Goal: Information Seeking & Learning: Learn about a topic

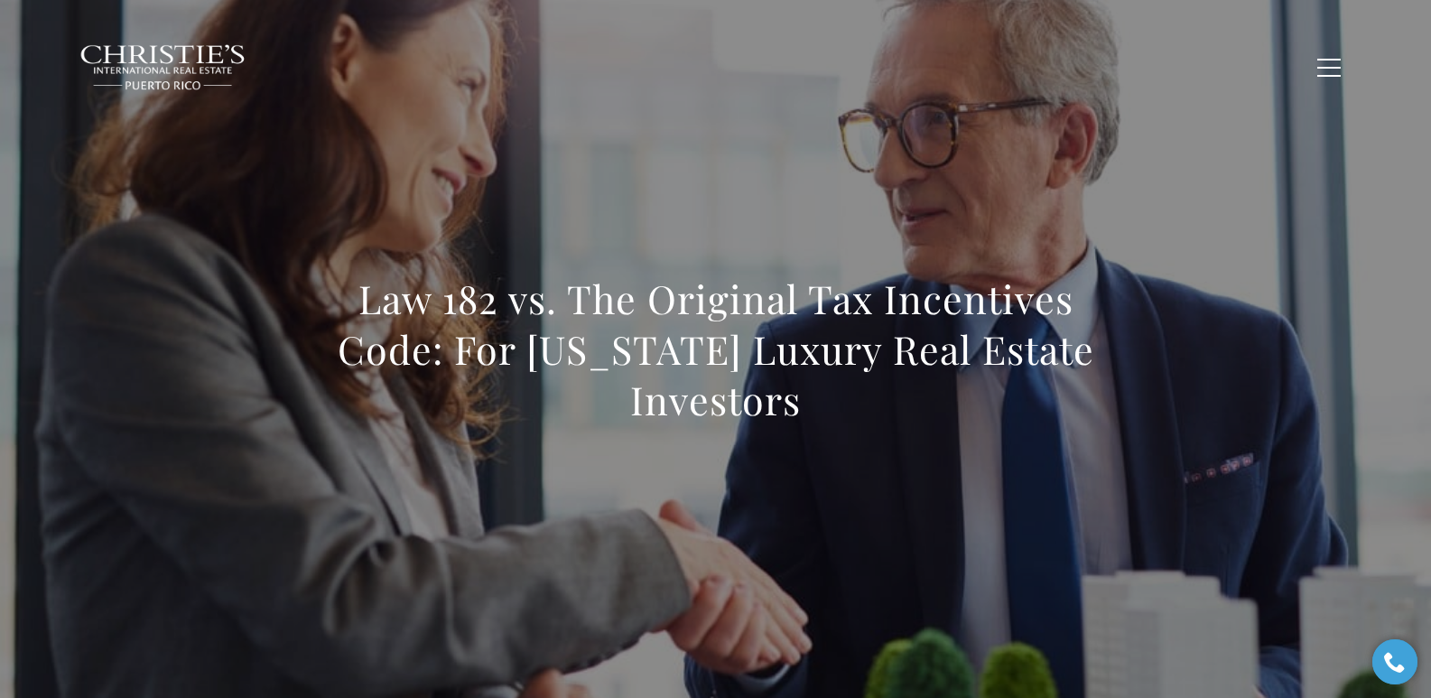
drag, startPoint x: 358, startPoint y: 305, endPoint x: 828, endPoint y: 429, distance: 486.3
click at [828, 429] on div "Law 182 vs. The Original Tax Incentives Code: For Puerto Rico Luxury Real Estat…" at bounding box center [716, 361] width 796 height 175
copy h1 "Law 182 vs. The Original Tax Incentives Code: For Puerto Rico Luxury Real Estat…"
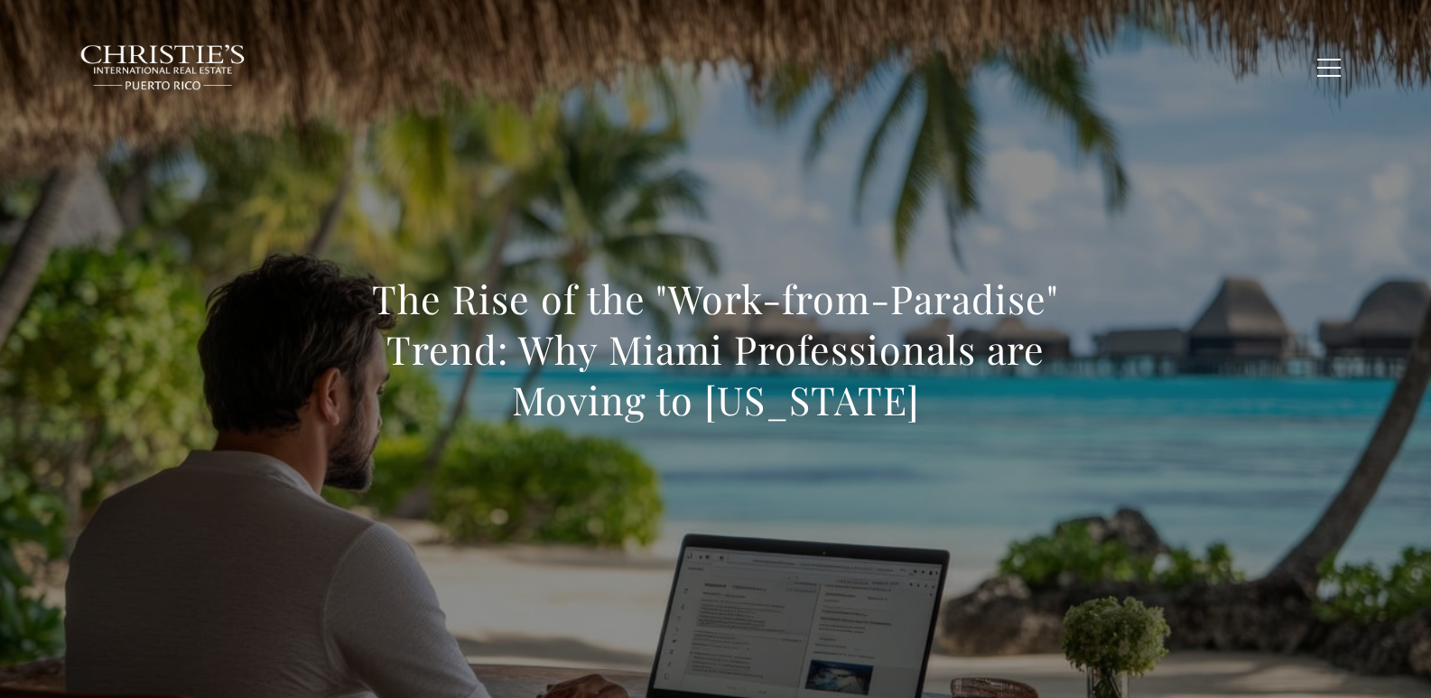
click at [353, 429] on div "The Rise of the "Work-from-Paradise" Trend: Why Miami Professionals are Moving …" at bounding box center [716, 361] width 796 height 175
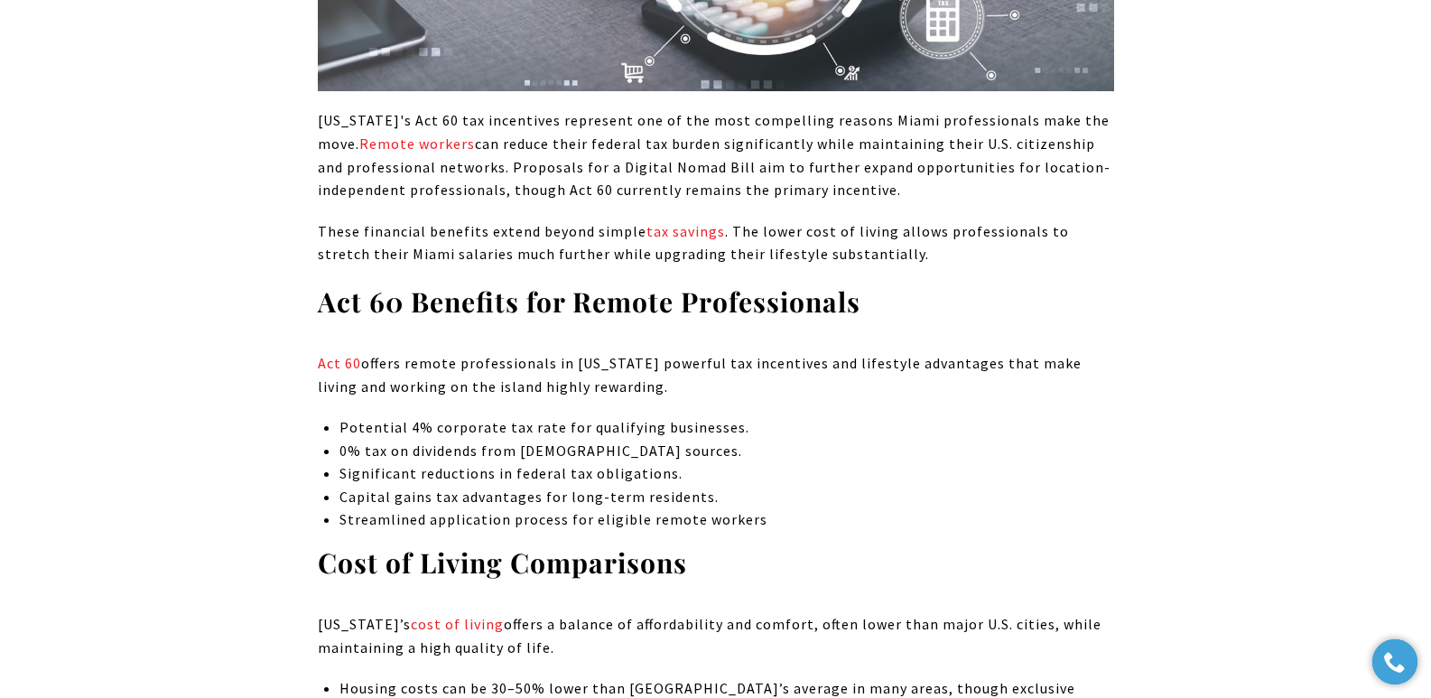
scroll to position [1644, 0]
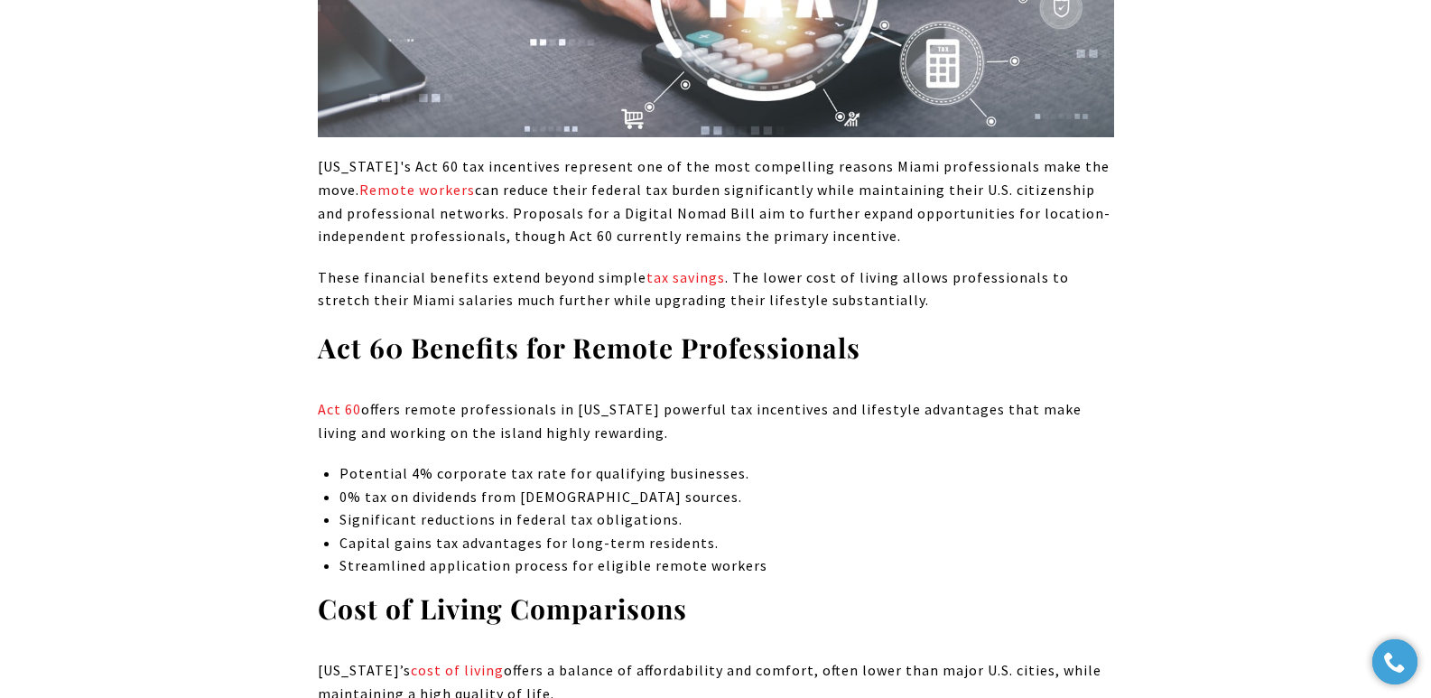
drag, startPoint x: 318, startPoint y: 253, endPoint x: 863, endPoint y: 270, distance: 545.5
click at [863, 270] on p "These financial benefits extend beyond simple tax savings . The lower cost of l…" at bounding box center [716, 289] width 796 height 46
copy p "These financial benefits extend beyond simple tax savings . The lower cost of l…"
click at [731, 283] on p "These financial benefits extend beyond simple tax savings . The lower cost of l…" at bounding box center [716, 289] width 796 height 46
drag, startPoint x: 639, startPoint y: 254, endPoint x: 715, endPoint y: 259, distance: 76.0
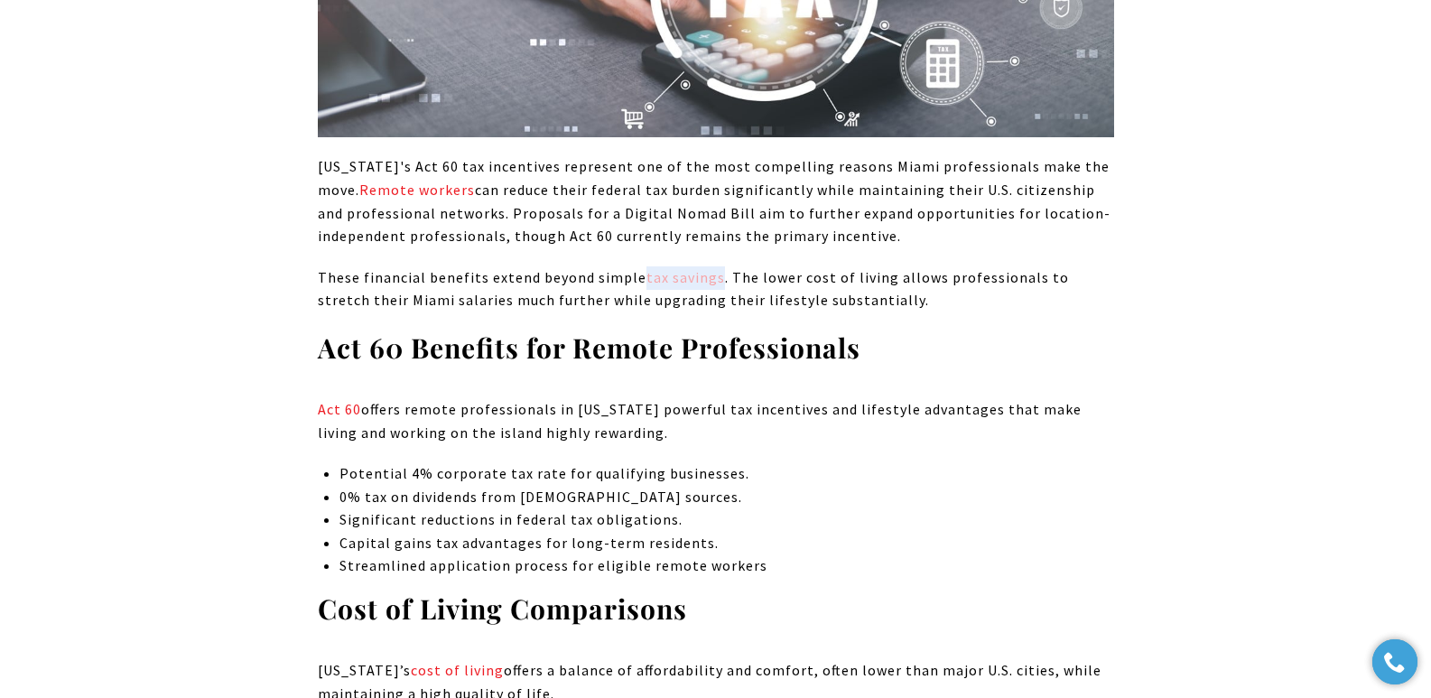
click at [715, 266] on p "These financial benefits extend beyond simple tax savings . The lower cost of l…" at bounding box center [716, 289] width 796 height 46
copy link "tax savings"
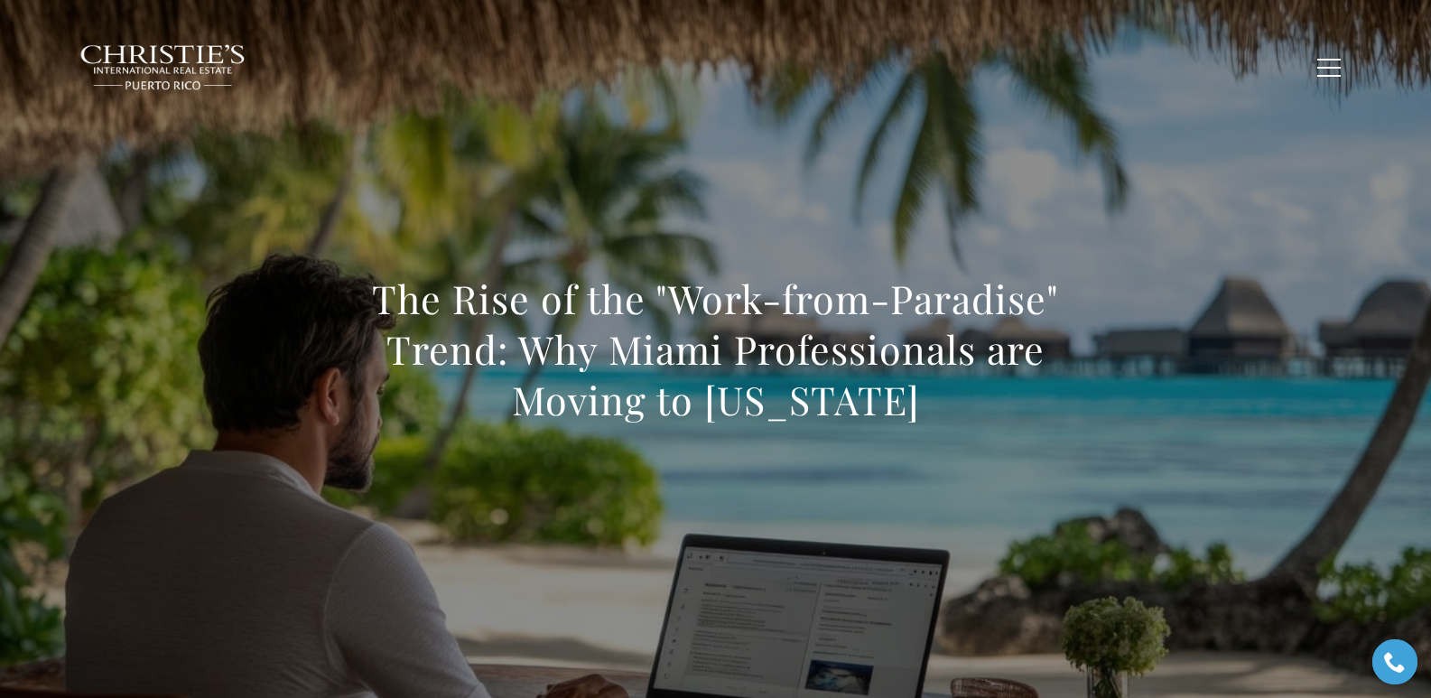
drag, startPoint x: 371, startPoint y: 302, endPoint x: 947, endPoint y: 395, distance: 583.3
click at [947, 395] on h1 "The Rise of the "Work-from-Paradise" Trend: Why Miami Professionals are Moving …" at bounding box center [716, 350] width 796 height 152
copy h1 "The Rise of the "Work-from-Paradise" Trend: Why Miami Professionals are Moving …"
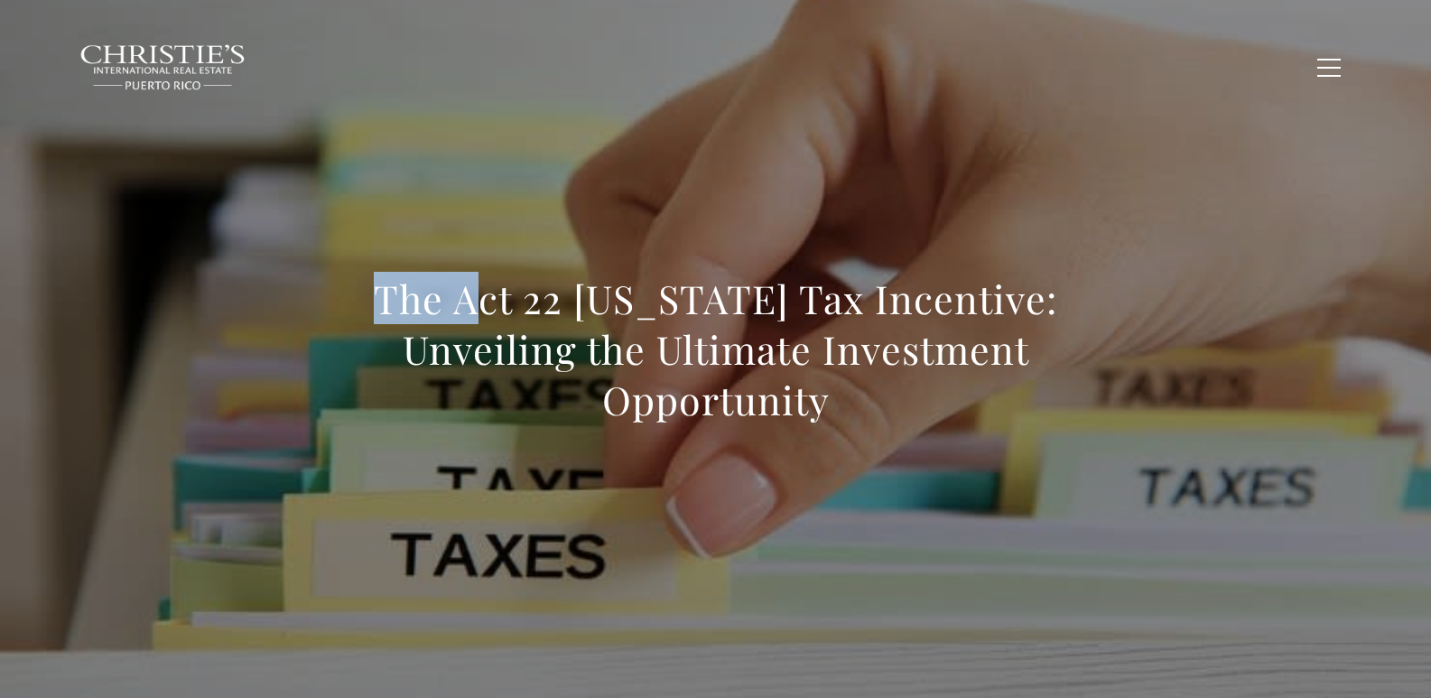
click at [830, 407] on h1 "The Act 22 Puerto Rico Tax Incentive: Unveiling the Ultimate Investment Opportu…" at bounding box center [716, 350] width 796 height 152
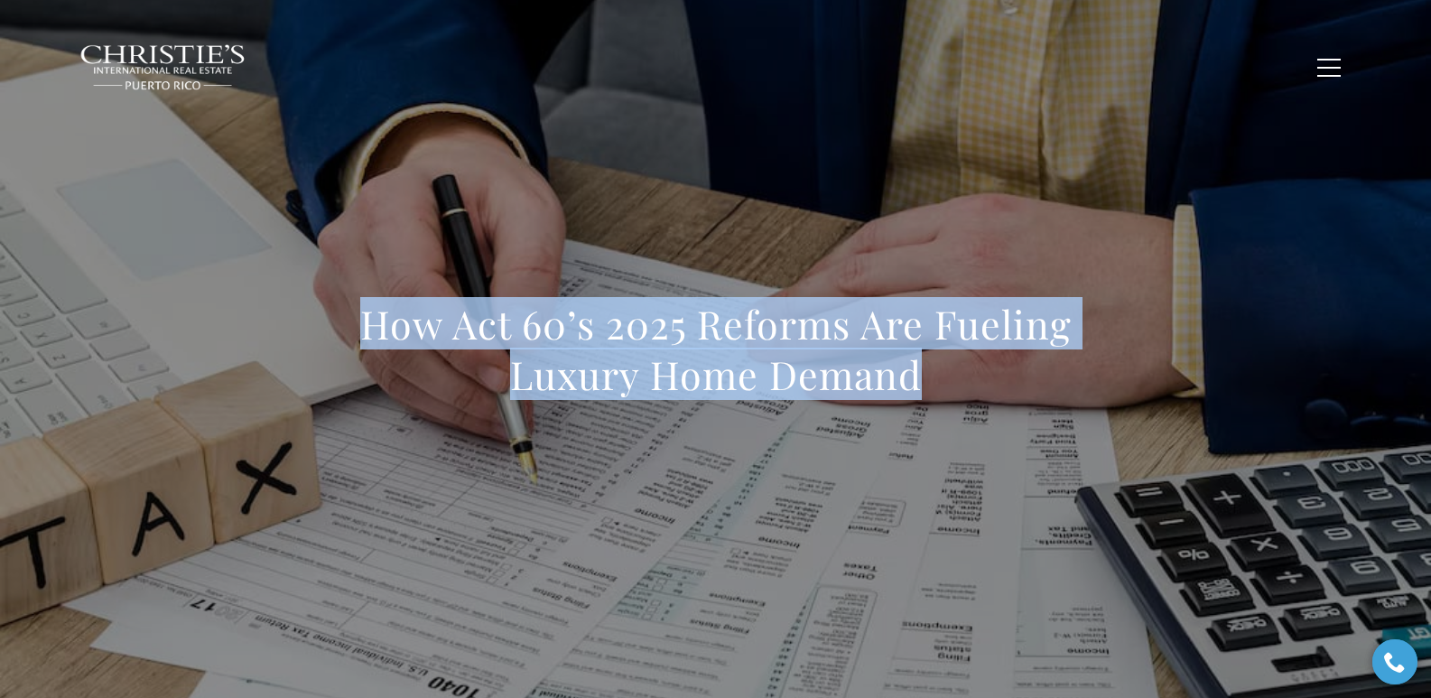
drag, startPoint x: 363, startPoint y: 321, endPoint x: 992, endPoint y: 404, distance: 634.6
click at [992, 404] on div "How Act 60’s 2025 Reforms Are Fueling Luxury Home Demand" at bounding box center [716, 361] width 796 height 125
copy h1 "How Act 60’s 2025 Reforms Are Fueling Luxury Home Demand"
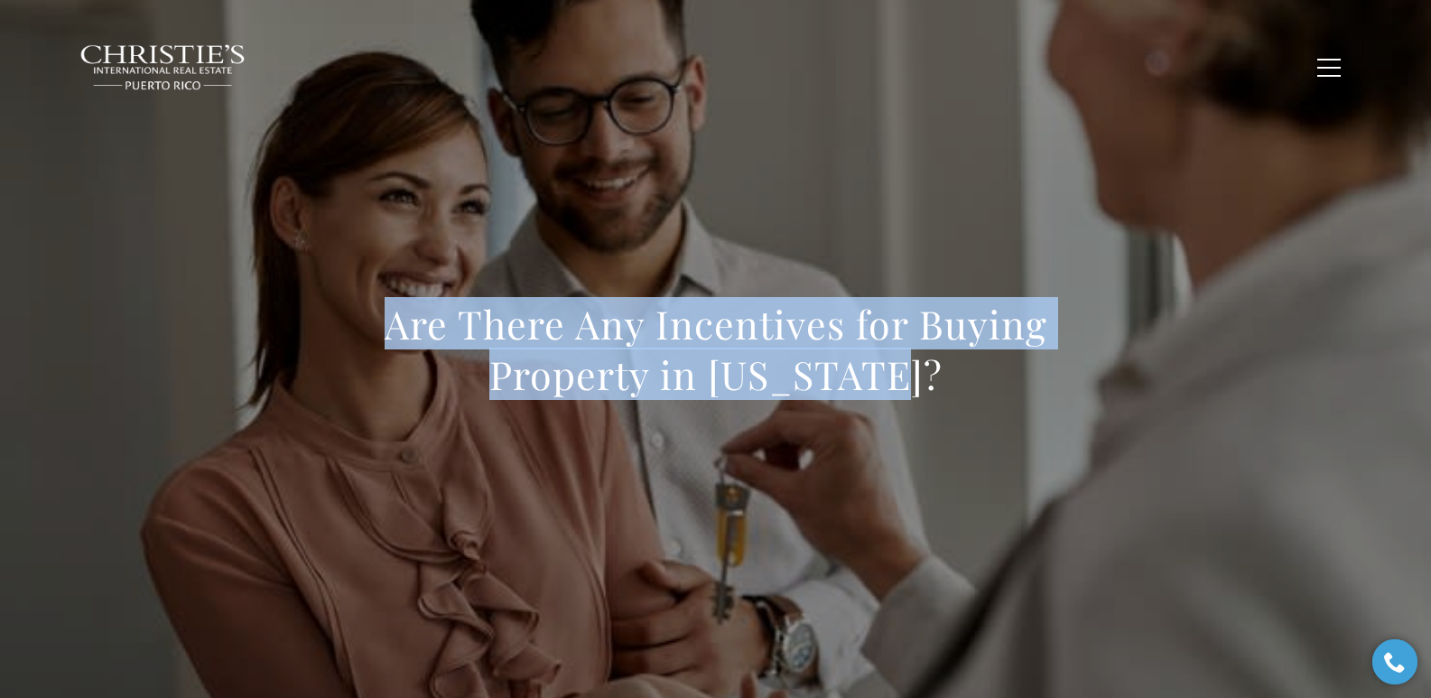
click at [970, 360] on h1 "Are There Any Incentives for Buying Property in Puerto Rico?" at bounding box center [716, 349] width 796 height 101
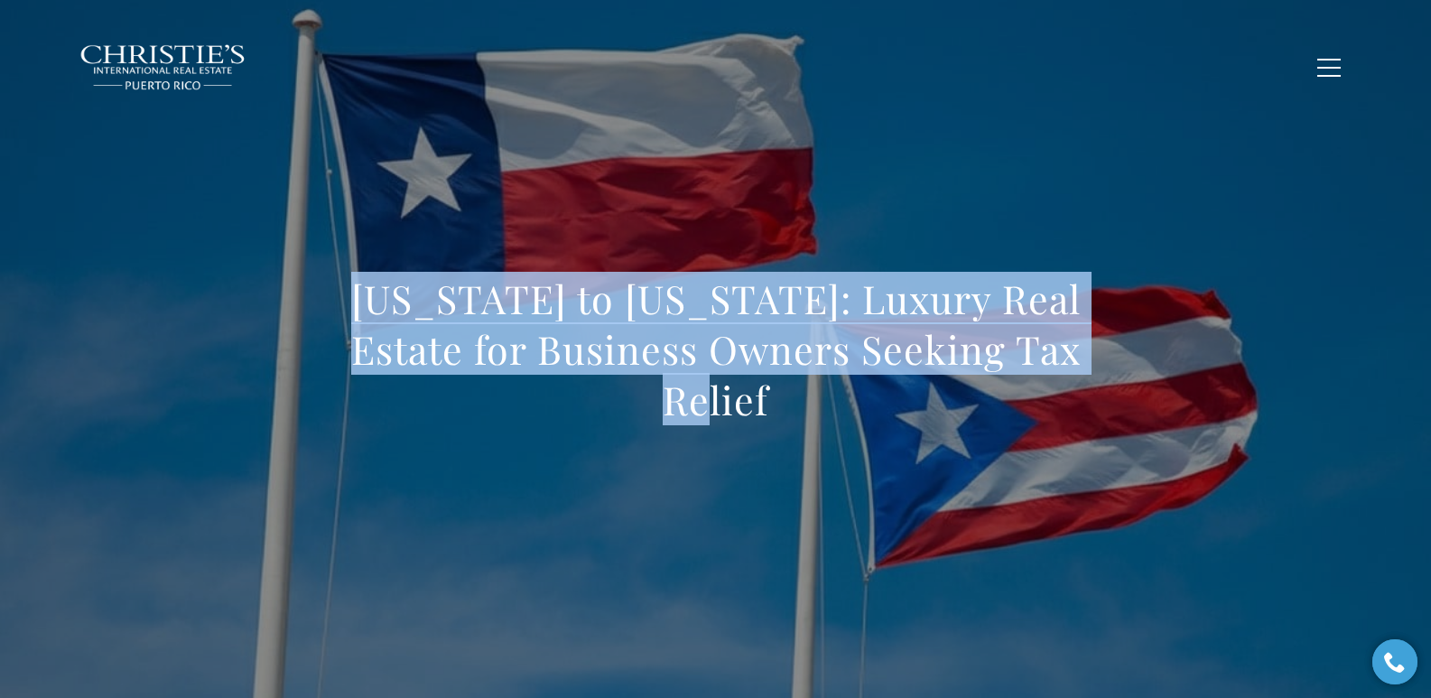
drag, startPoint x: 354, startPoint y: 320, endPoint x: 1098, endPoint y: 374, distance: 745.8
click at [1098, 374] on h1 "Texas to Puerto Rico: Luxury Real Estate for Business Owners Seeking Tax Relief" at bounding box center [716, 350] width 796 height 152
copy h1 "Texas to Puerto Rico: Luxury Real Estate for Business Owners Seeking Tax Relief"
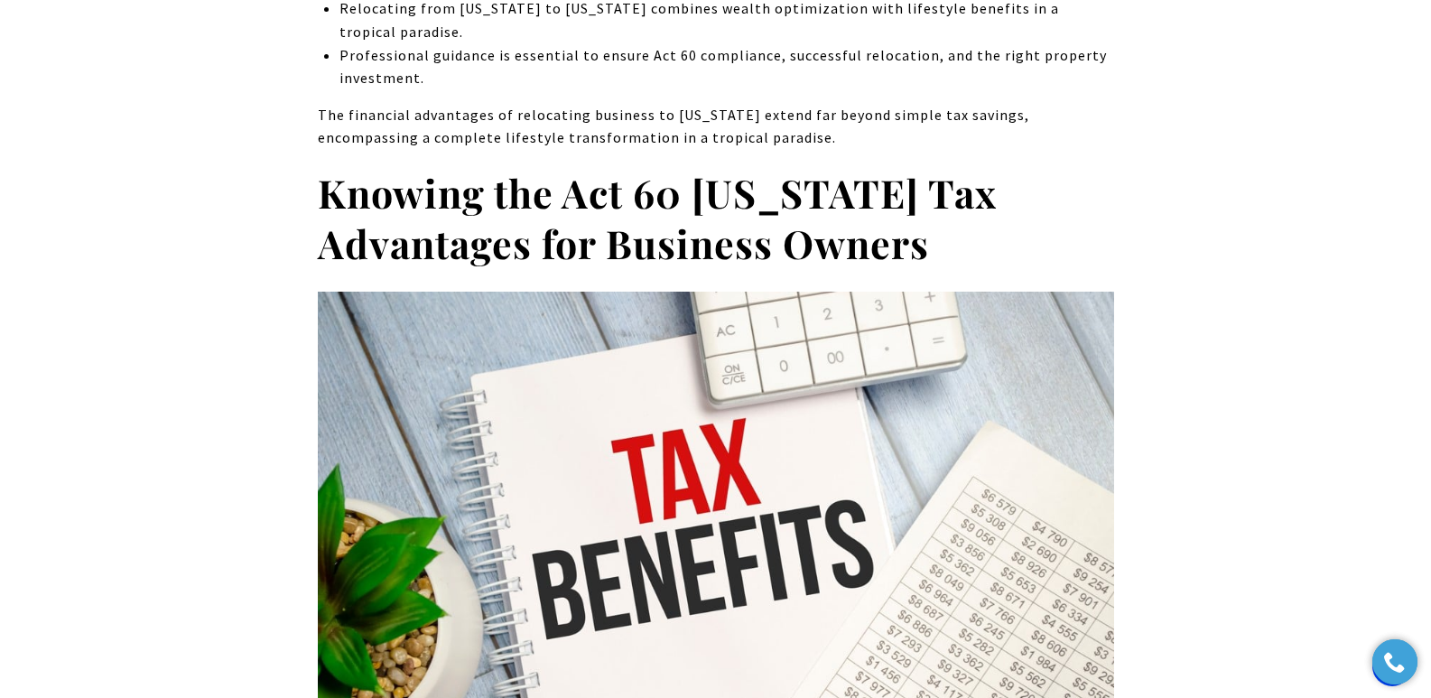
scroll to position [1722, 0]
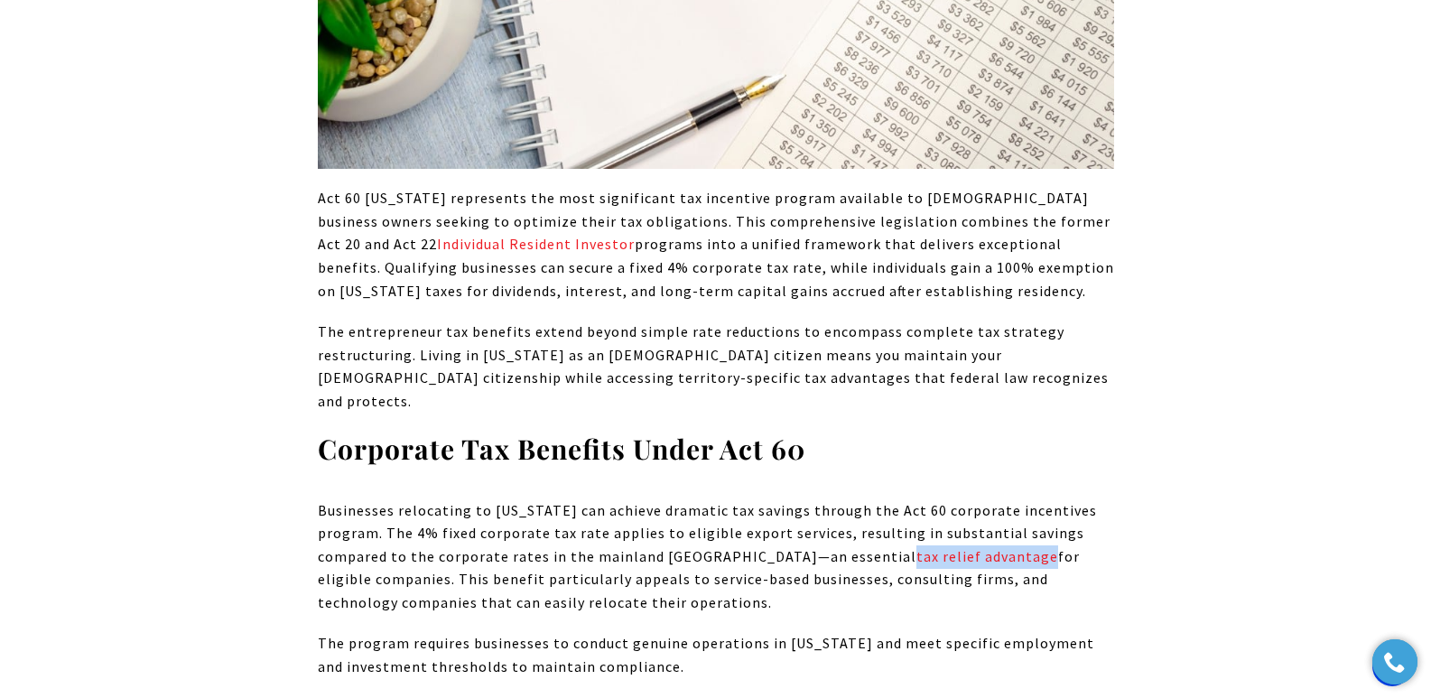
drag, startPoint x: 772, startPoint y: 507, endPoint x: 908, endPoint y: 512, distance: 136.4
click at [908, 512] on p "Businesses relocating to Puerto Rico can achieve dramatic tax savings through t…" at bounding box center [716, 557] width 796 height 116
copy link "tax relief advantage"
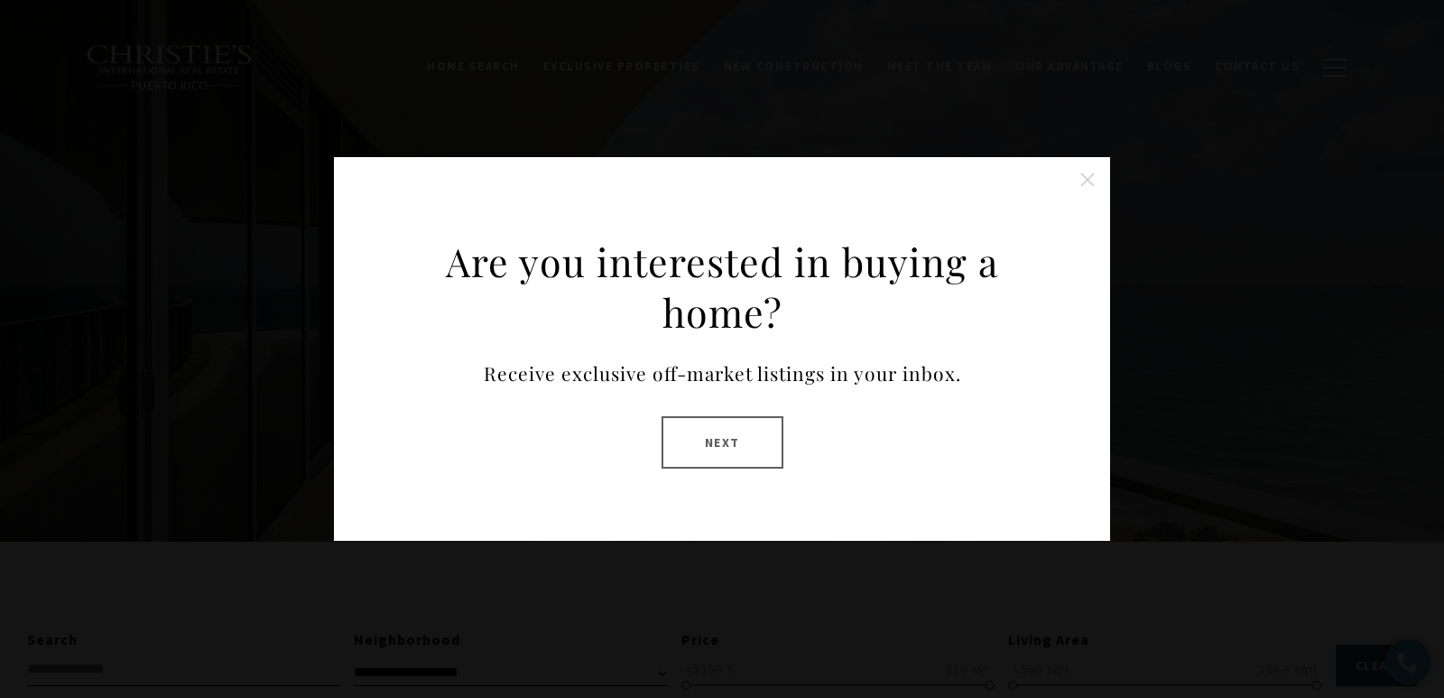
click at [1078, 180] on button "Close this option" at bounding box center [1088, 180] width 36 height 36
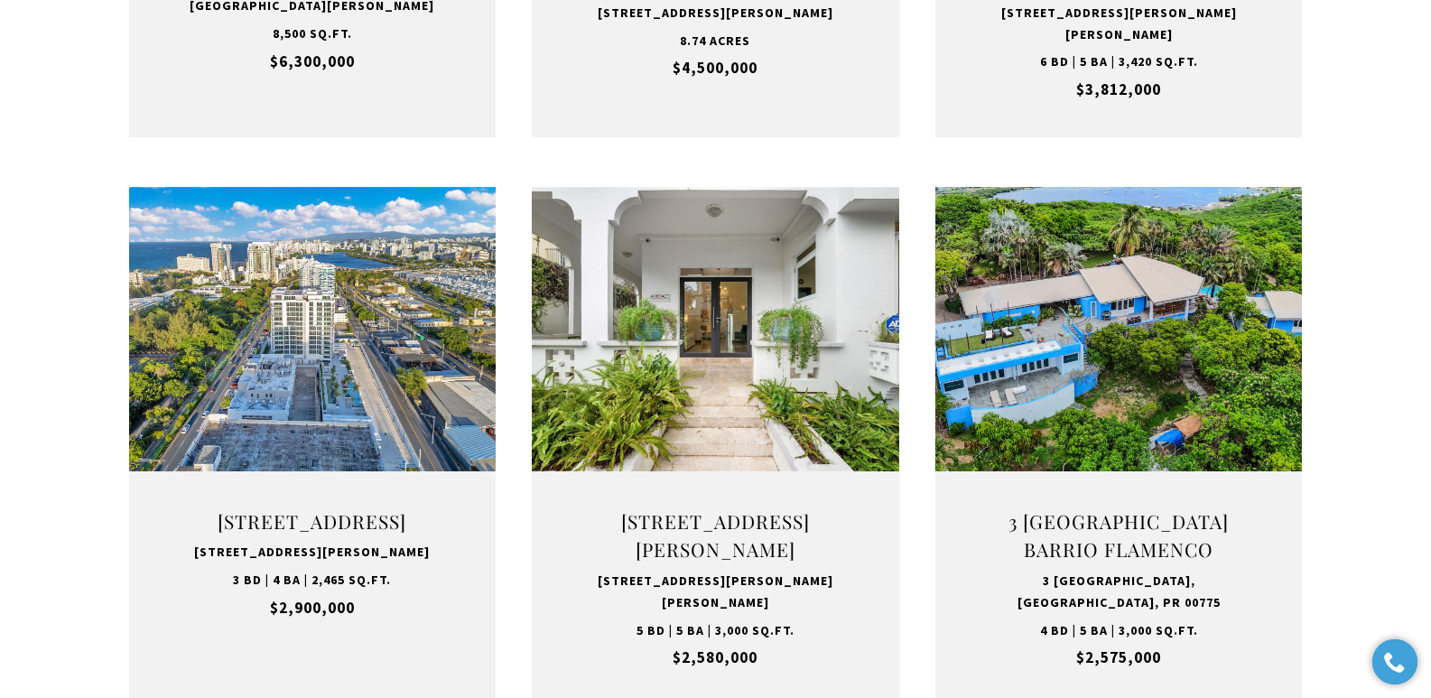
scroll to position [1706, 0]
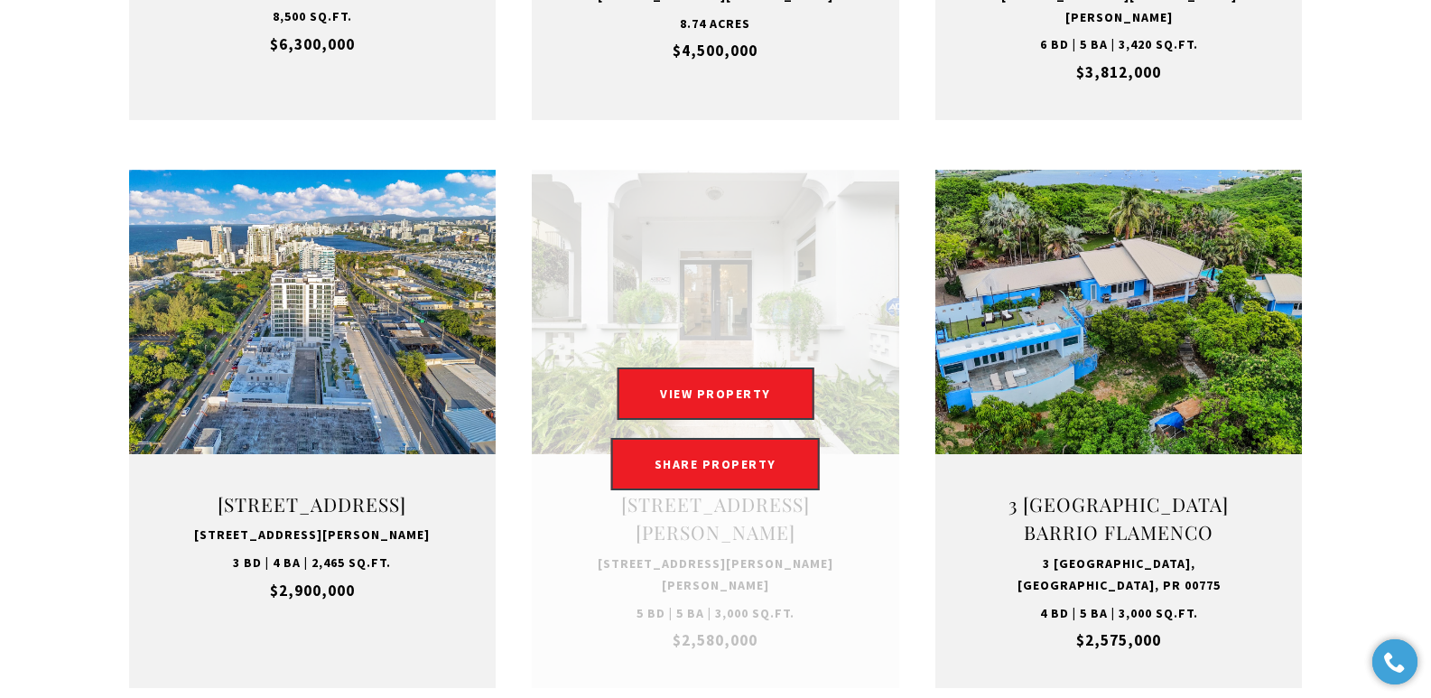
click at [733, 502] on link "Open this option" at bounding box center [715, 429] width 367 height 518
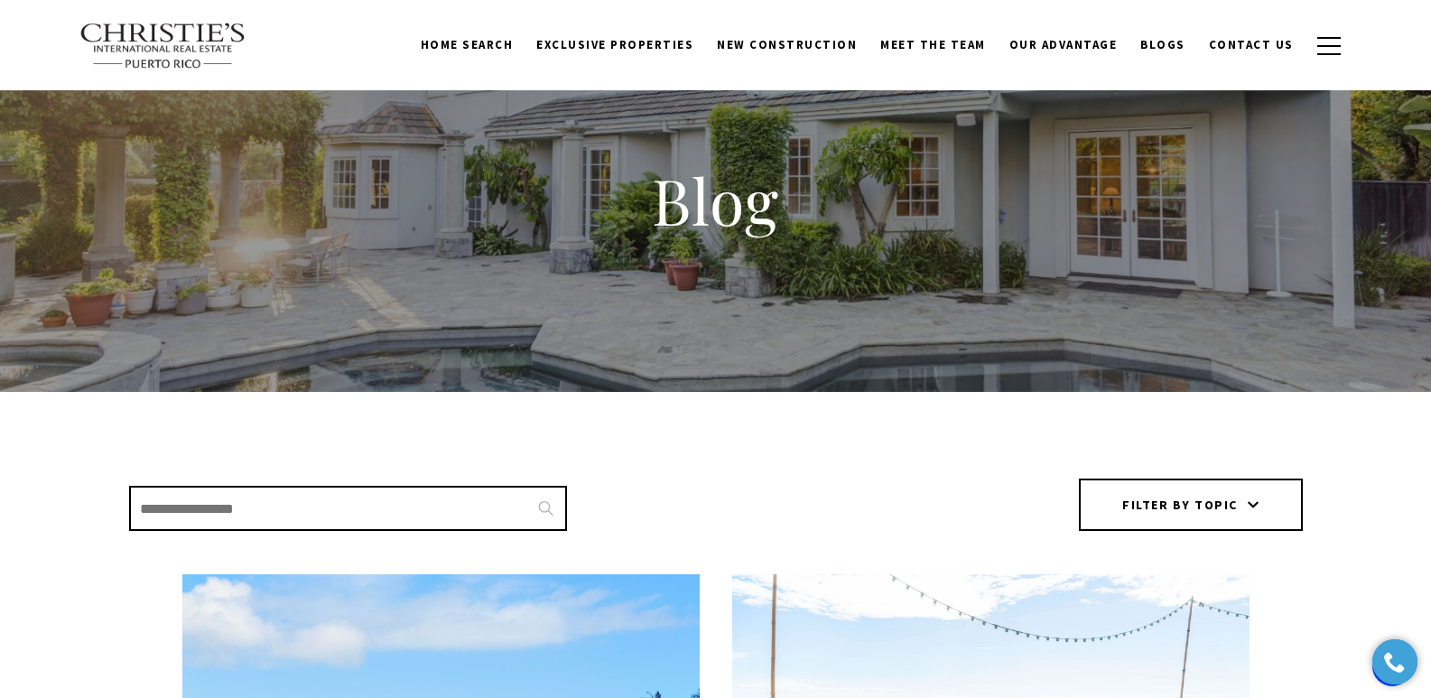
scroll to position [47, 0]
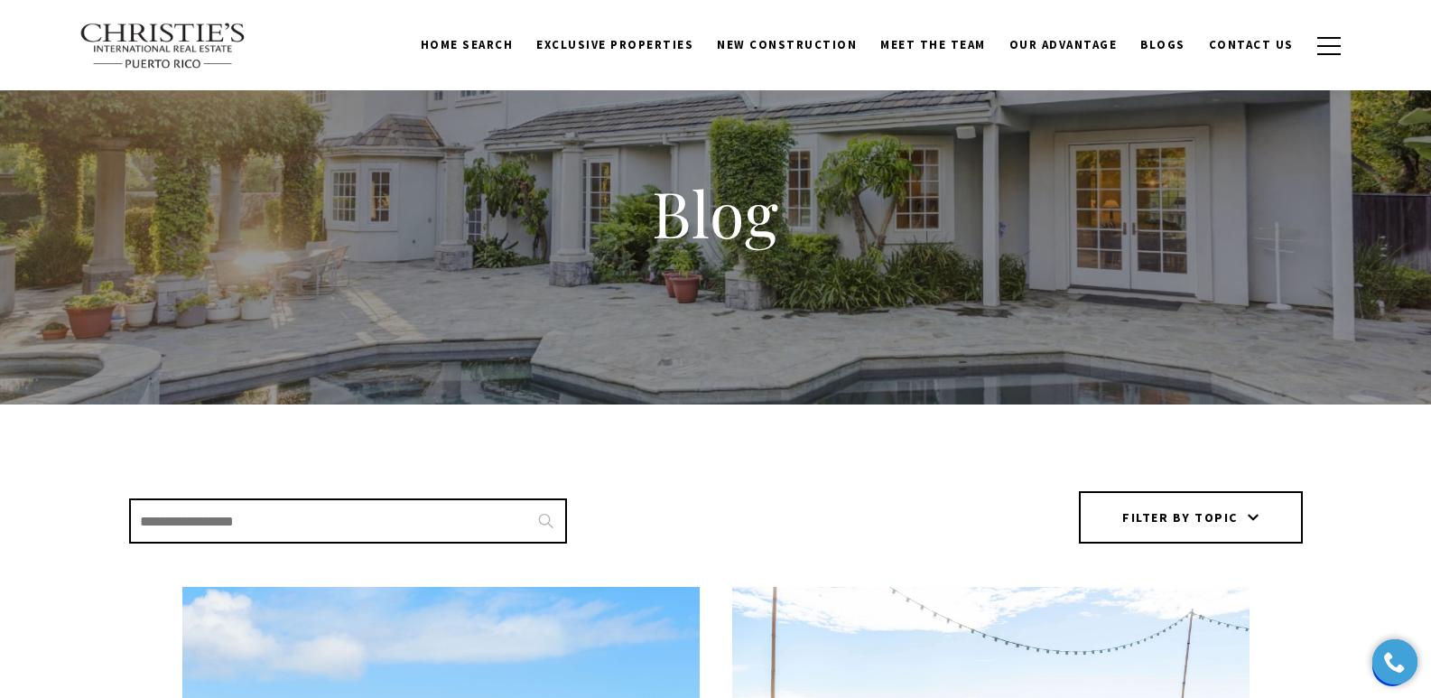
drag, startPoint x: 1444, startPoint y: 330, endPoint x: 1438, endPoint y: 70, distance: 260.1
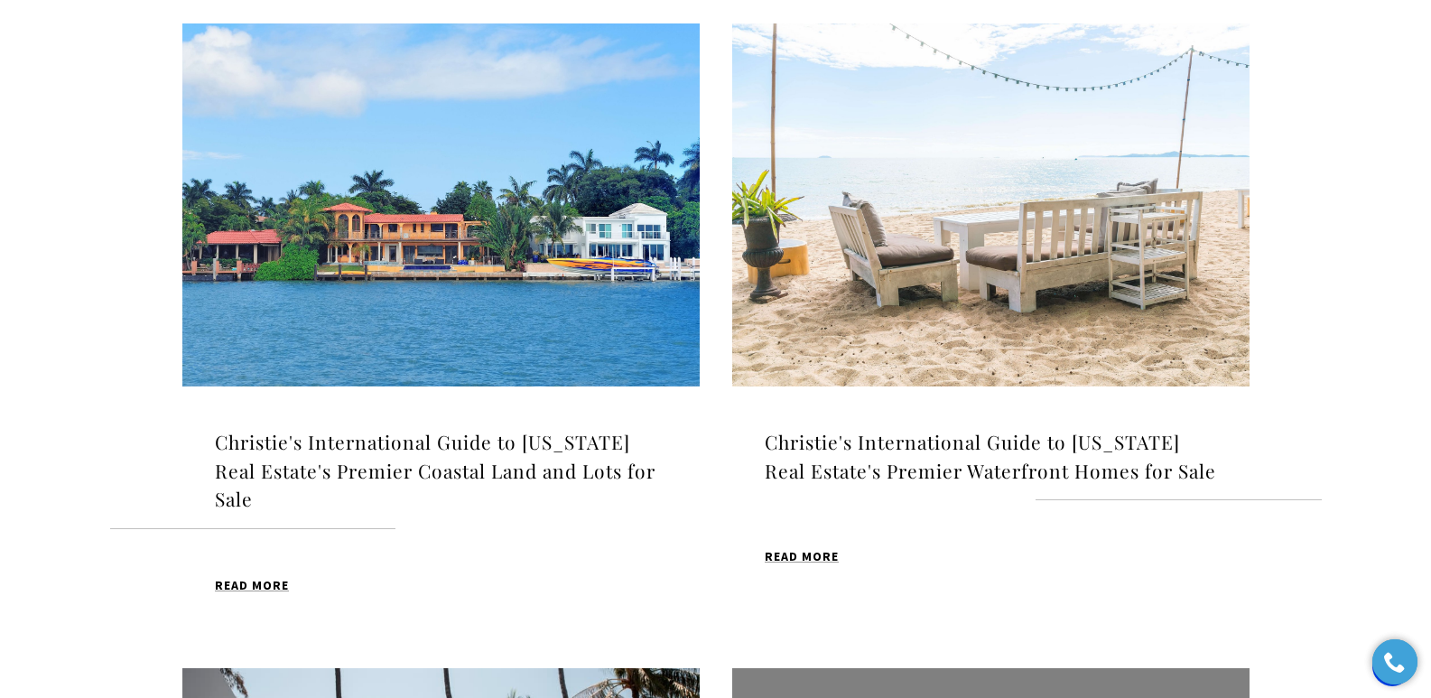
scroll to position [0, 0]
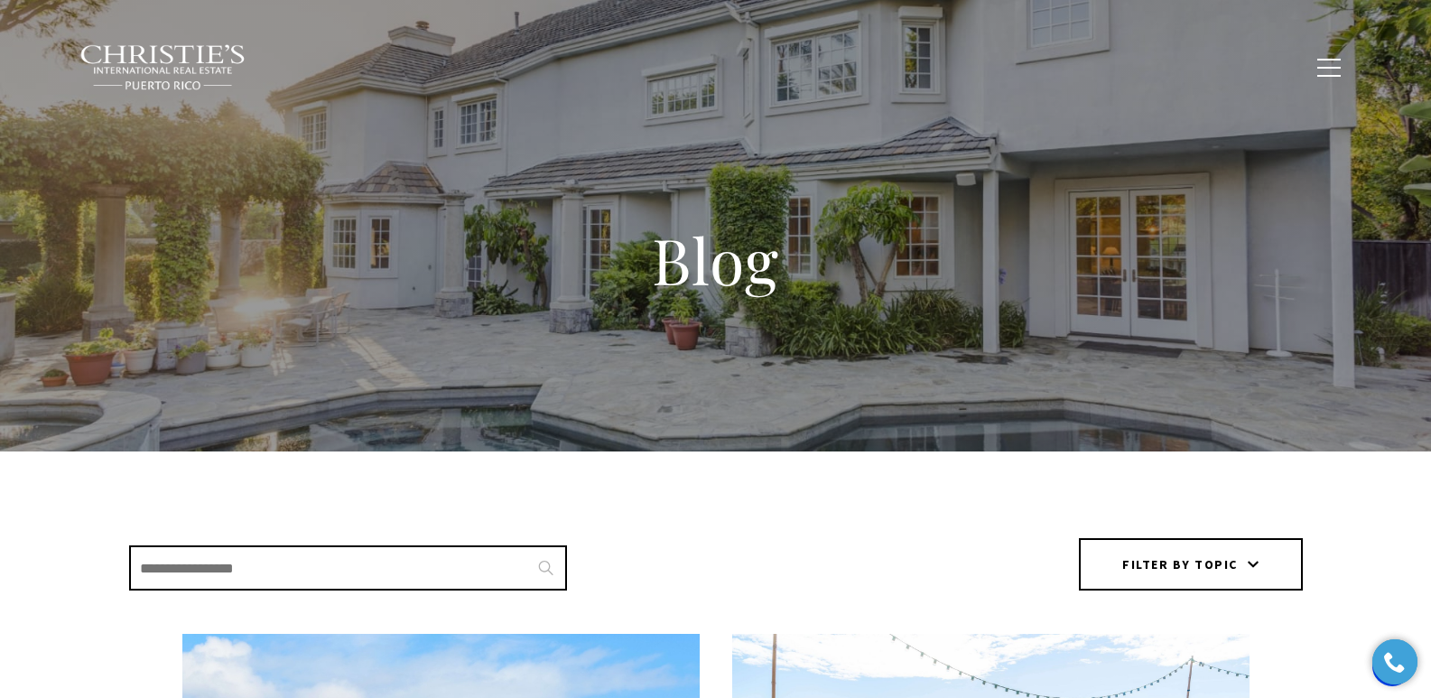
click at [1183, 71] on span "Blogs" at bounding box center [1162, 66] width 45 height 15
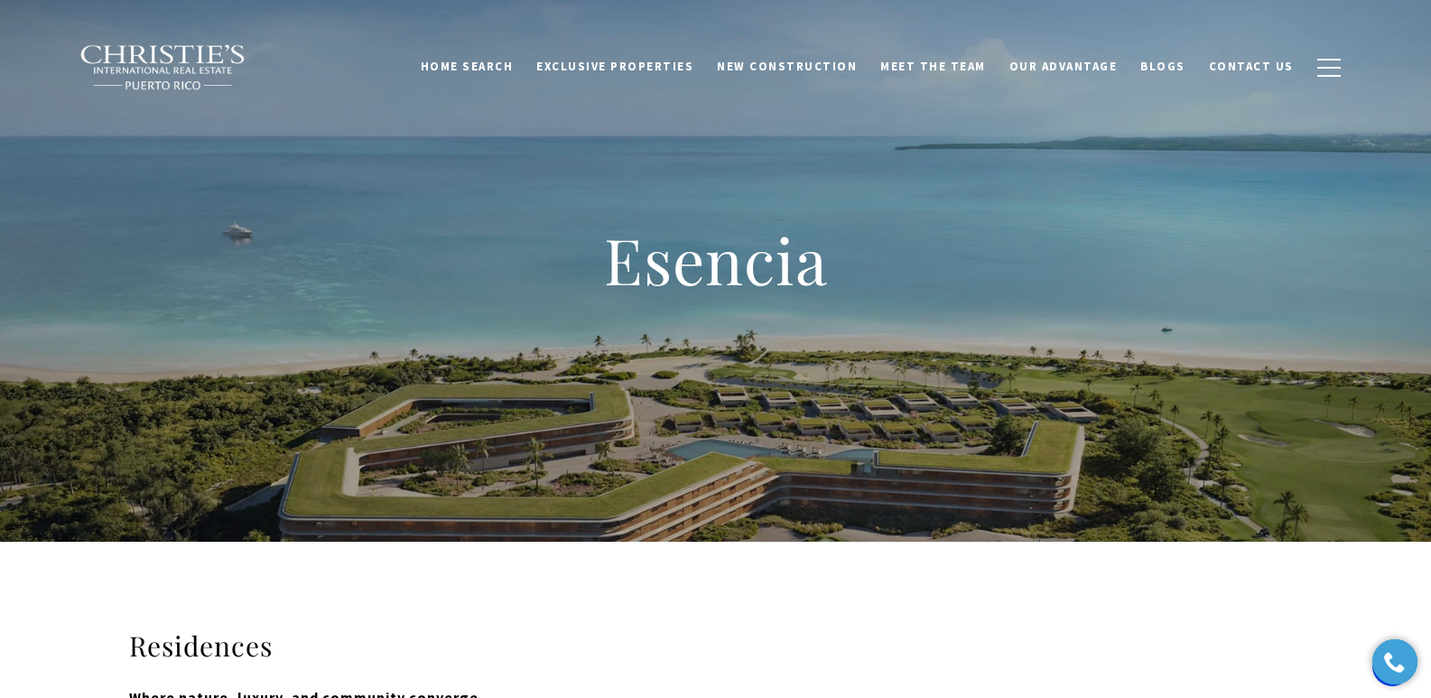
drag, startPoint x: 1442, startPoint y: 280, endPoint x: 1437, endPoint y: 7, distance: 272.7
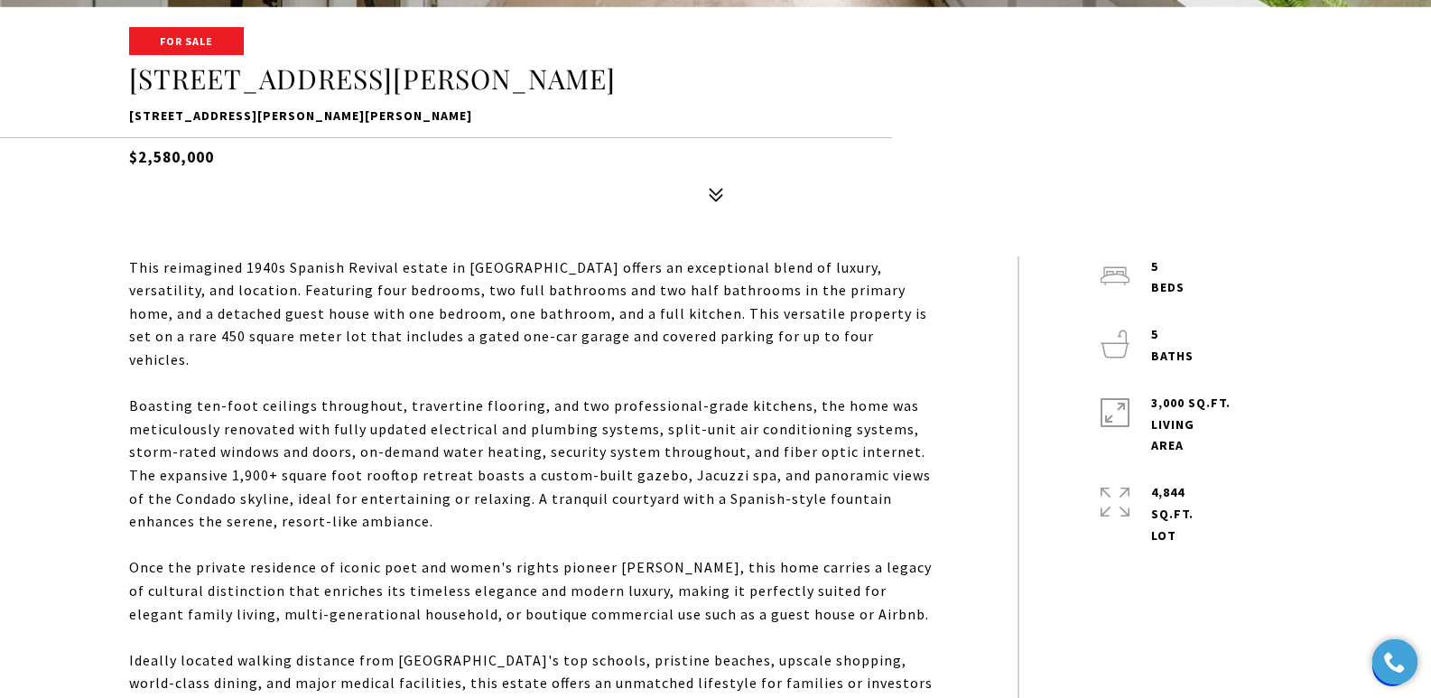
scroll to position [701, 0]
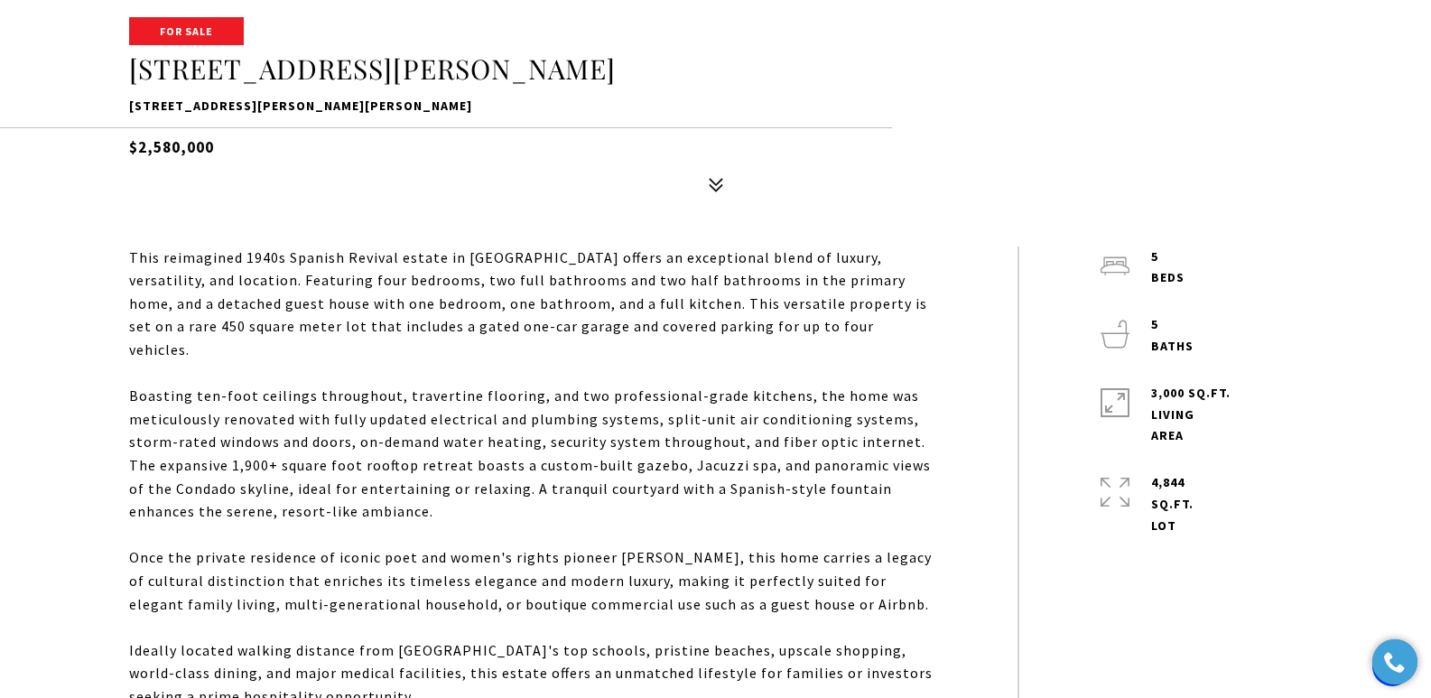
drag, startPoint x: 1441, startPoint y: 60, endPoint x: 1442, endPoint y: 125, distance: 65.0
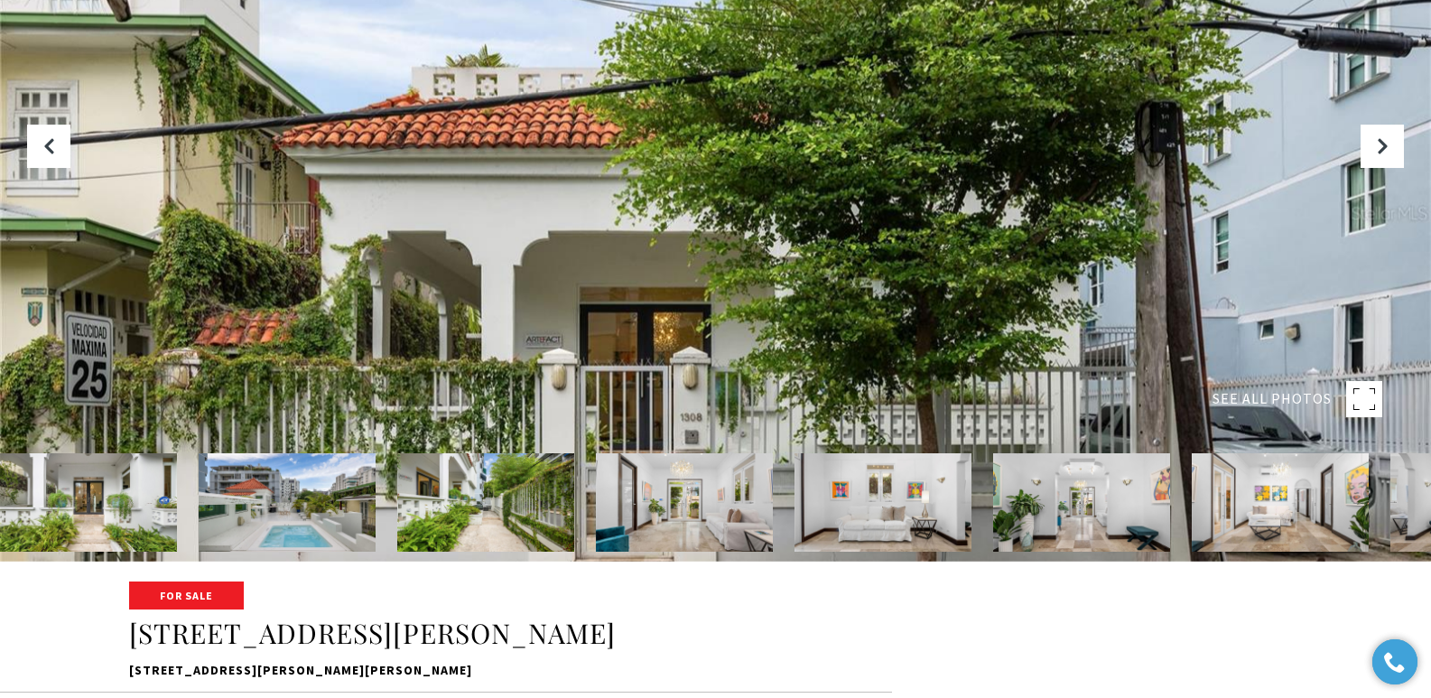
scroll to position [146, 0]
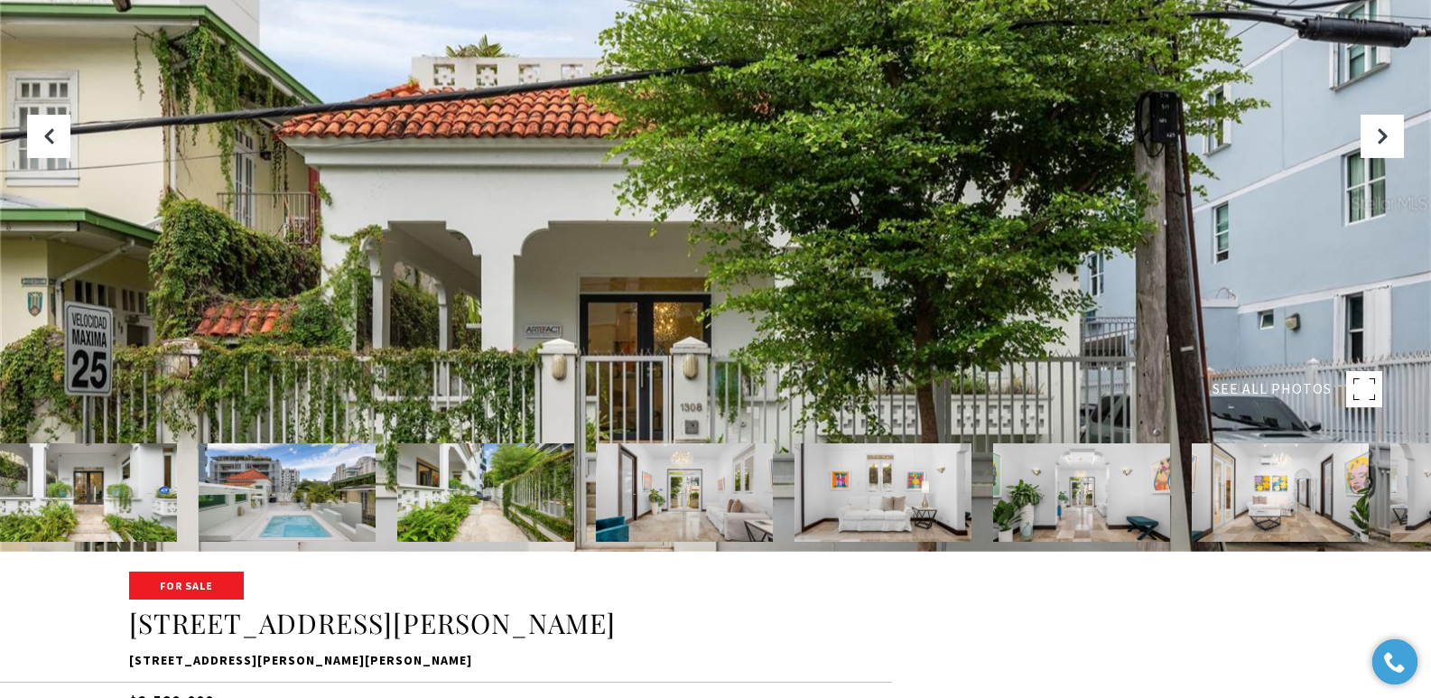
click at [813, 283] on div at bounding box center [715, 203] width 1431 height 698
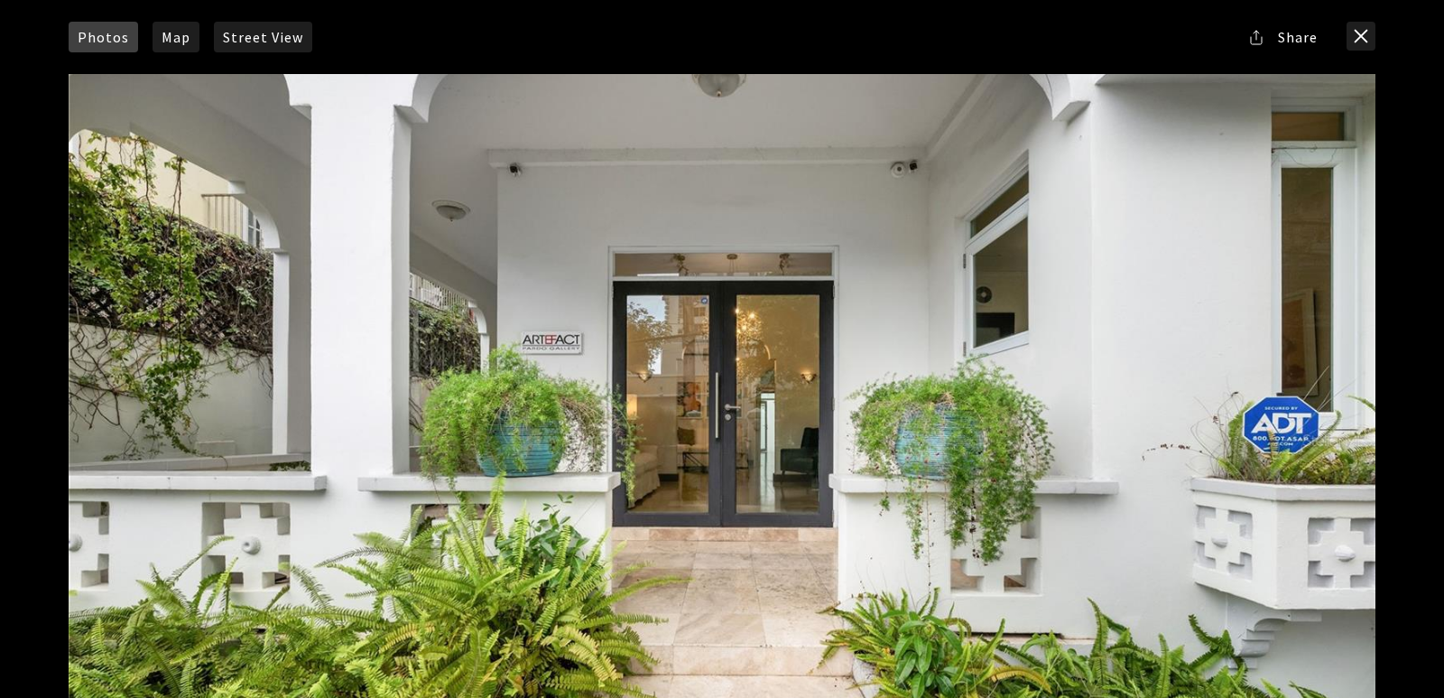
click at [1321, 420] on div at bounding box center [722, 440] width 1307 height 732
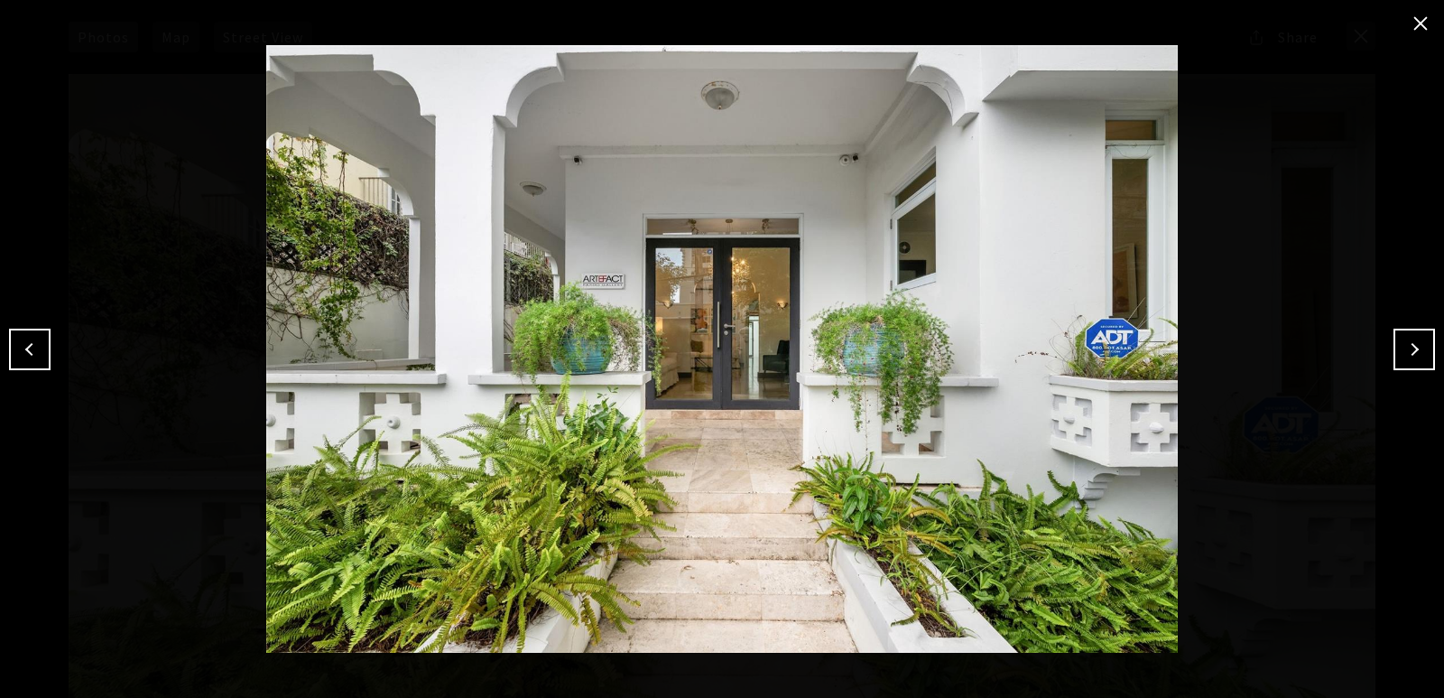
click at [1423, 349] on button "Next" at bounding box center [1415, 350] width 42 height 42
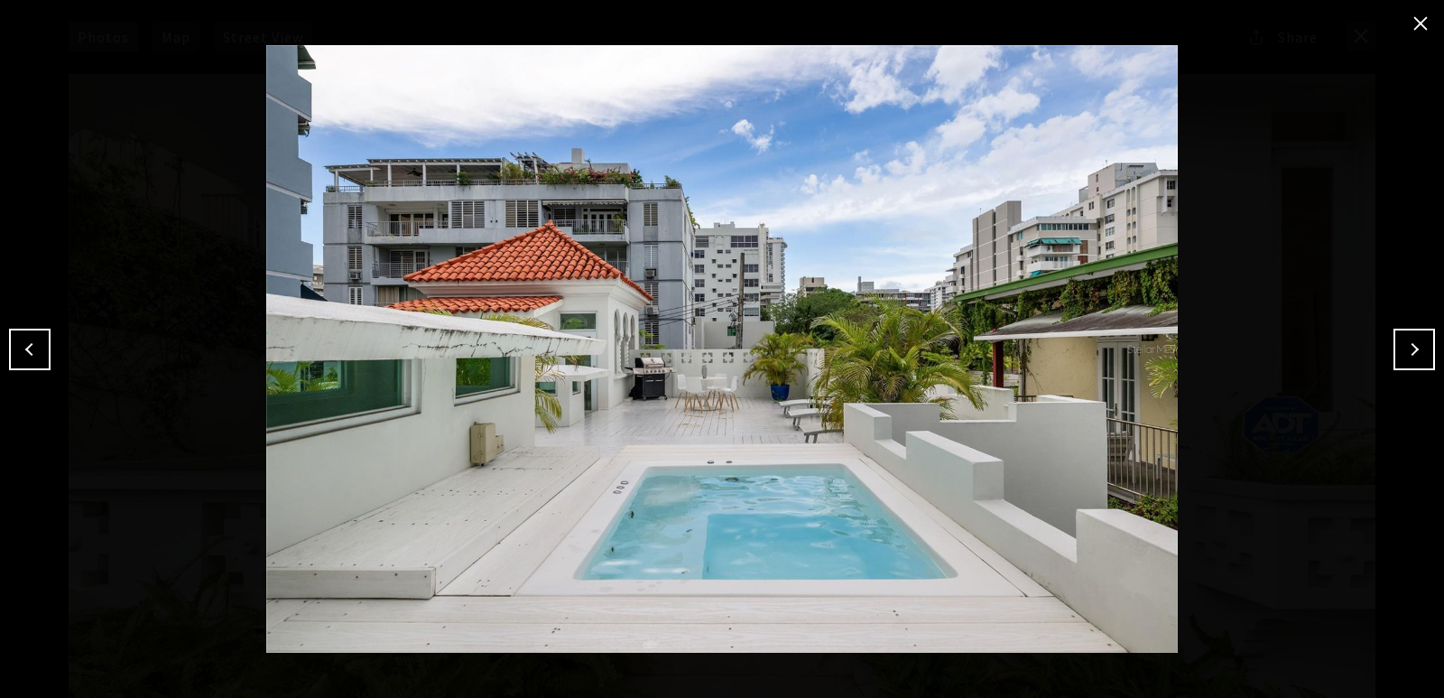
click at [1422, 350] on button "Next" at bounding box center [1415, 350] width 42 height 42
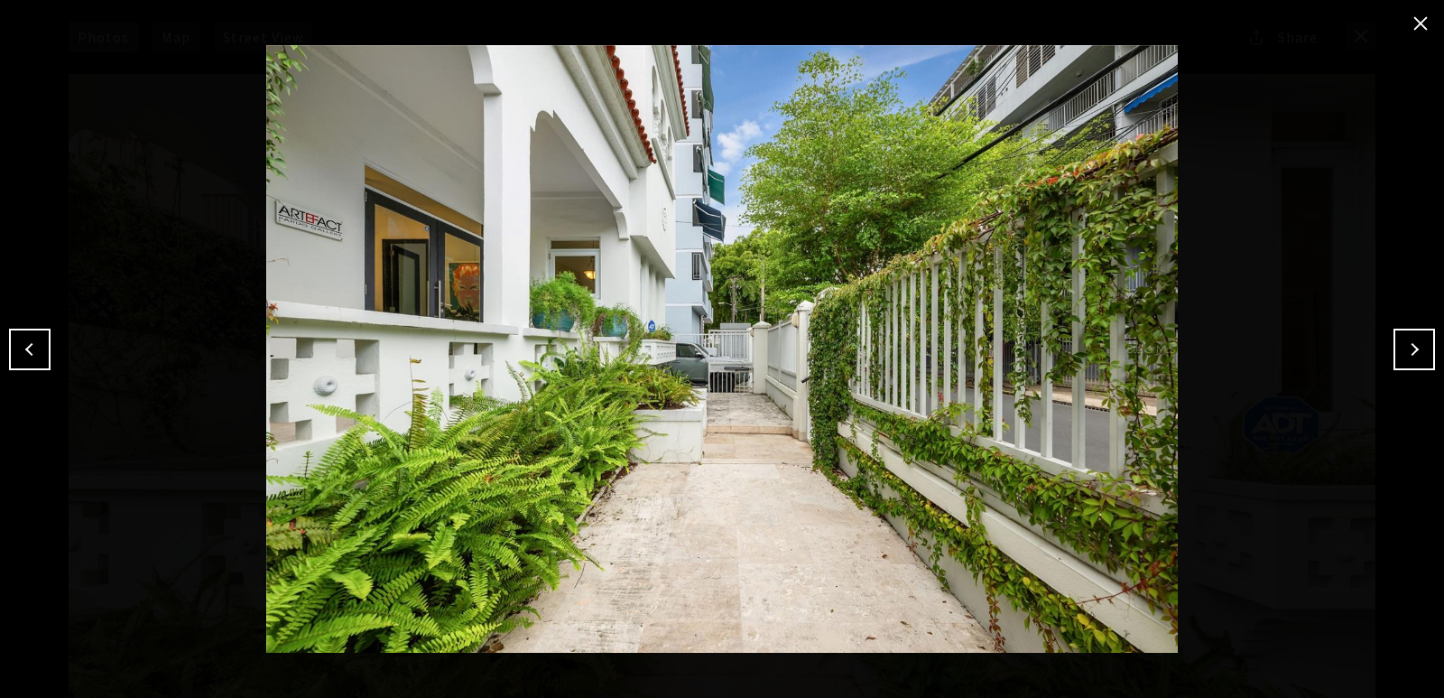
click at [1421, 351] on button "Next" at bounding box center [1415, 350] width 42 height 42
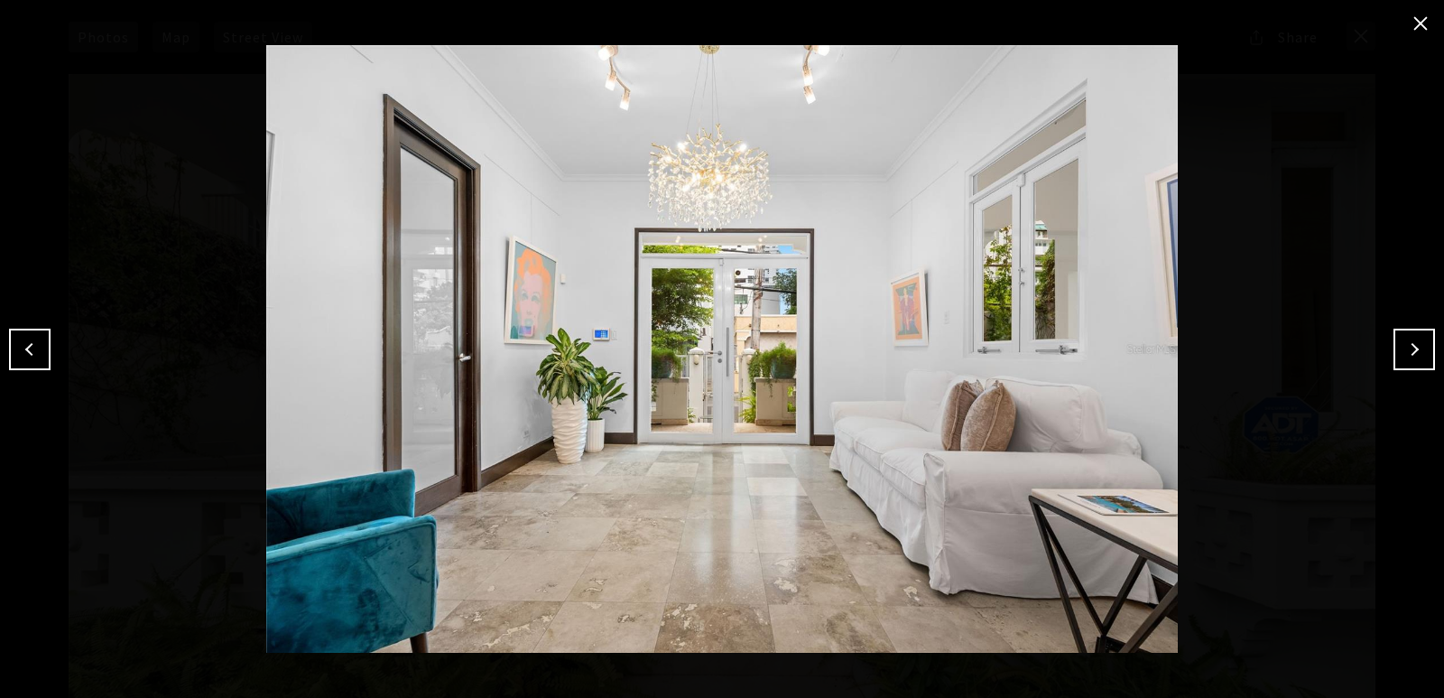
click at [1421, 351] on button "Next" at bounding box center [1415, 350] width 42 height 42
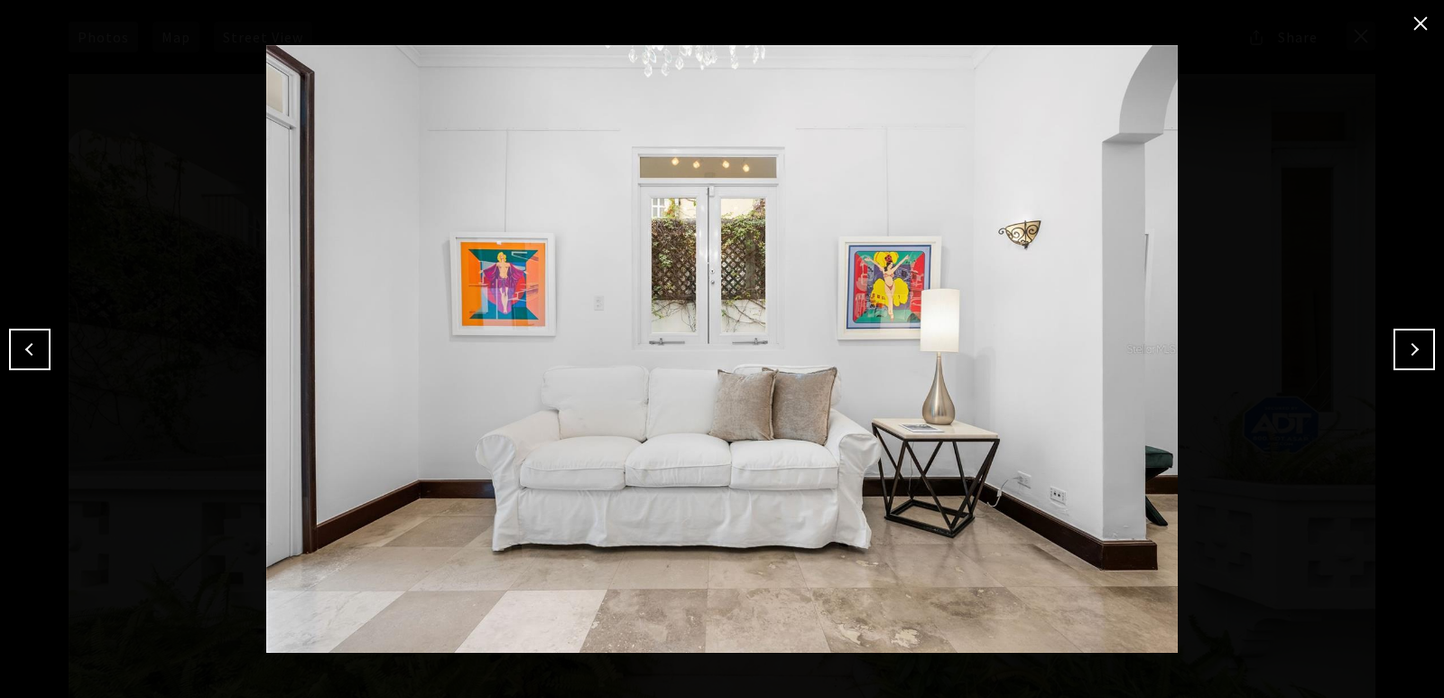
click at [1421, 351] on button "Next" at bounding box center [1415, 350] width 42 height 42
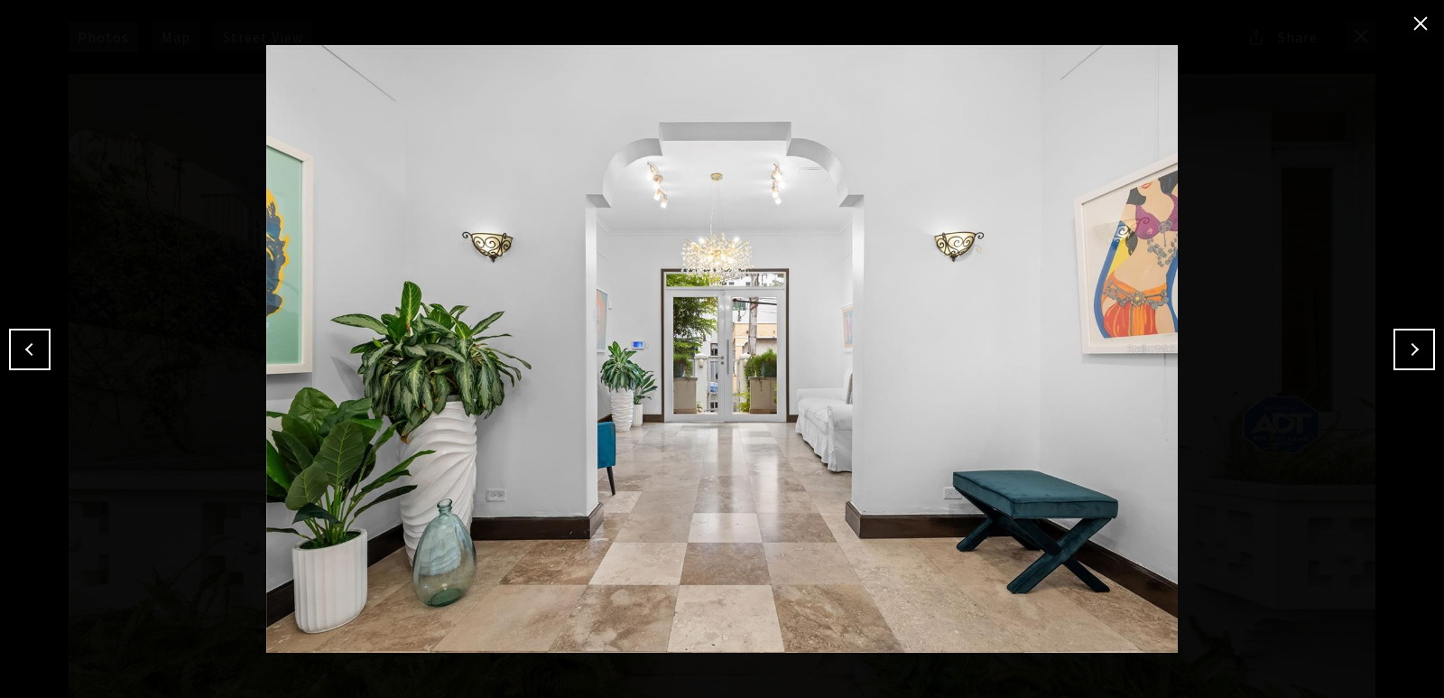
click at [1421, 351] on button "Next" at bounding box center [1415, 350] width 42 height 42
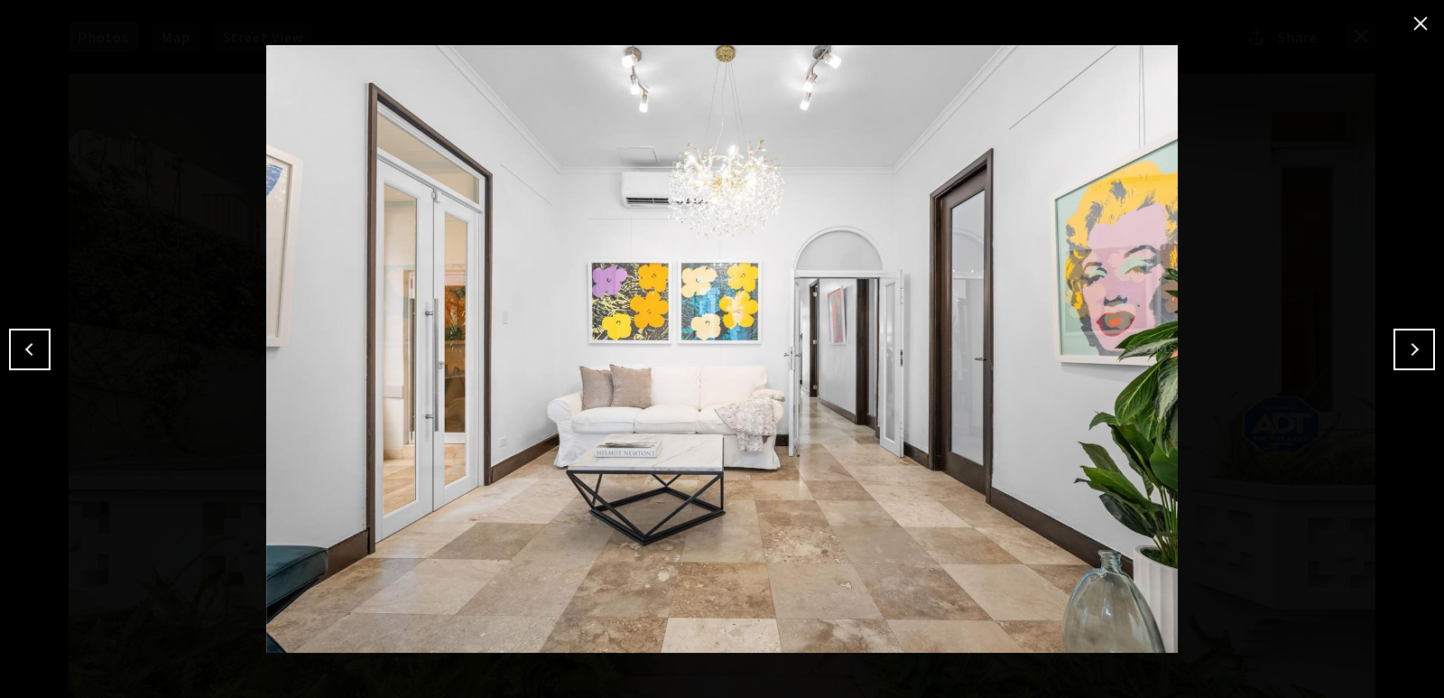
click at [1421, 351] on button "Next" at bounding box center [1415, 350] width 42 height 42
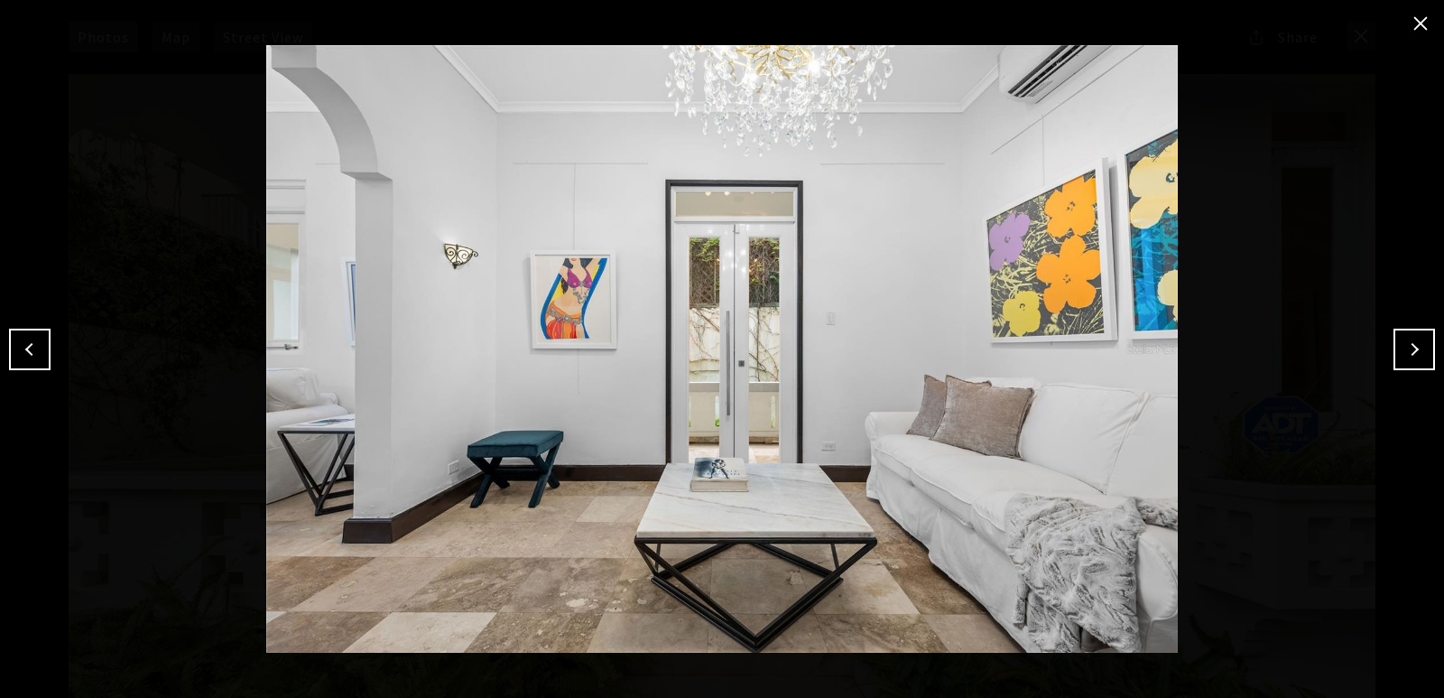
click at [1418, 353] on button "Next" at bounding box center [1415, 350] width 42 height 42
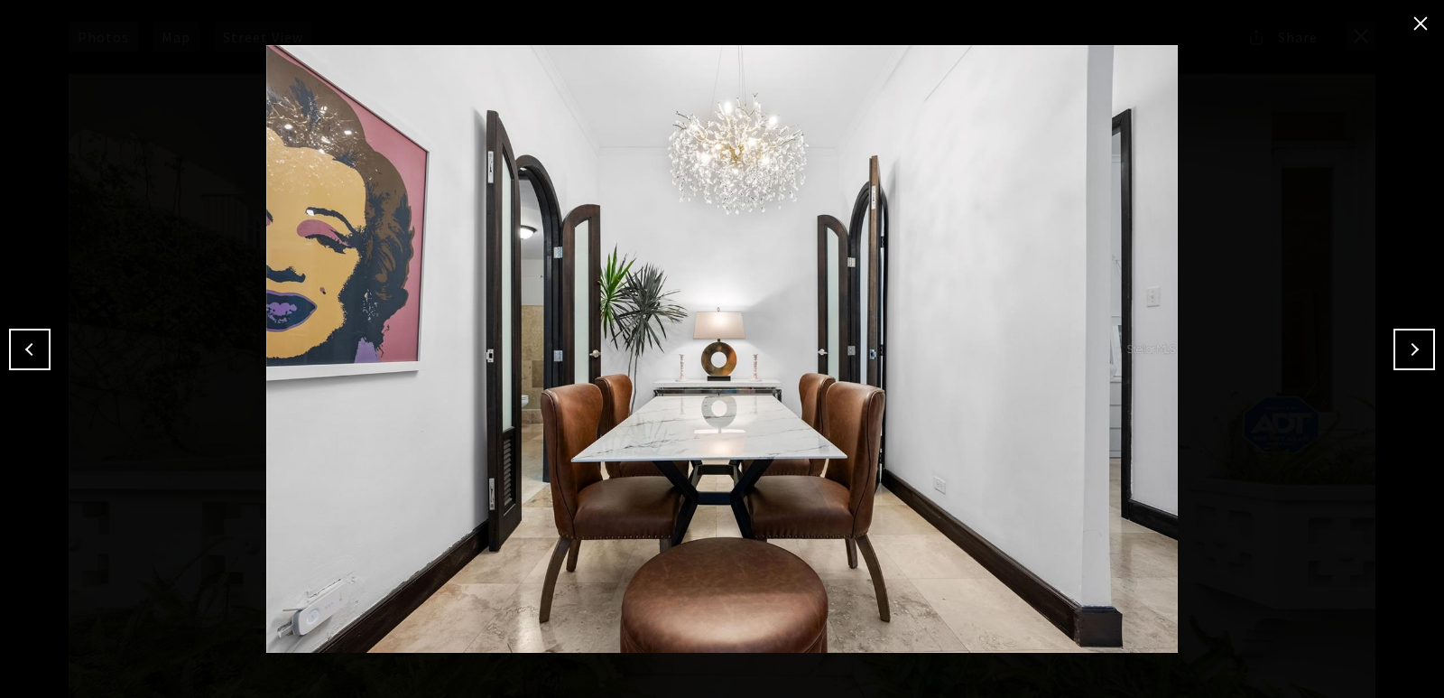
click at [1418, 353] on button "Next" at bounding box center [1415, 350] width 42 height 42
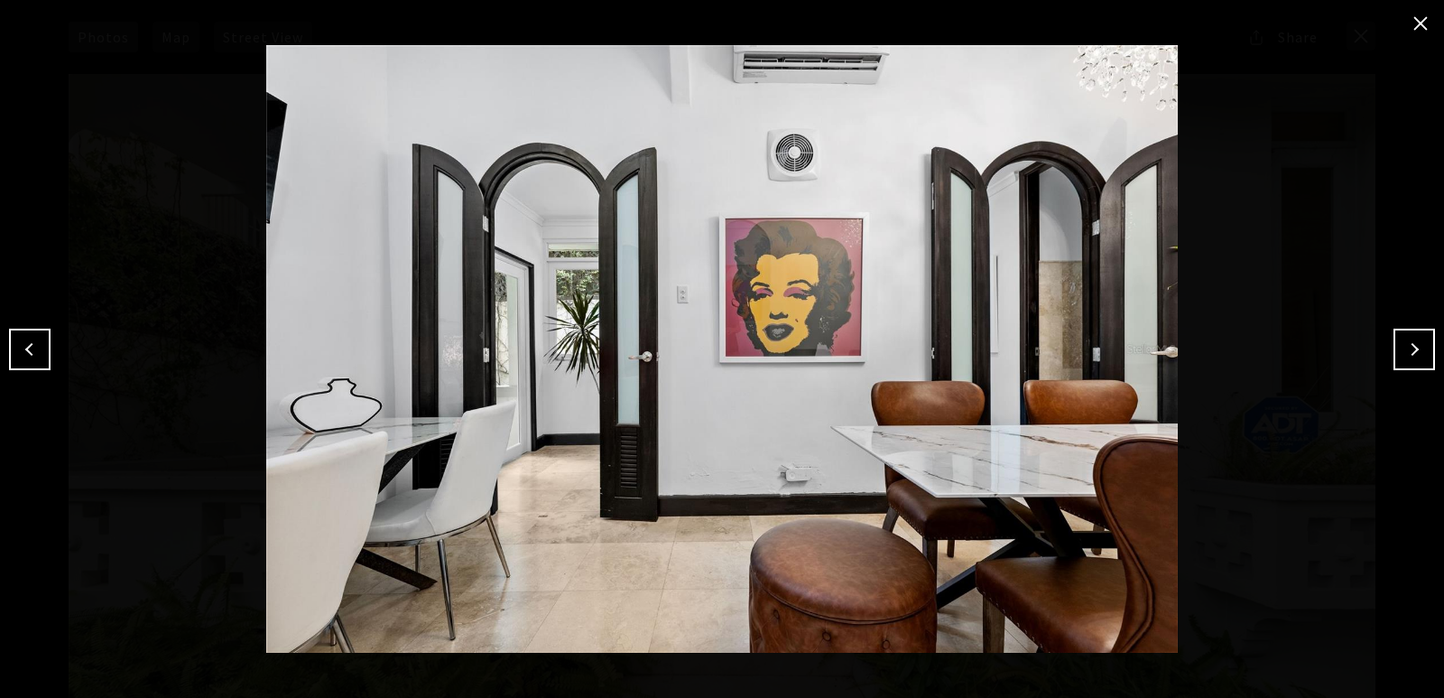
click at [1418, 353] on button "Next" at bounding box center [1415, 350] width 42 height 42
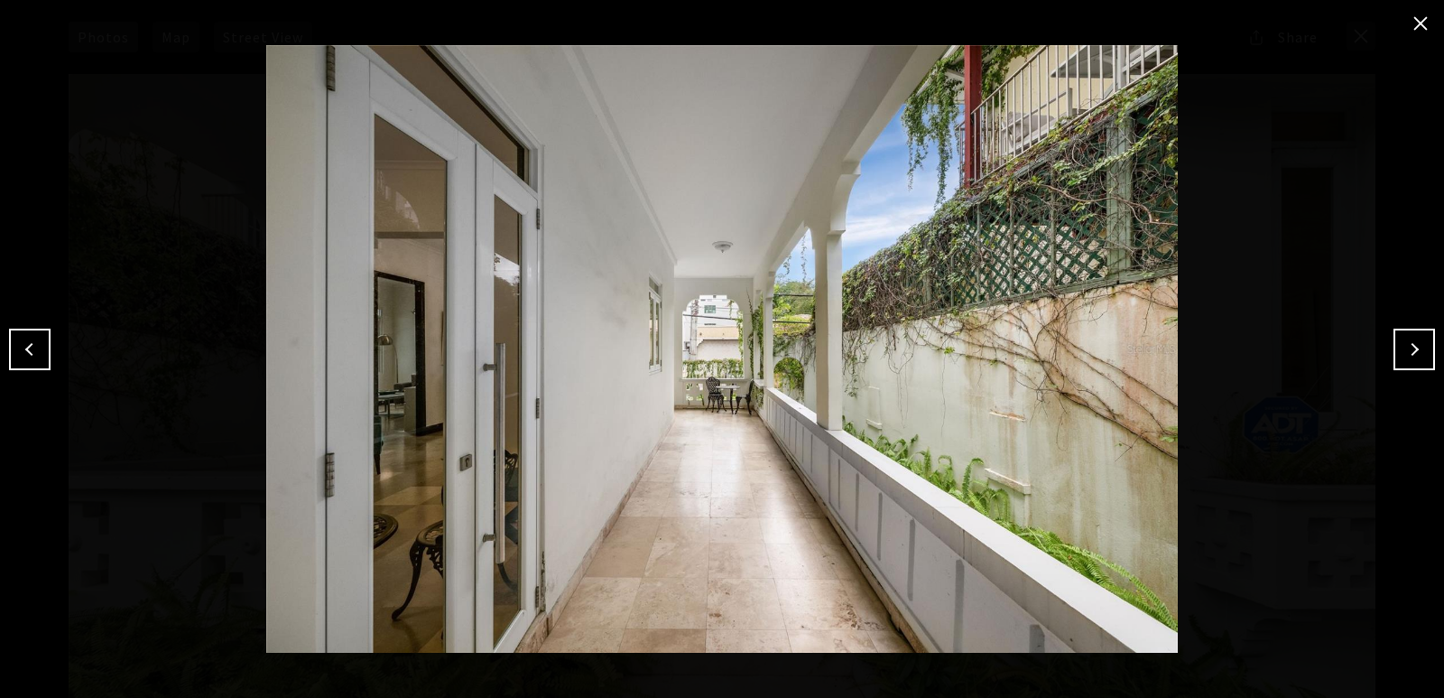
click at [1418, 353] on button "Next" at bounding box center [1415, 350] width 42 height 42
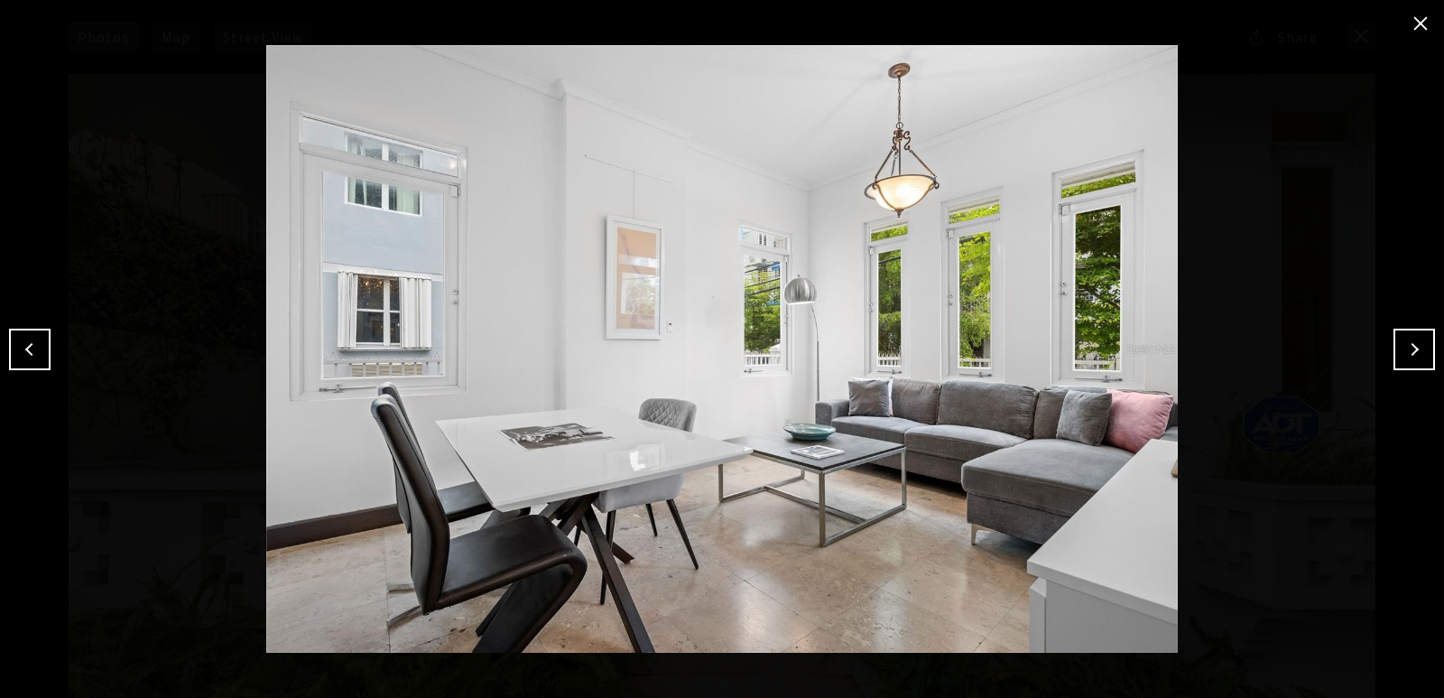
click at [1418, 353] on button "Next" at bounding box center [1415, 350] width 42 height 42
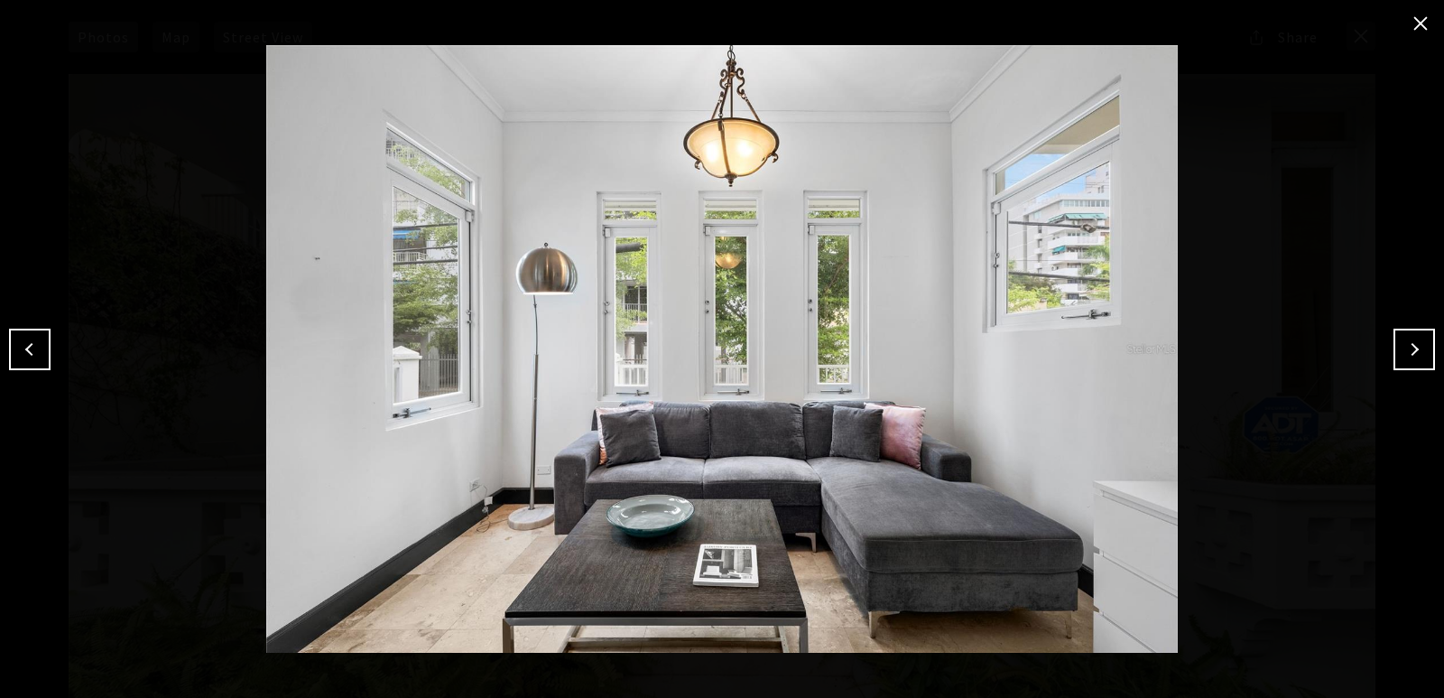
click at [1418, 353] on button "Next" at bounding box center [1415, 350] width 42 height 42
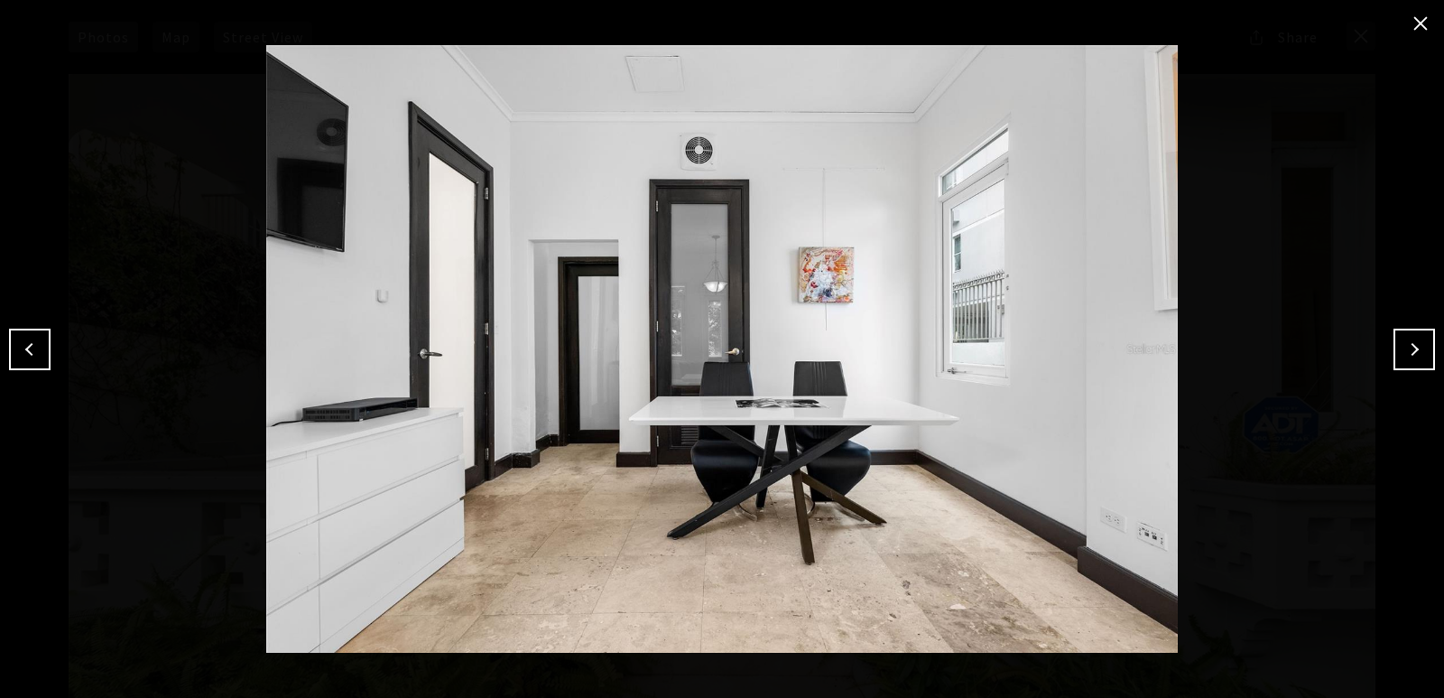
click at [1418, 353] on button "Next" at bounding box center [1415, 350] width 42 height 42
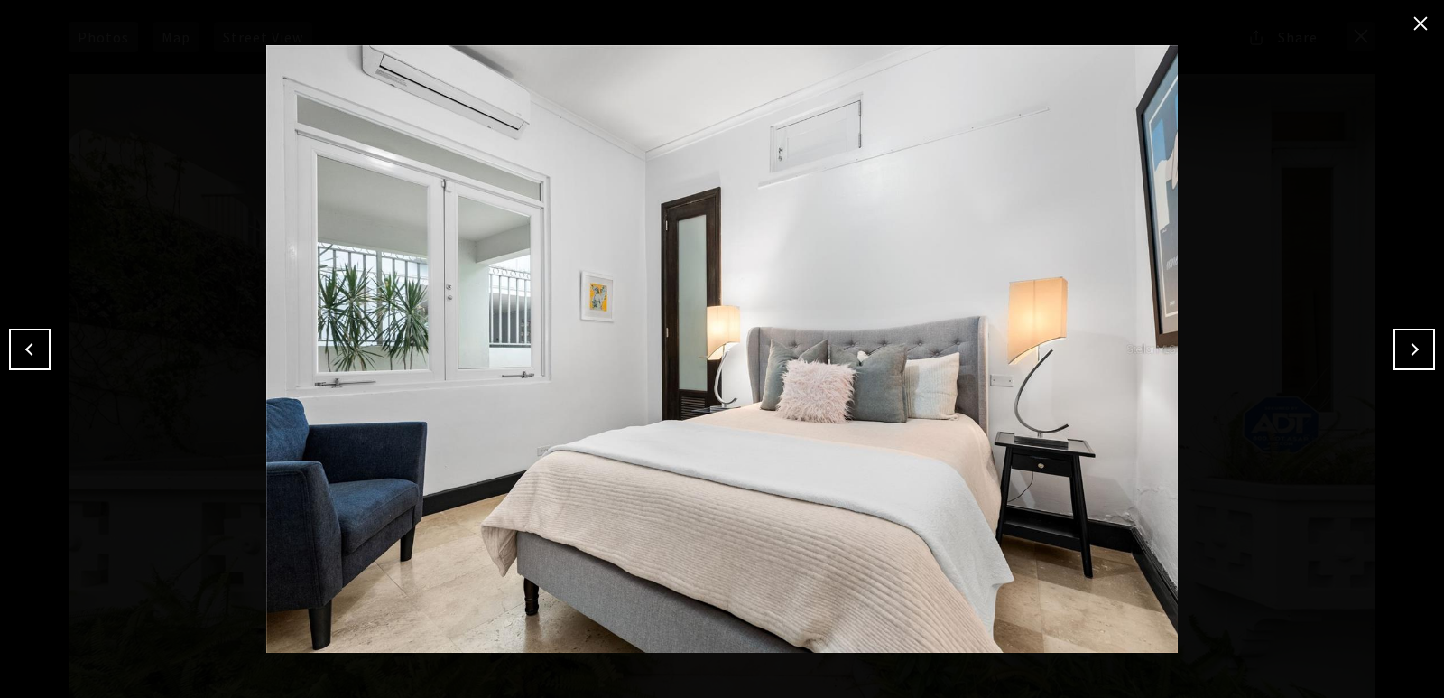
click at [1418, 353] on button "Next" at bounding box center [1415, 350] width 42 height 42
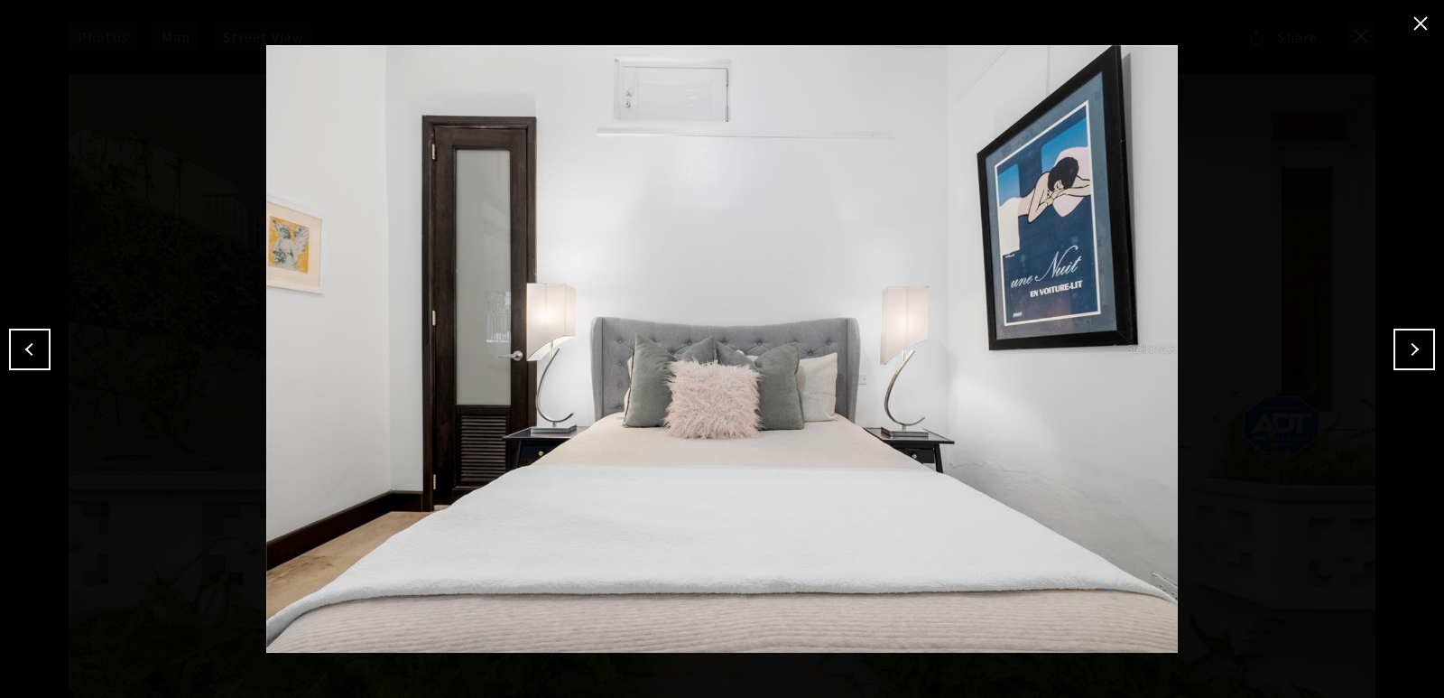
click at [1418, 353] on button "Next" at bounding box center [1415, 350] width 42 height 42
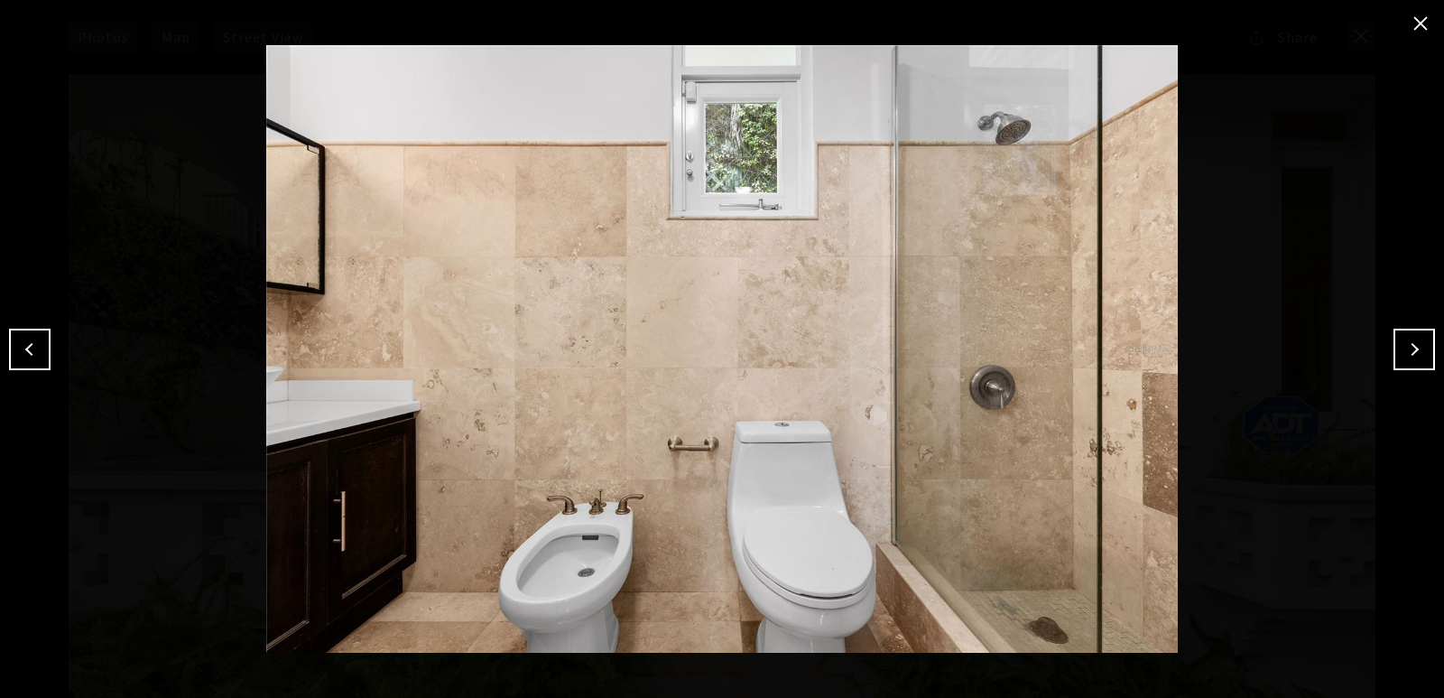
click at [1418, 353] on button "Next" at bounding box center [1415, 350] width 42 height 42
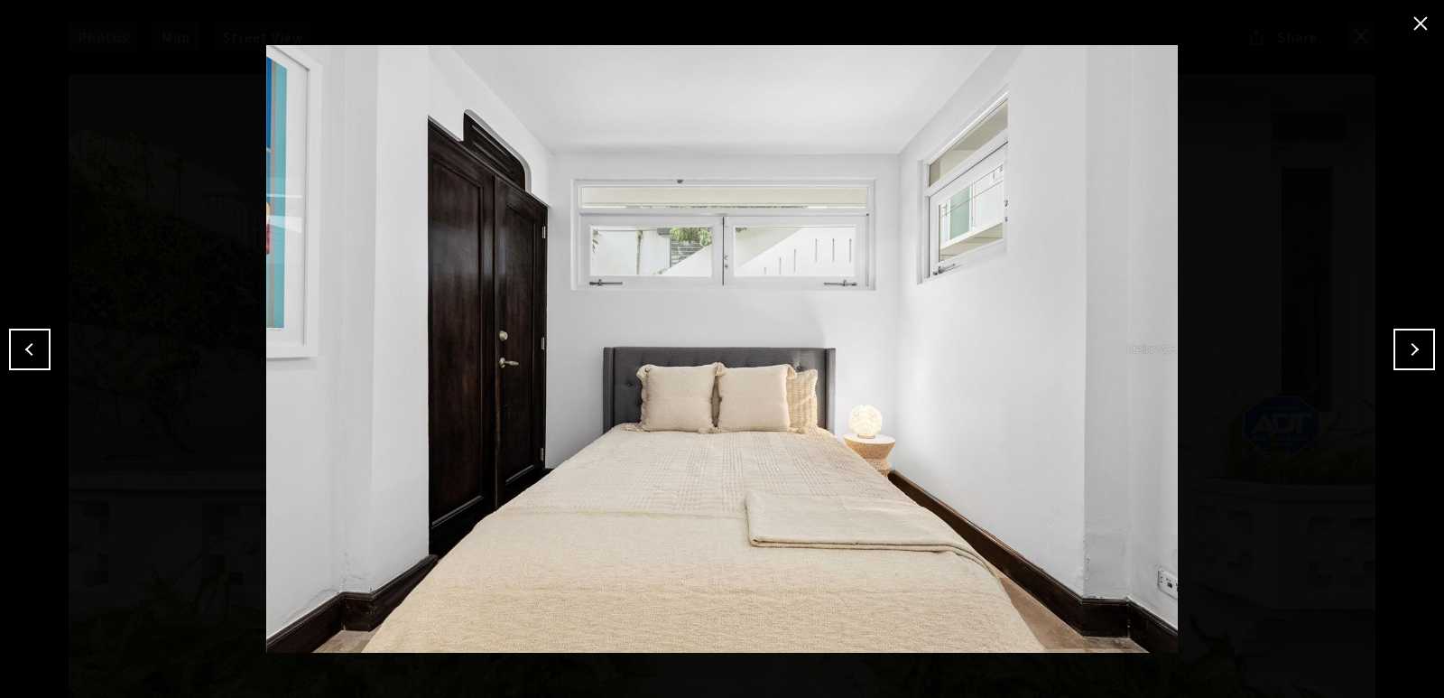
click at [1418, 353] on button "Next" at bounding box center [1415, 350] width 42 height 42
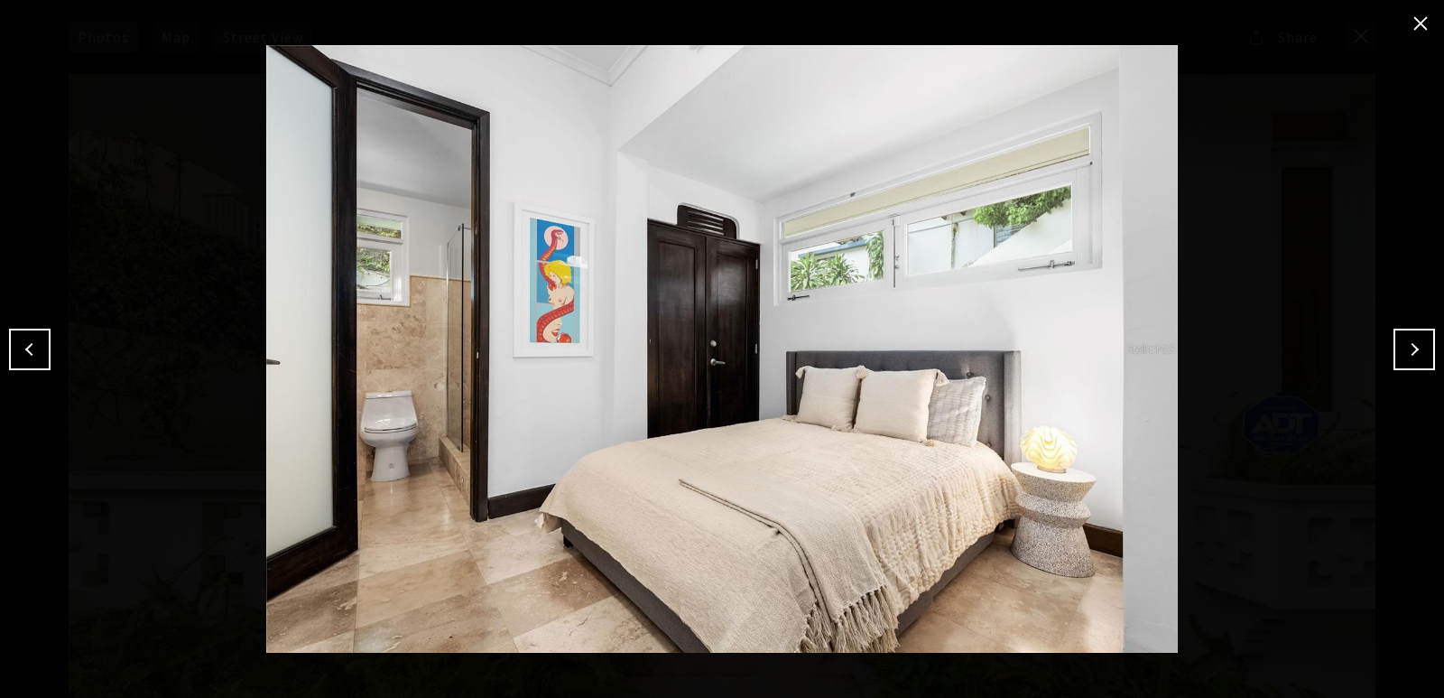
click at [1422, 362] on button "Next" at bounding box center [1415, 350] width 42 height 42
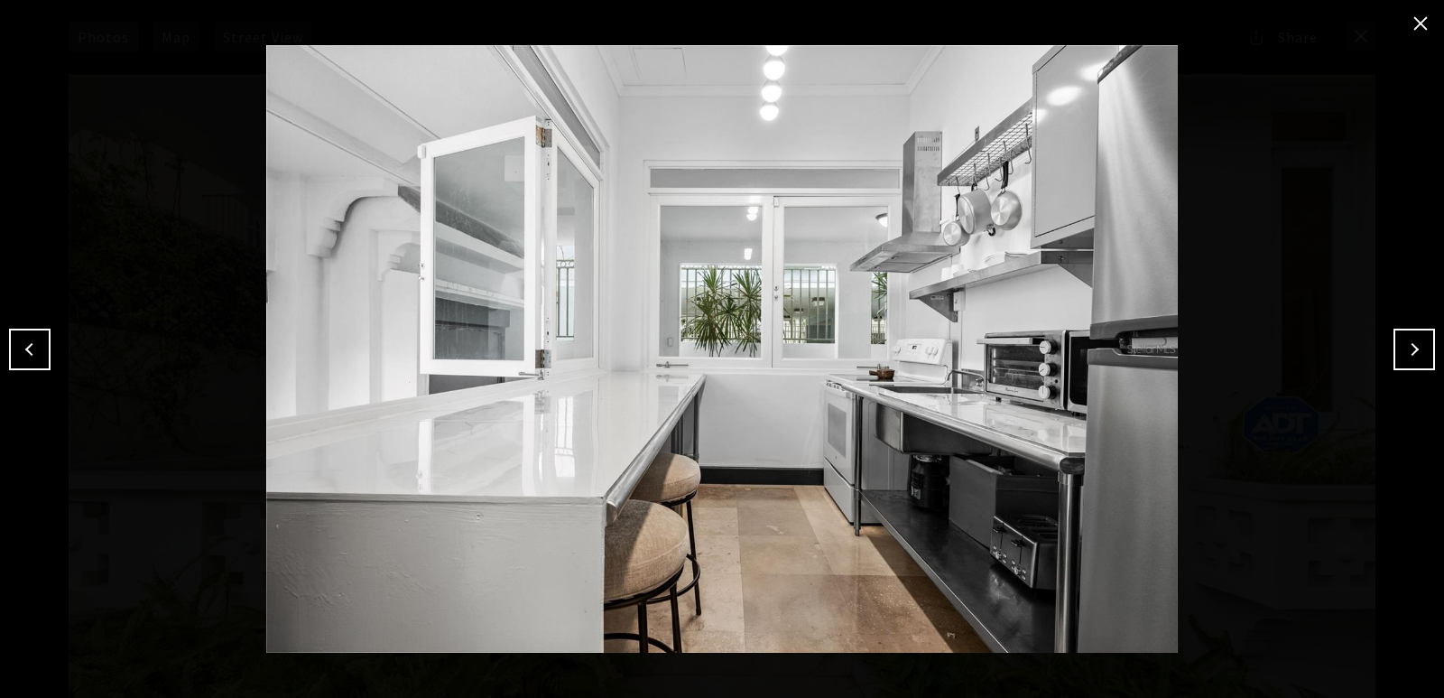
click at [1422, 362] on button "Next" at bounding box center [1415, 350] width 42 height 42
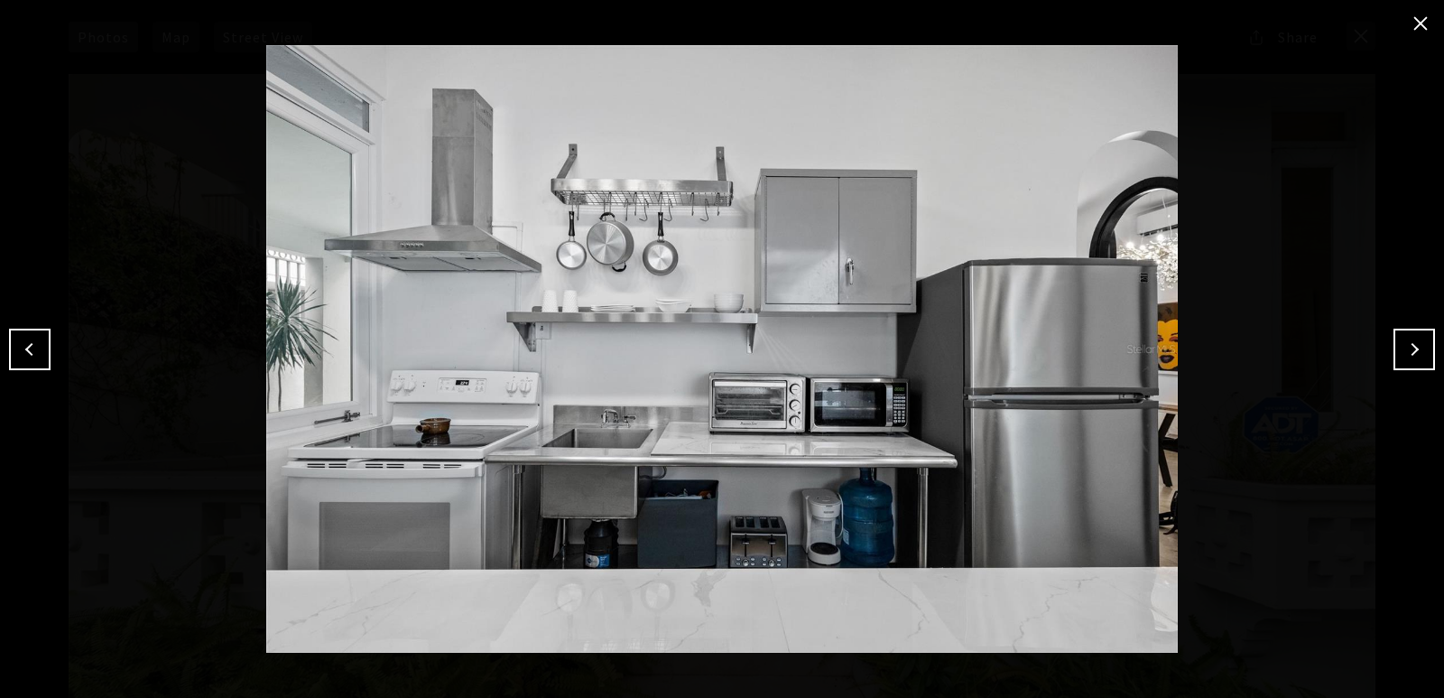
click at [1422, 362] on button "Next" at bounding box center [1415, 350] width 42 height 42
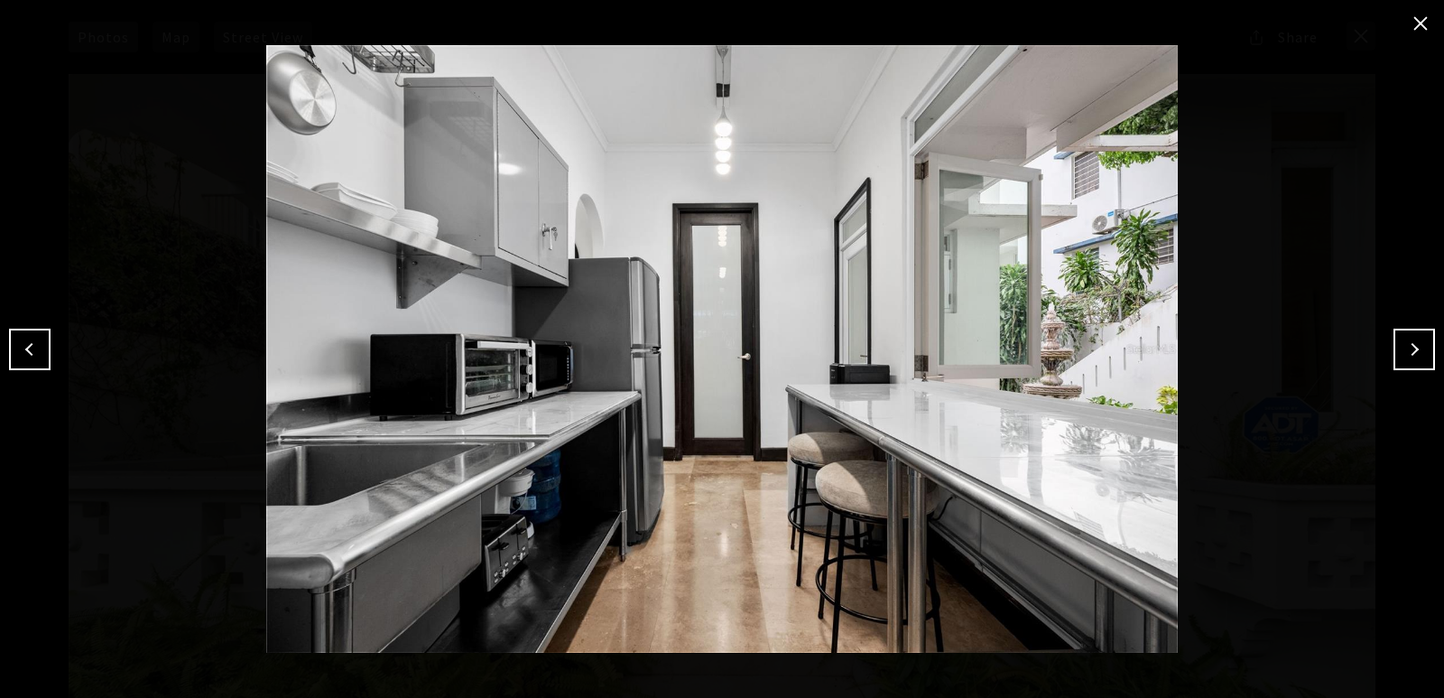
click at [1422, 362] on button "Next" at bounding box center [1415, 350] width 42 height 42
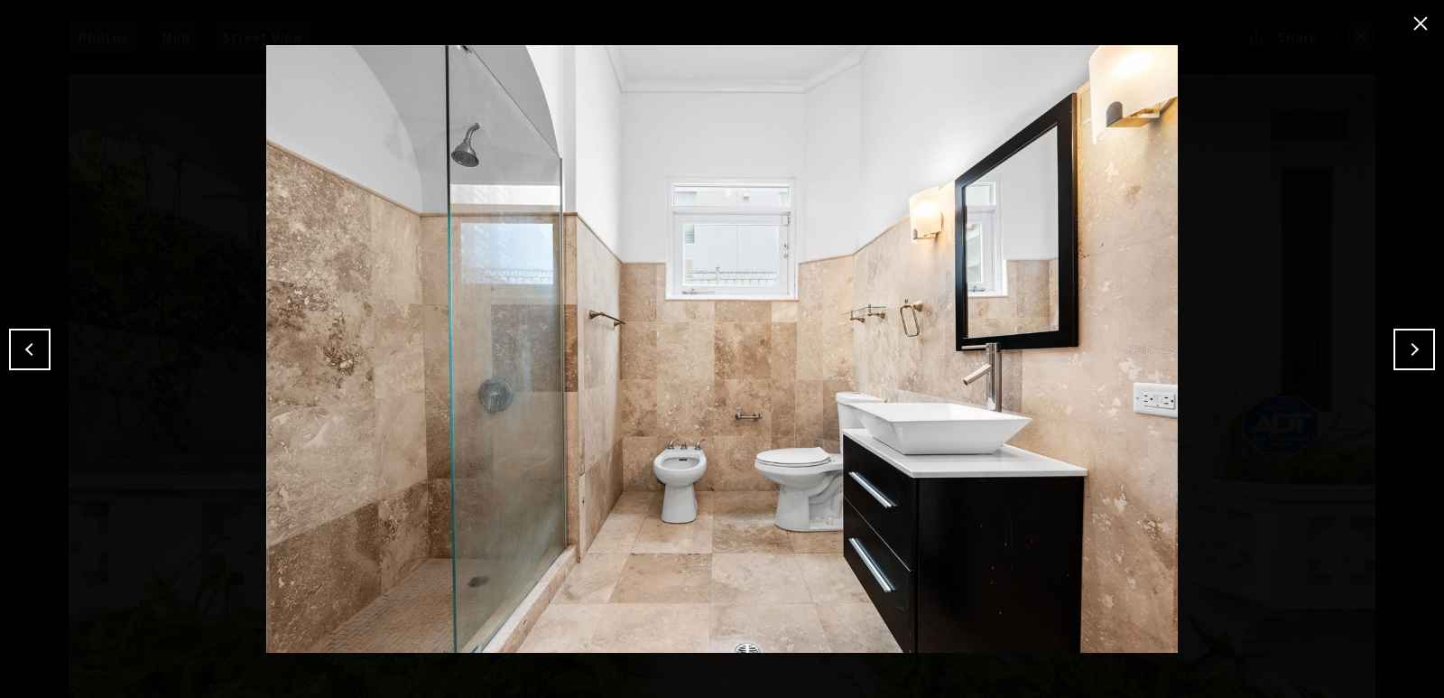
click at [1422, 362] on button "Next" at bounding box center [1415, 350] width 42 height 42
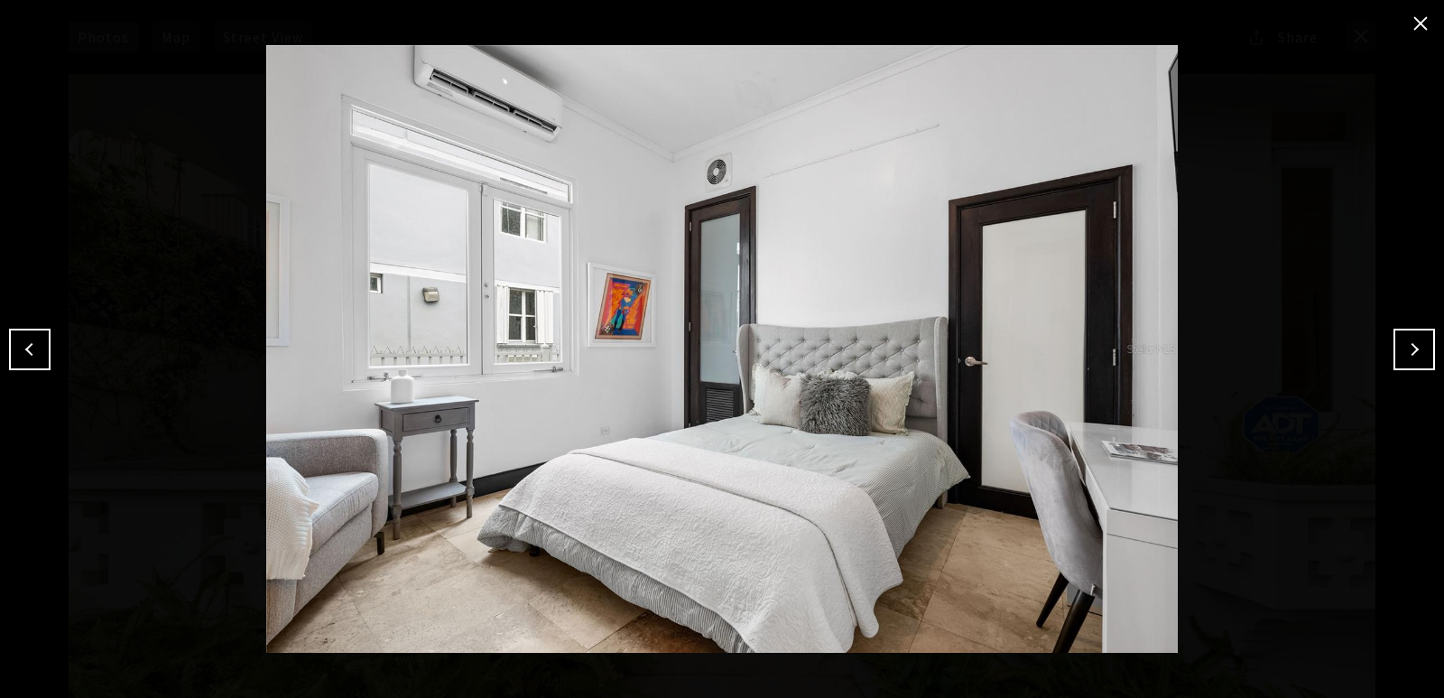
click at [1422, 362] on button "Next" at bounding box center [1415, 350] width 42 height 42
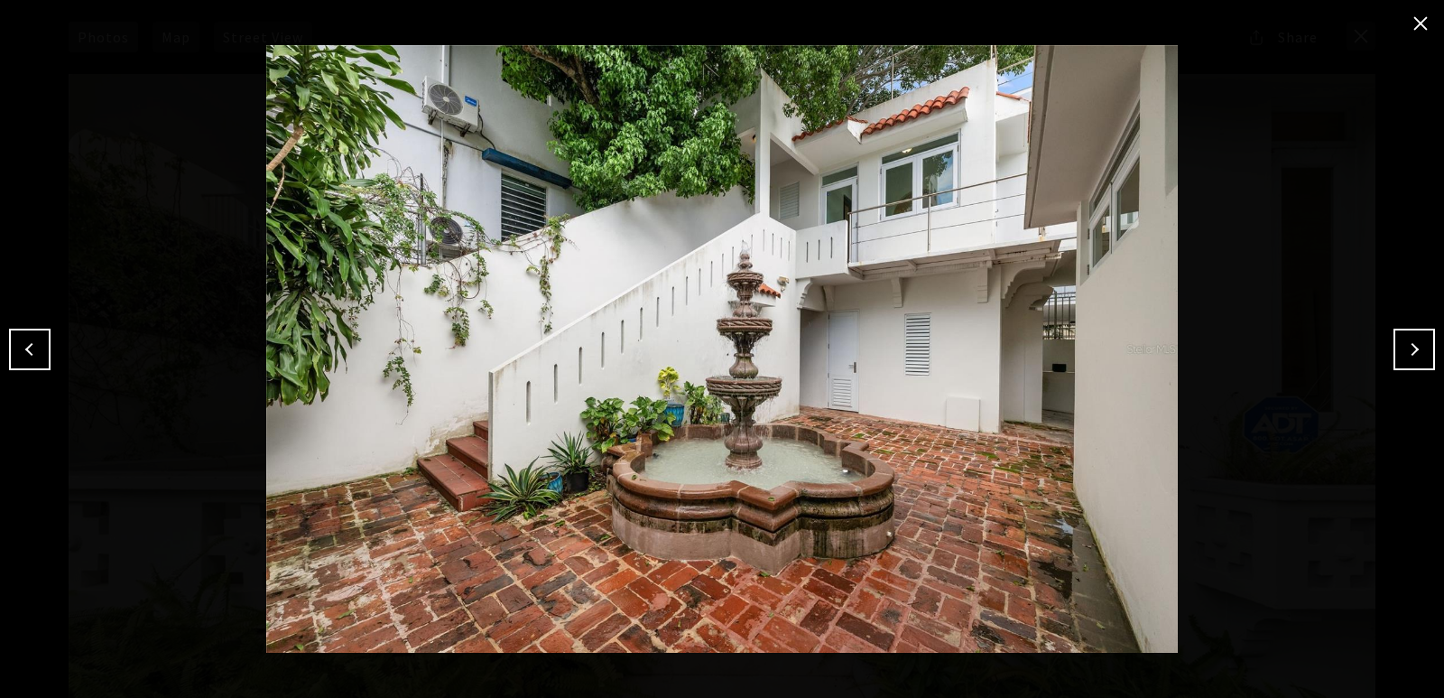
click at [1422, 362] on button "Next" at bounding box center [1415, 350] width 42 height 42
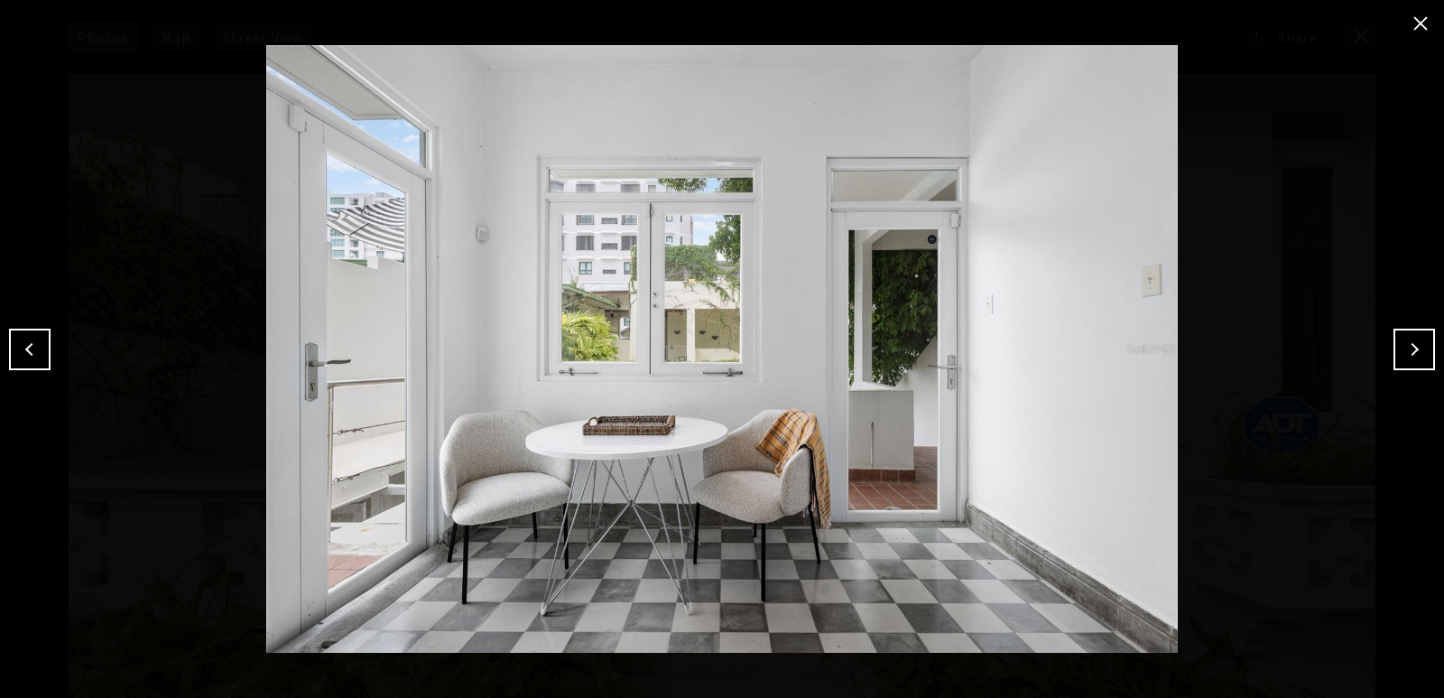
click at [1422, 362] on button "Next" at bounding box center [1415, 350] width 42 height 42
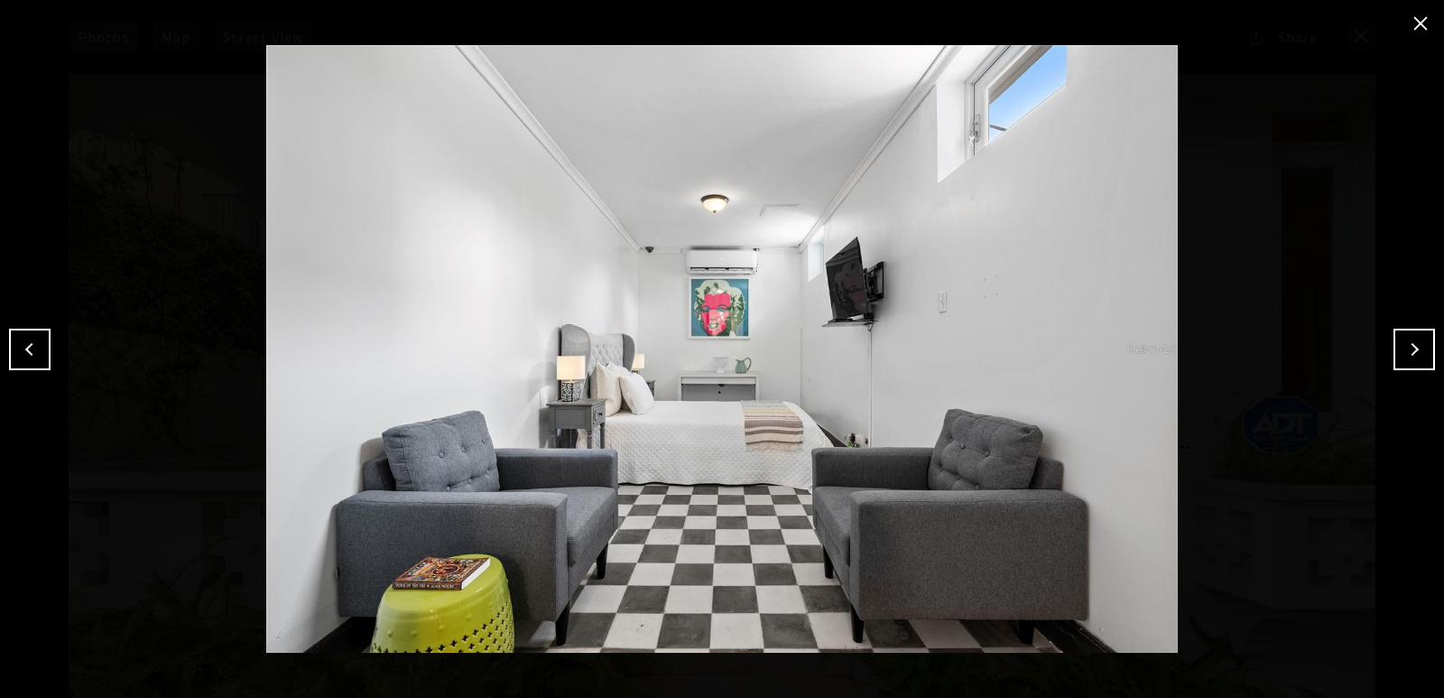
click at [1422, 362] on button "Next" at bounding box center [1415, 350] width 42 height 42
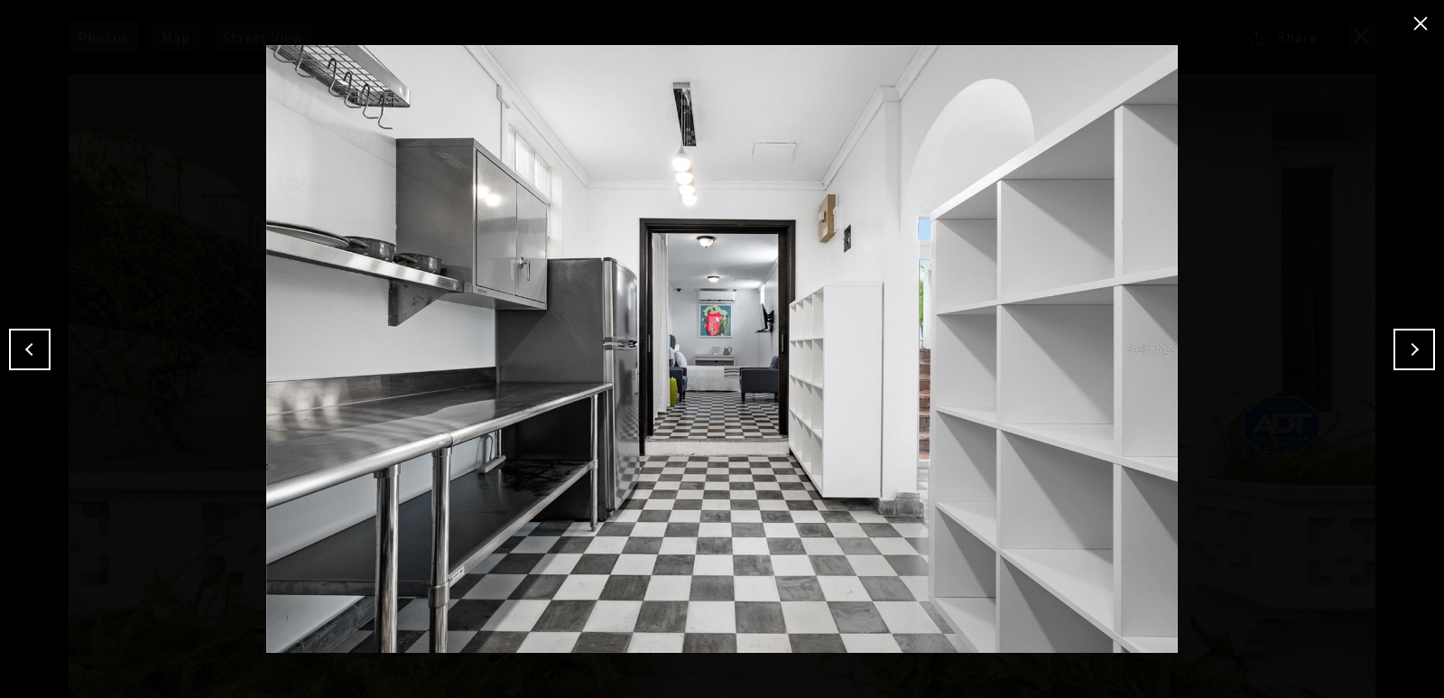
click at [1422, 362] on button "Next" at bounding box center [1415, 350] width 42 height 42
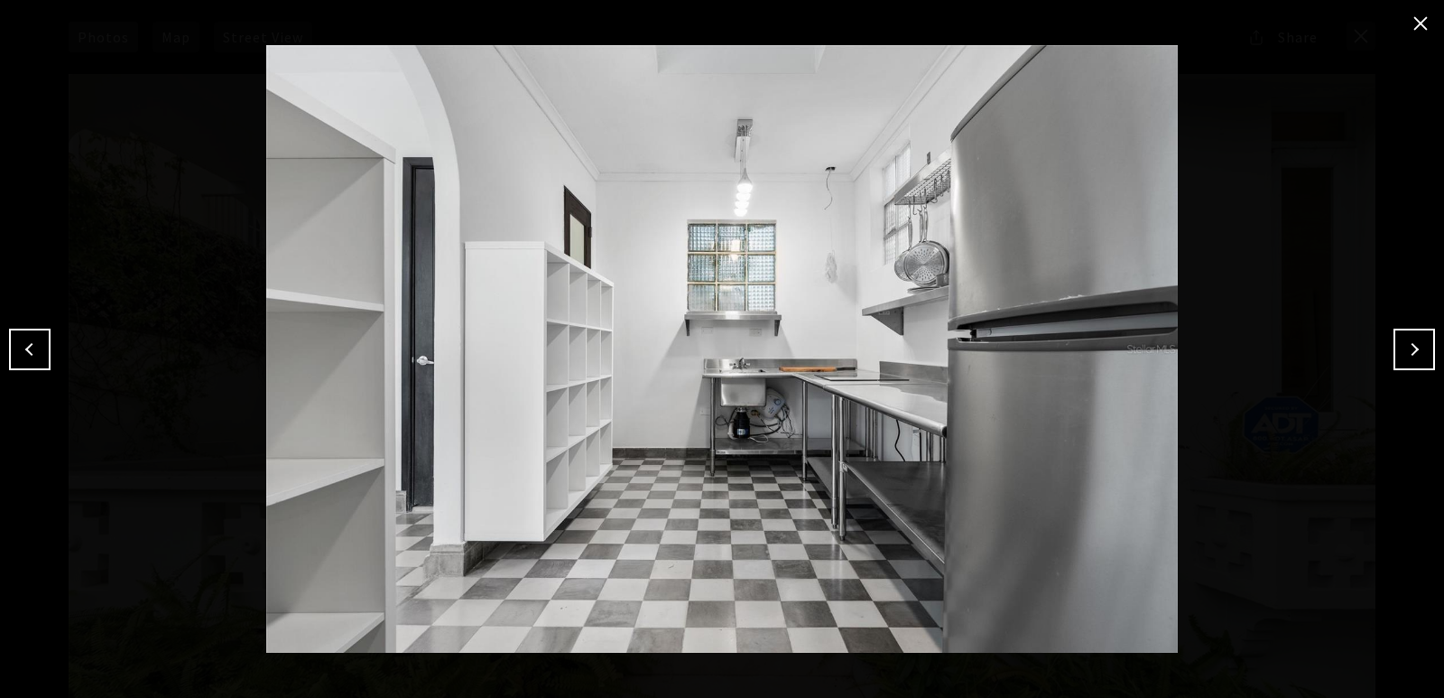
click at [1422, 362] on button "Next" at bounding box center [1415, 350] width 42 height 42
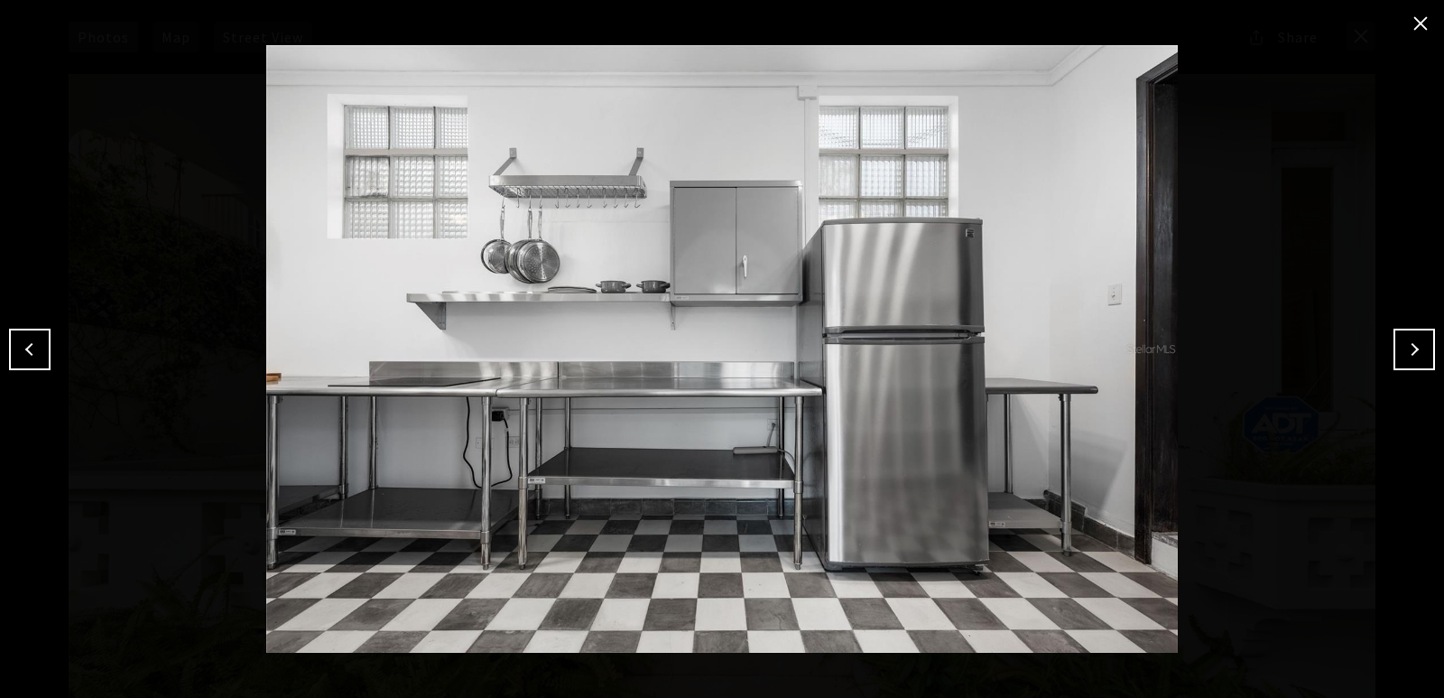
click at [1422, 362] on button "Next" at bounding box center [1415, 350] width 42 height 42
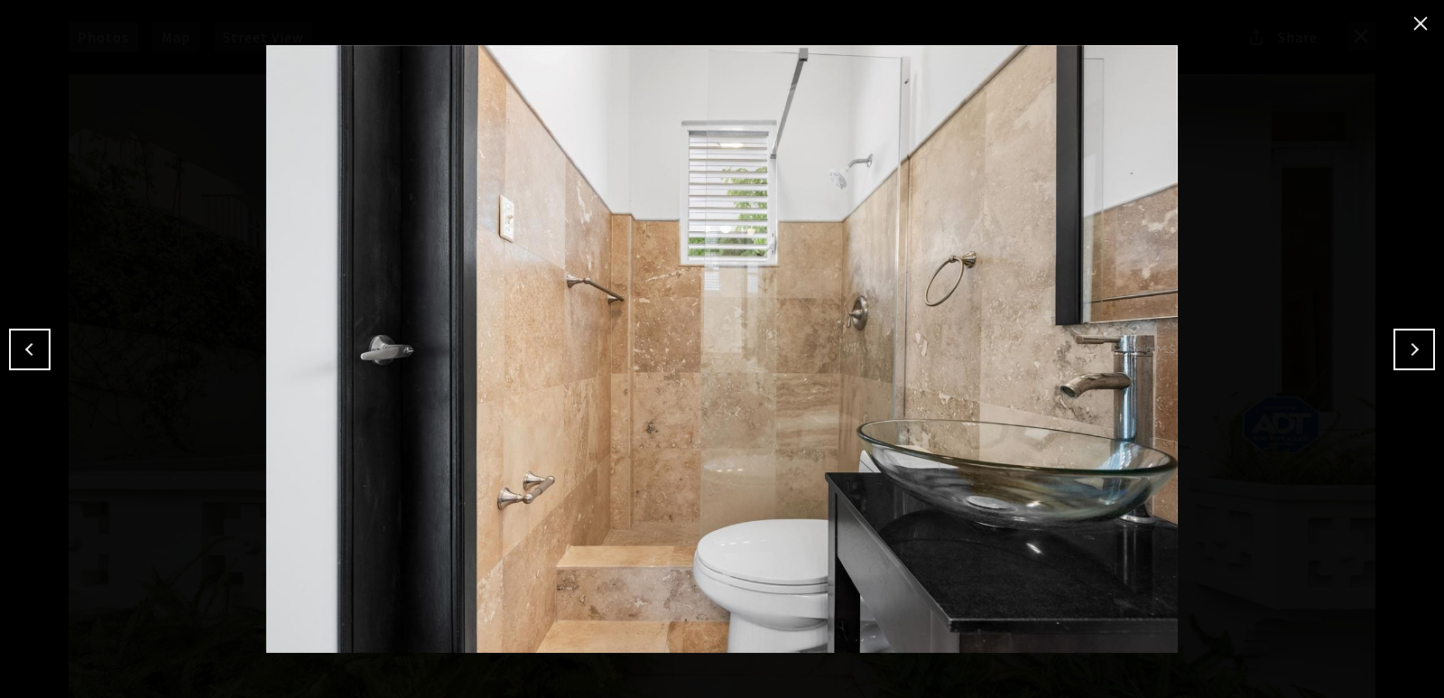
click at [1422, 362] on button "Next" at bounding box center [1415, 350] width 42 height 42
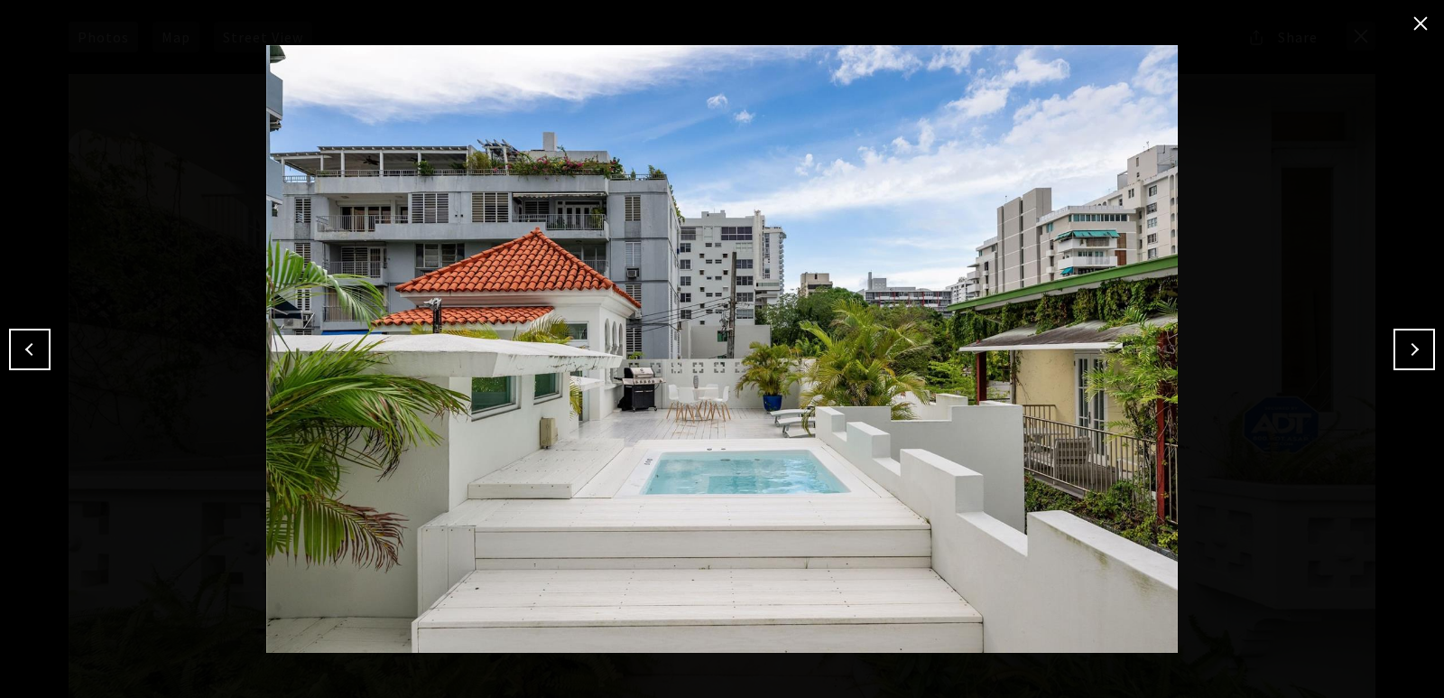
click at [1416, 40] on div at bounding box center [722, 349] width 1444 height 698
click at [1416, 28] on button "close modal" at bounding box center [1421, 23] width 29 height 29
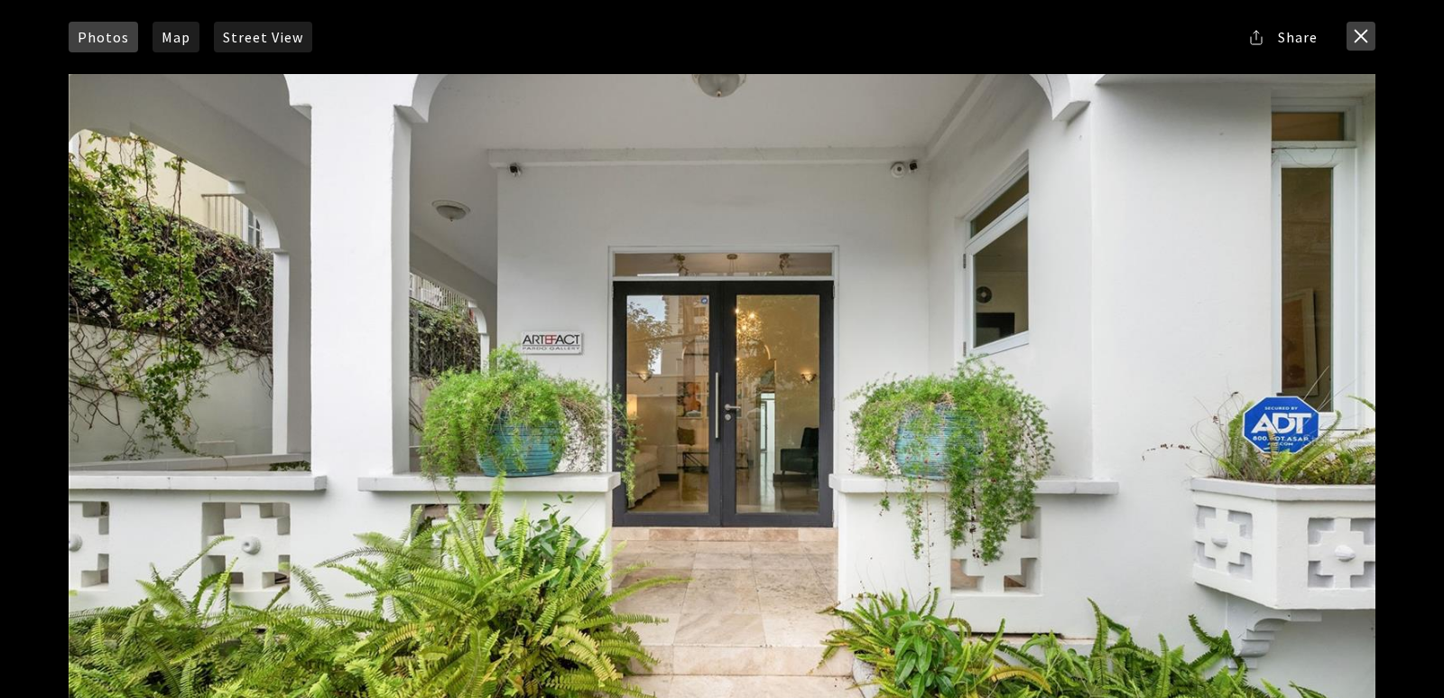
click at [1370, 34] on button "close modal" at bounding box center [1361, 36] width 29 height 29
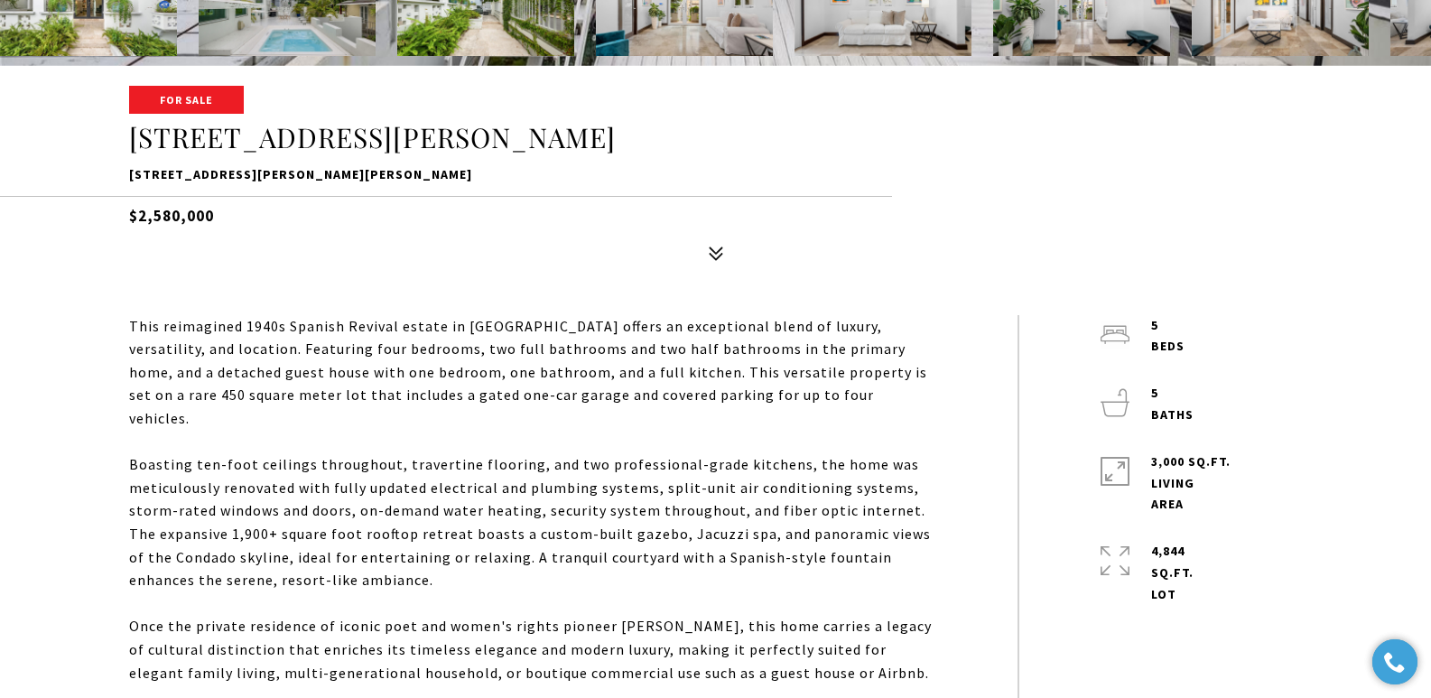
scroll to position [662, 0]
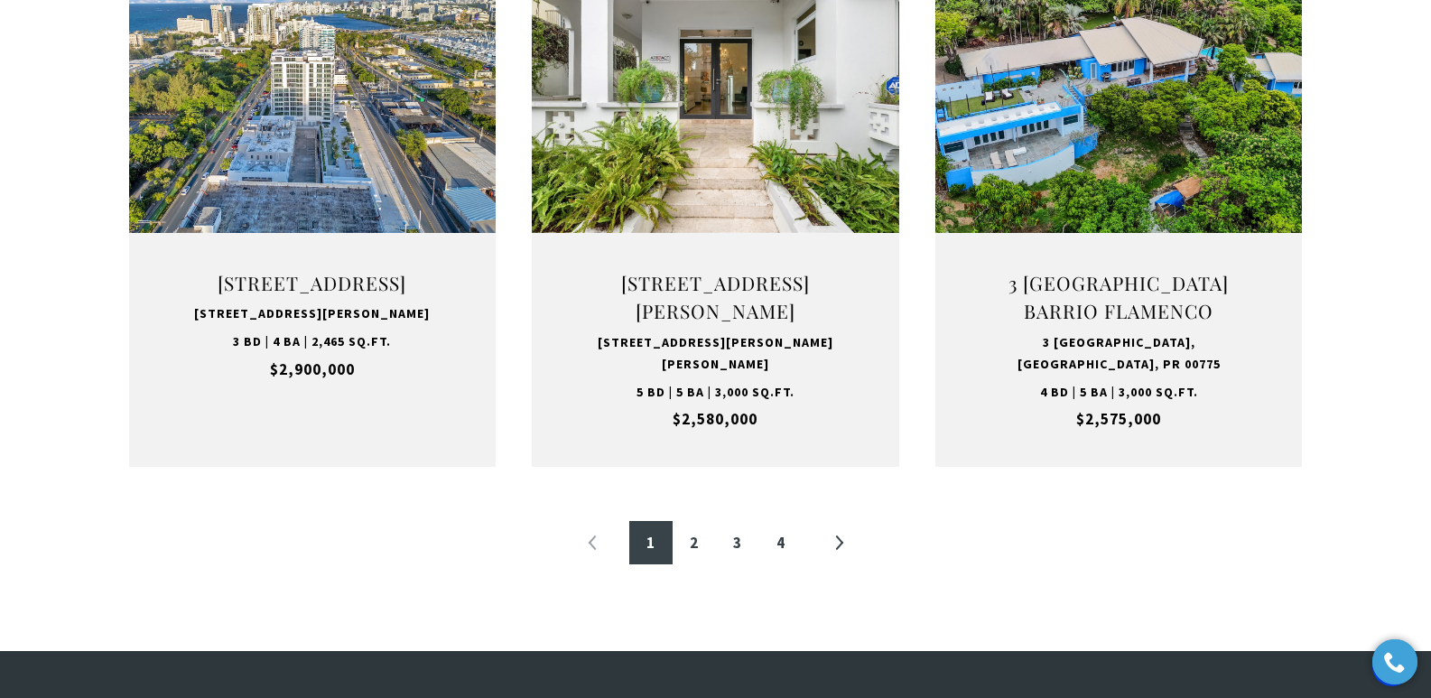
scroll to position [1969, 0]
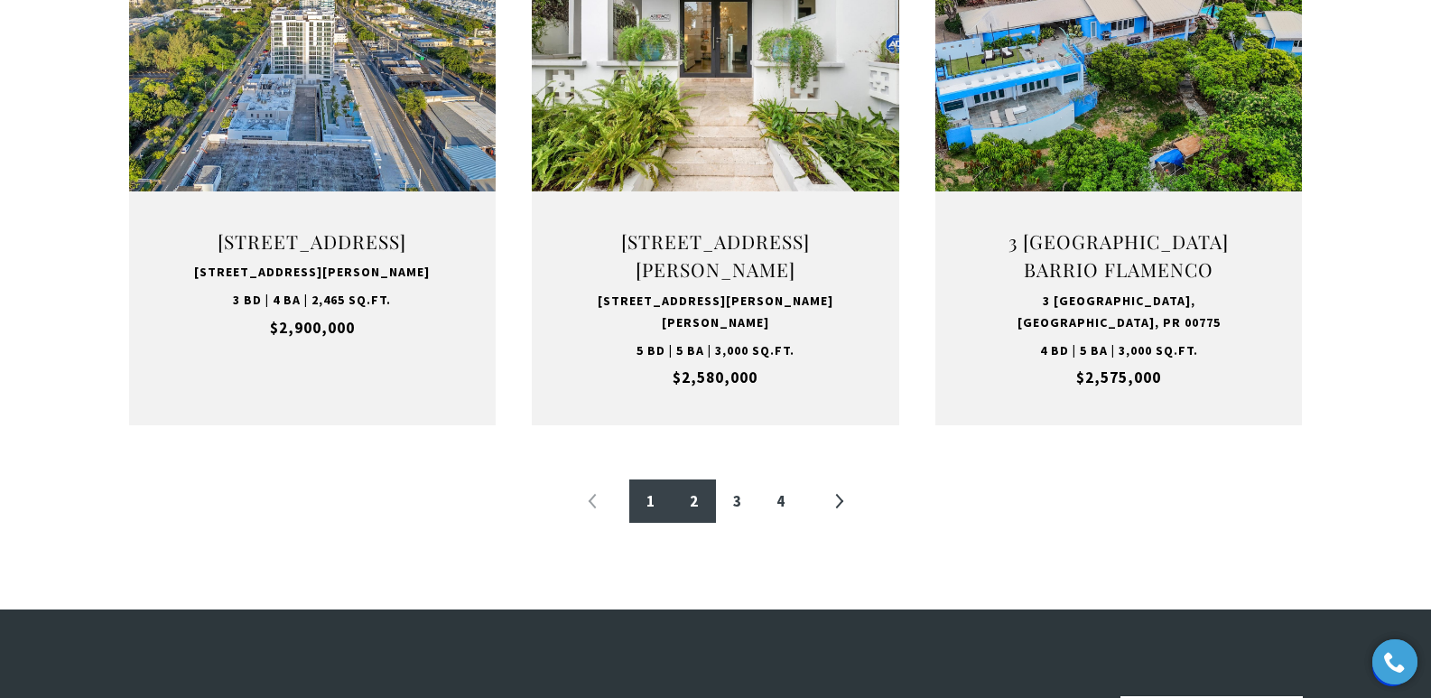
click at [694, 502] on link "2" at bounding box center [694, 500] width 43 height 43
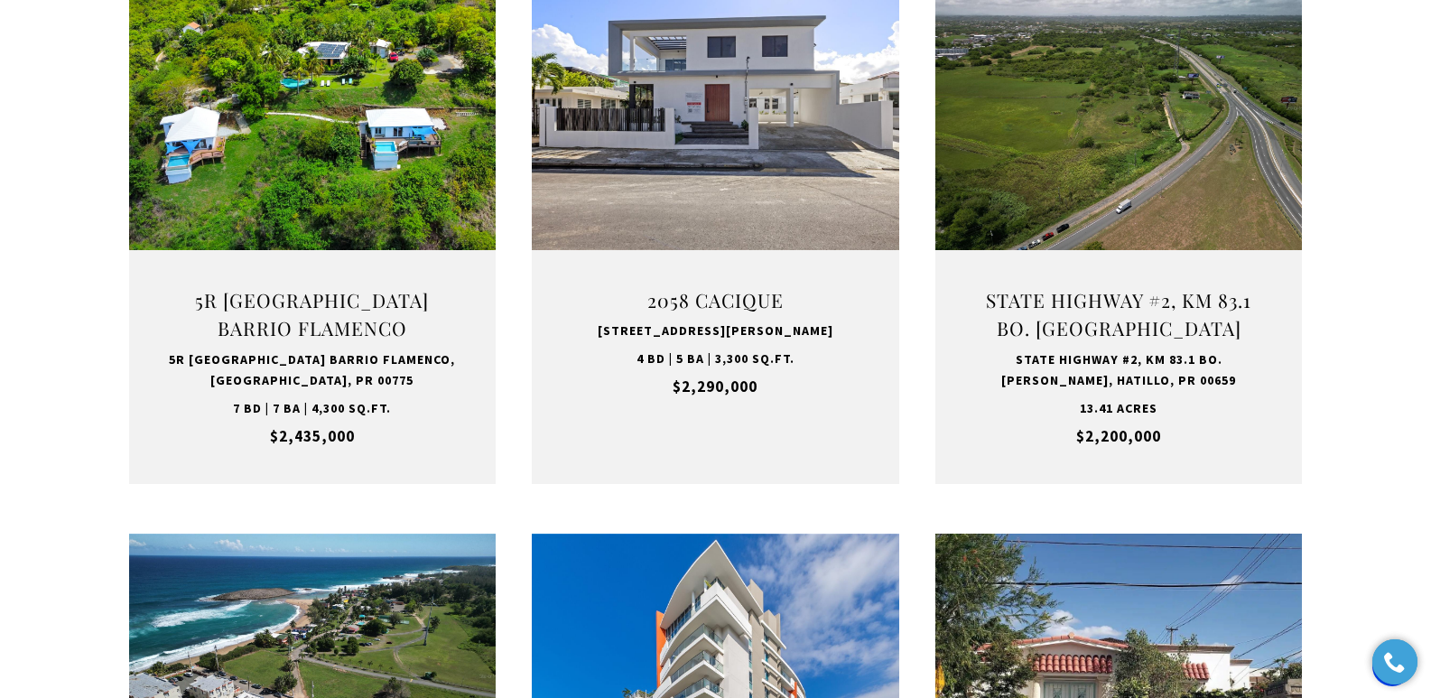
scroll to position [786, 0]
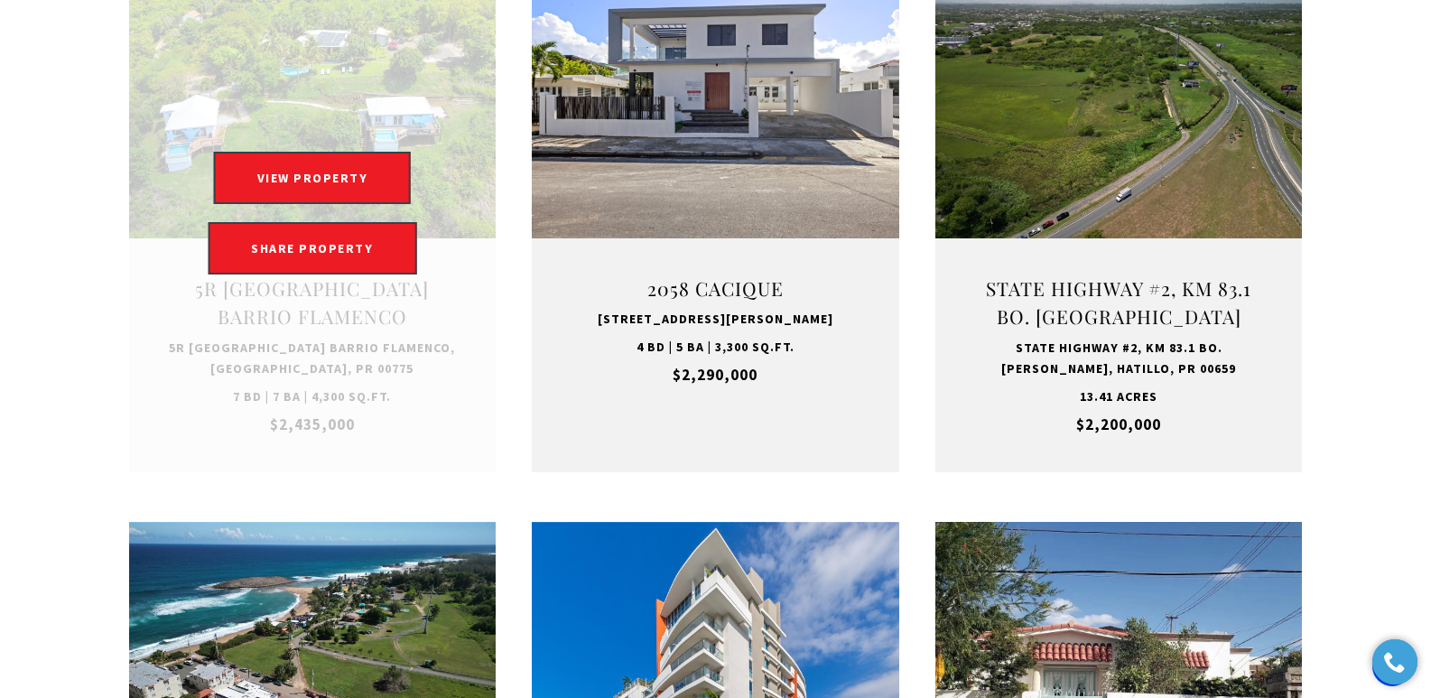
click at [273, 317] on link "Open this option" at bounding box center [312, 213] width 367 height 518
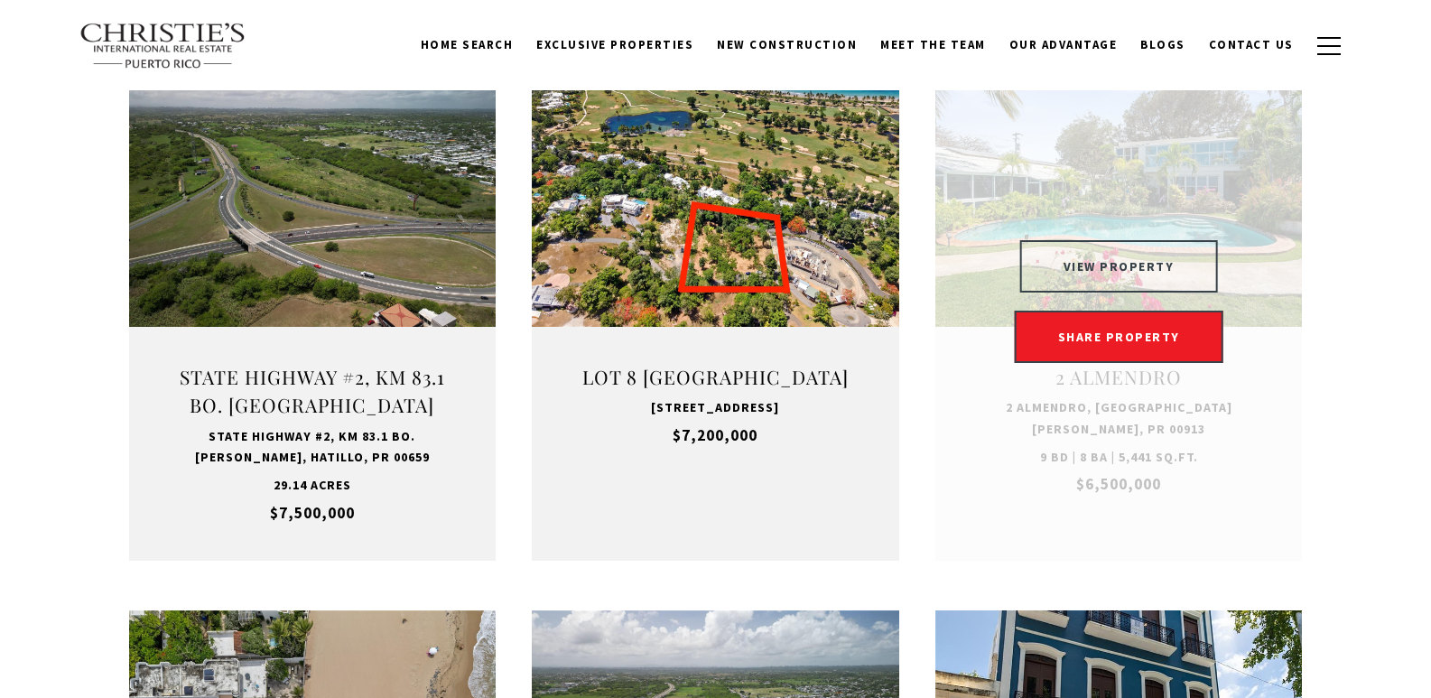
type input "**********"
type input "*********"
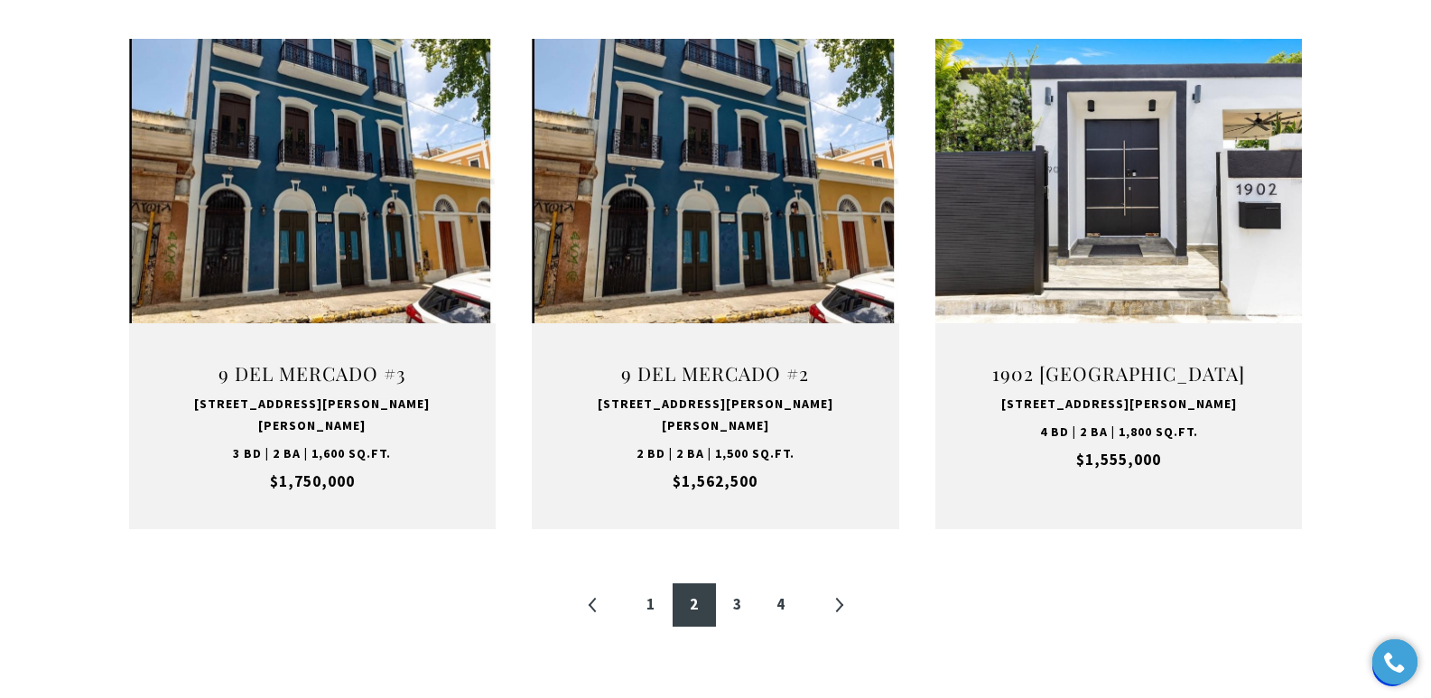
scroll to position [1866, 0]
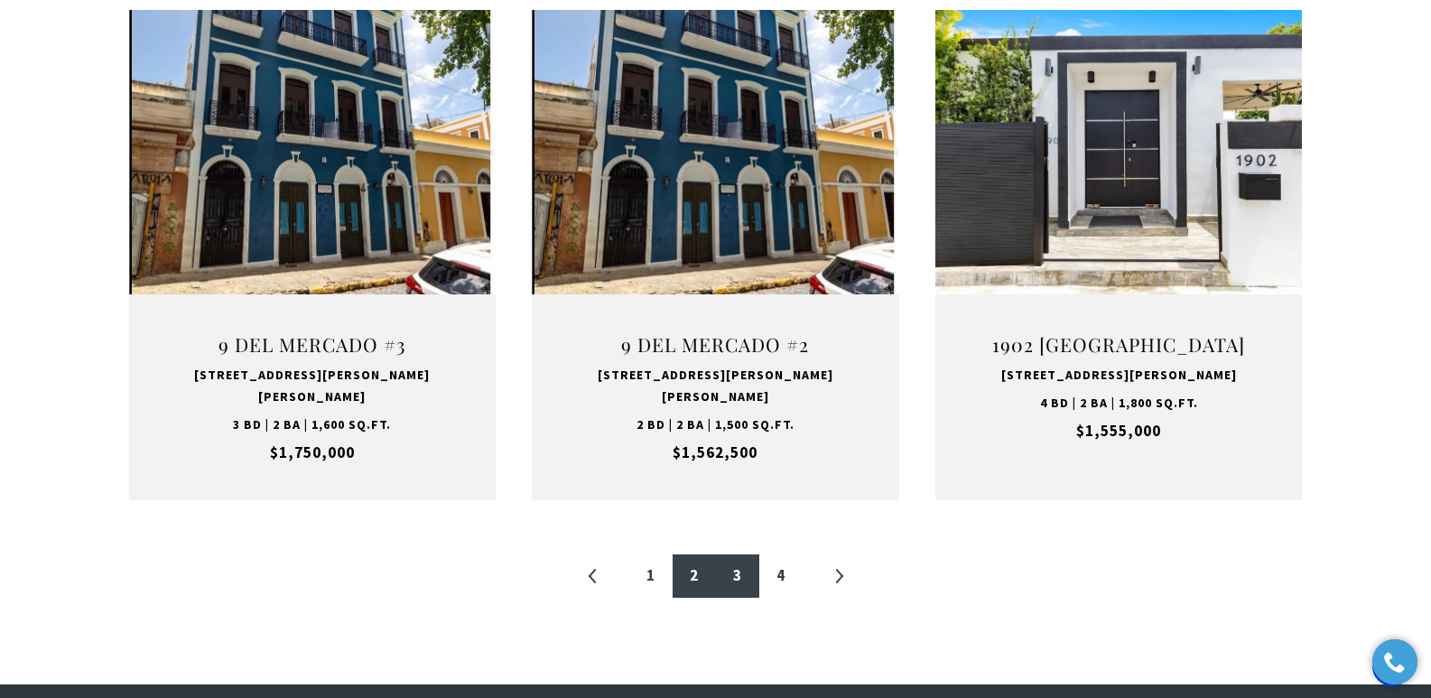
click at [735, 554] on link "3" at bounding box center [737, 575] width 43 height 43
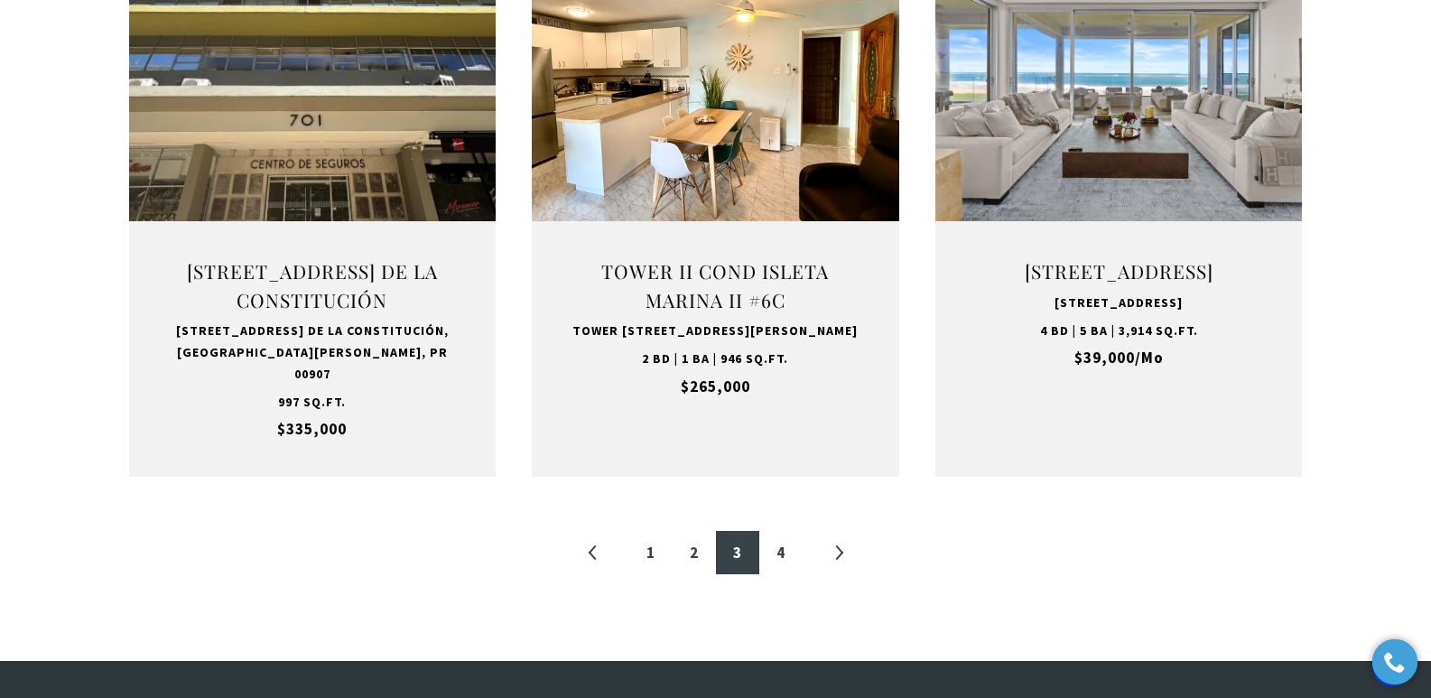
scroll to position [1950, 0]
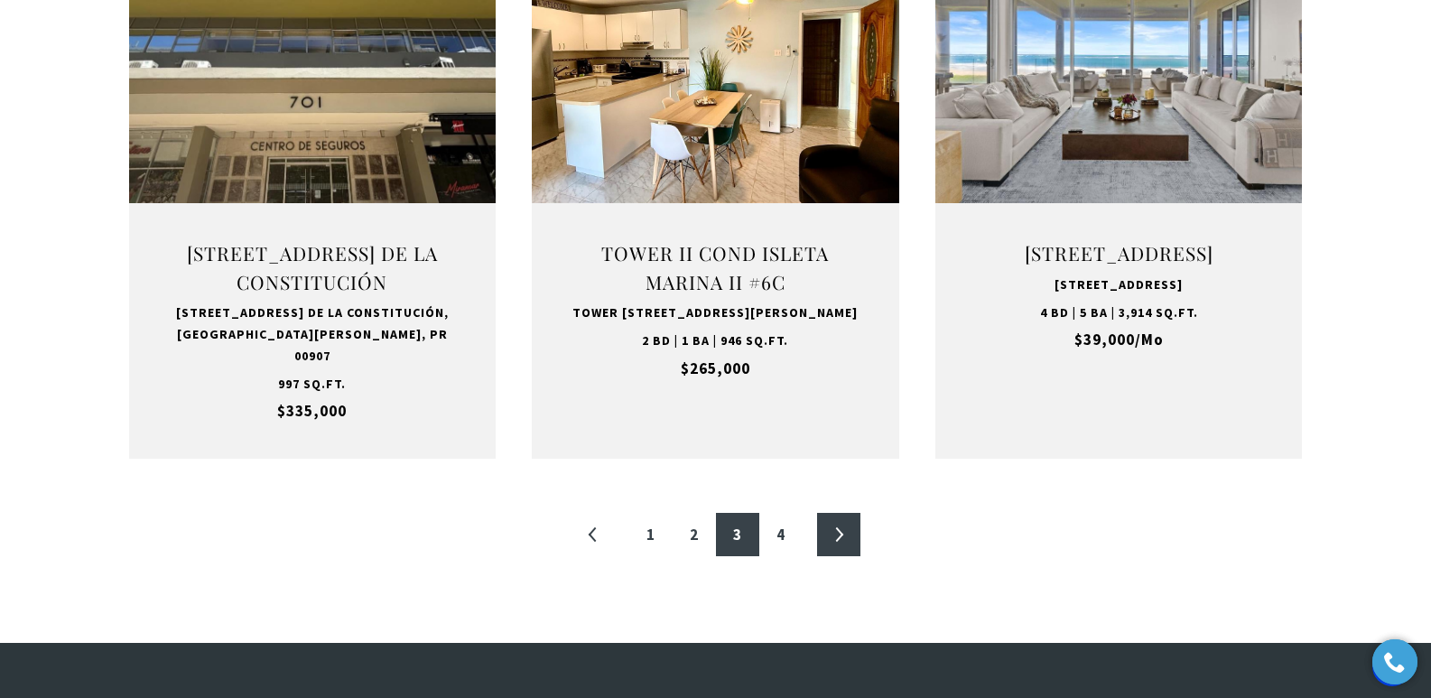
click at [842, 525] on link "»" at bounding box center [838, 534] width 43 height 43
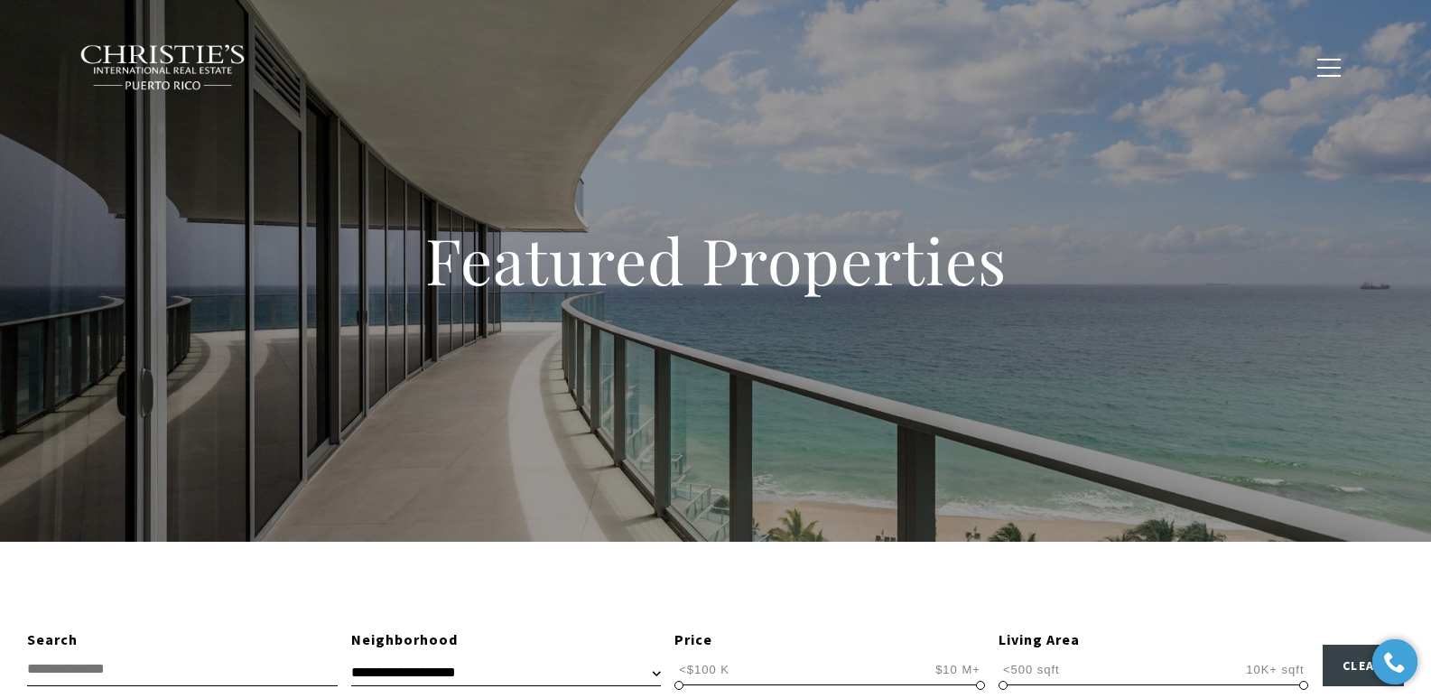
click at [785, 66] on span "New Construction" at bounding box center [787, 66] width 140 height 15
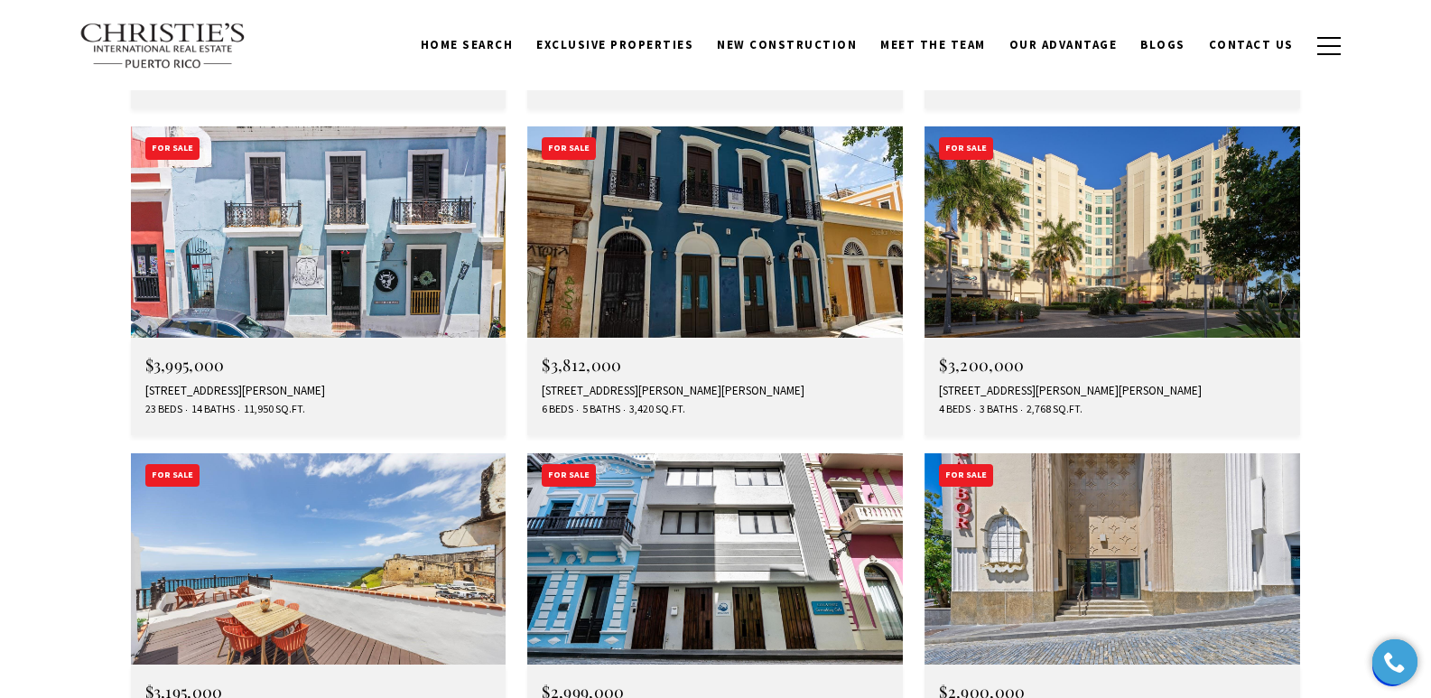
scroll to position [5317, 0]
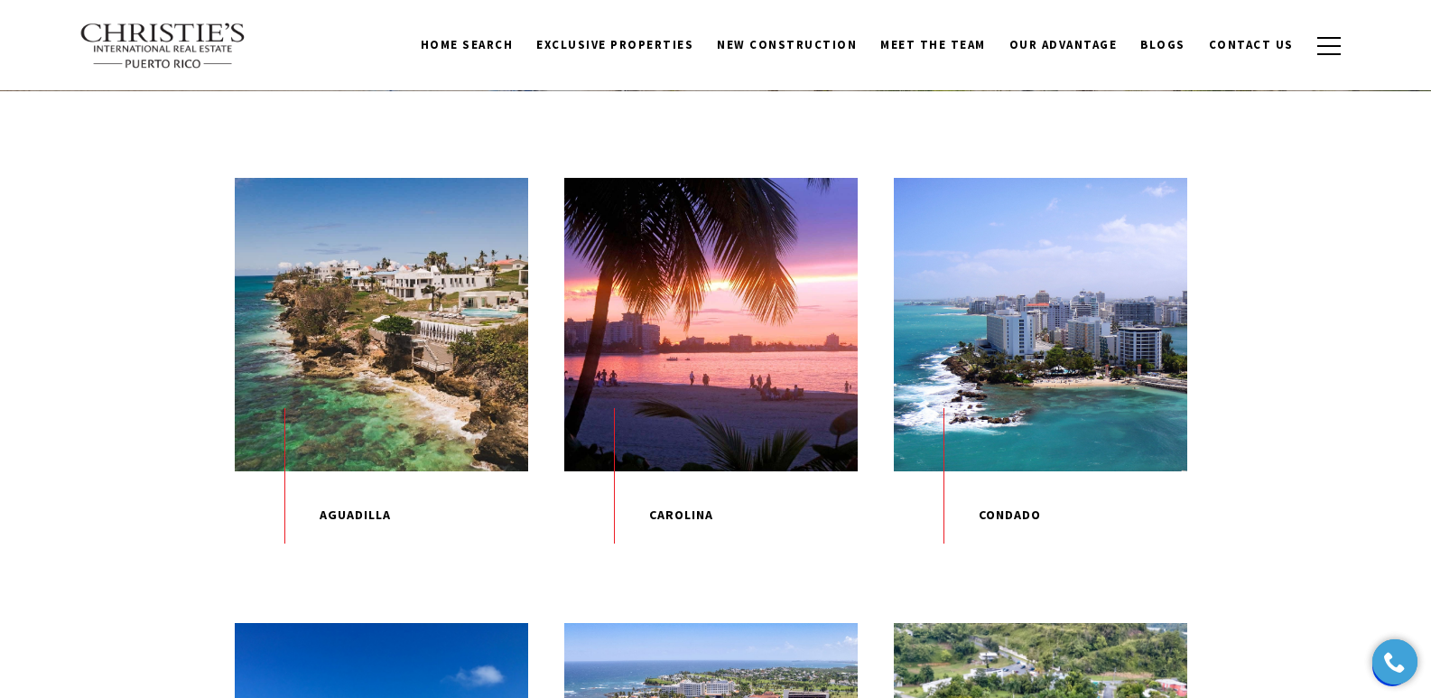
scroll to position [415, 0]
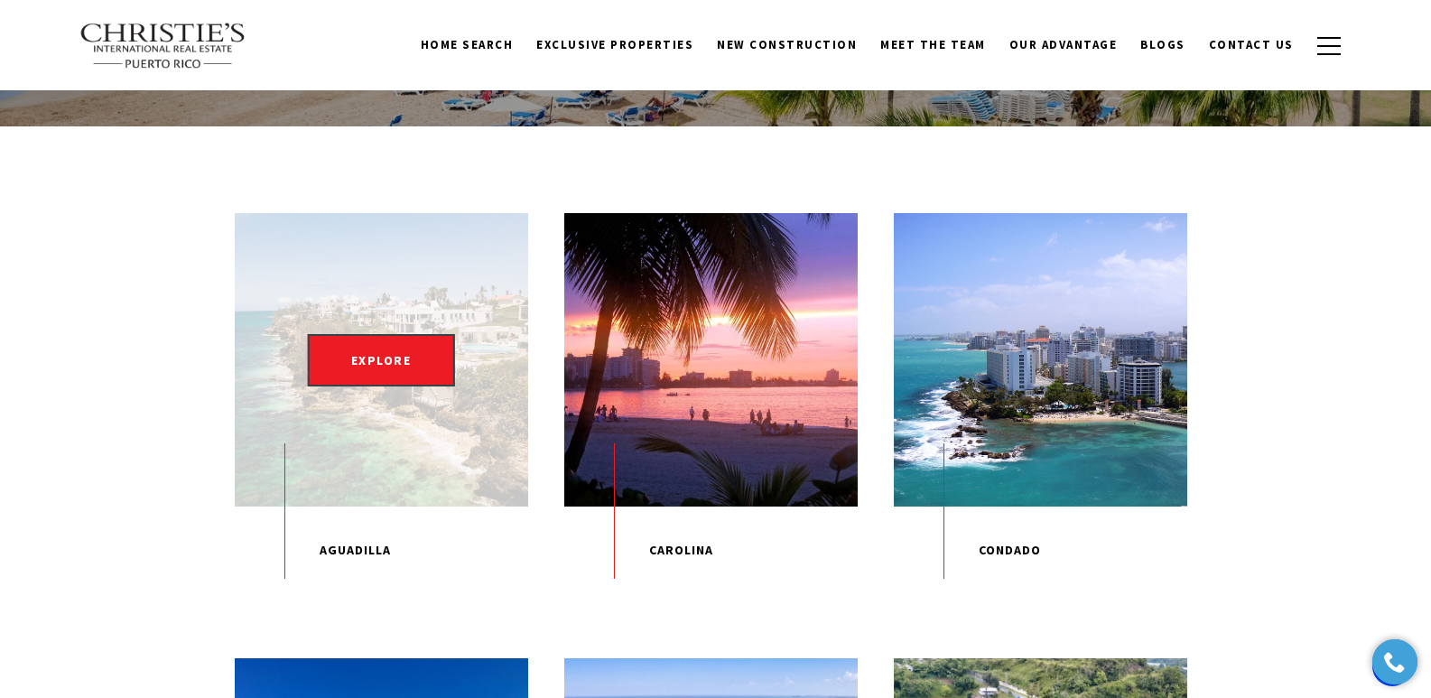
click at [355, 457] on div "EXPLORE" at bounding box center [381, 359] width 293 height 293
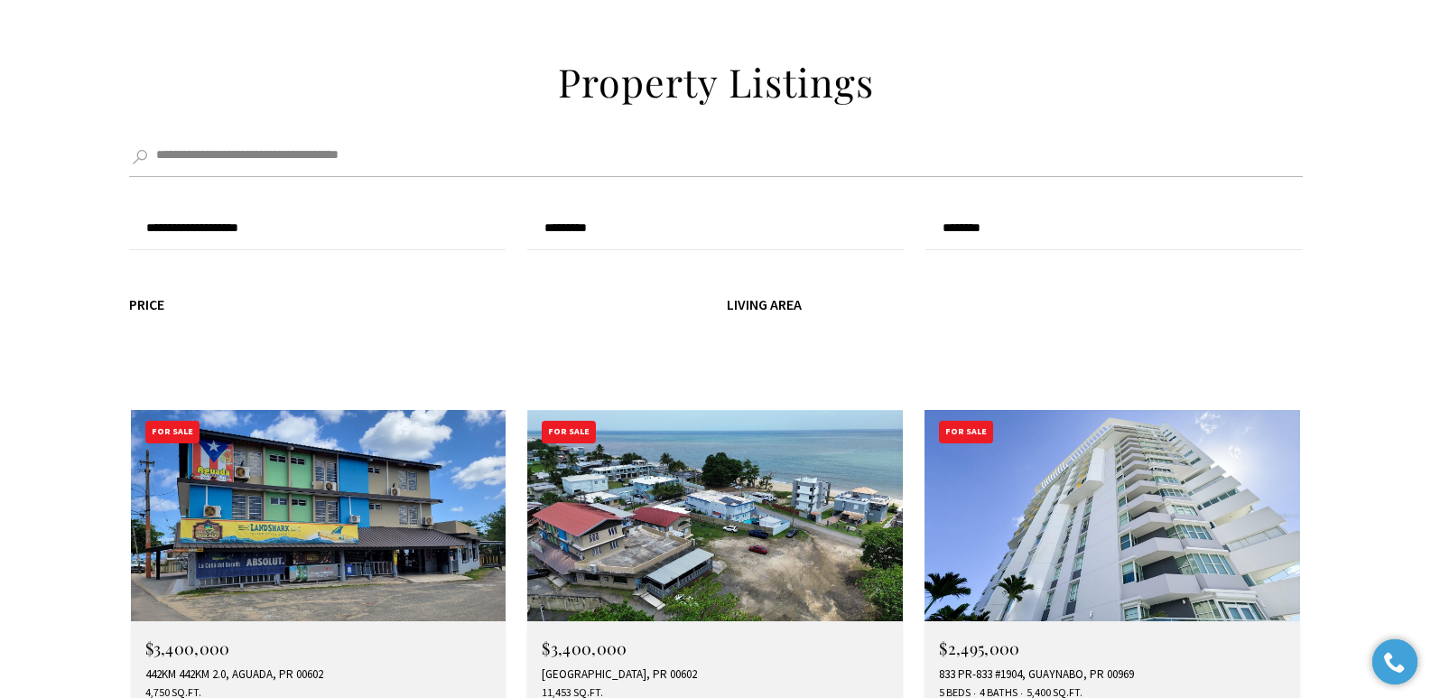
scroll to position [4826, 0]
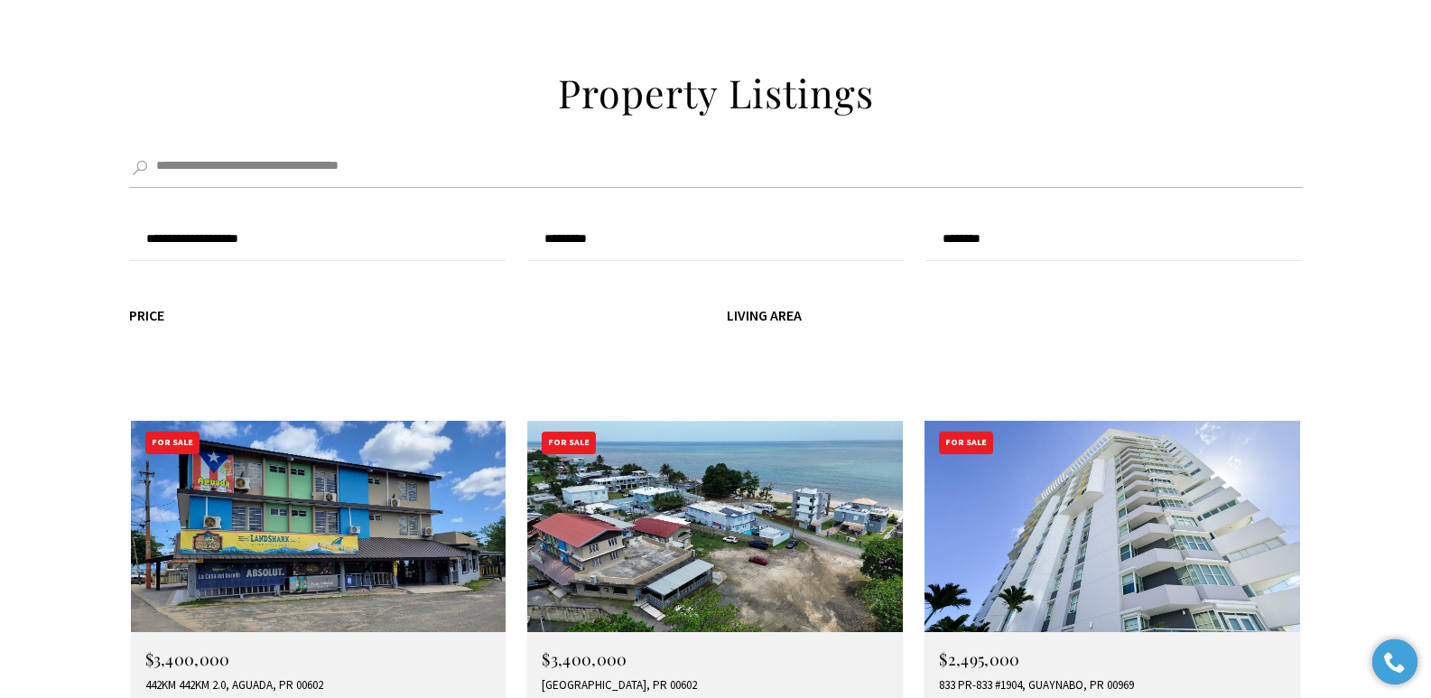
click at [993, 678] on div "833 PR-833 #1904, GUAYNABO, PR 00969" at bounding box center [1112, 685] width 347 height 14
click at [1053, 678] on div "833 PR-833 #1904, GUAYNABO, PR 00969" at bounding box center [1112, 685] width 347 height 14
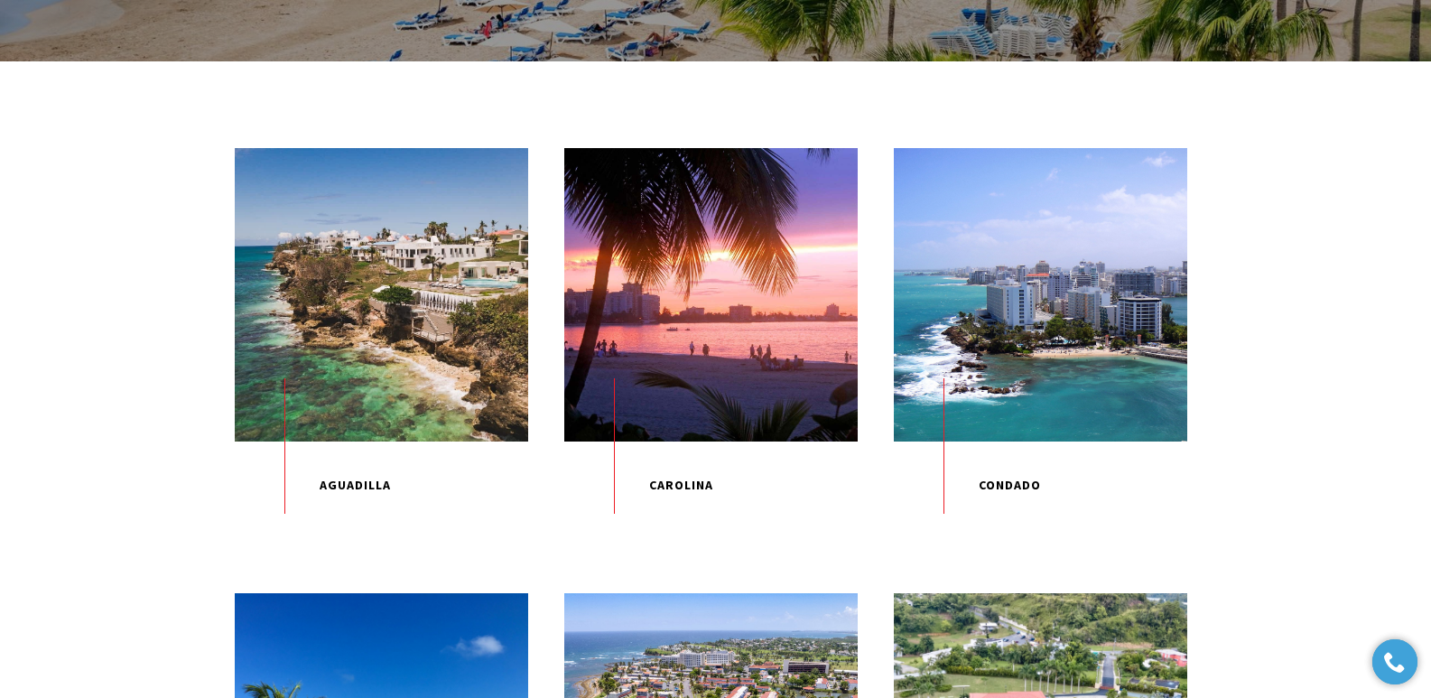
scroll to position [487, 0]
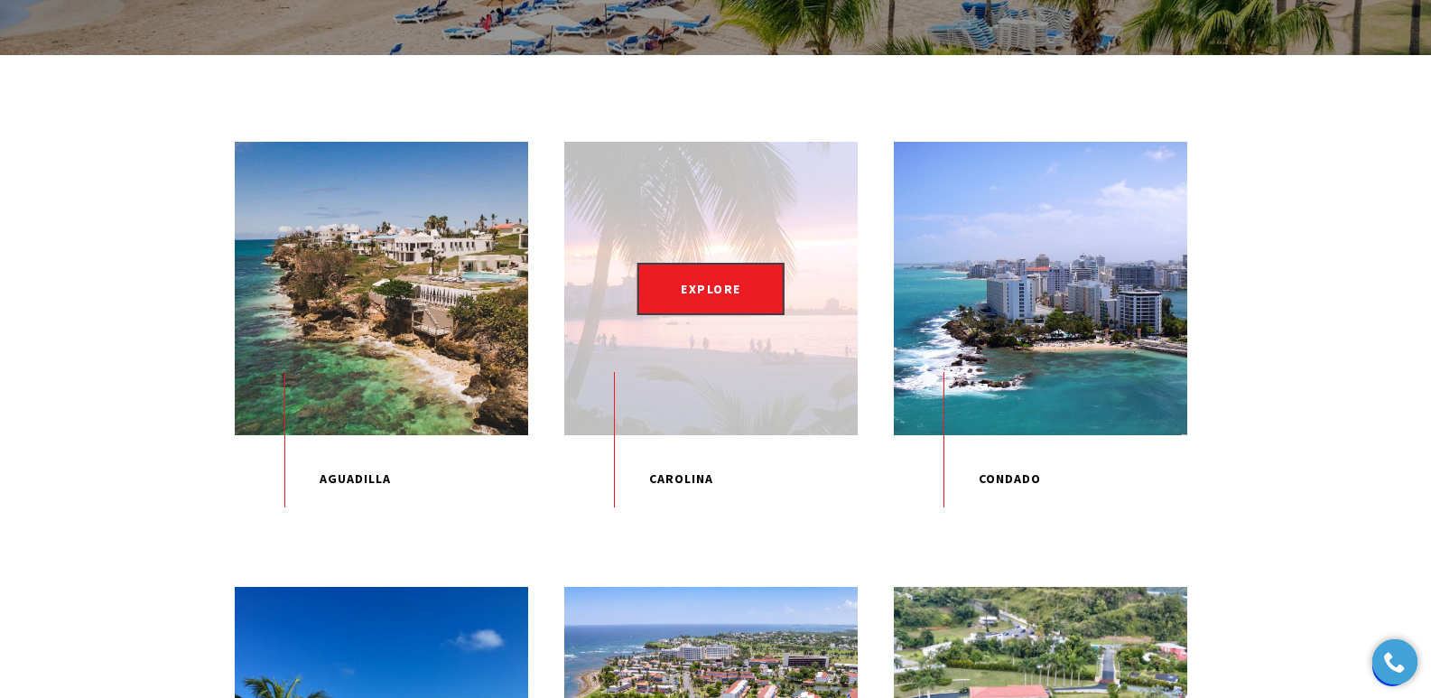
click at [686, 492] on p "Carolina" at bounding box center [710, 479] width 293 height 88
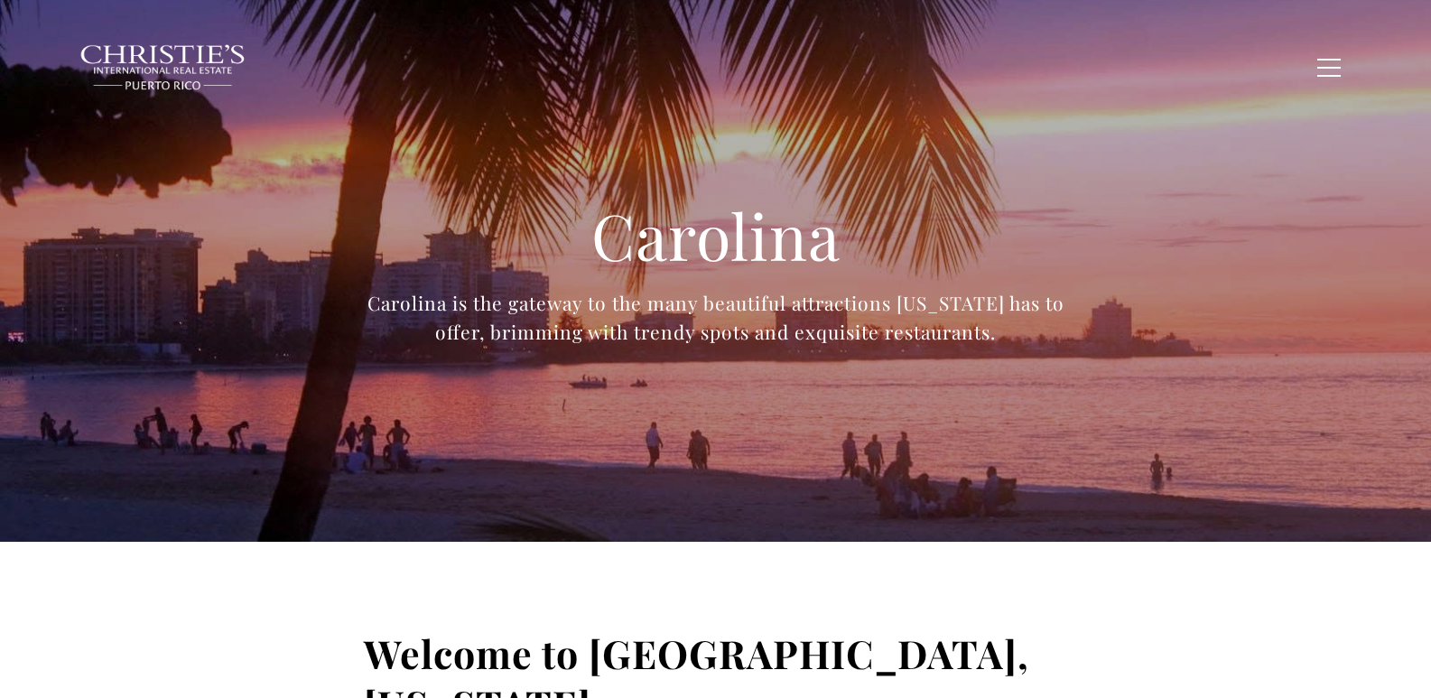
type input "**********"
type input "*********"
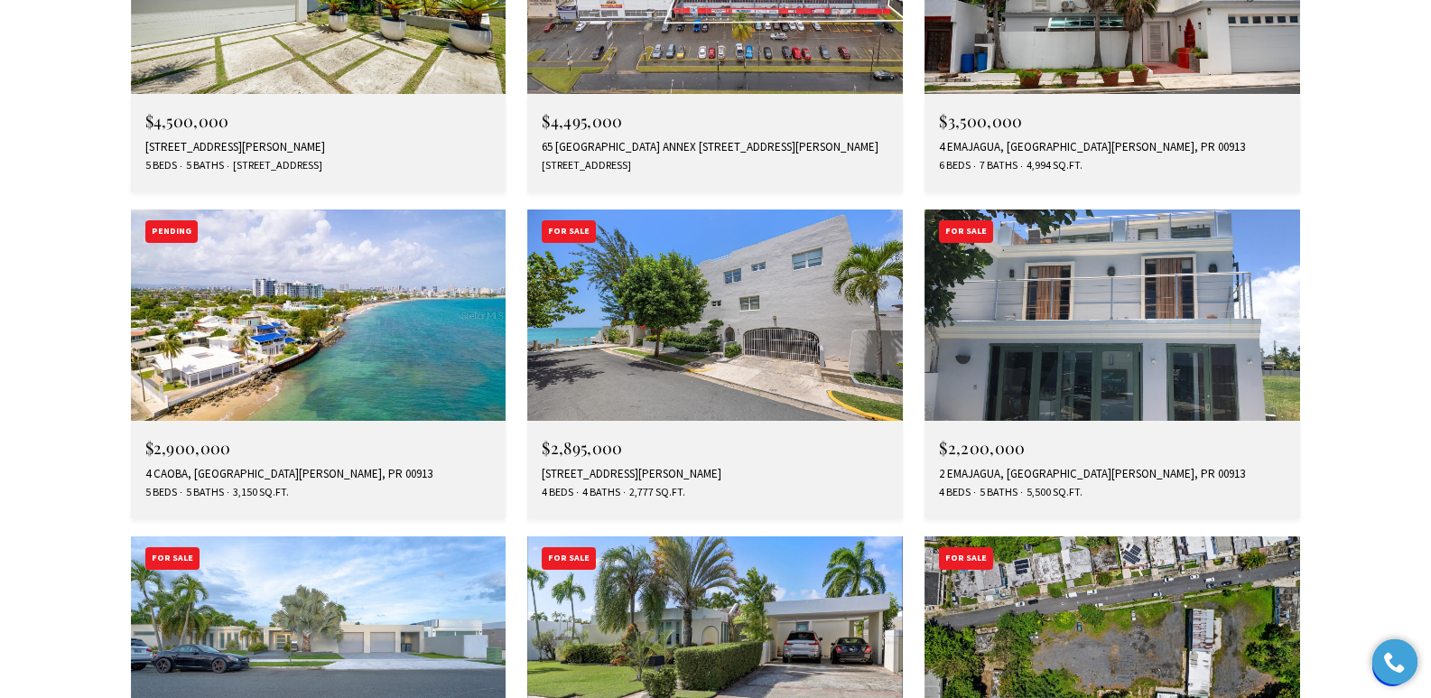
scroll to position [5281, 0]
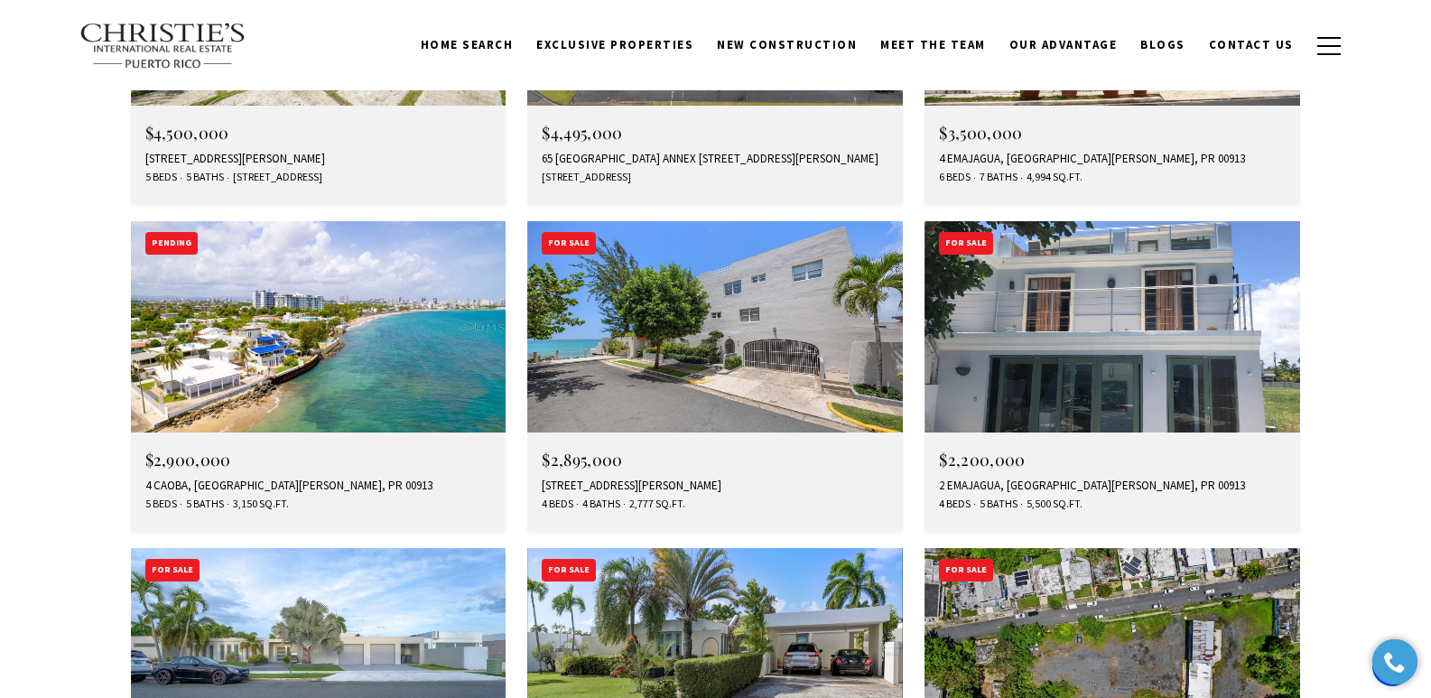
drag, startPoint x: 1435, startPoint y: 49, endPoint x: 1385, endPoint y: 446, distance: 400.3
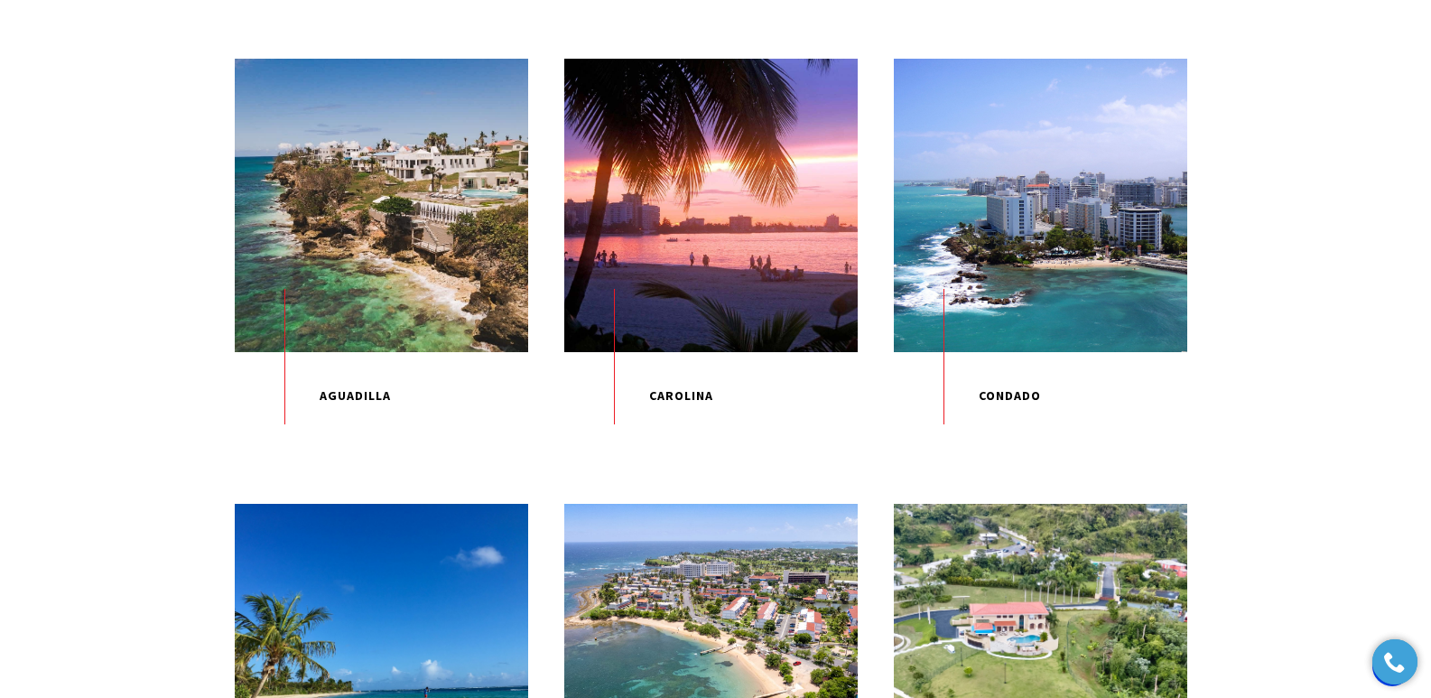
scroll to position [588, 0]
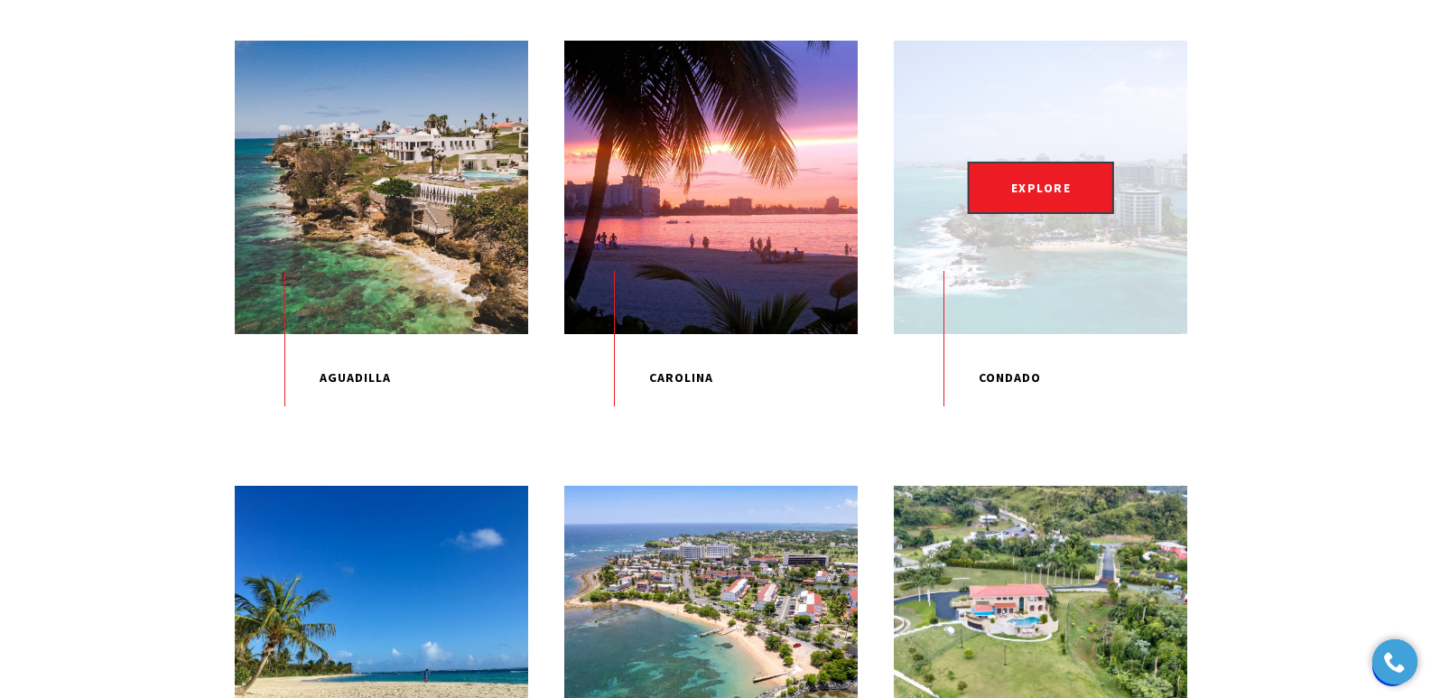
click at [983, 396] on p "Condado" at bounding box center [1040, 378] width 293 height 88
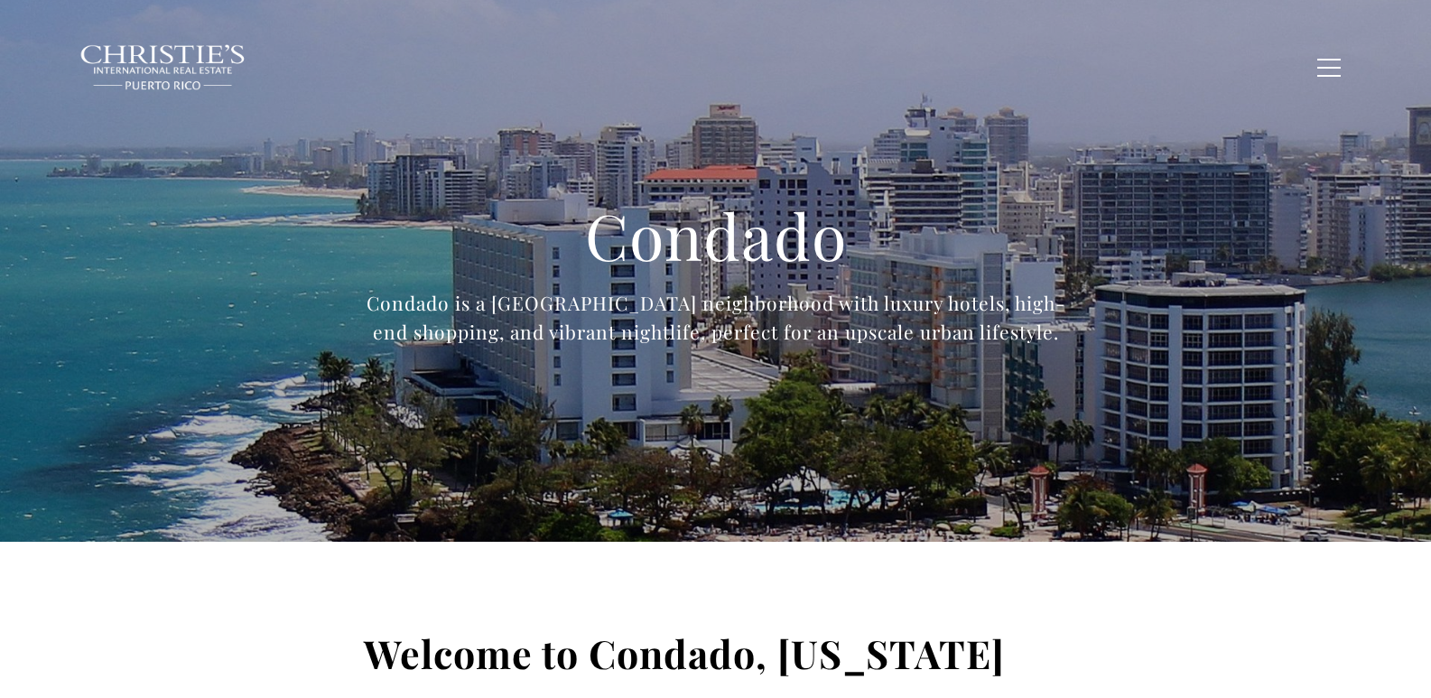
type input "**********"
type input "*********"
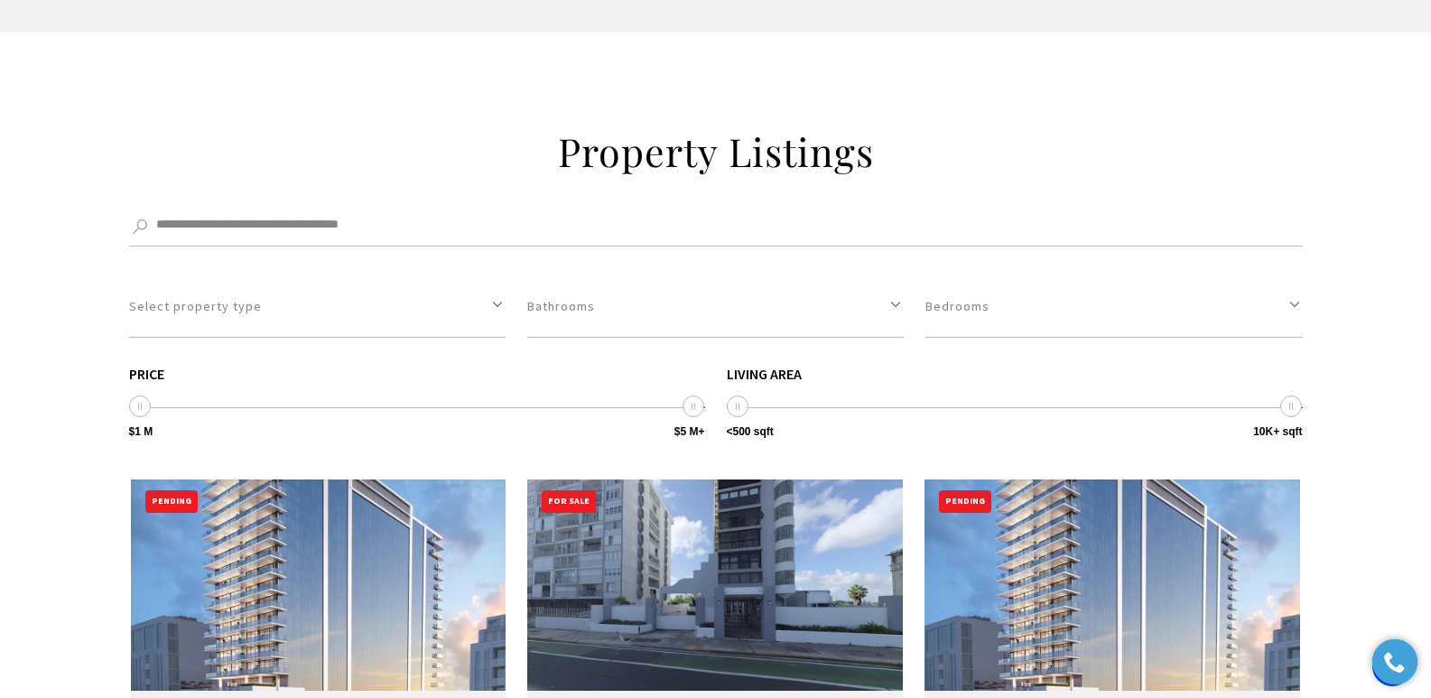
scroll to position [4980, 0]
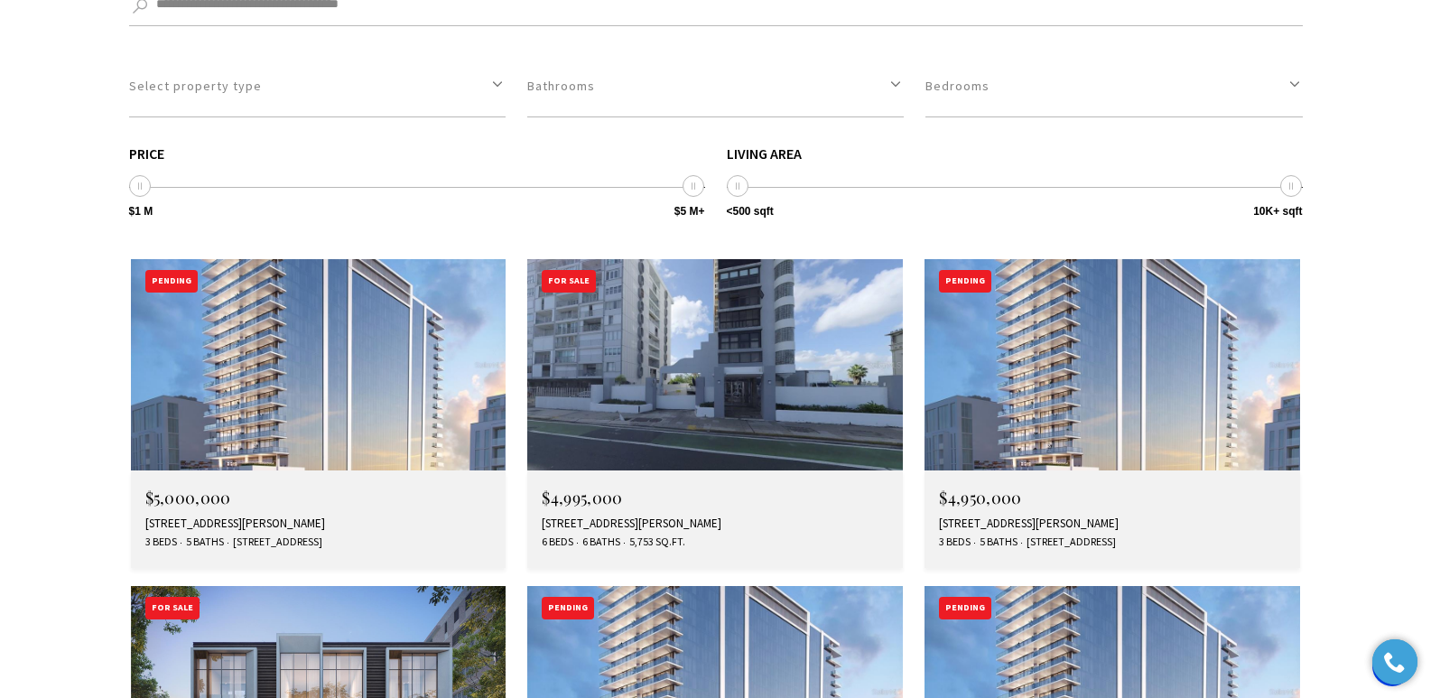
drag, startPoint x: 1436, startPoint y: 49, endPoint x: 1444, endPoint y: 417, distance: 368.4
click at [564, 516] on div "888 AVE ASFHORD #PH17, SAN JUAN, PR 00907" at bounding box center [715, 523] width 347 height 14
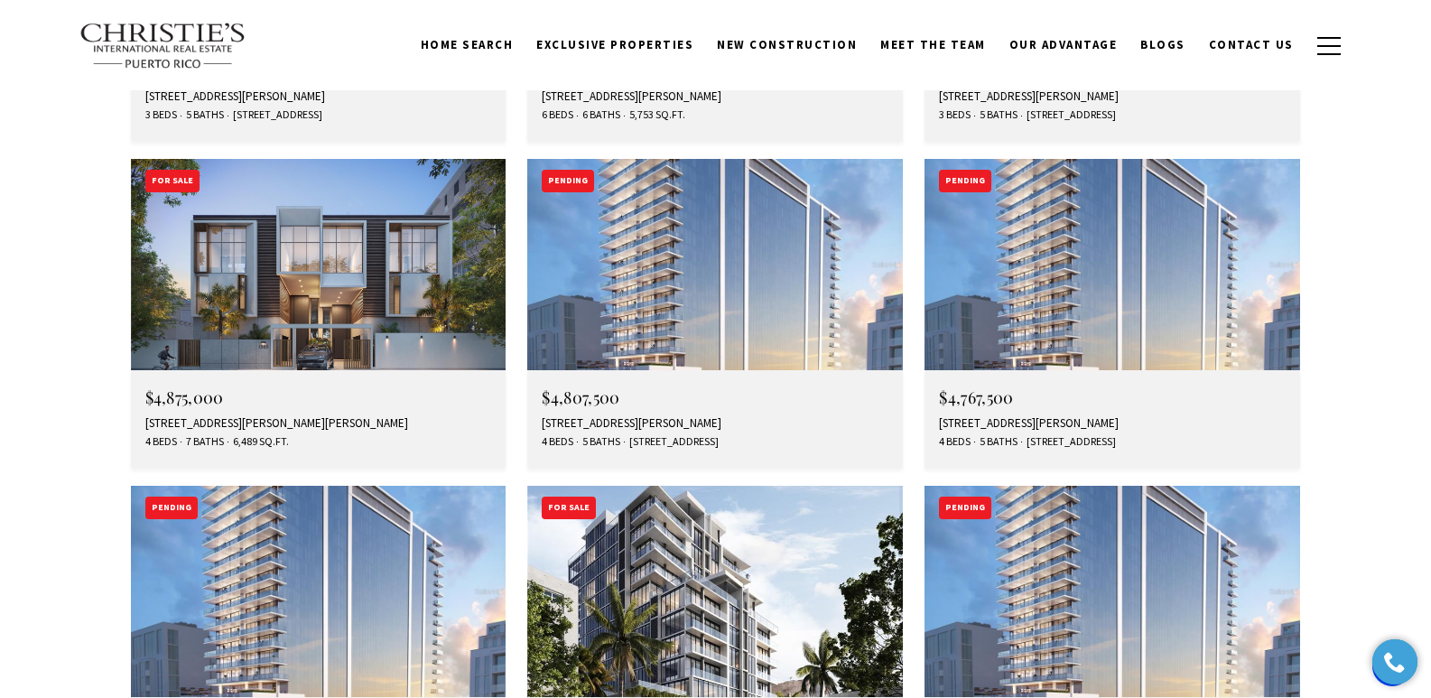
scroll to position [5382, 0]
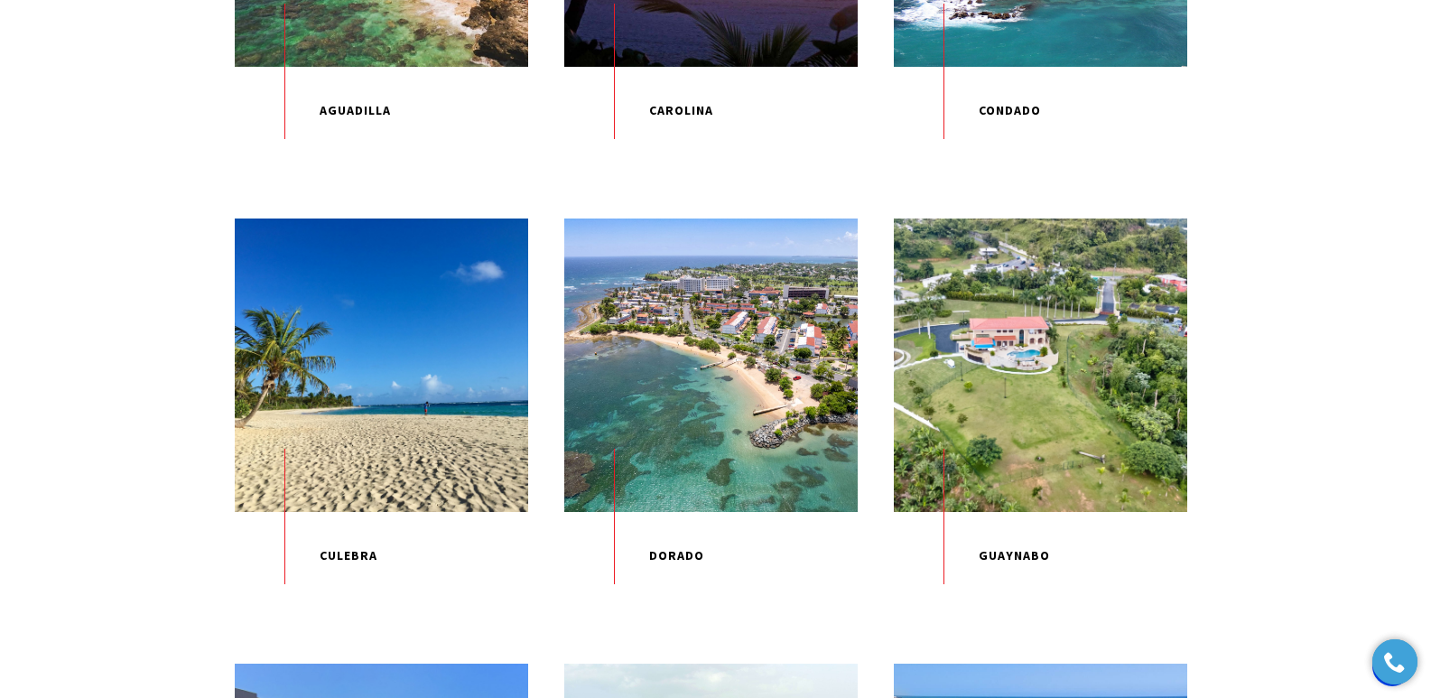
scroll to position [1128, 0]
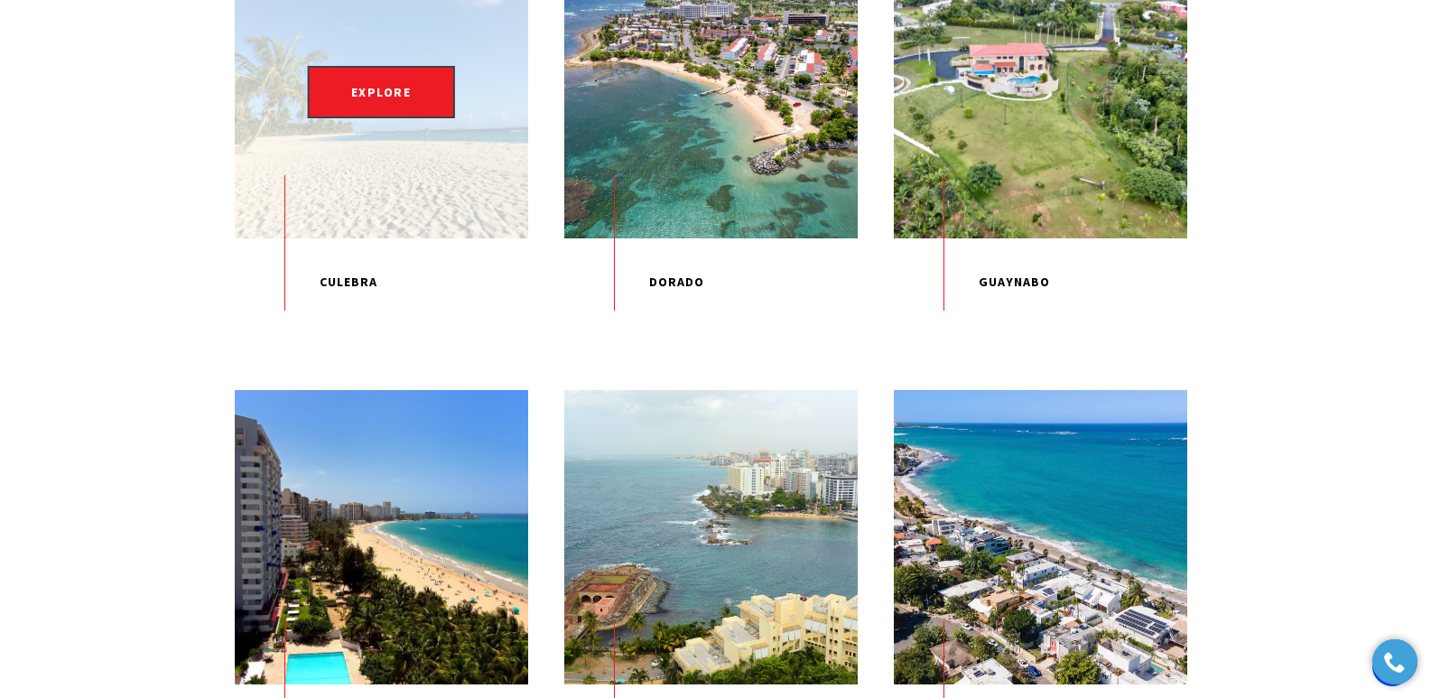
click at [349, 326] on p "Culebra" at bounding box center [381, 282] width 293 height 88
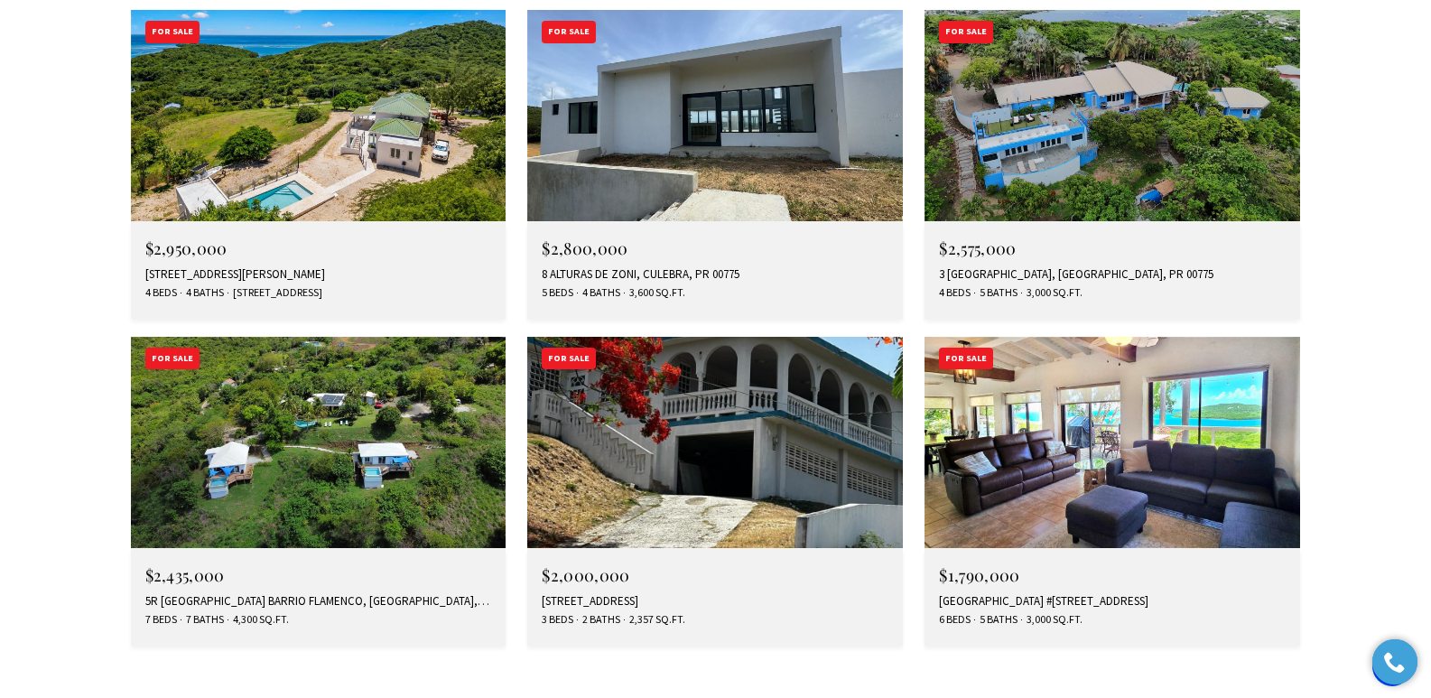
scroll to position [6709, 0]
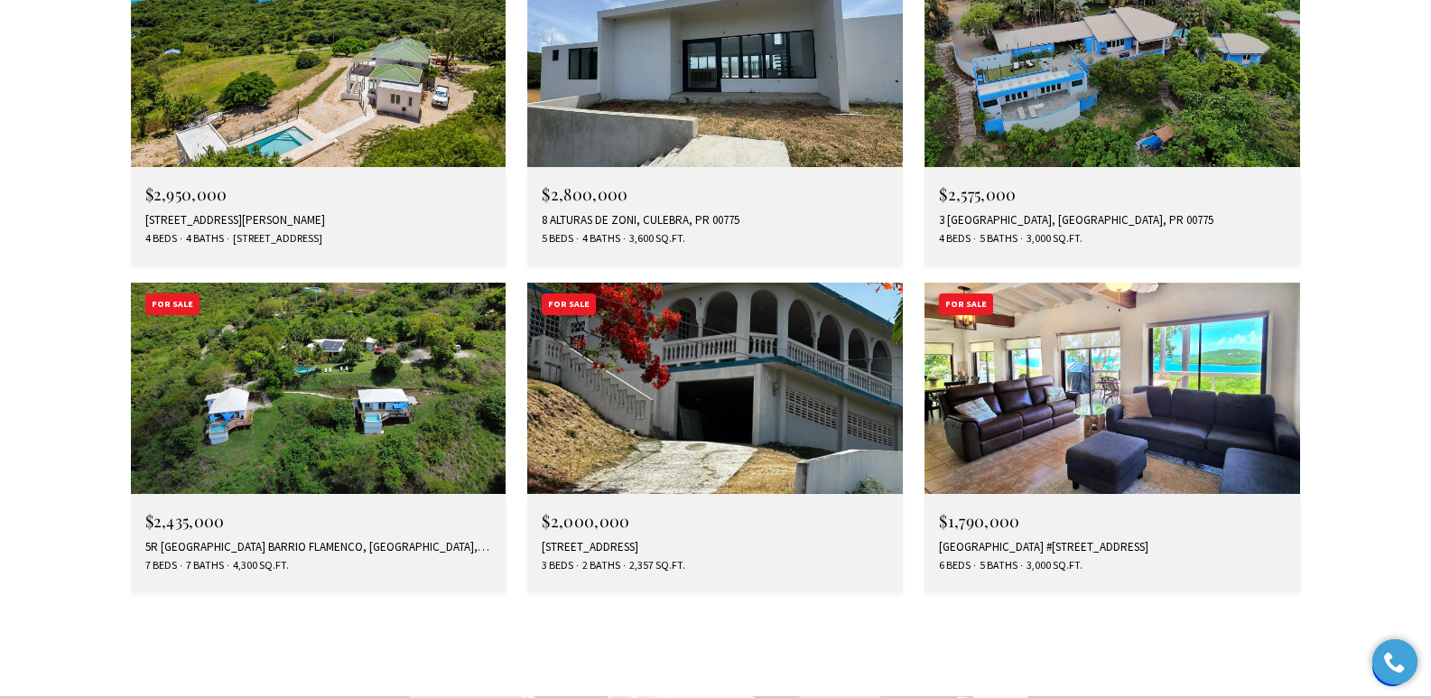
drag, startPoint x: 1438, startPoint y: 45, endPoint x: 1411, endPoint y: 490, distance: 445.9
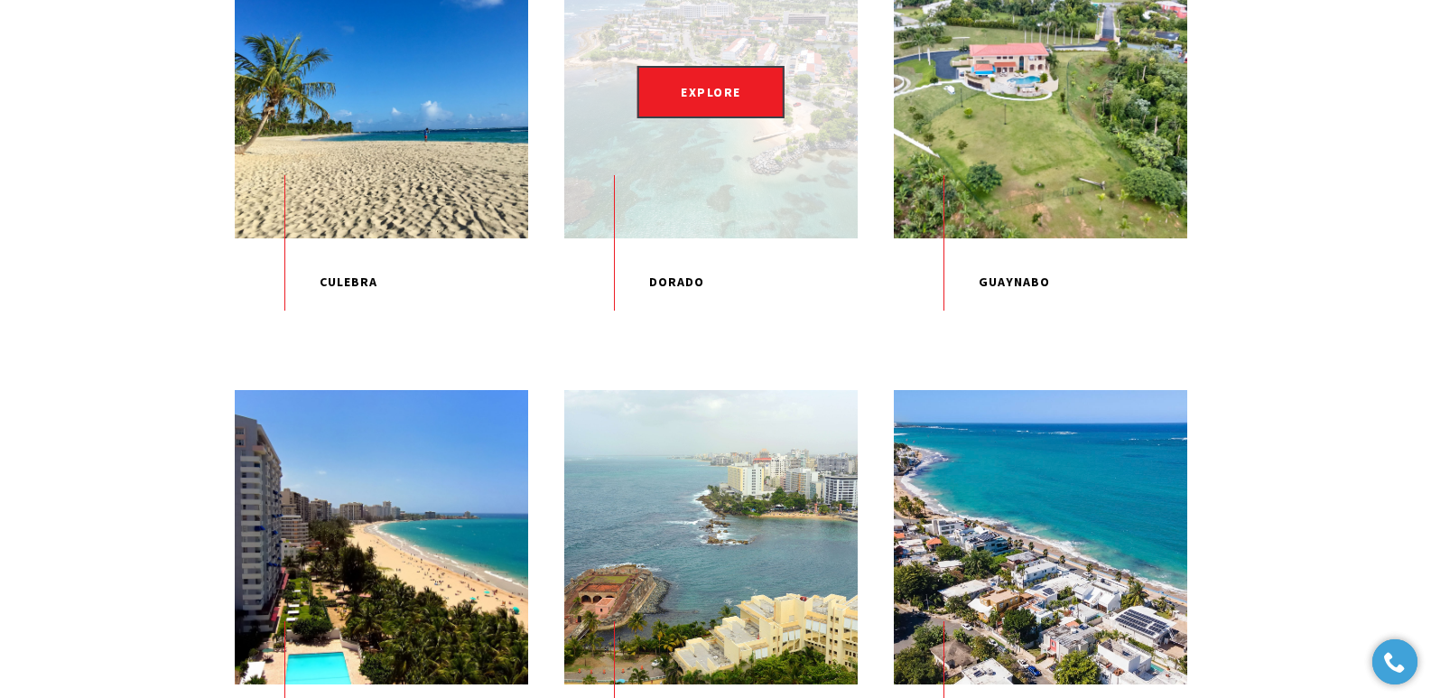
click at [682, 321] on p "Dorado" at bounding box center [710, 282] width 293 height 88
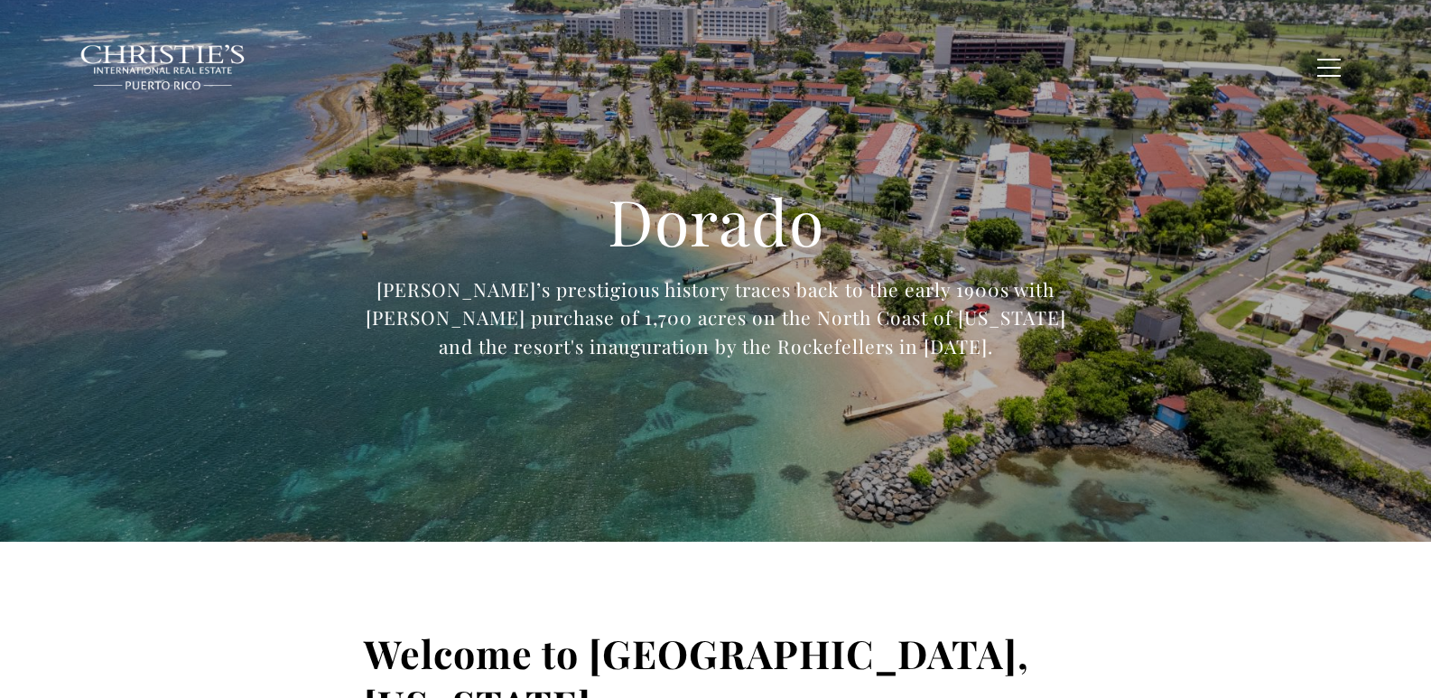
type input "**********"
type input "*********"
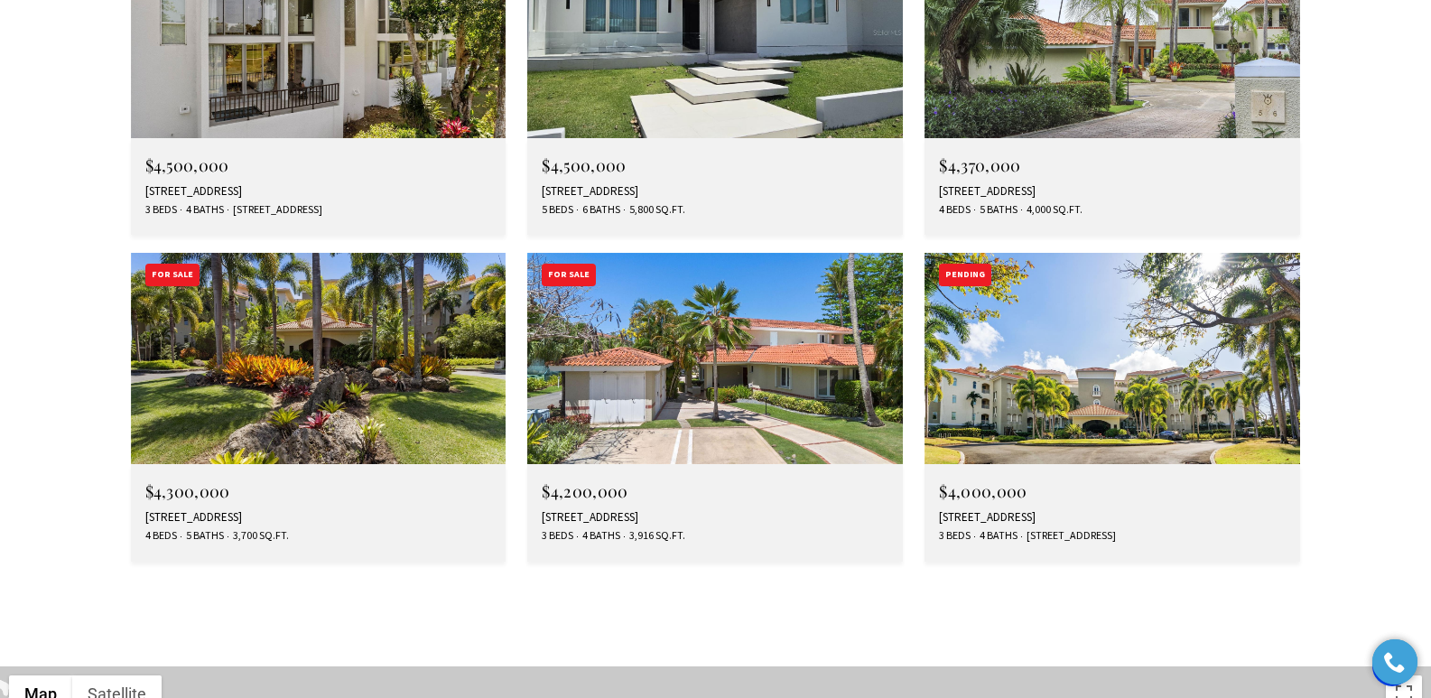
scroll to position [7379, 0]
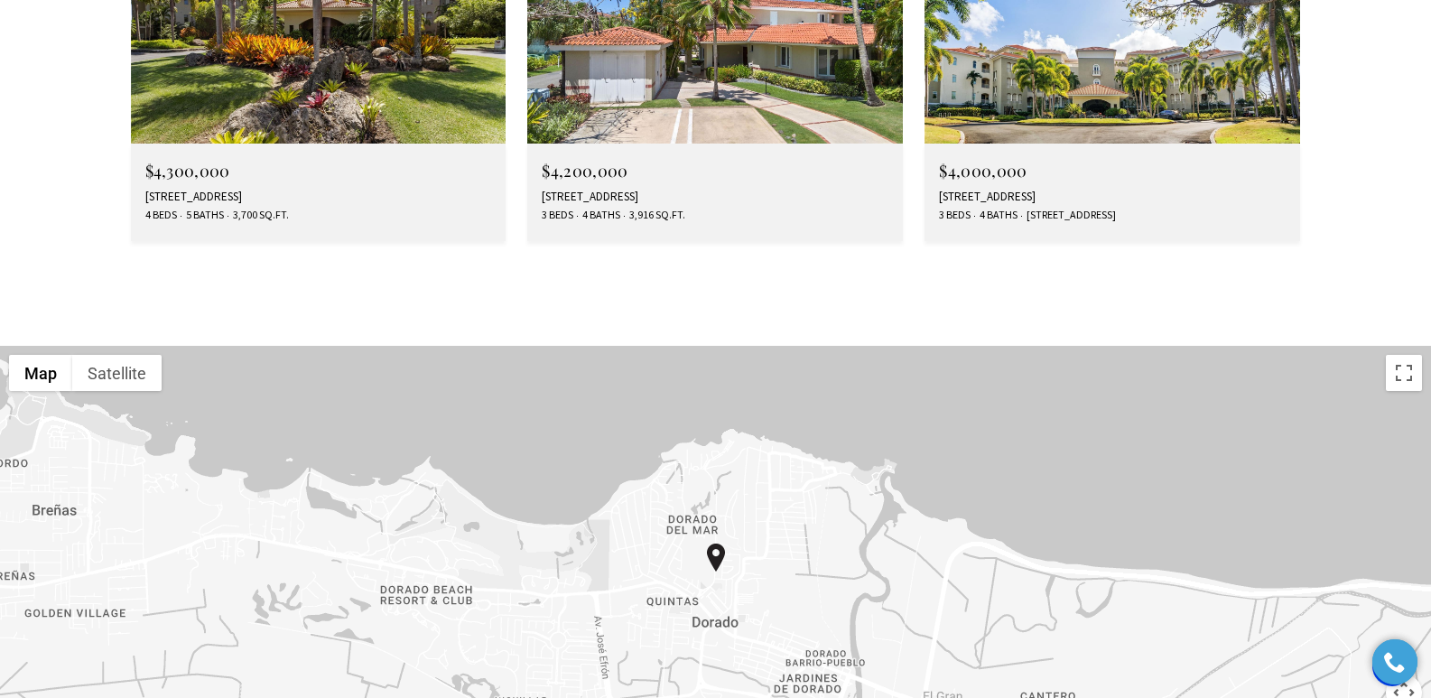
drag, startPoint x: 1435, startPoint y: 47, endPoint x: 1444, endPoint y: 525, distance: 478.5
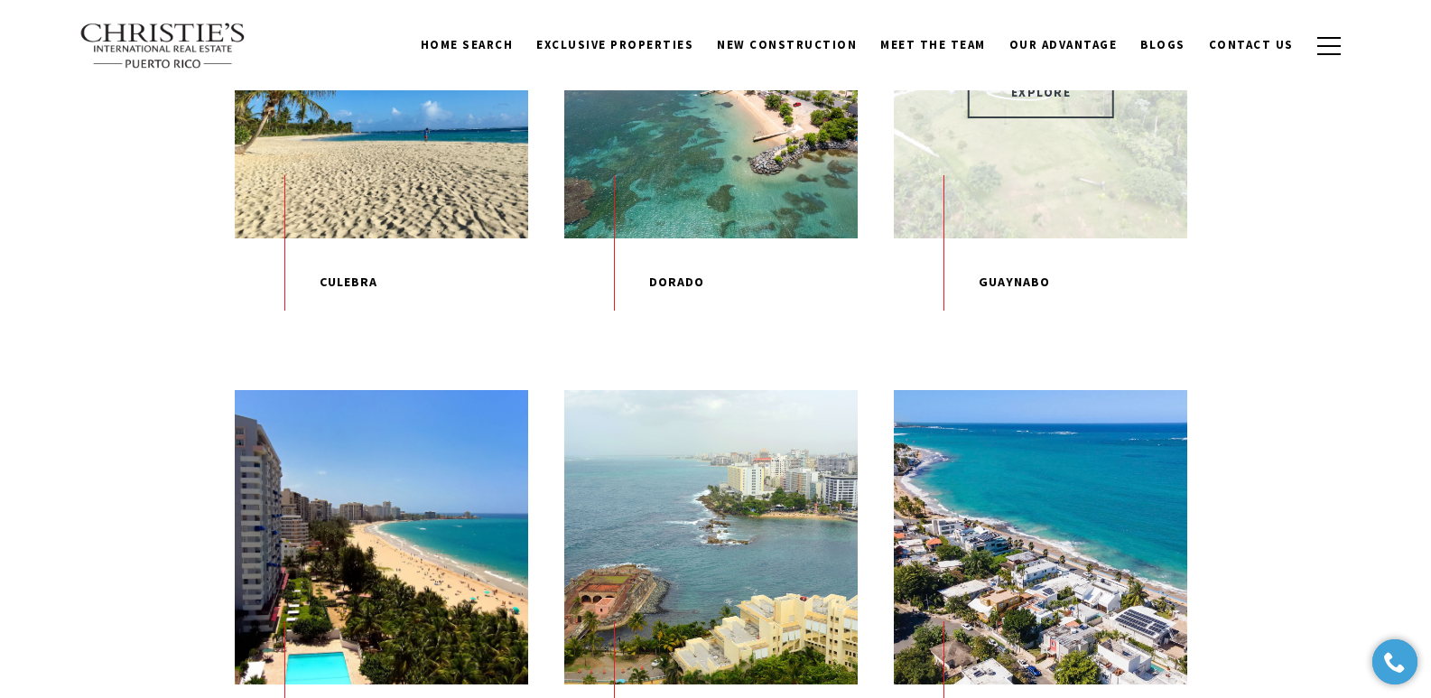
click at [1006, 118] on span "EXPLORE" at bounding box center [1041, 92] width 147 height 52
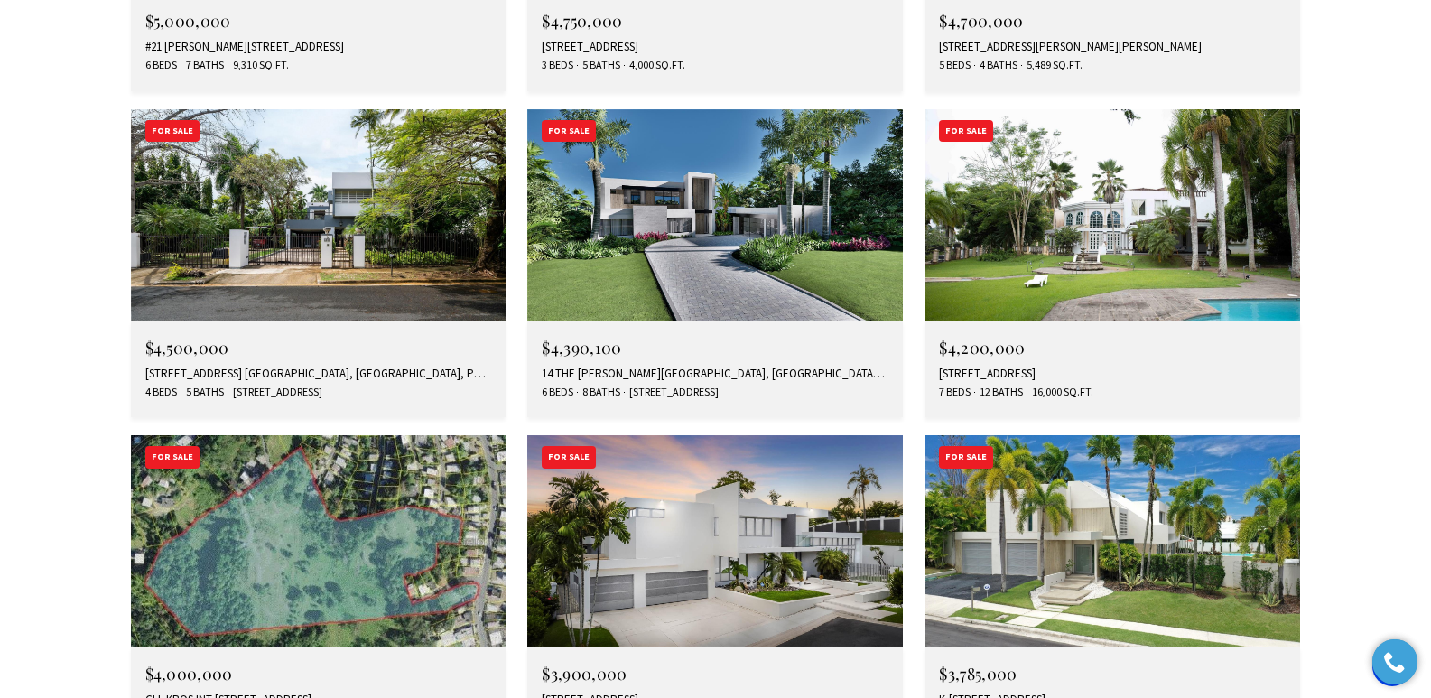
scroll to position [5614, 0]
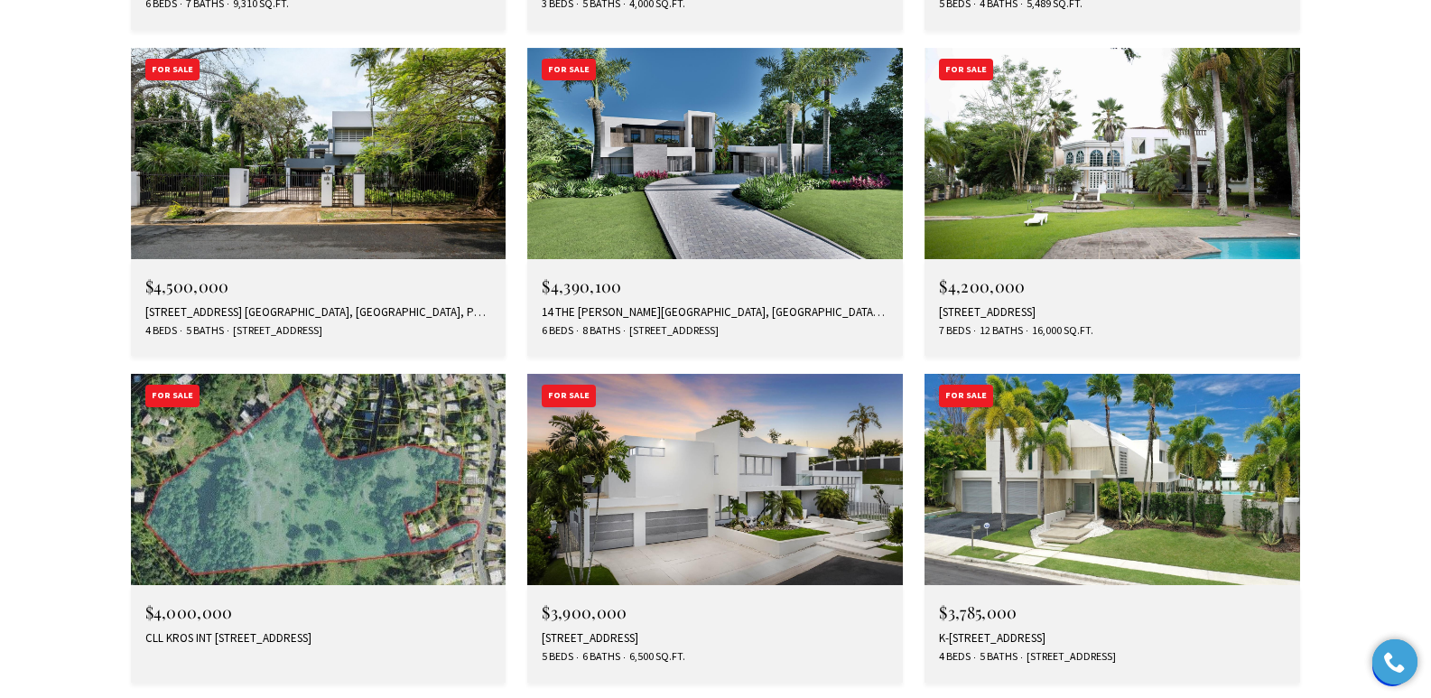
drag, startPoint x: 1438, startPoint y: 45, endPoint x: 1425, endPoint y: 460, distance: 415.5
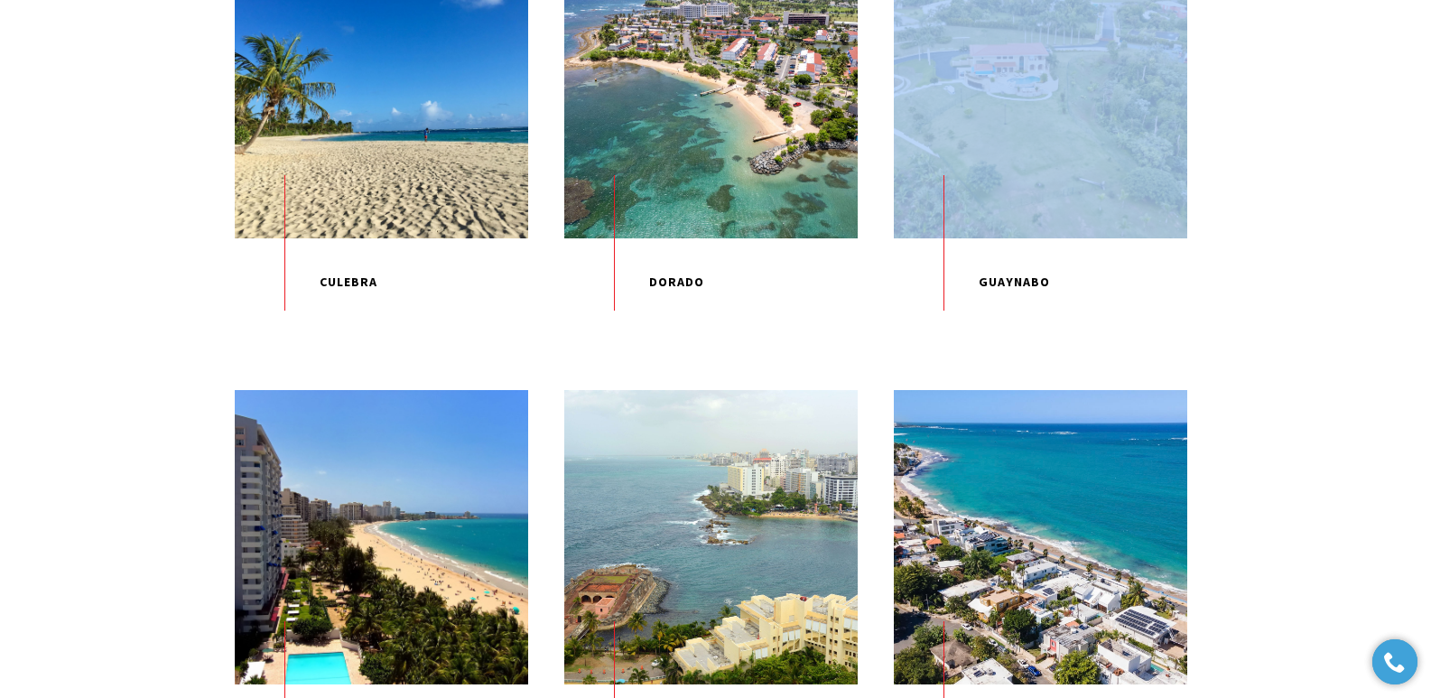
click at [1428, 272] on div "EXPLORE Aguadilla EXPLORE Carolina EXPLORE Condado EXPLORE Culebra EXPLORE Dora…" at bounding box center [715, 358] width 1431 height 1891
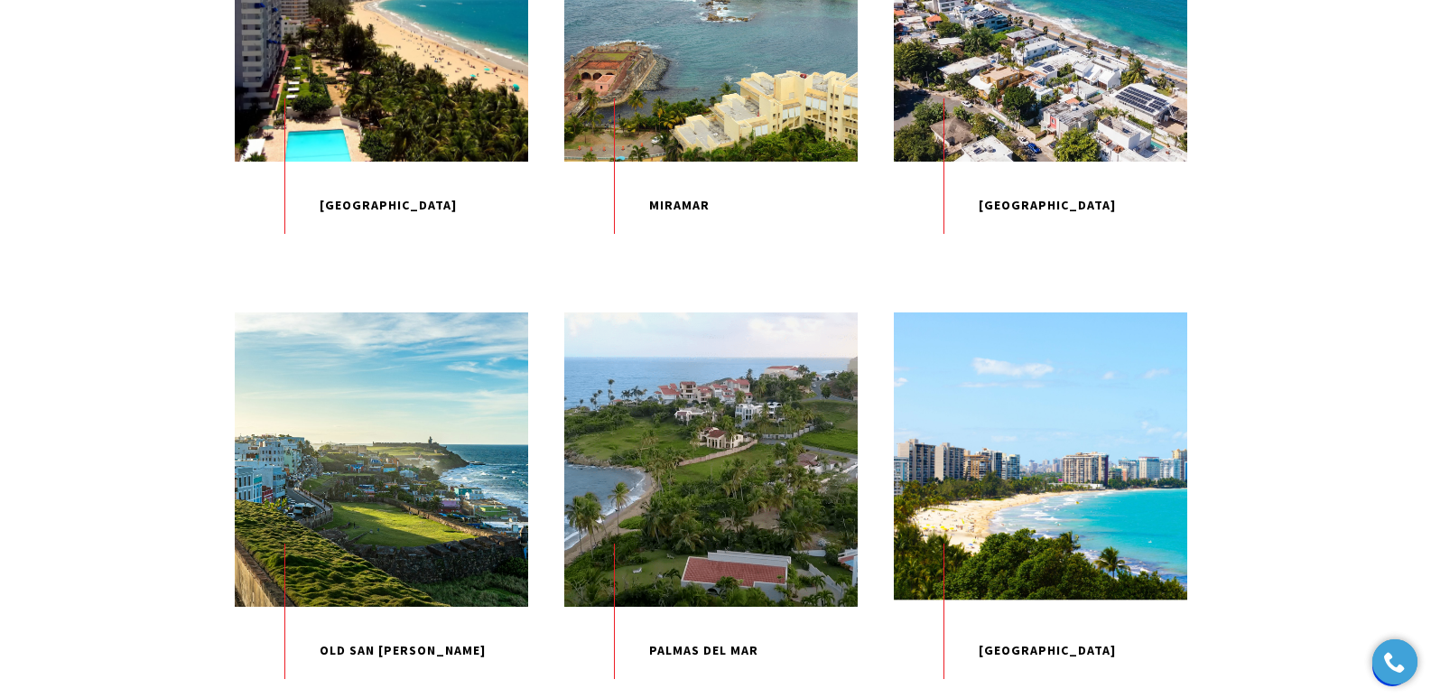
scroll to position [1490, 0]
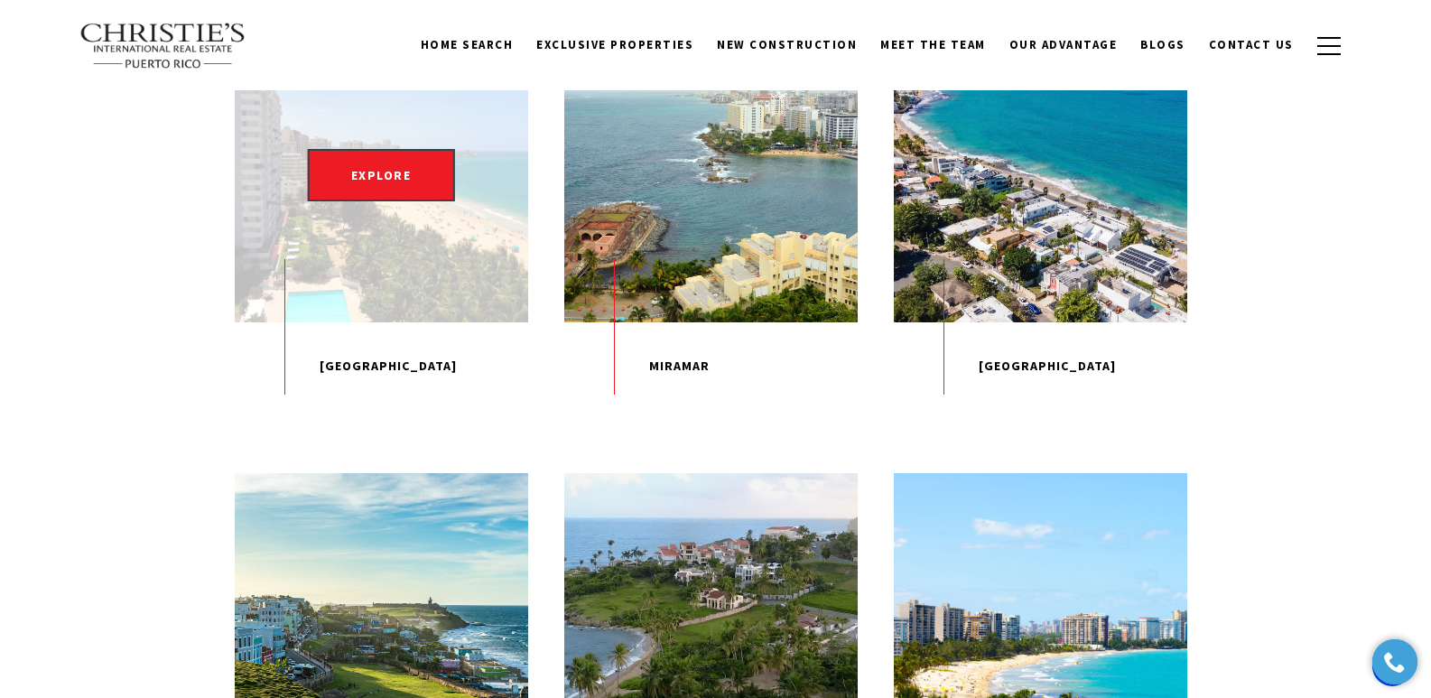
click at [373, 279] on div "EXPLORE" at bounding box center [381, 174] width 293 height 293
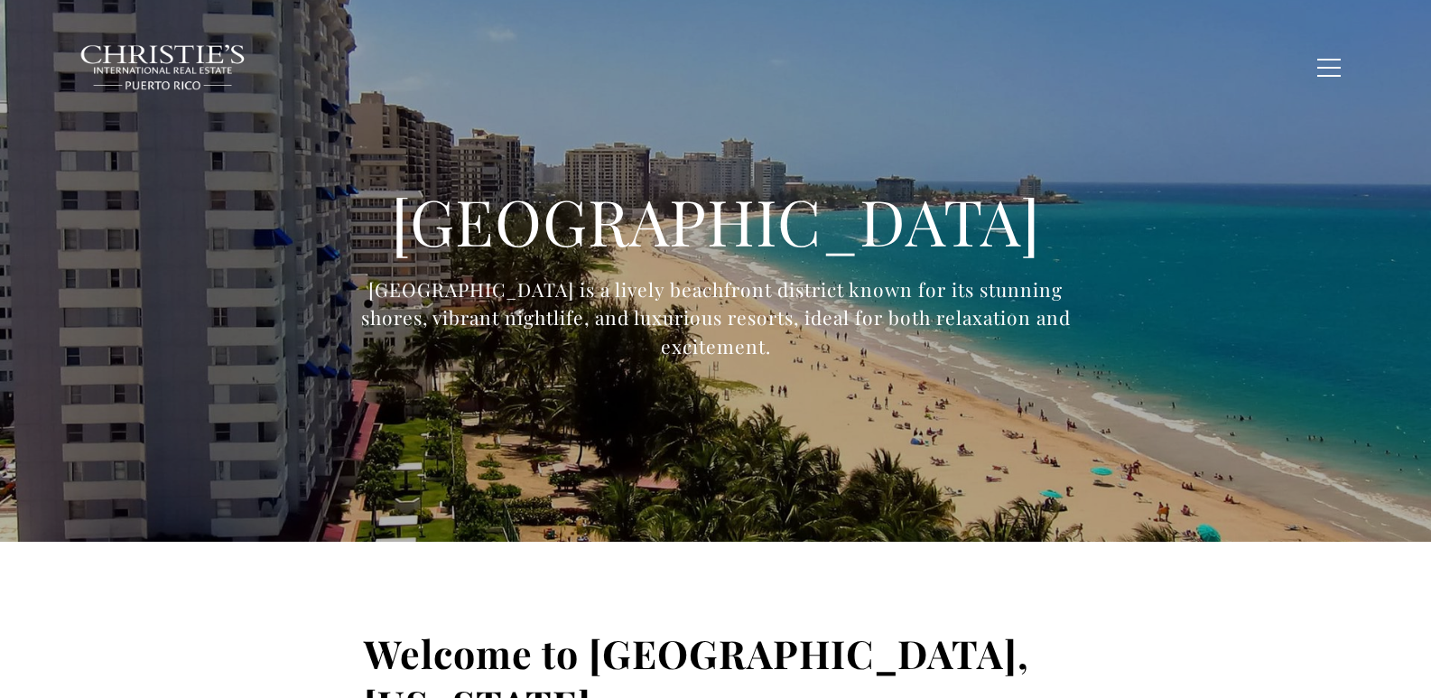
type input "**********"
type input "*********"
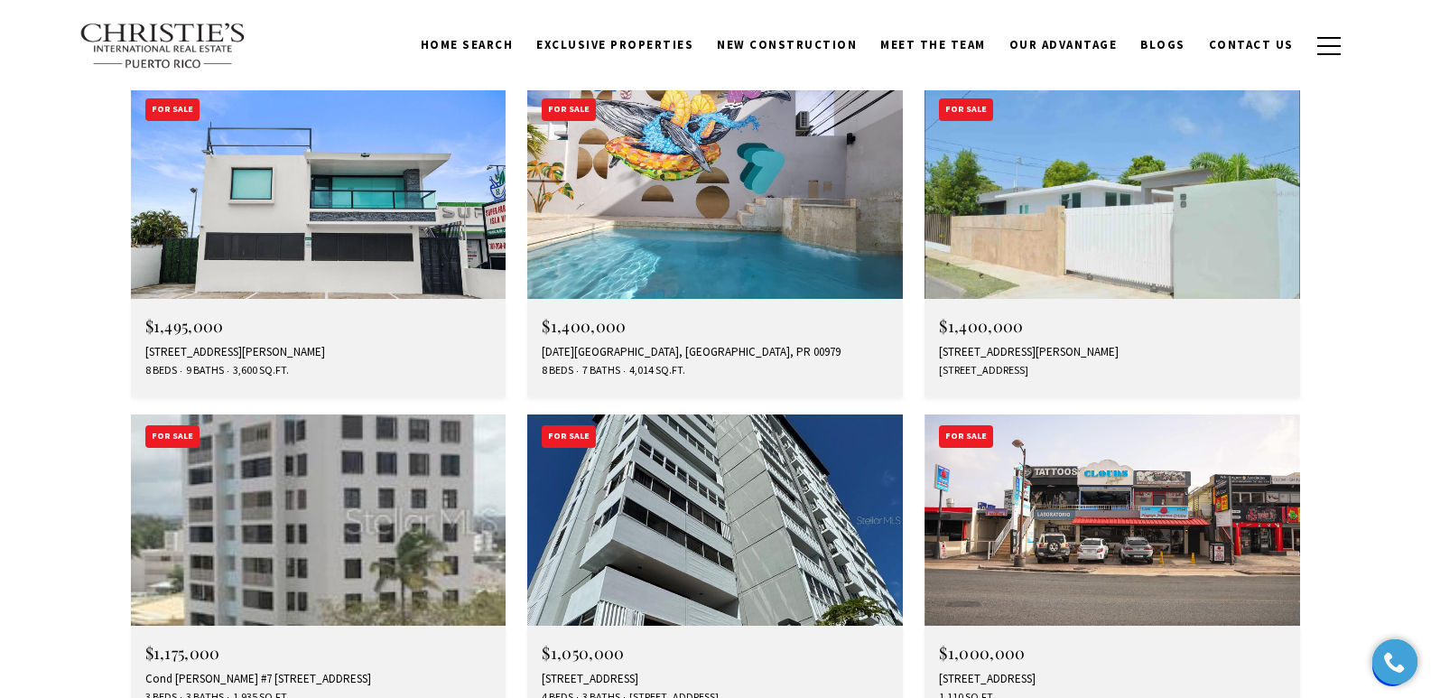
scroll to position [5122, 0]
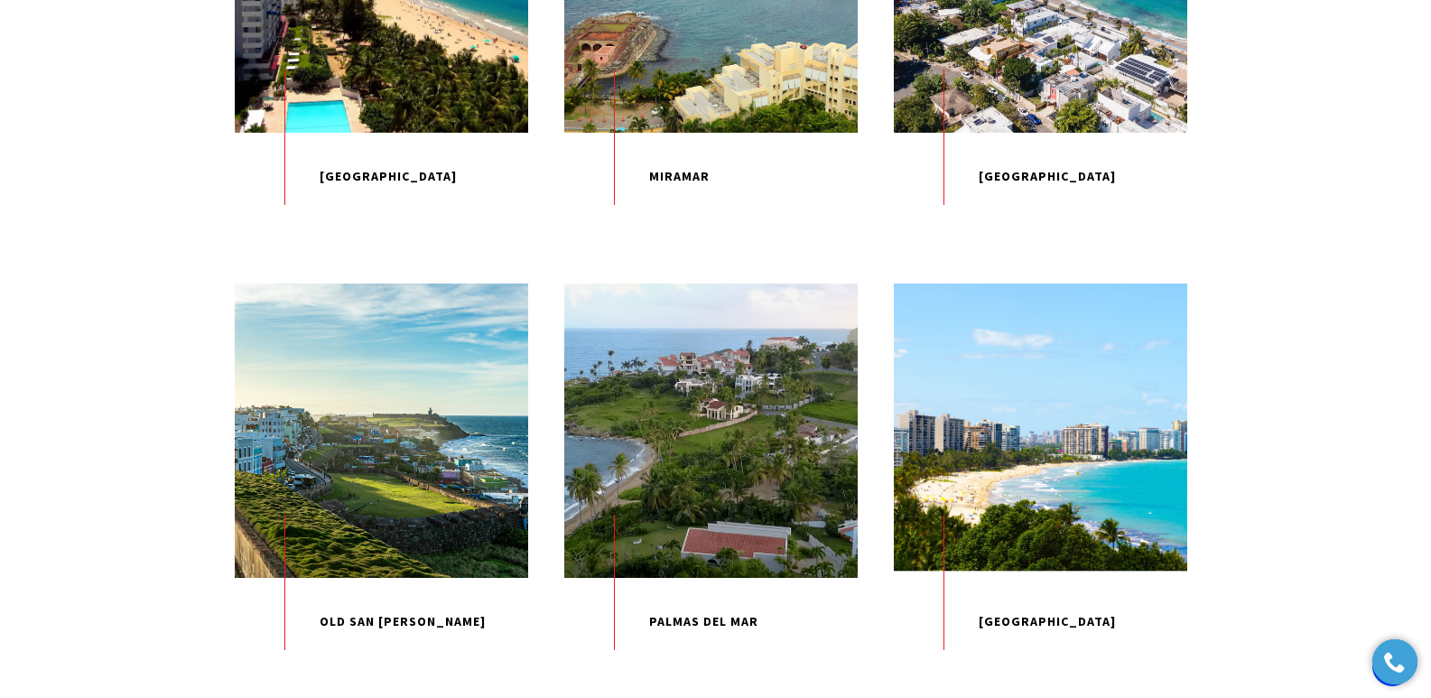
scroll to position [1668, 0]
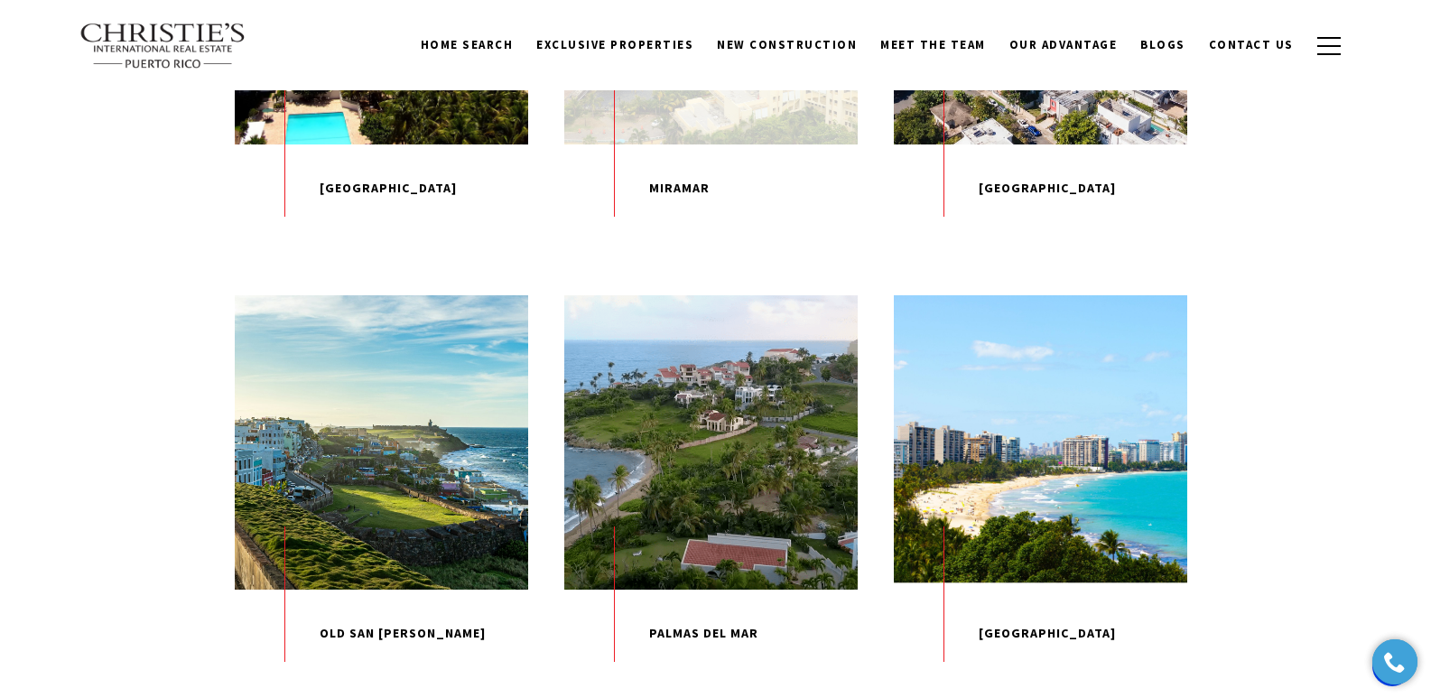
click at [675, 233] on p "Miramar" at bounding box center [710, 188] width 293 height 88
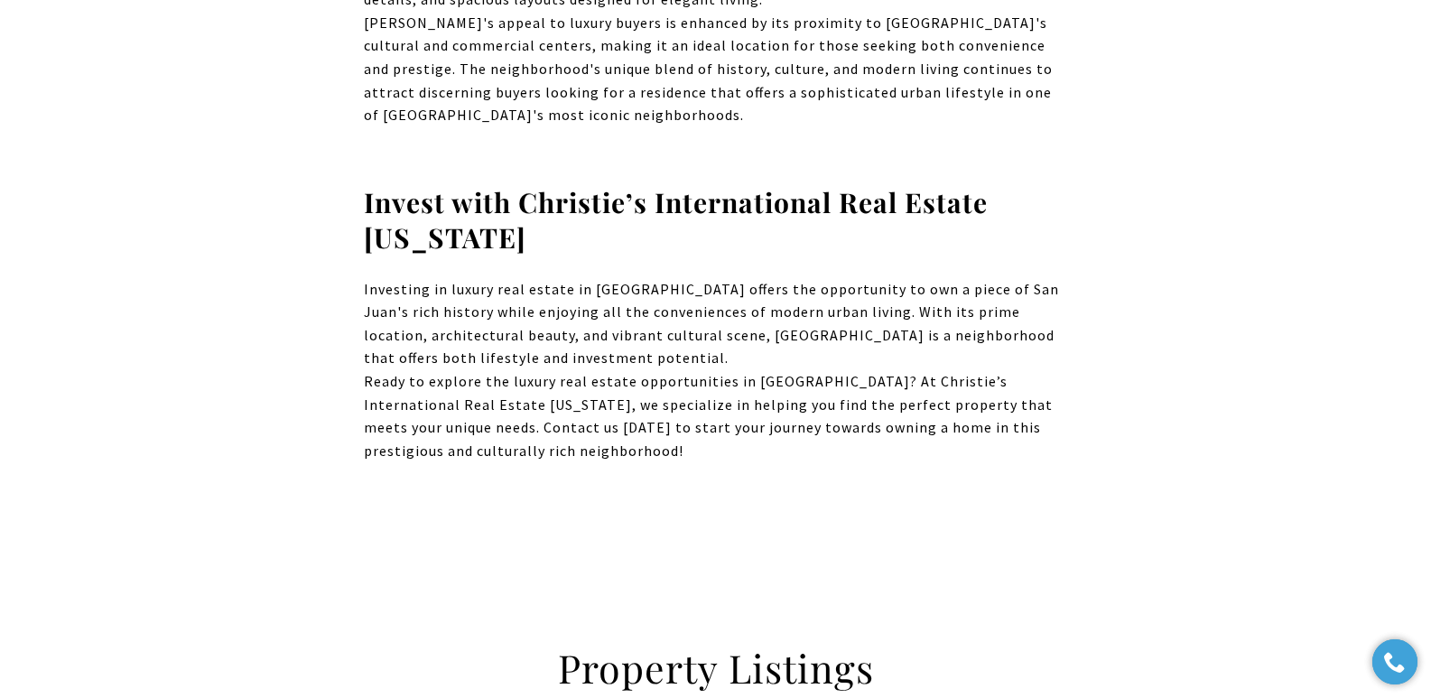
type input "**********"
type input "*********"
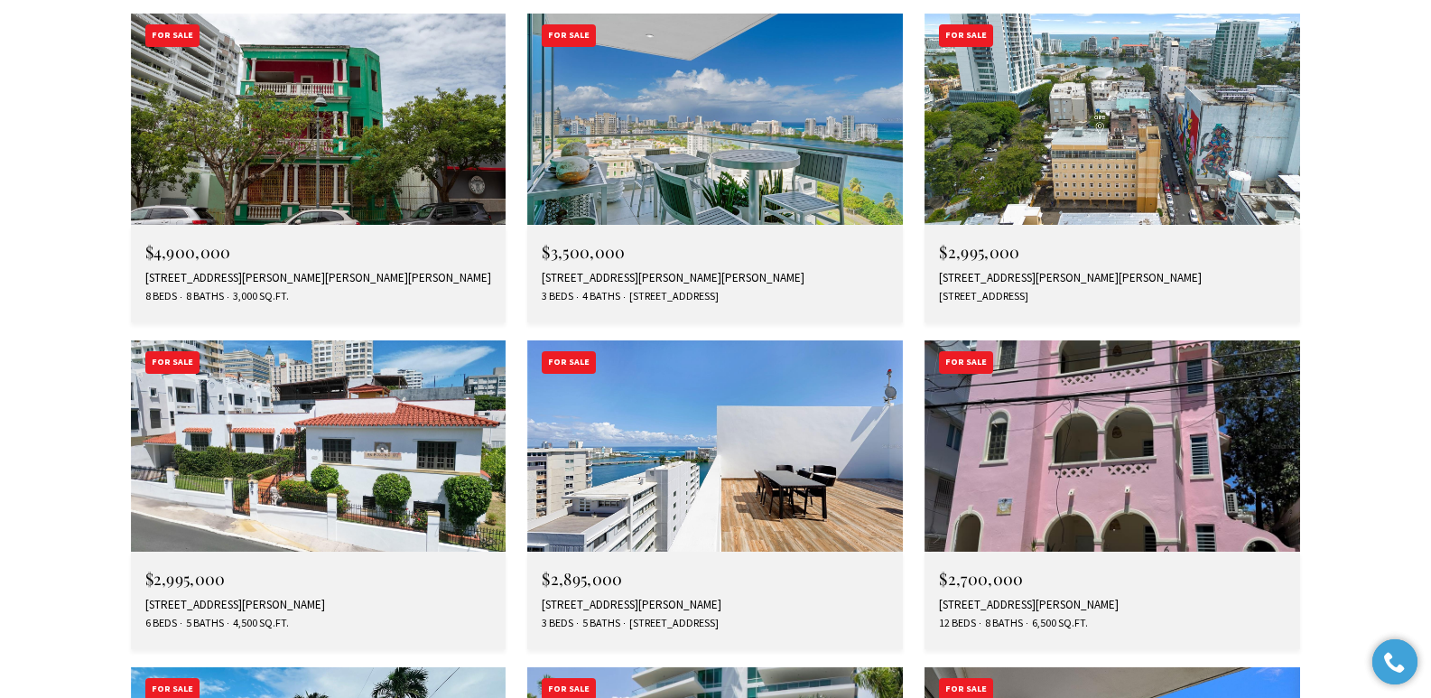
scroll to position [2595, 0]
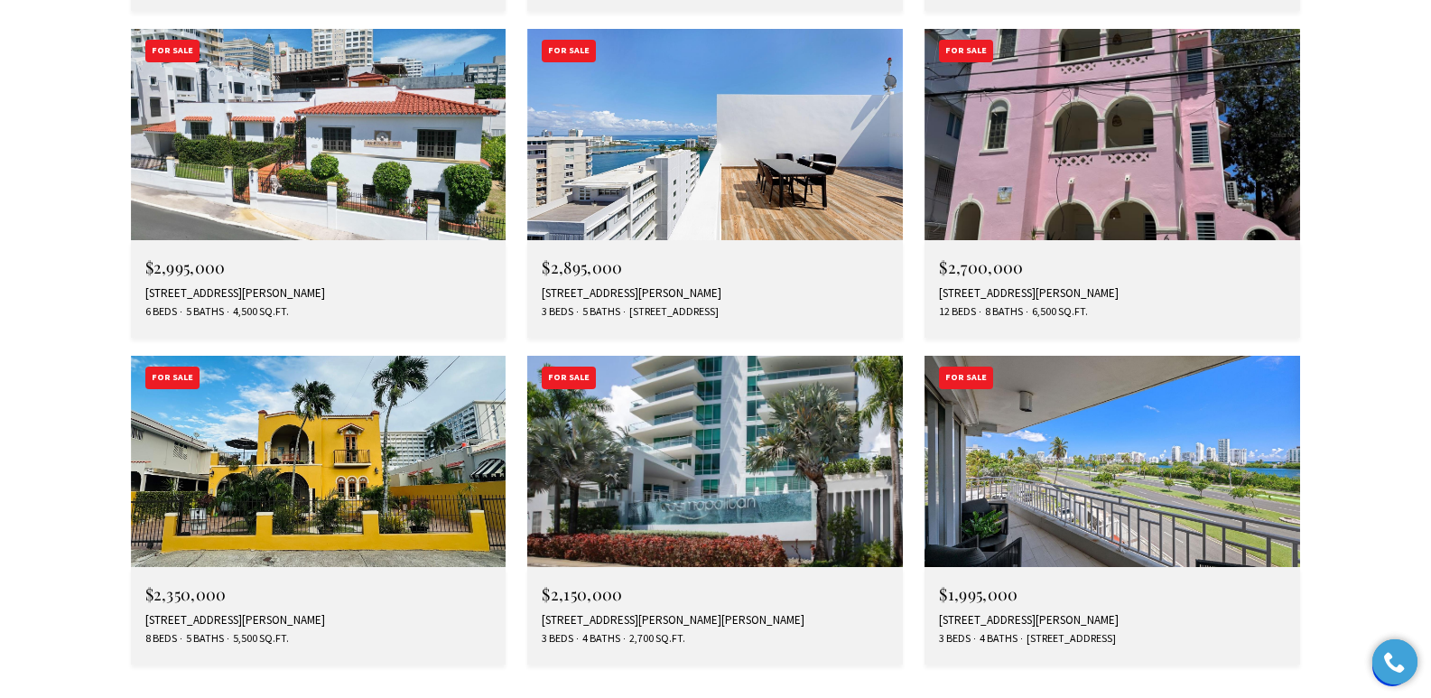
drag, startPoint x: 1436, startPoint y: 45, endPoint x: 1399, endPoint y: 354, distance: 311.0
click at [1405, 351] on html "Skip to main content Enable accessibility for low vision Open the accessibility…" at bounding box center [715, 351] width 1431 height 6480
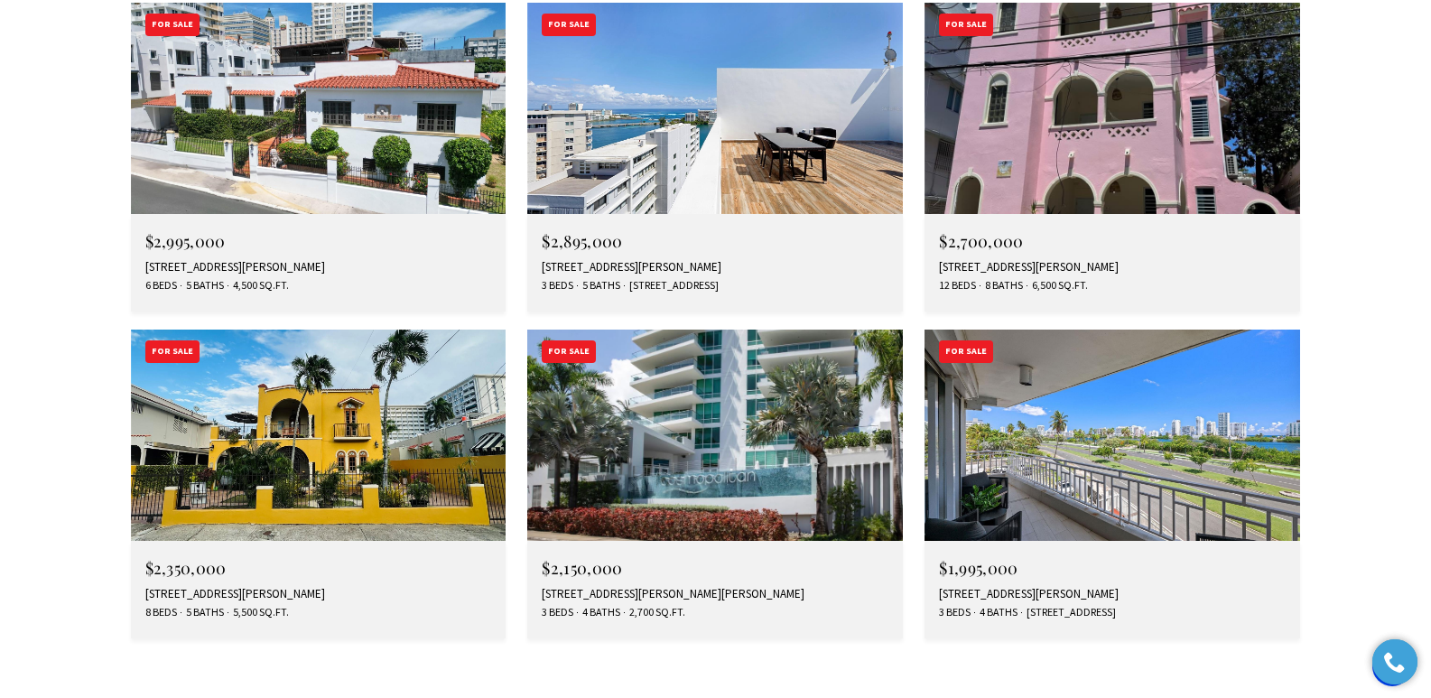
click at [1018, 587] on div "548 Hoare St. LAGUNA #3, SAN JUAN, PR 00907" at bounding box center [1112, 594] width 347 height 14
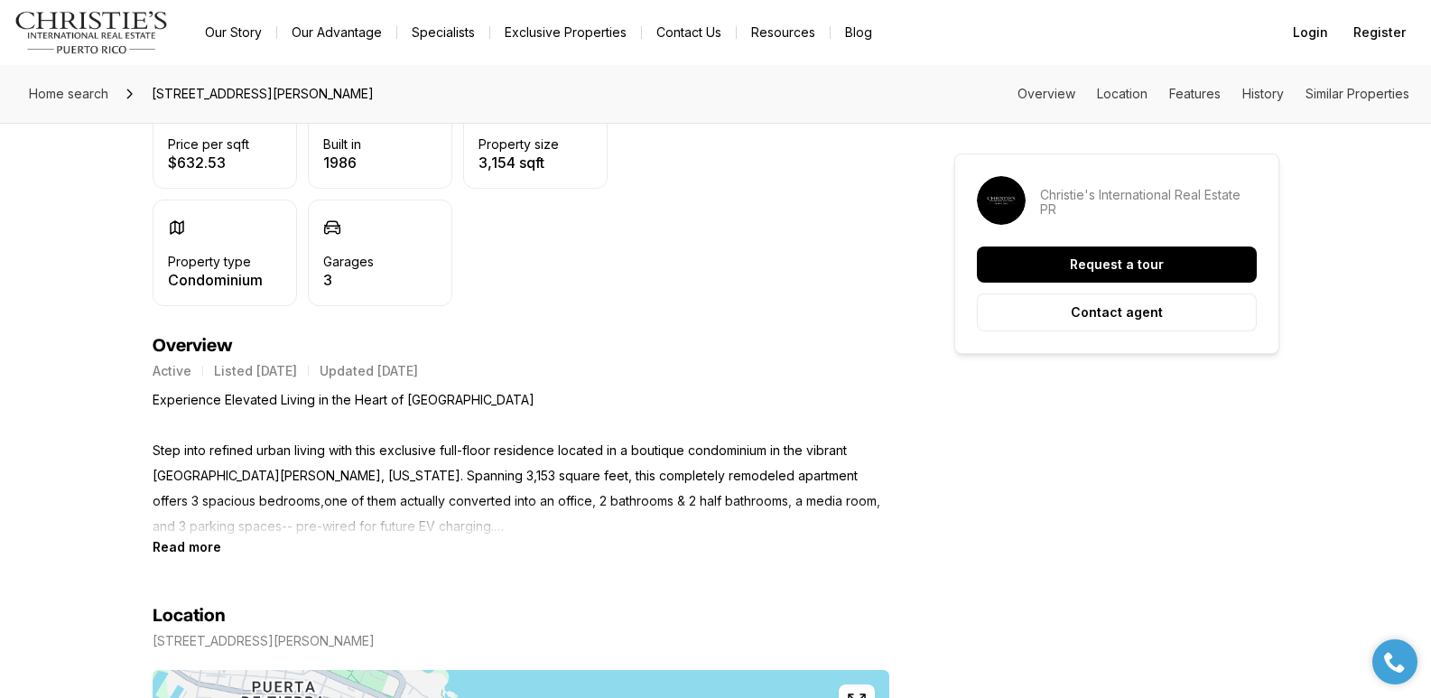
scroll to position [608, 0]
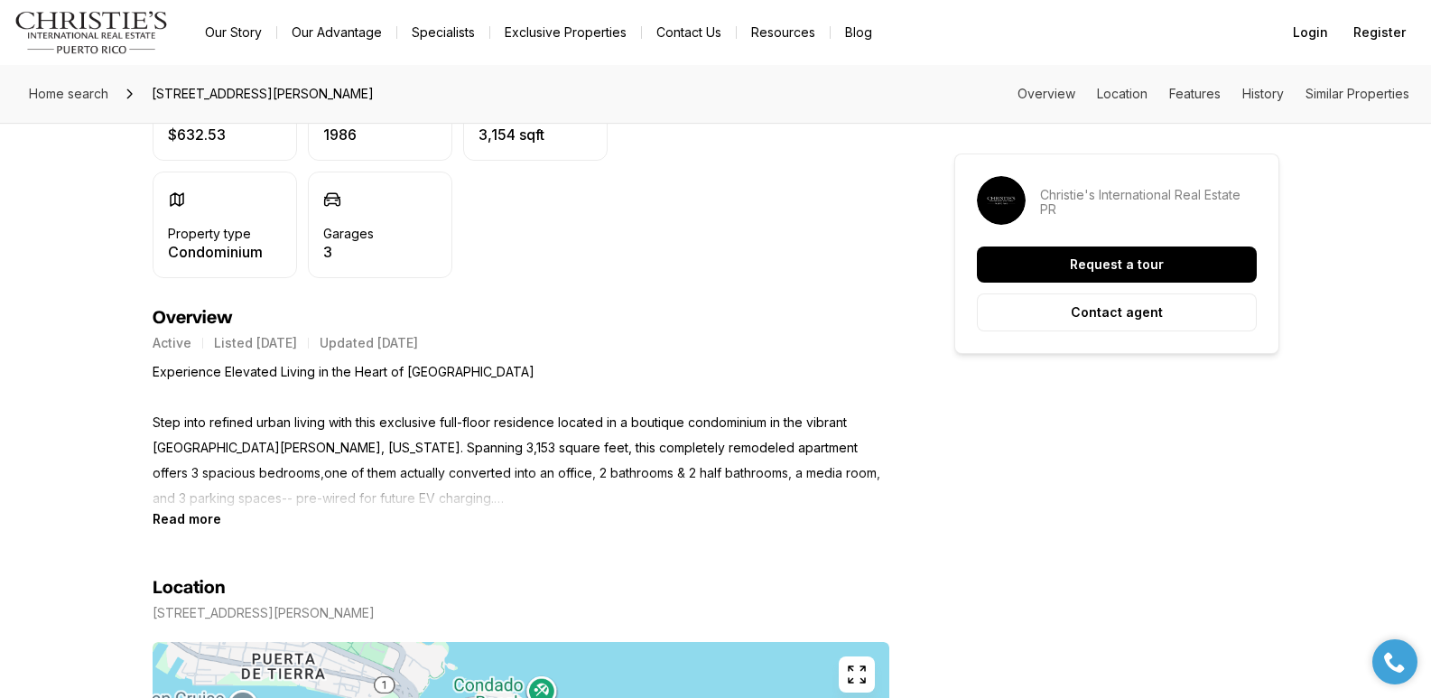
drag, startPoint x: 1439, startPoint y: 100, endPoint x: 1443, endPoint y: 182, distance: 82.2
click at [290, 432] on p "Experience Elevated Living in the Heart of Miramar Step into refined urban livi…" at bounding box center [521, 435] width 737 height 152
click at [179, 520] on b "Read more" at bounding box center [187, 518] width 69 height 15
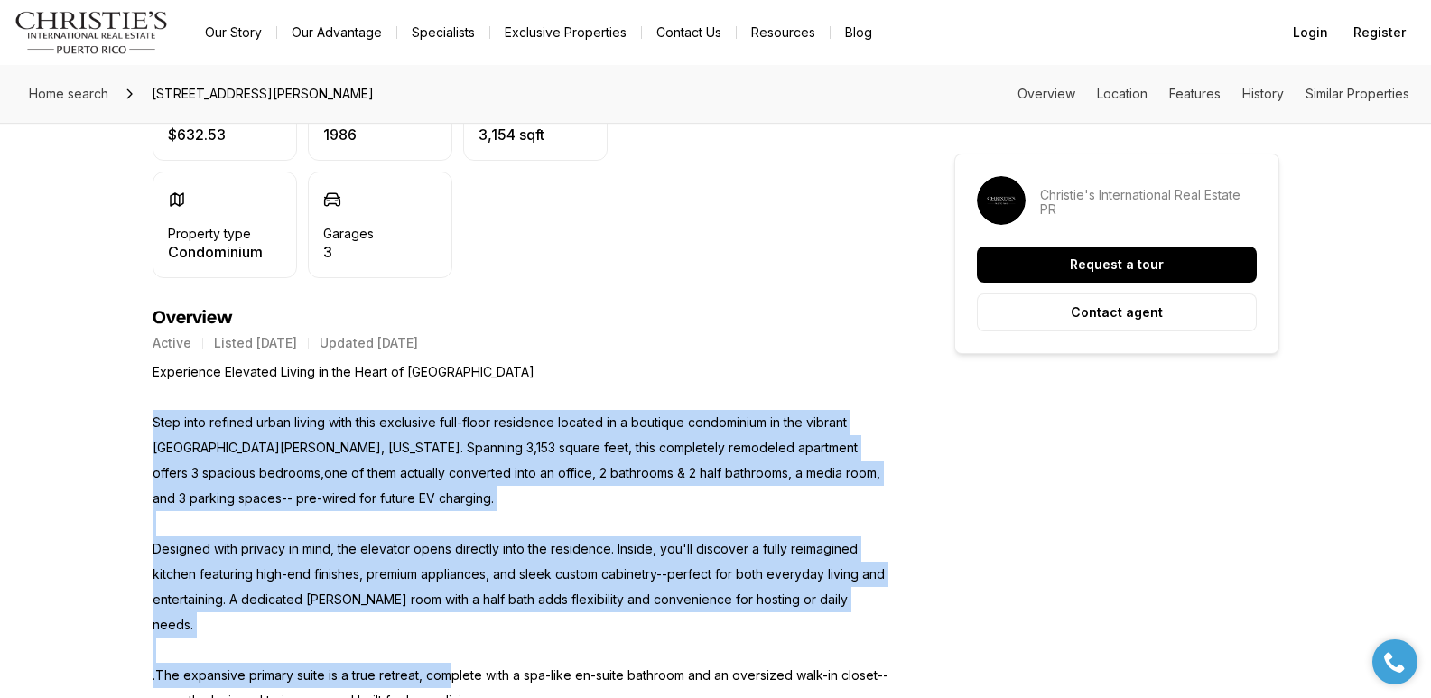
drag, startPoint x: 145, startPoint y: 432, endPoint x: 453, endPoint y: 648, distance: 376.5
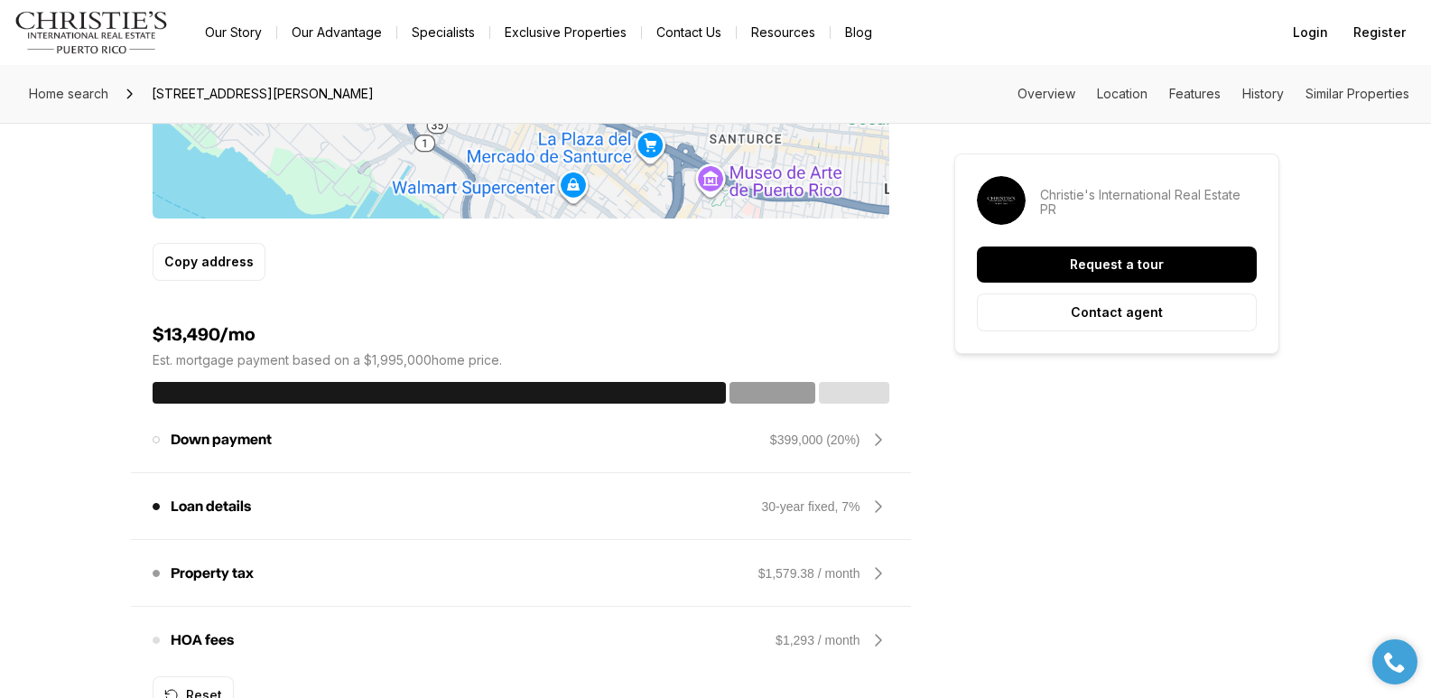
scroll to position [0, 0]
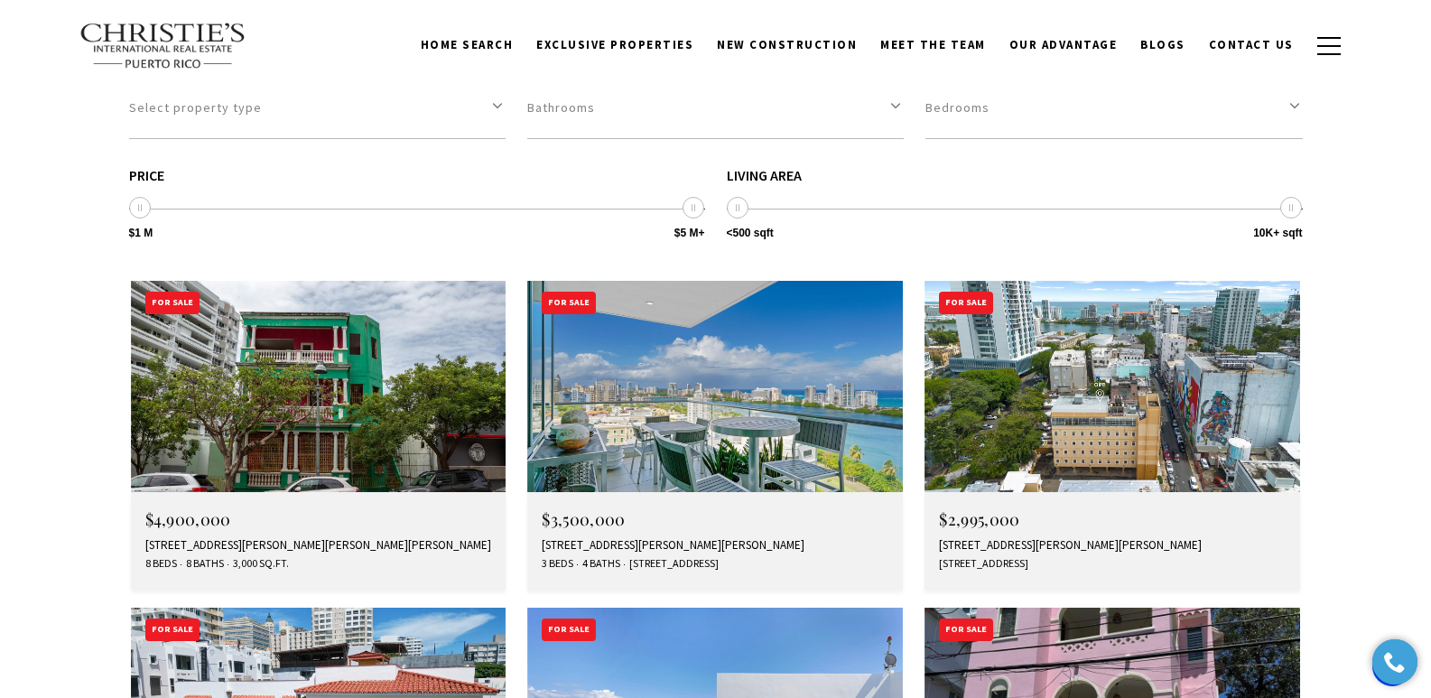
scroll to position [1834, 0]
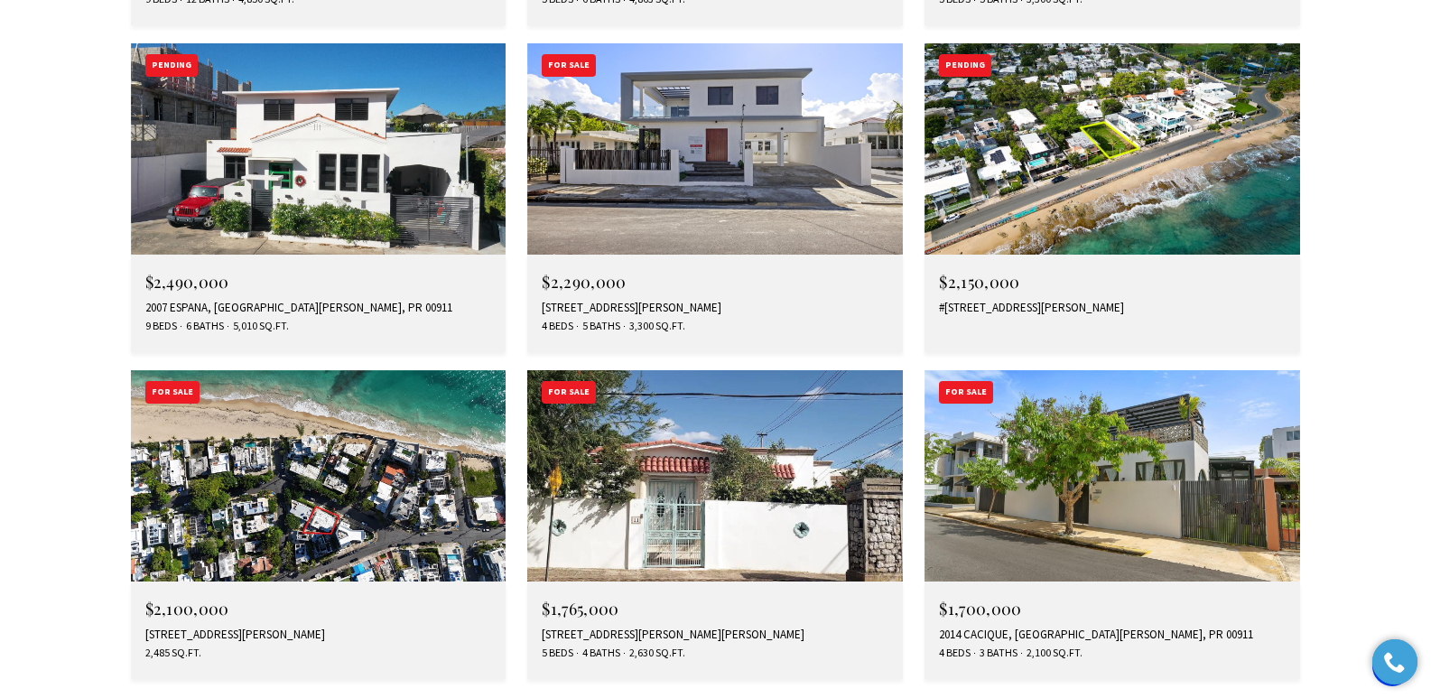
scroll to position [3617, 0]
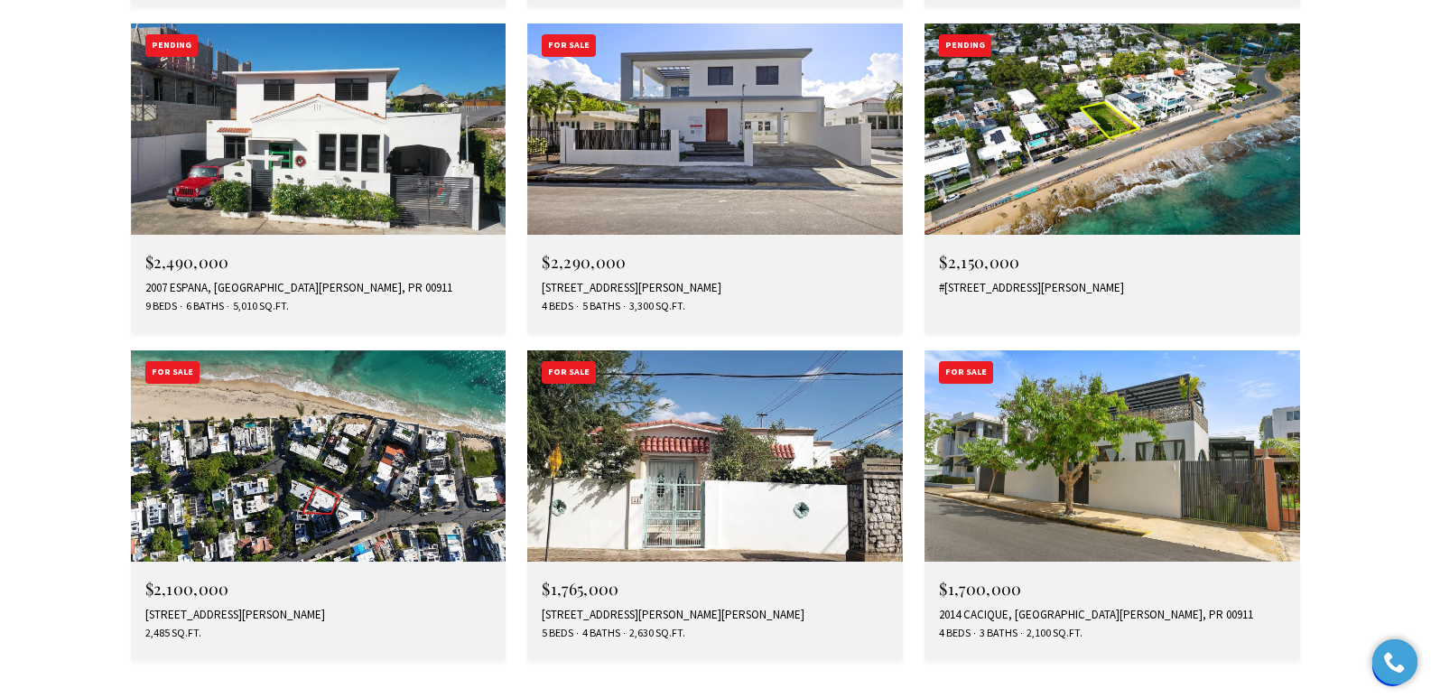
drag, startPoint x: 1436, startPoint y: 51, endPoint x: 1444, endPoint y: 391, distance: 340.4
click at [304, 608] on div "[STREET_ADDRESS][PERSON_NAME]" at bounding box center [318, 615] width 347 height 14
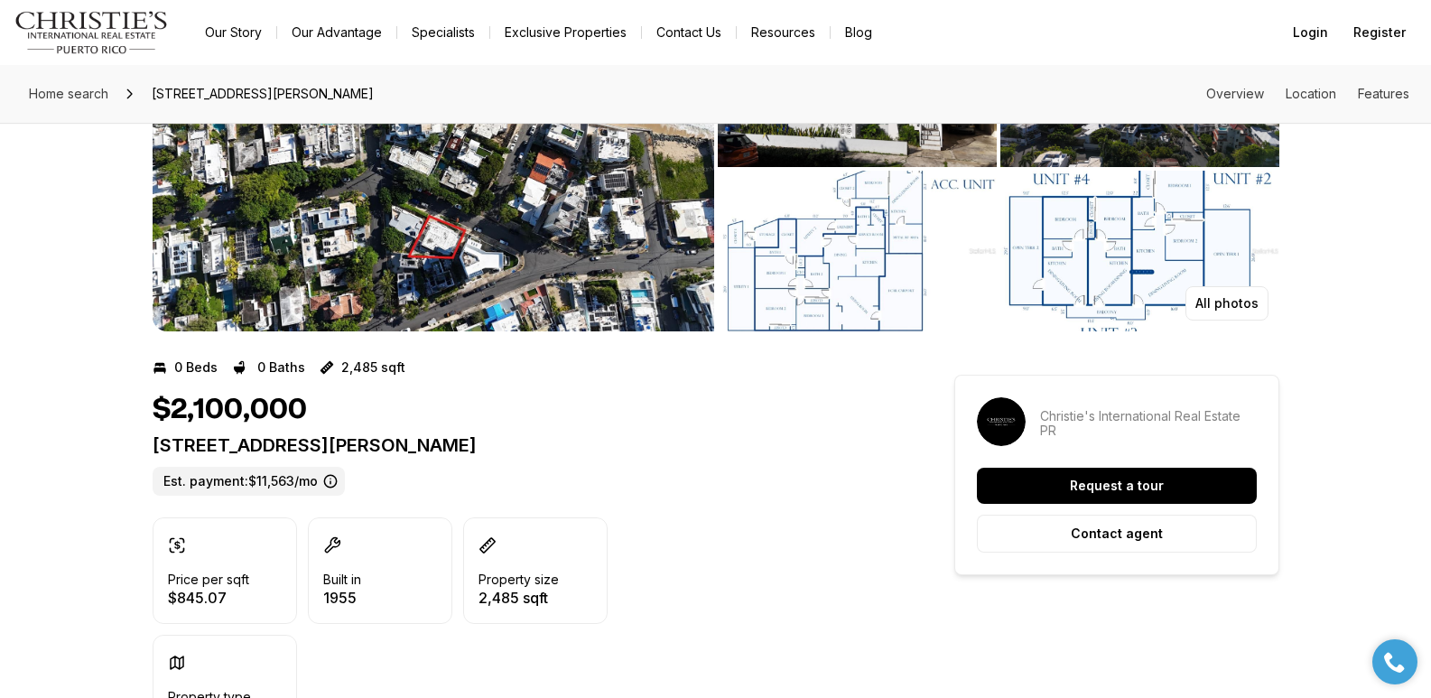
scroll to position [121, 0]
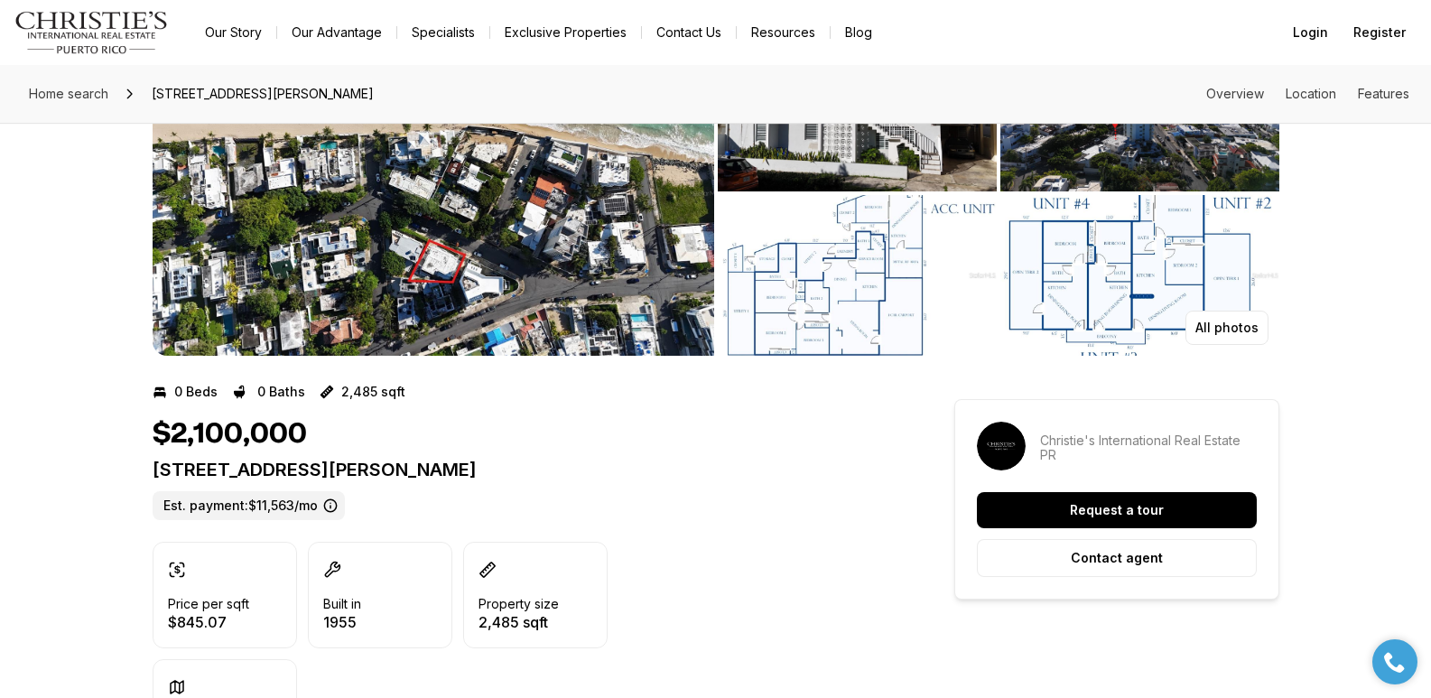
drag, startPoint x: 1437, startPoint y: 74, endPoint x: 1444, endPoint y: 92, distance: 19.1
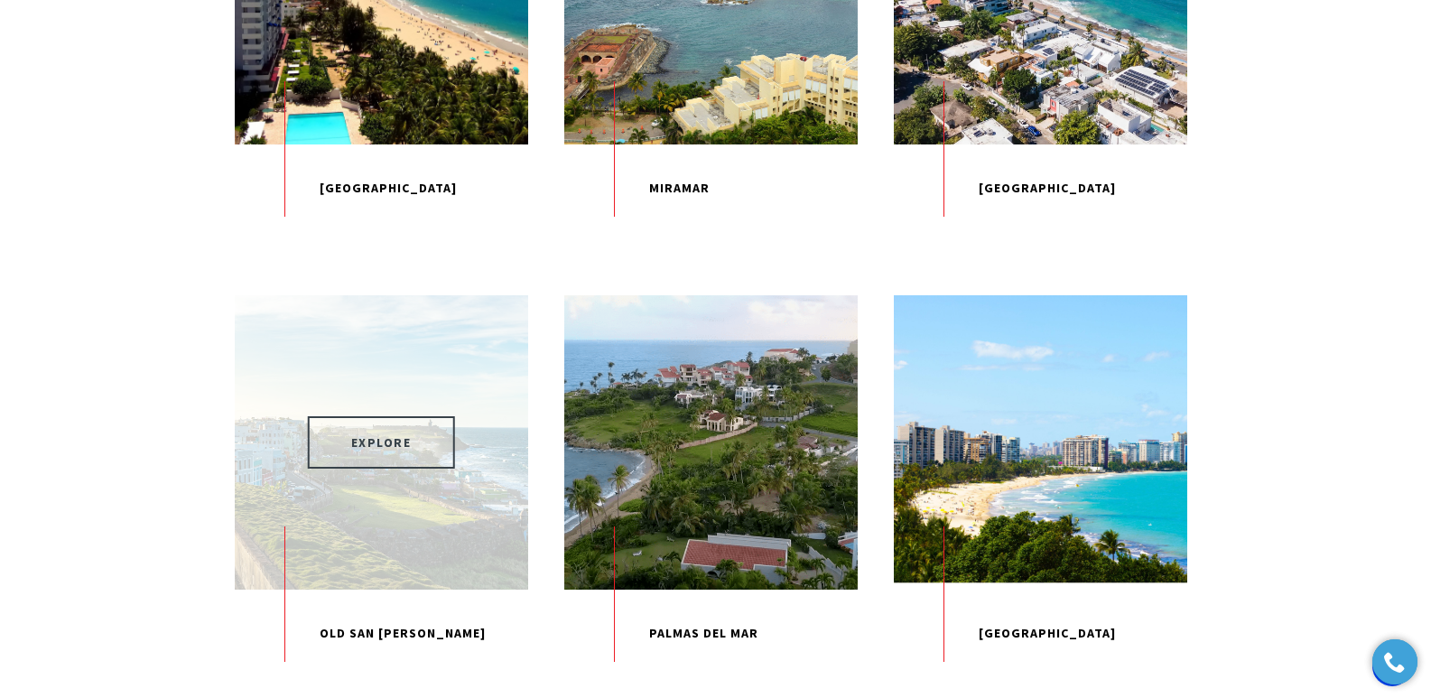
click at [394, 469] on span "EXPLORE" at bounding box center [381, 442] width 147 height 52
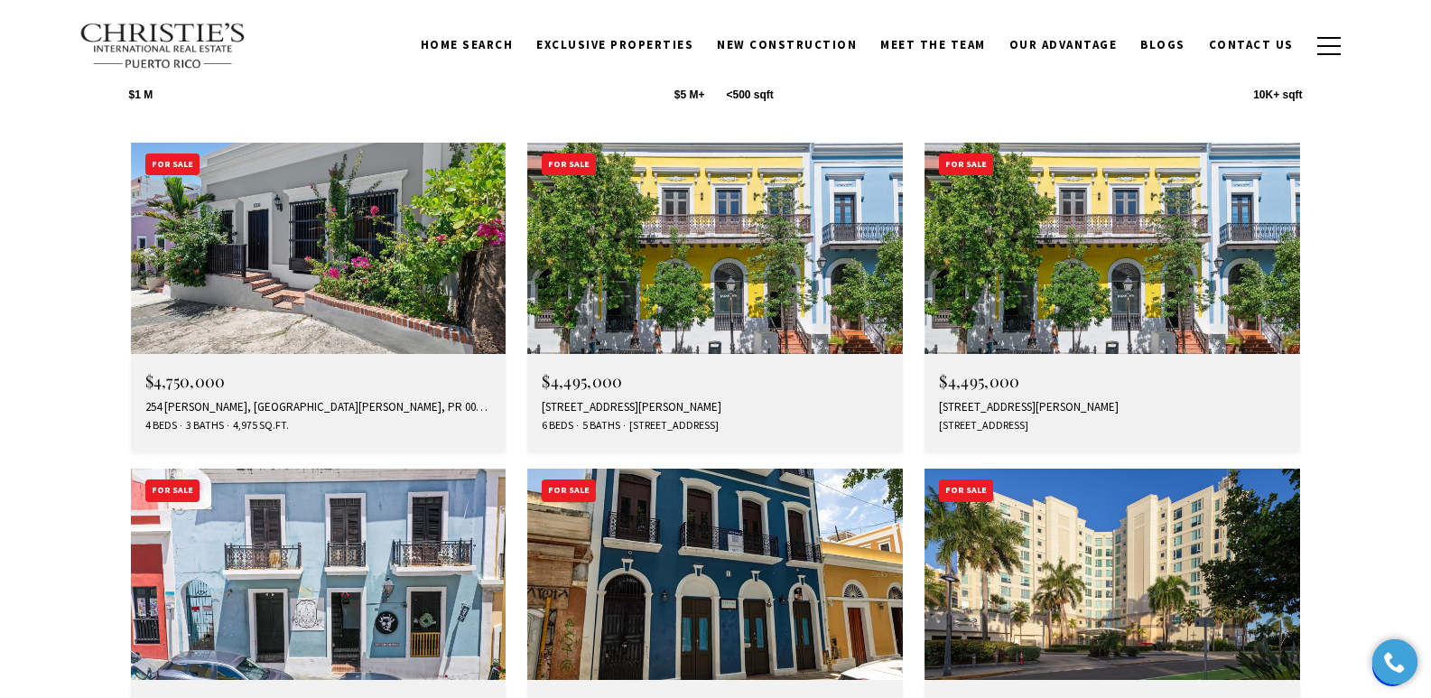
scroll to position [5470, 0]
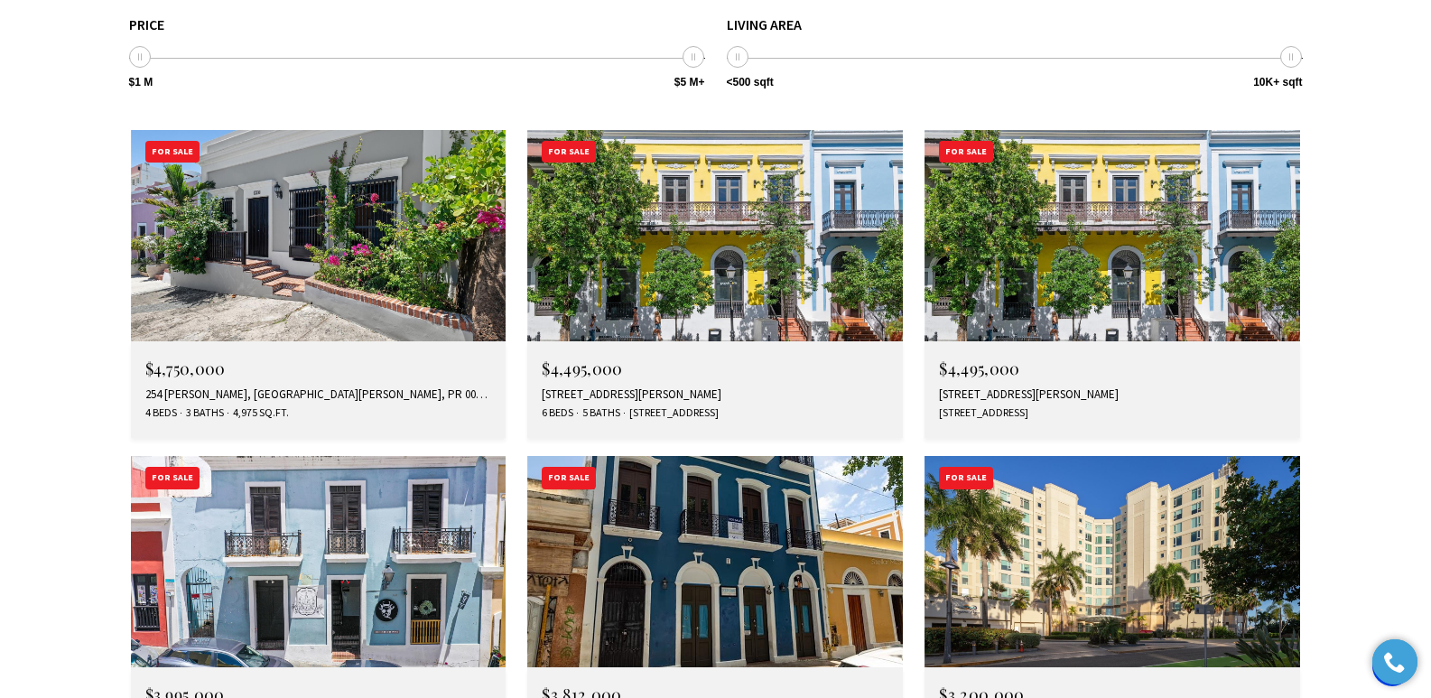
drag, startPoint x: 1440, startPoint y: 56, endPoint x: 1444, endPoint y: 456, distance: 399.9
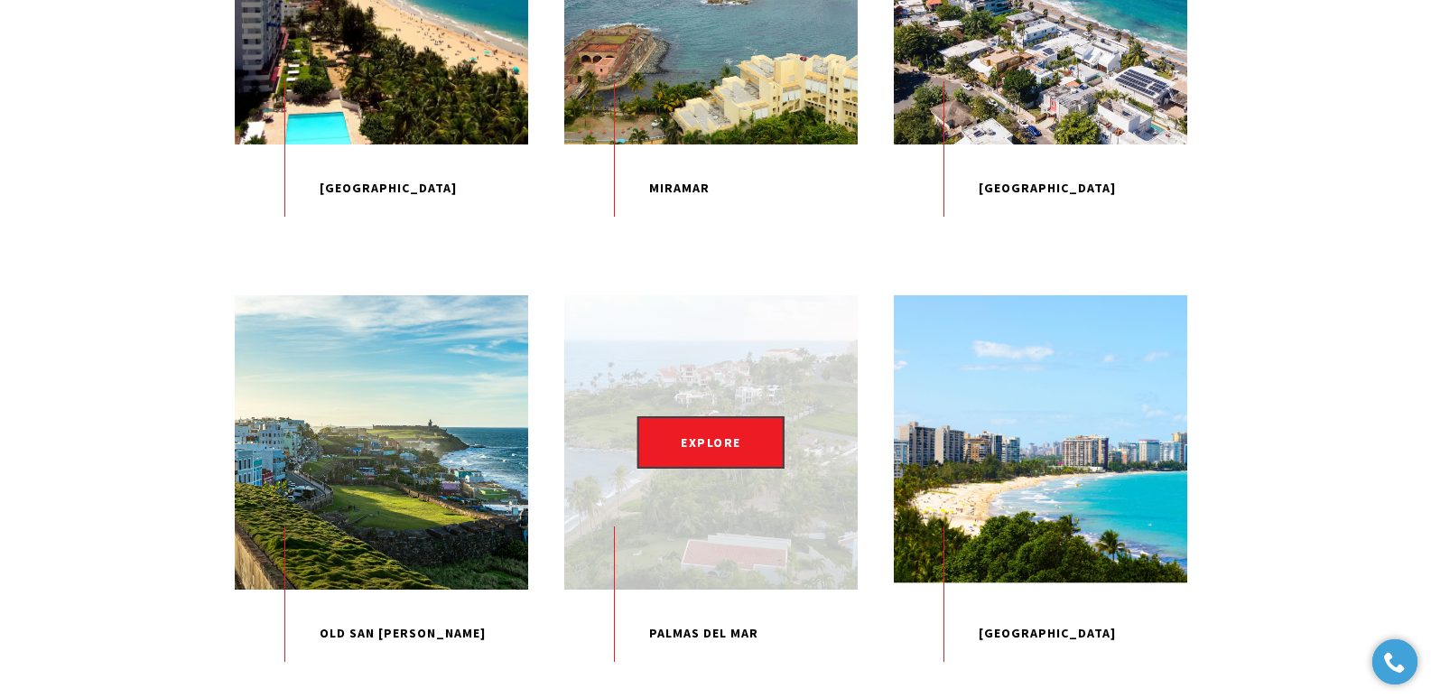
click at [717, 580] on div "EXPLORE" at bounding box center [710, 441] width 293 height 293
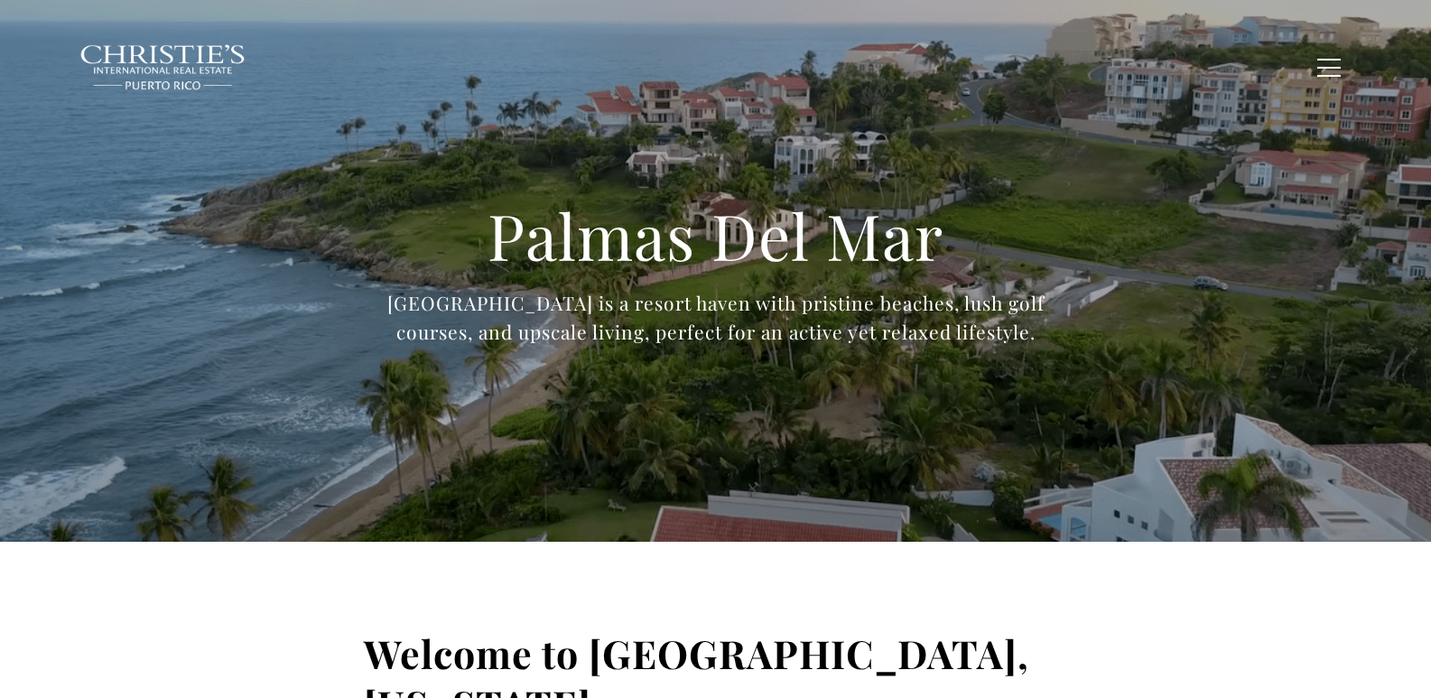
type input "**********"
type input "*********"
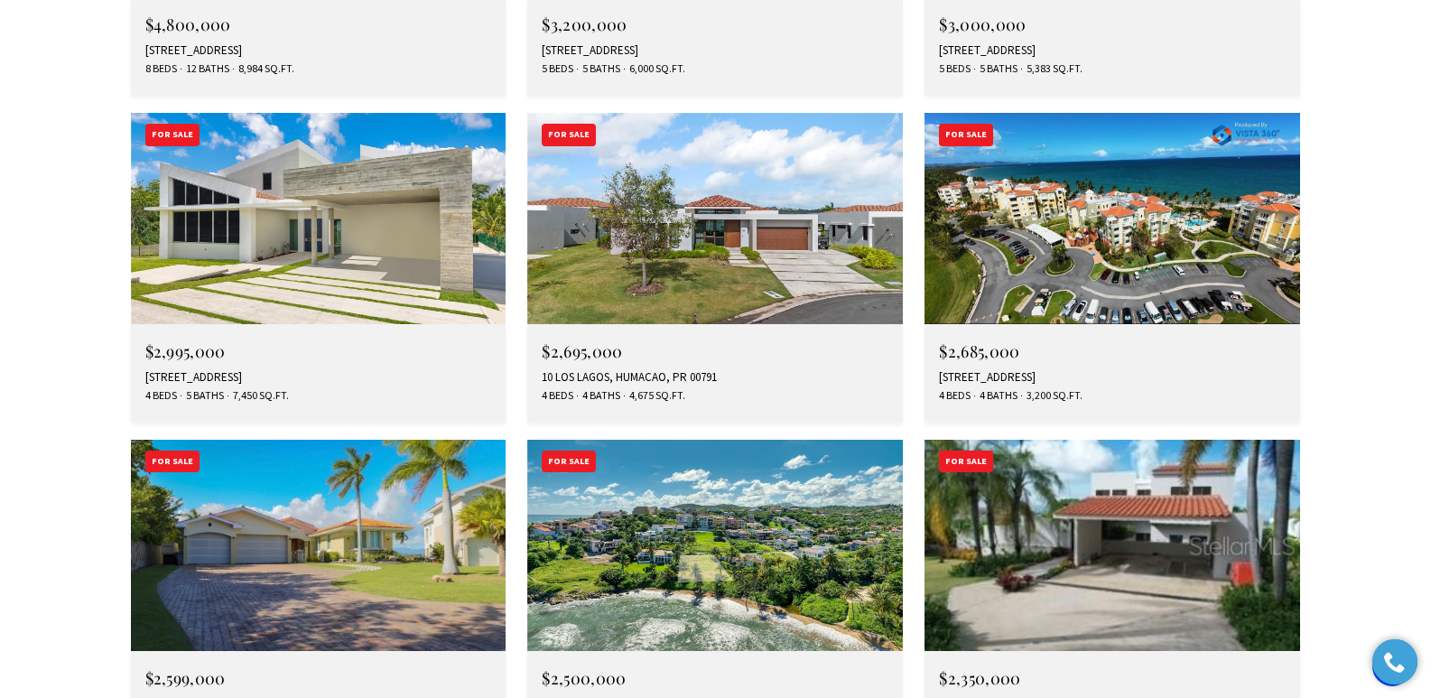
drag, startPoint x: 1440, startPoint y: 43, endPoint x: 1444, endPoint y: 497, distance: 454.1
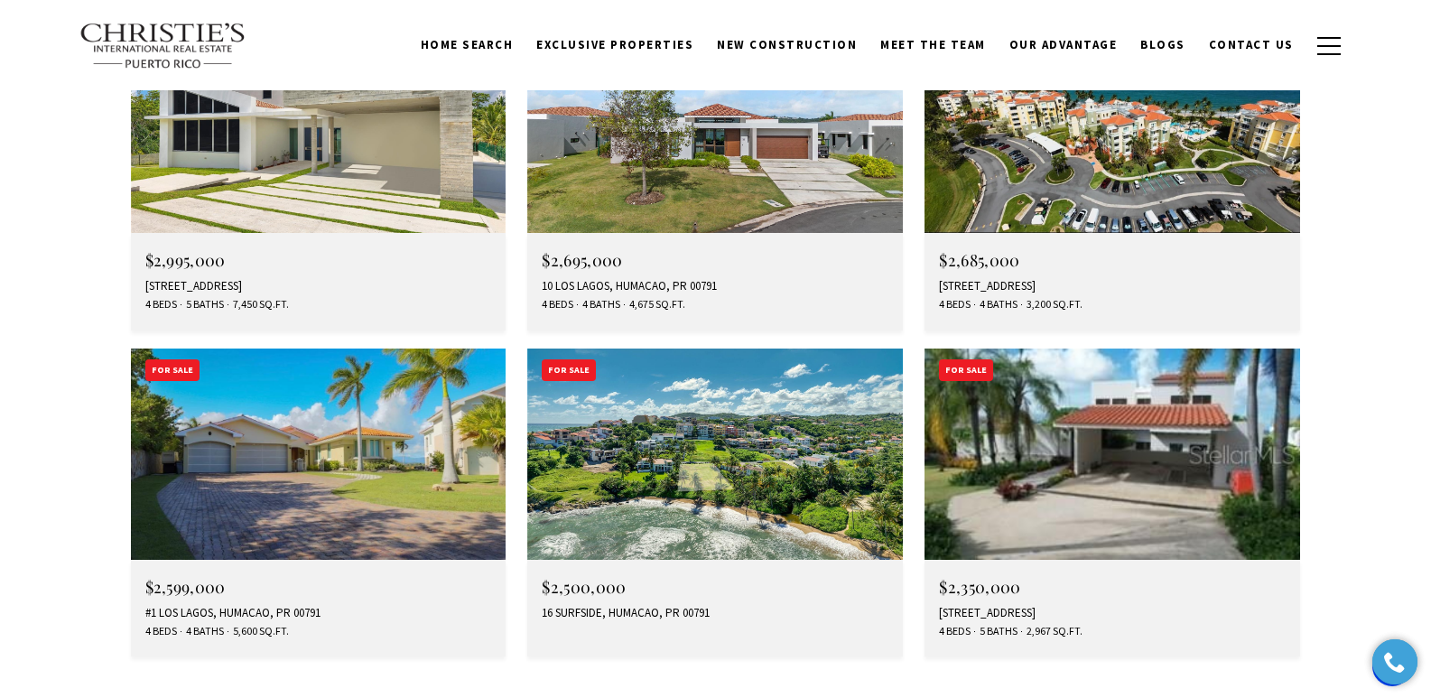
scroll to position [5617, 0]
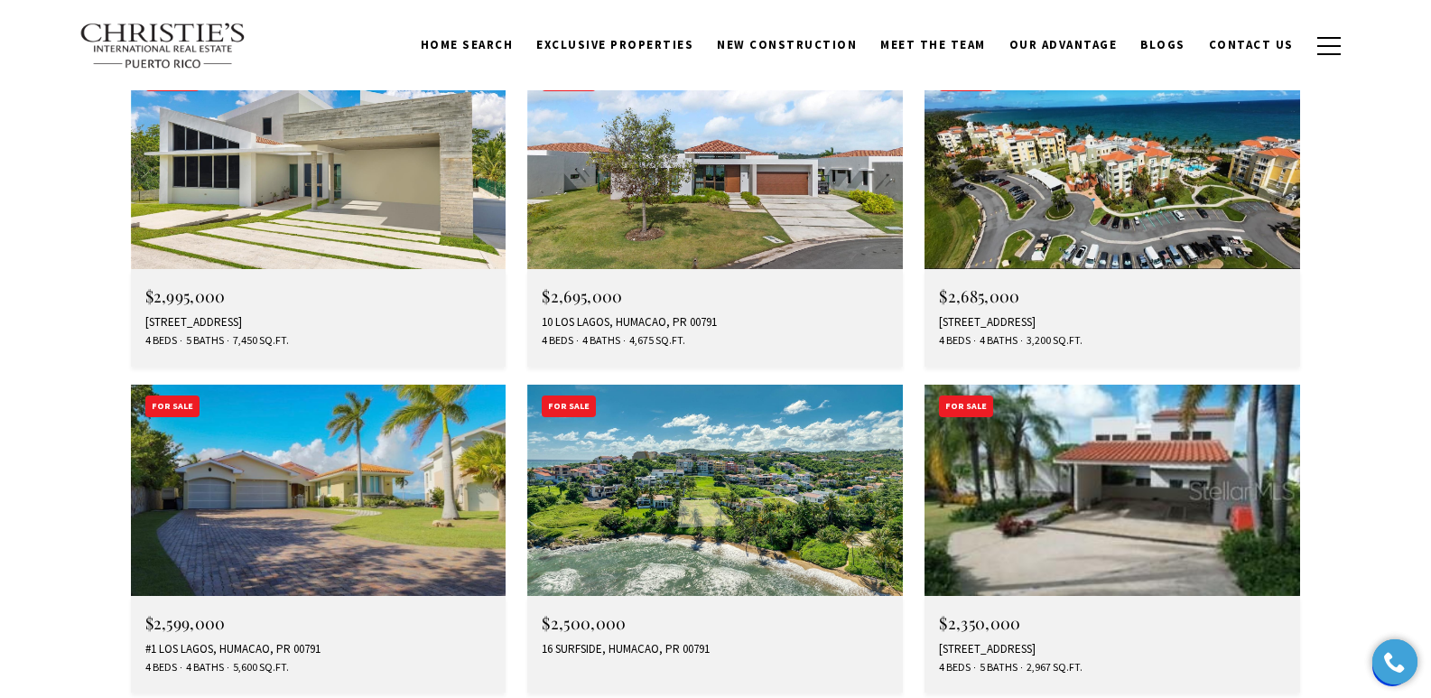
click at [1153, 385] on img at bounding box center [1112, 490] width 376 height 211
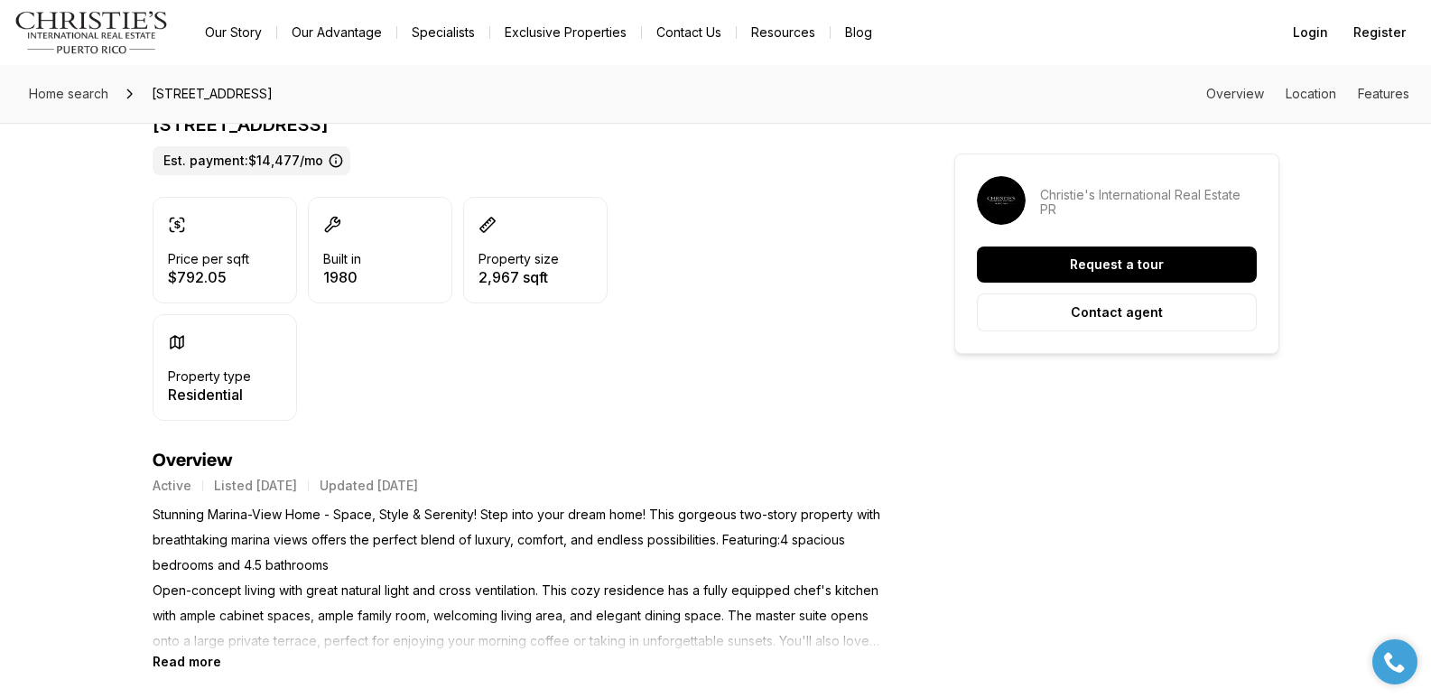
scroll to position [344, 0]
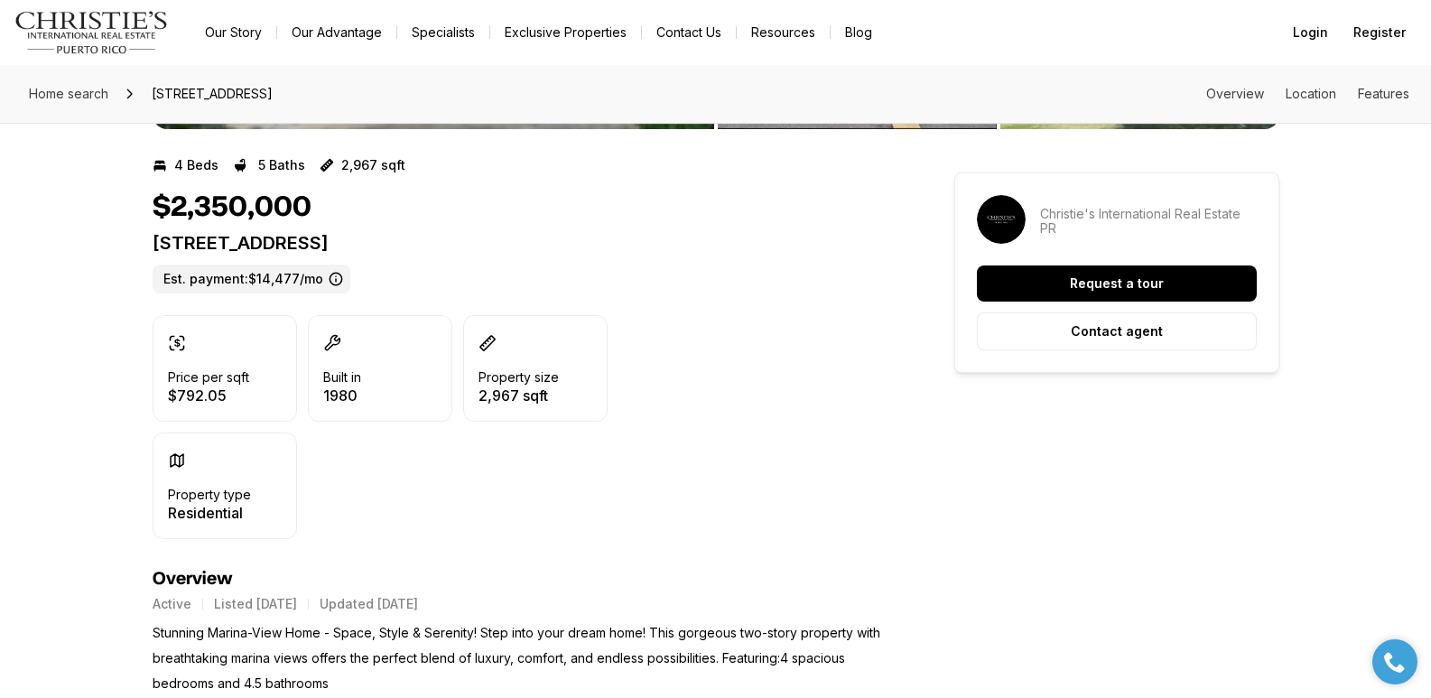
drag, startPoint x: 0, startPoint y: 0, endPoint x: 1442, endPoint y: 116, distance: 1446.4
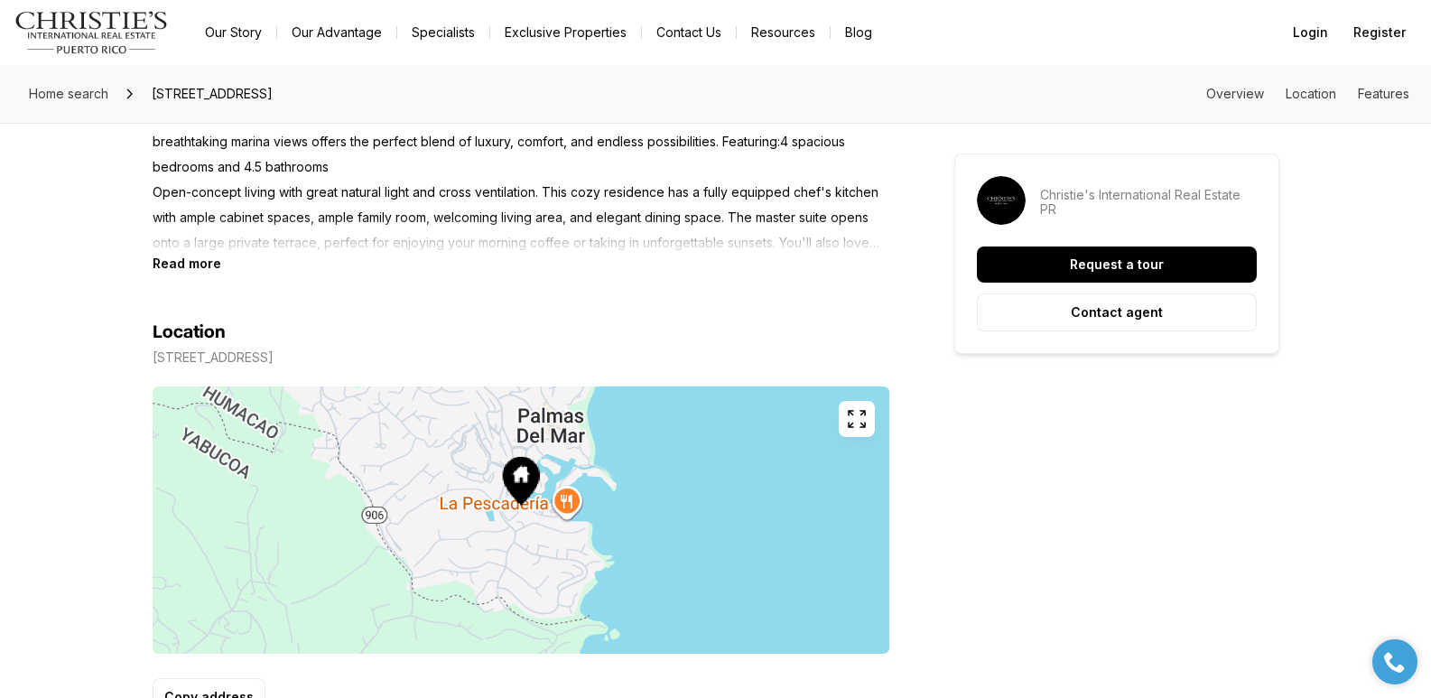
scroll to position [905, 0]
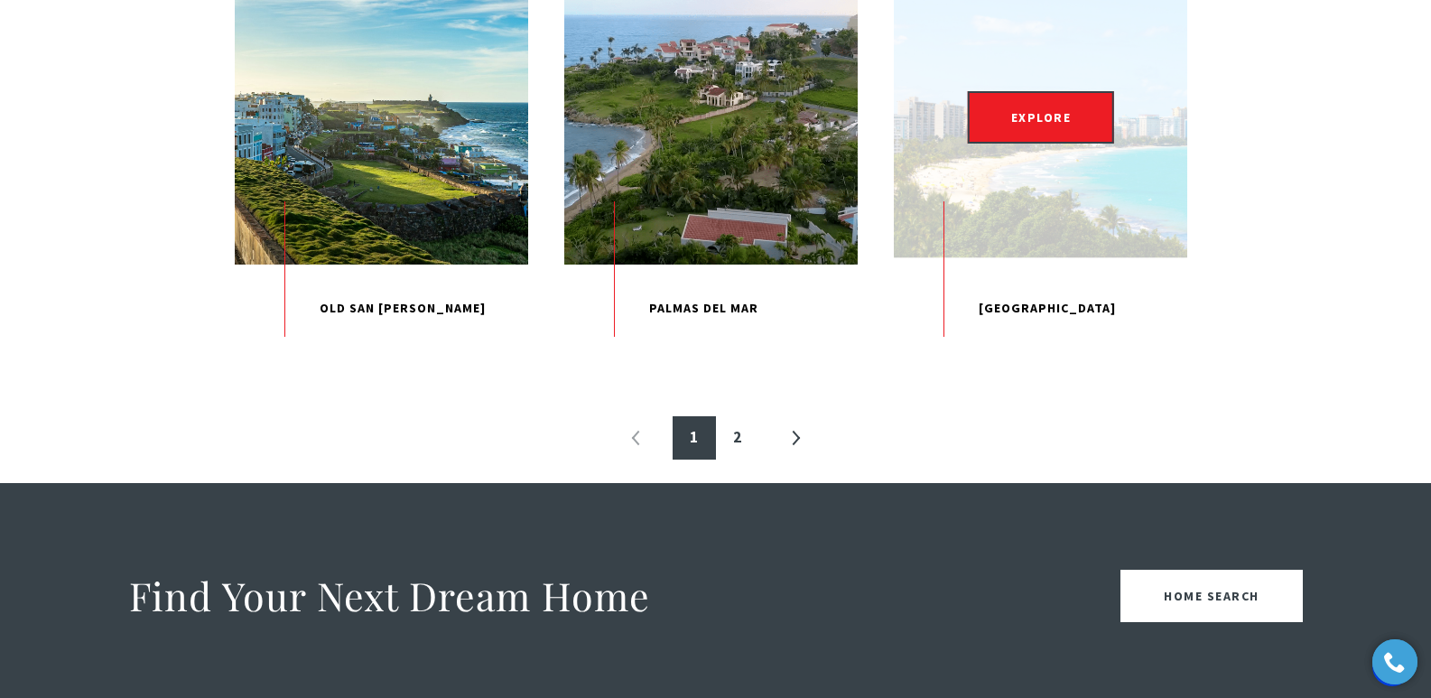
scroll to position [1999, 0]
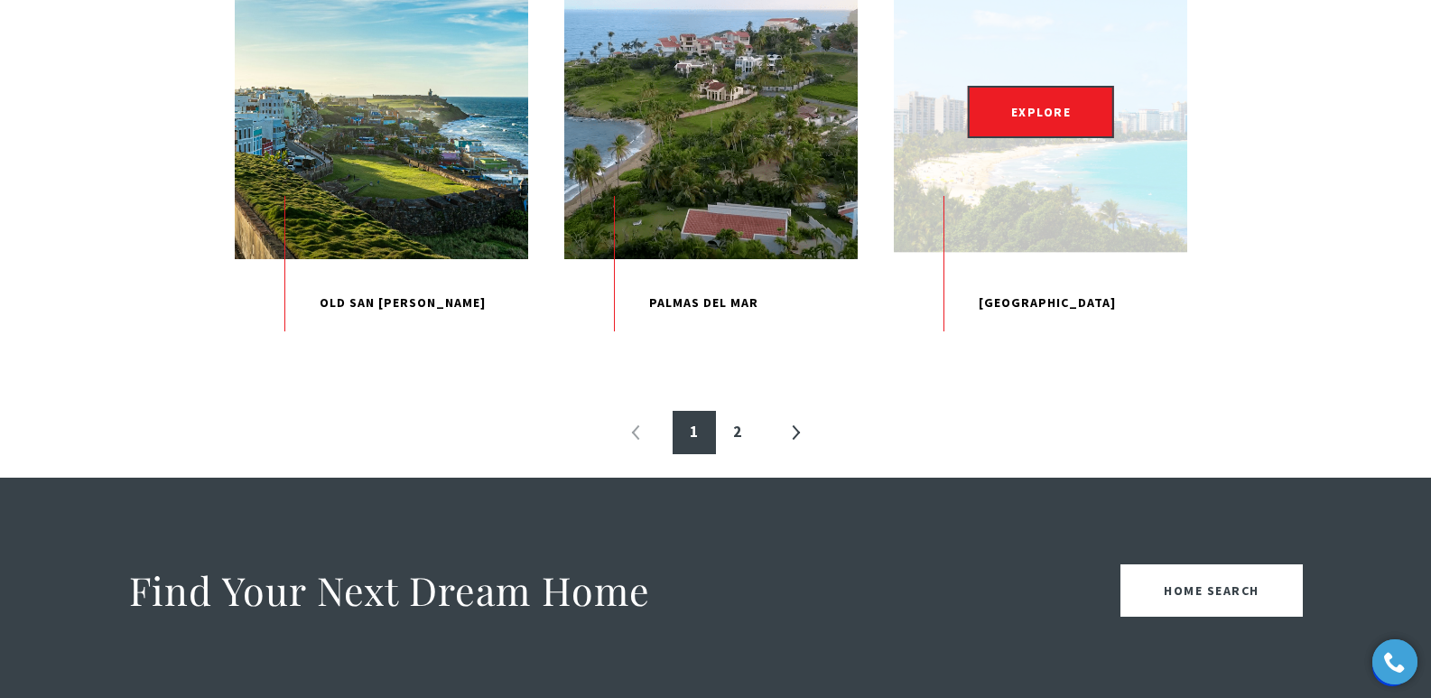
click at [1038, 348] on p "Punta Las Marias" at bounding box center [1040, 303] width 293 height 88
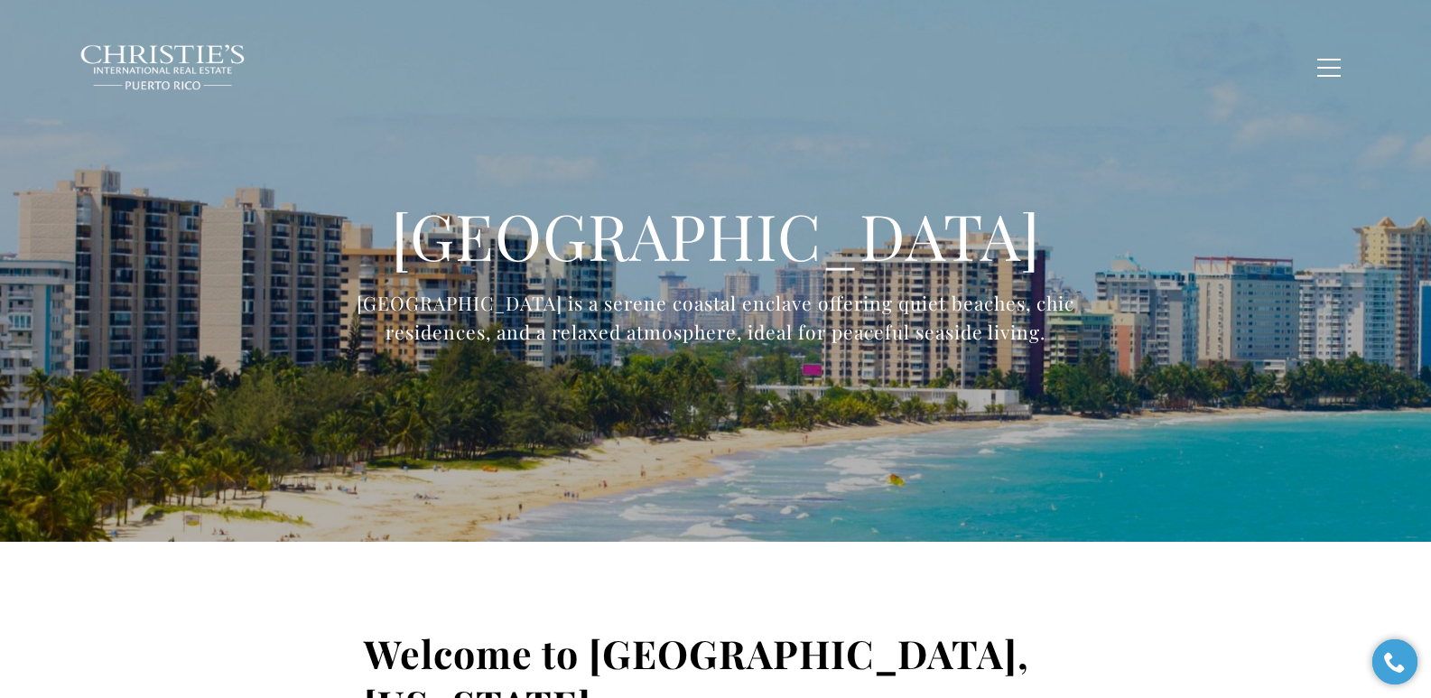
type input "**********"
type input "*********"
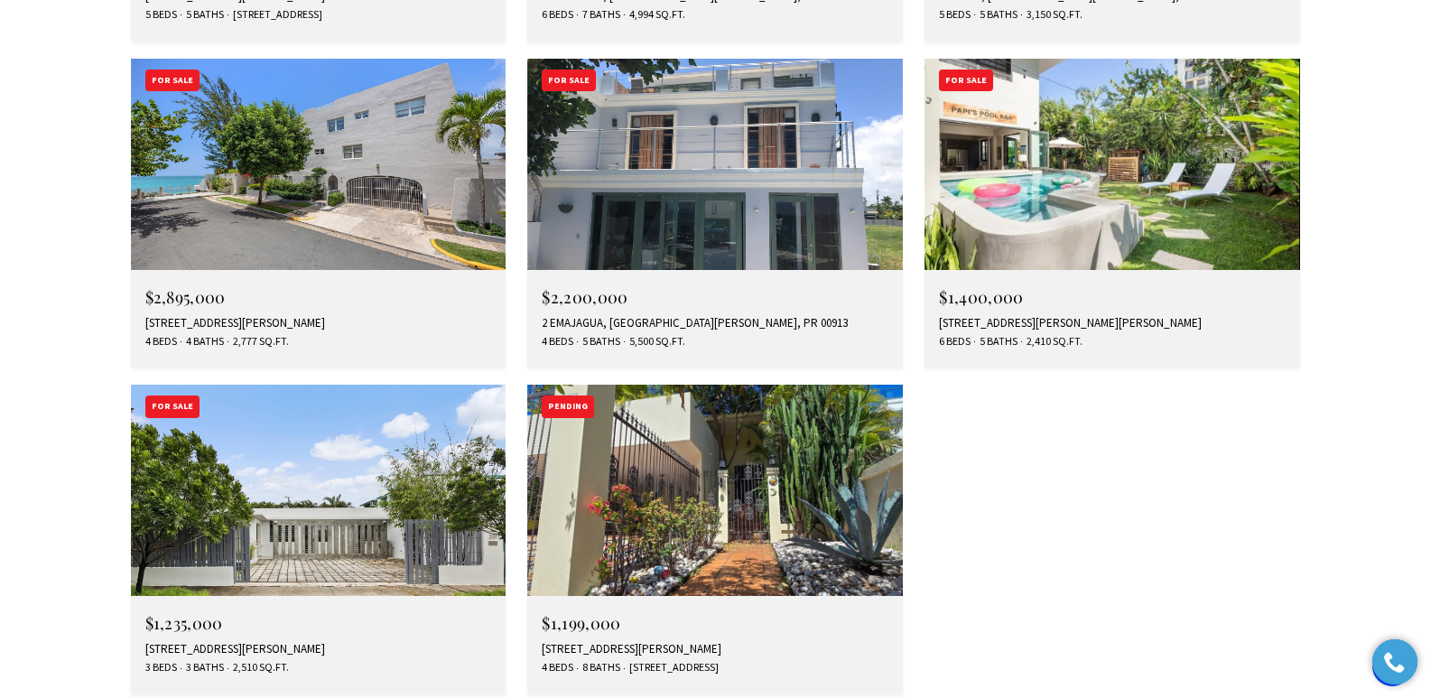
scroll to position [2960, 0]
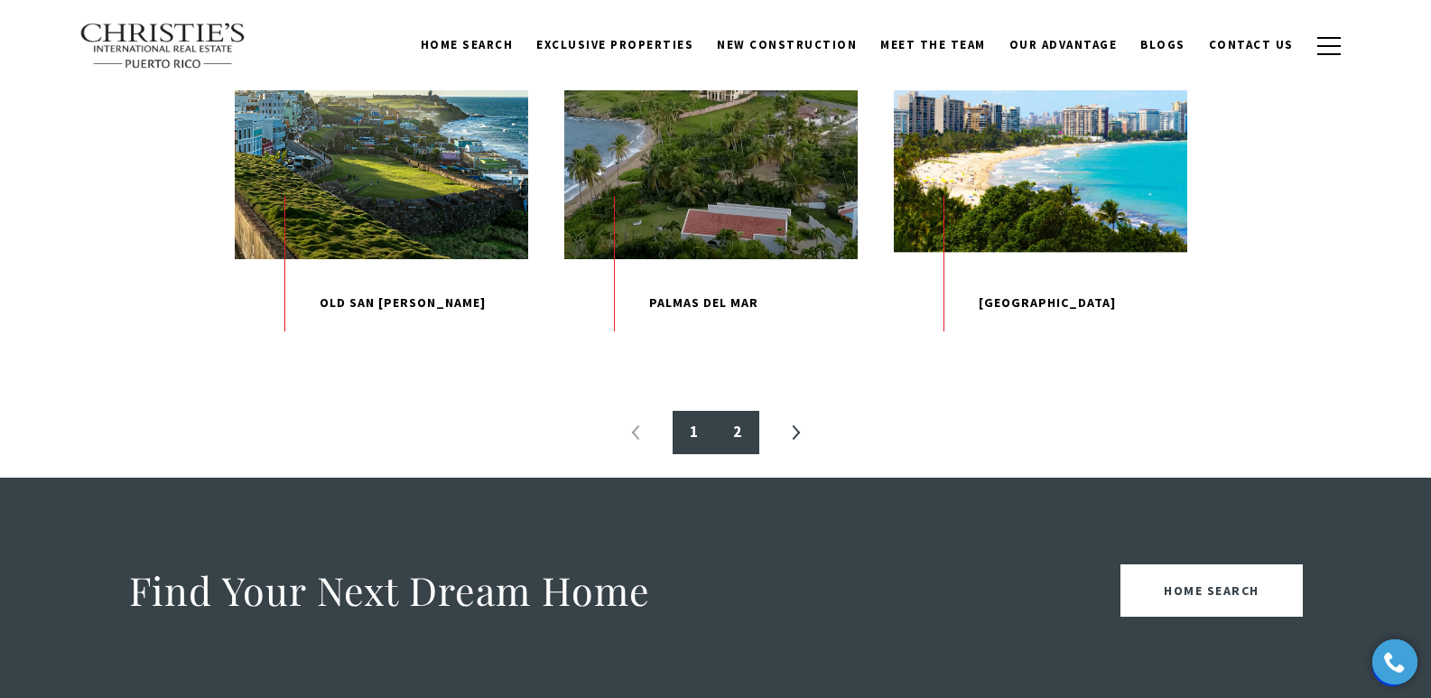
click at [737, 454] on link "2" at bounding box center [737, 432] width 43 height 43
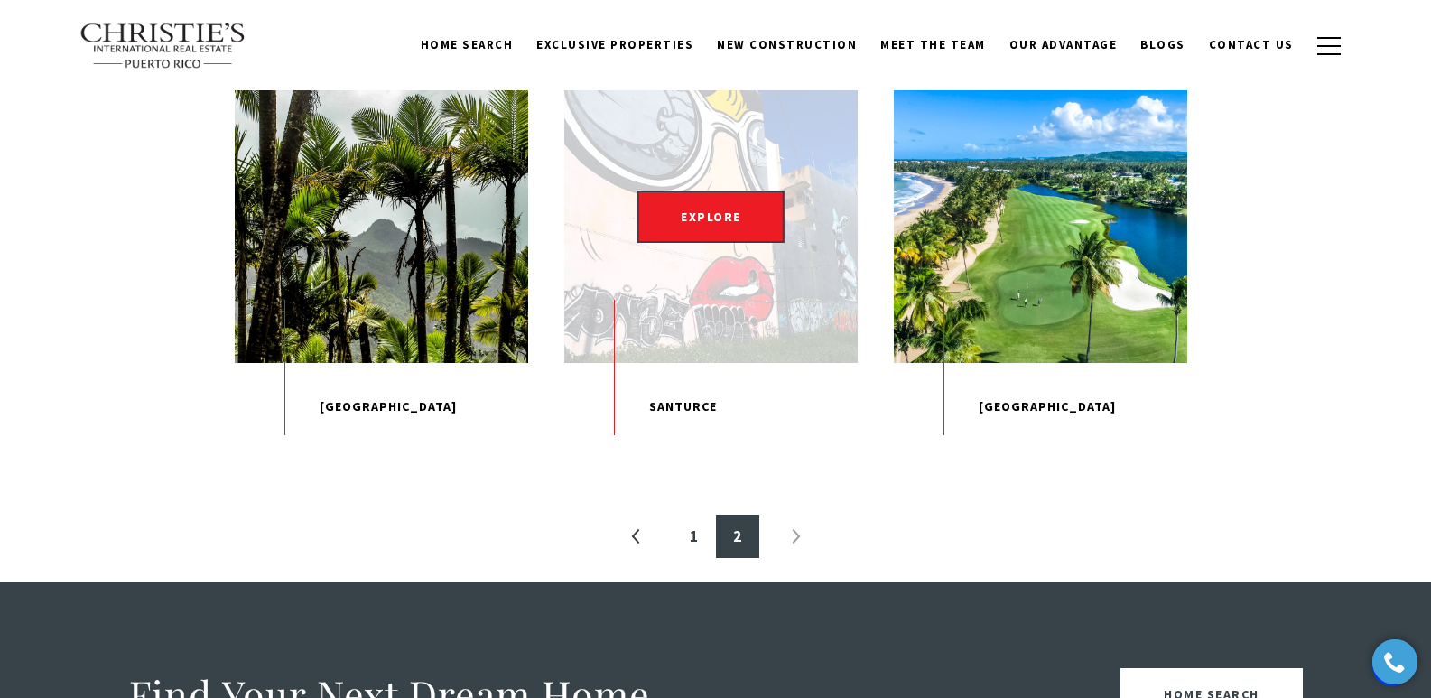
scroll to position [542, 0]
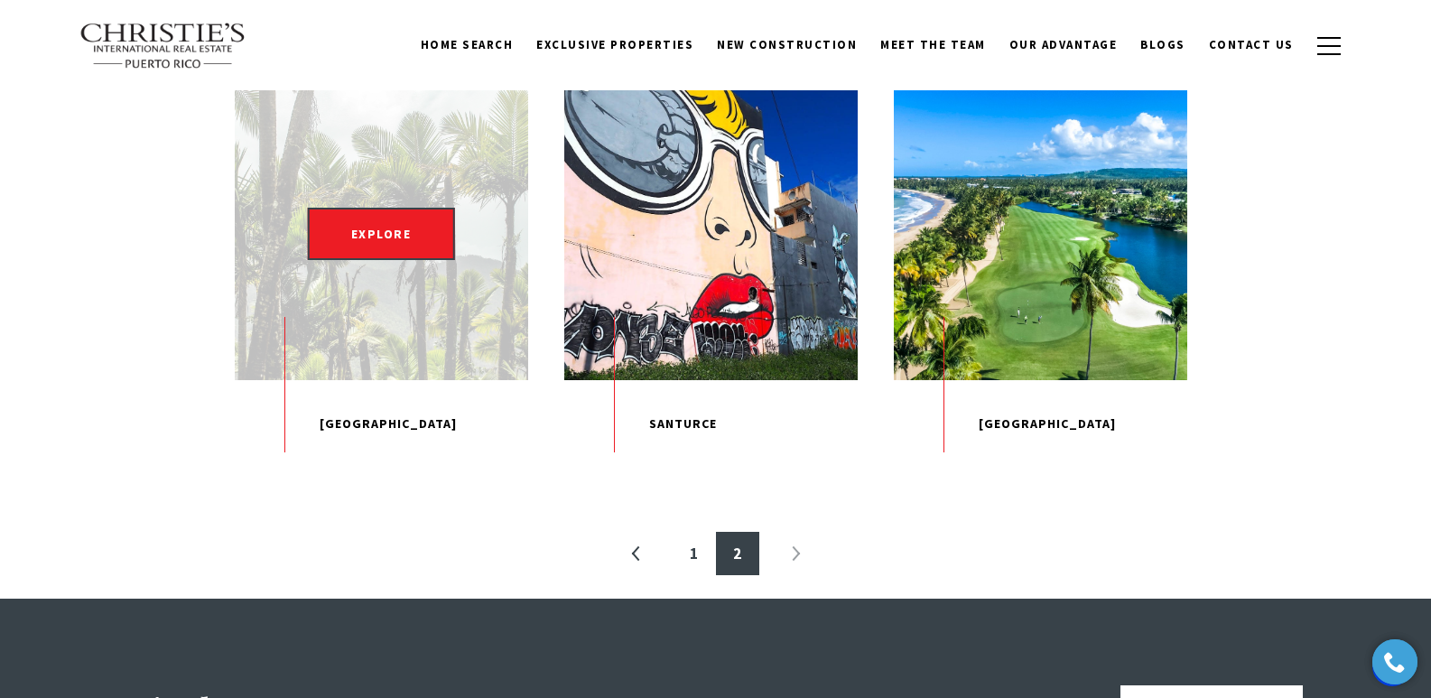
click at [326, 296] on div "EXPLORE" at bounding box center [381, 233] width 293 height 293
click at [353, 441] on p "[GEOGRAPHIC_DATA]" at bounding box center [381, 424] width 293 height 88
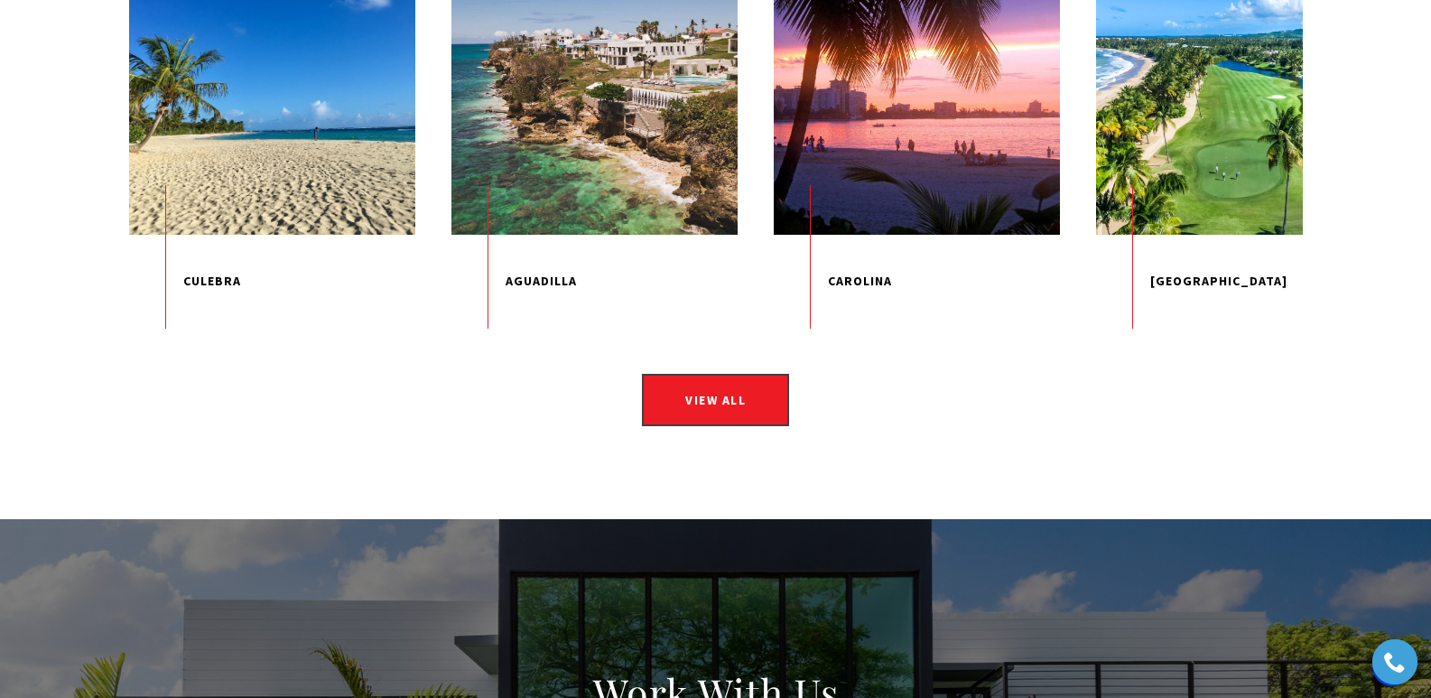
scroll to position [2836, 0]
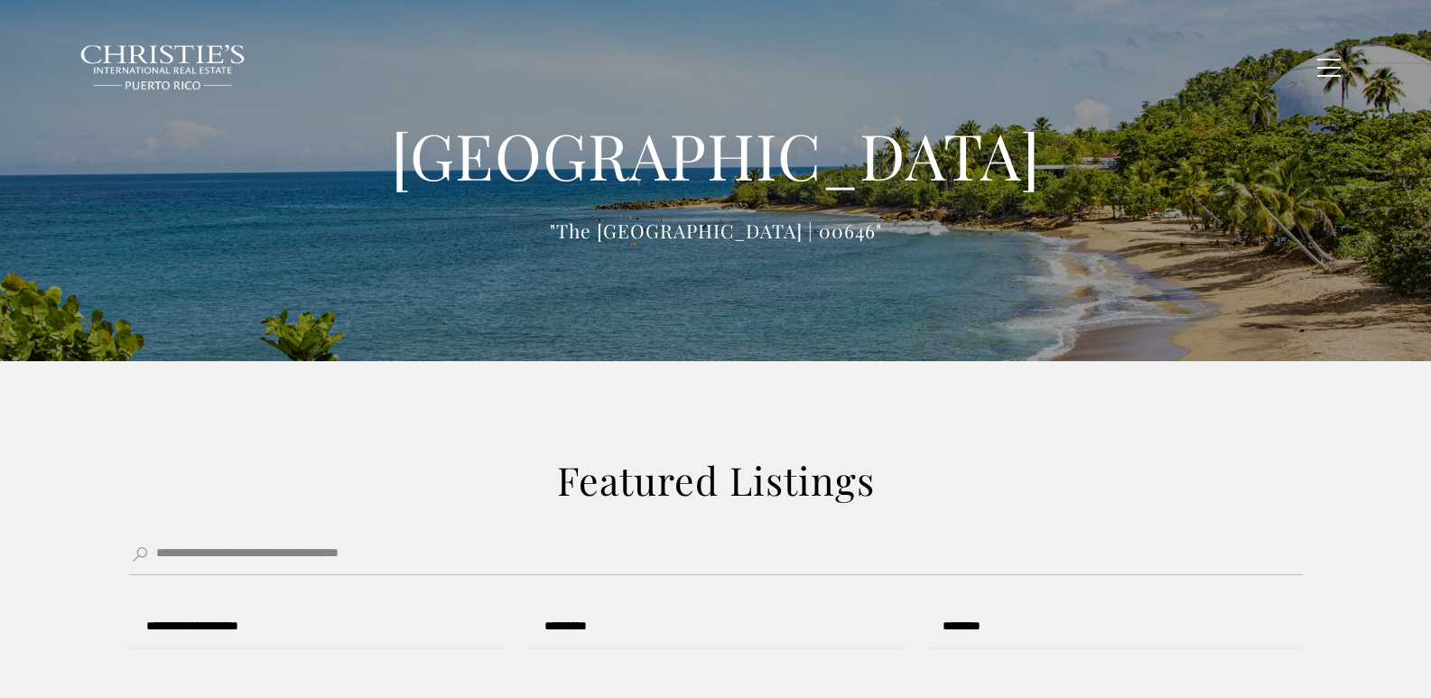
type input "**********"
type input "*********"
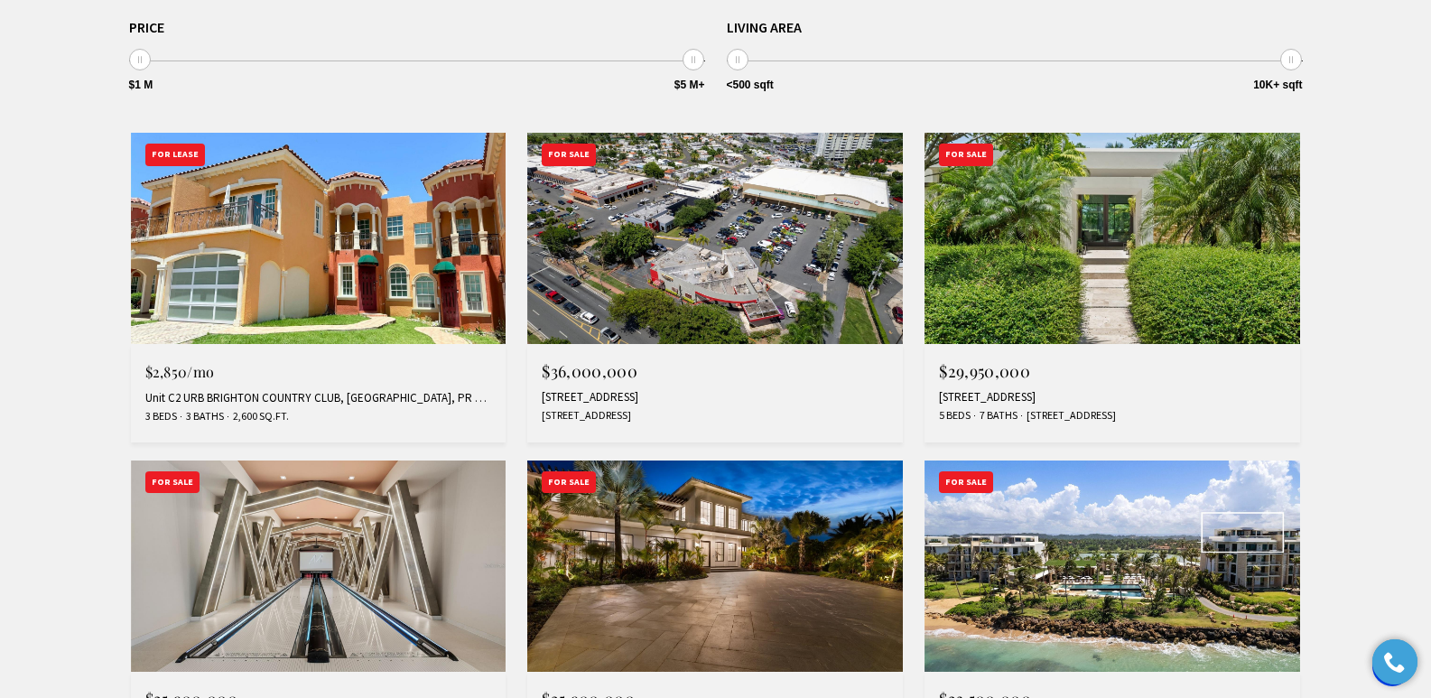
scroll to position [712, 0]
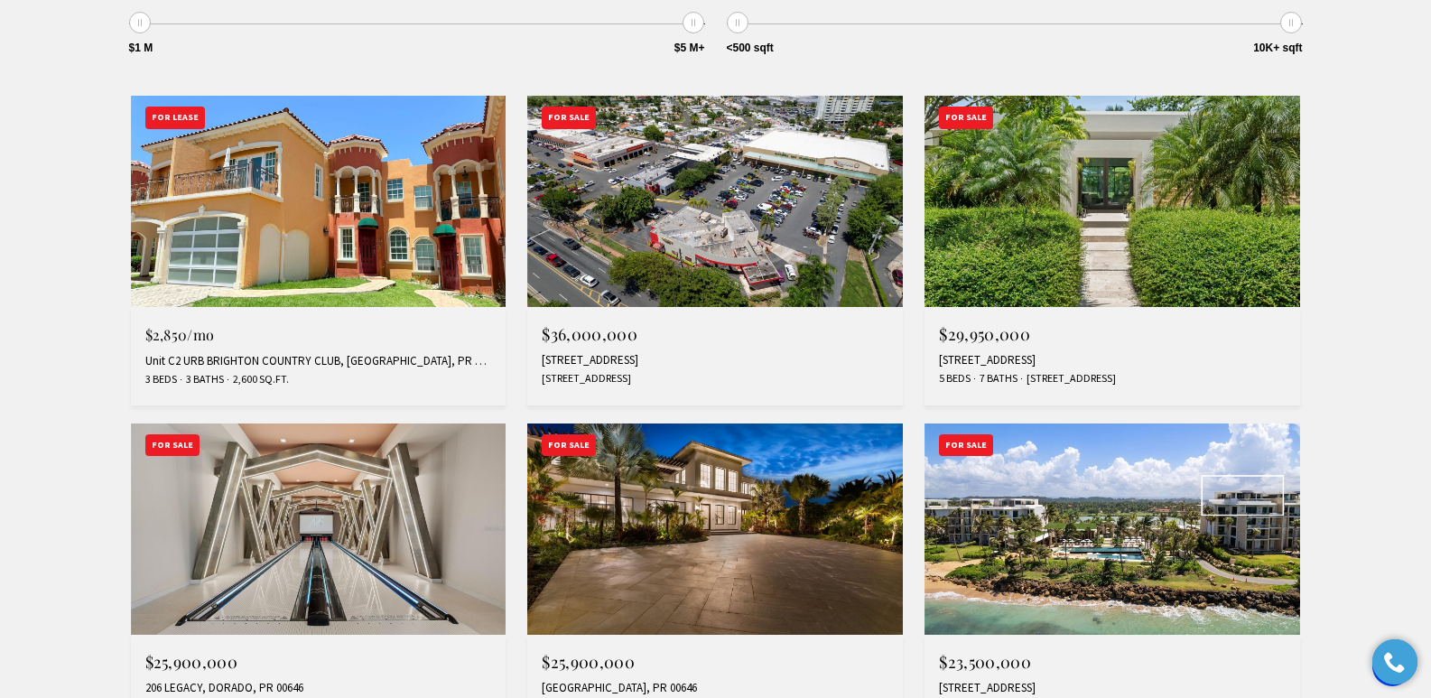
drag, startPoint x: 1440, startPoint y: 53, endPoint x: 1444, endPoint y: 157, distance: 103.9
click at [620, 358] on div "693- KM.8 AVE, DORADO, PR 00646" at bounding box center [715, 360] width 347 height 14
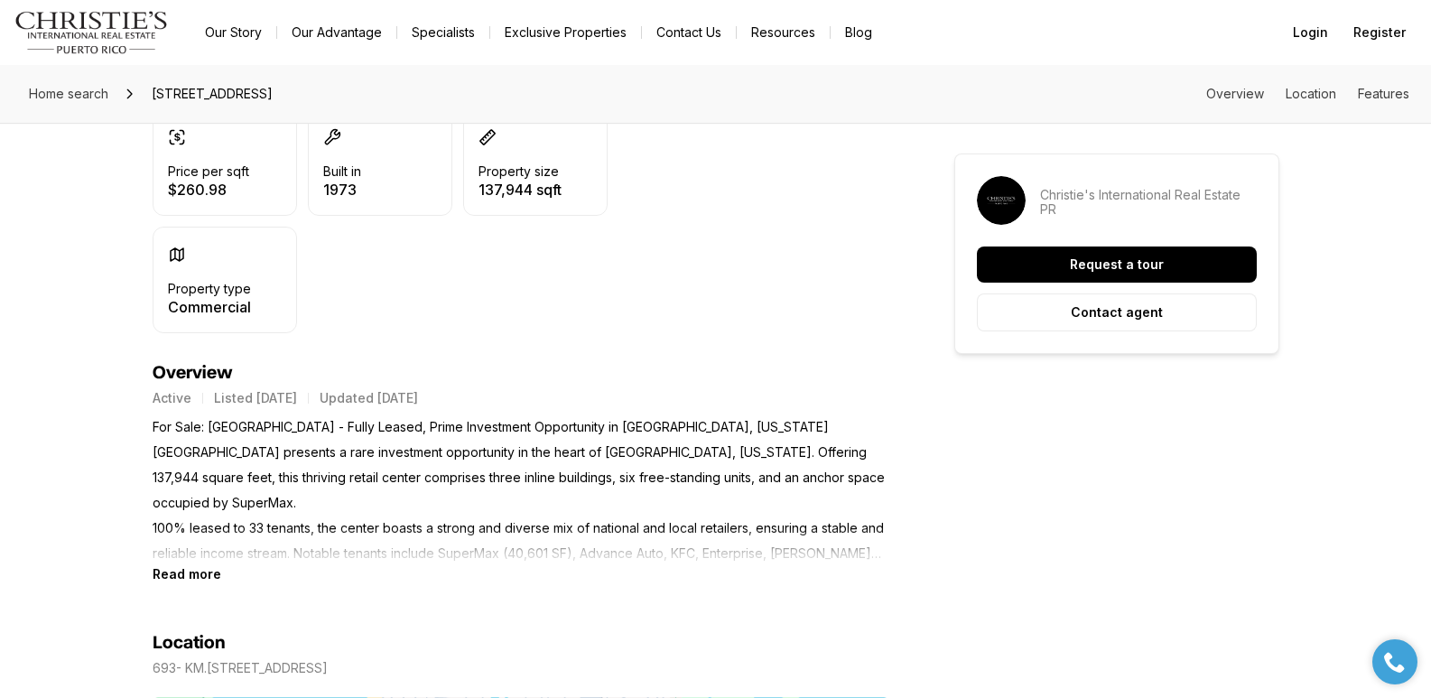
scroll to position [527, 0]
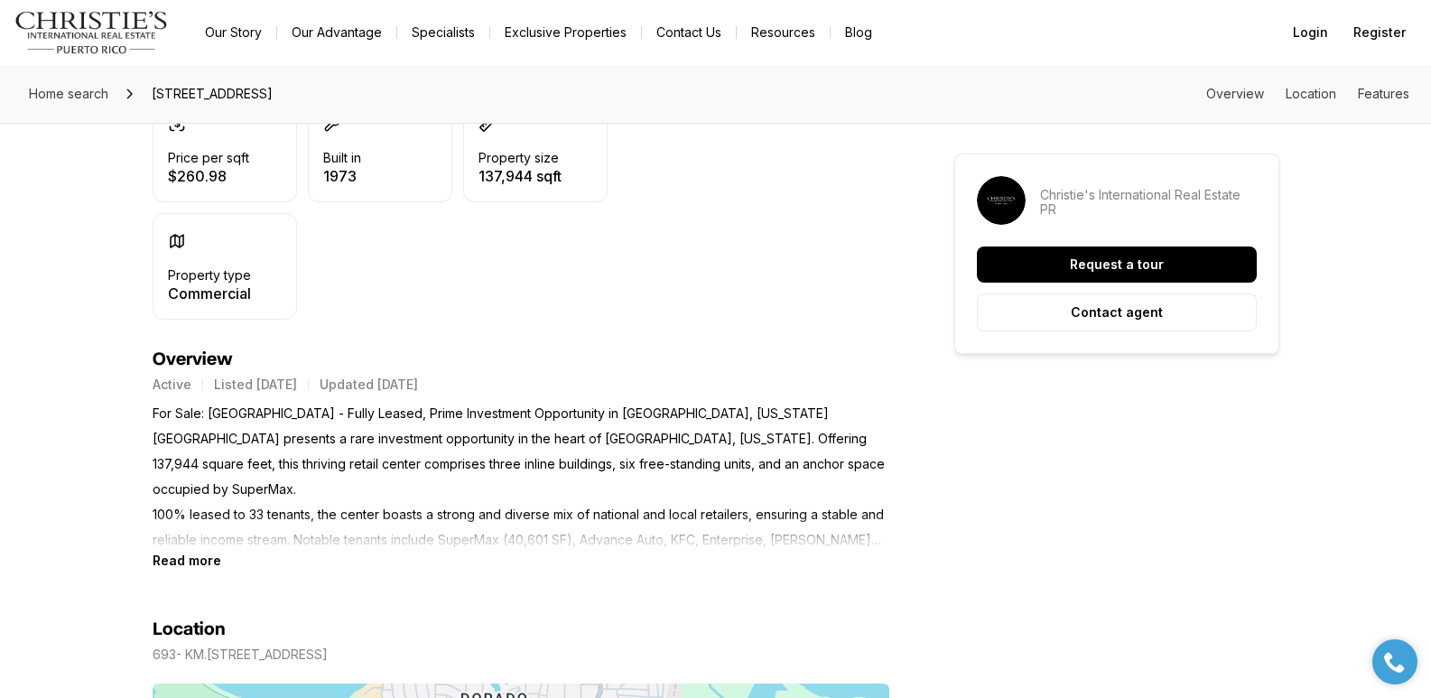
drag, startPoint x: 1435, startPoint y: 140, endPoint x: 1444, endPoint y: 245, distance: 105.1
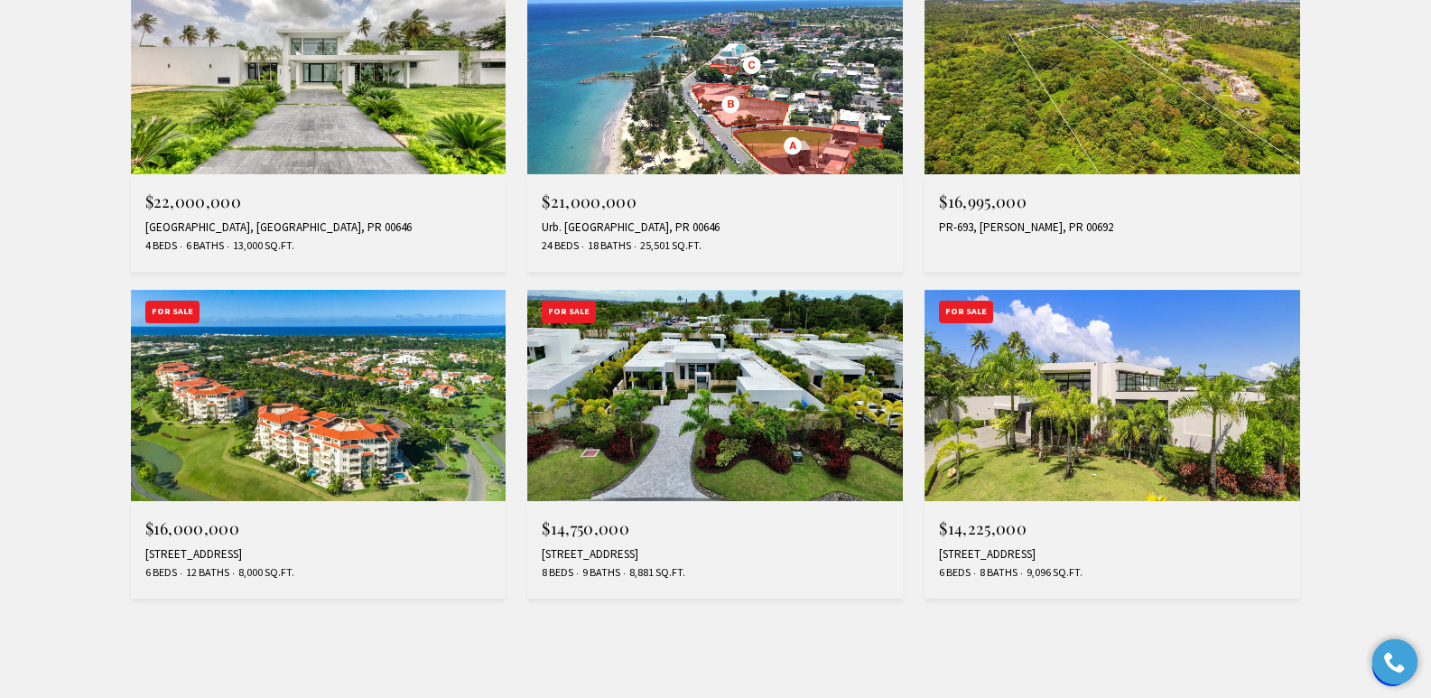
scroll to position [1505, 0]
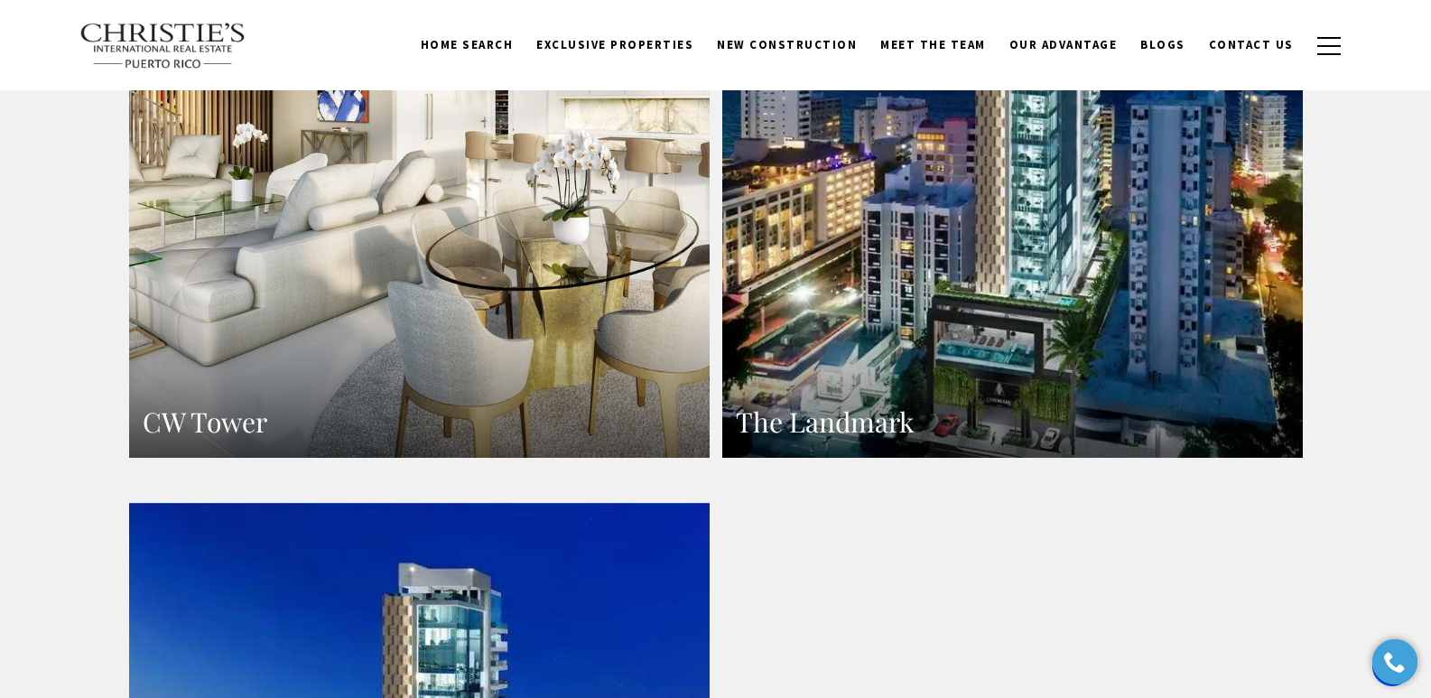
scroll to position [2068, 0]
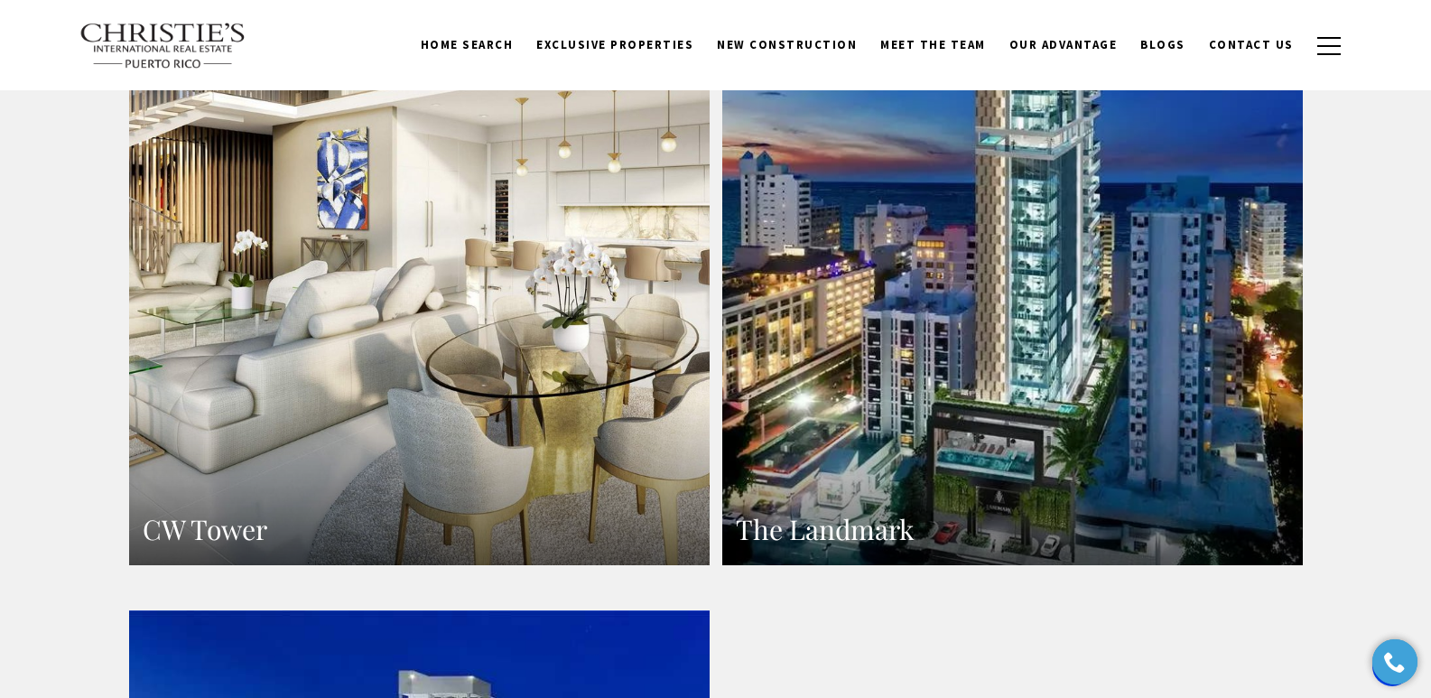
click at [458, 455] on link "CW Tower" at bounding box center [419, 210] width 580 height 709
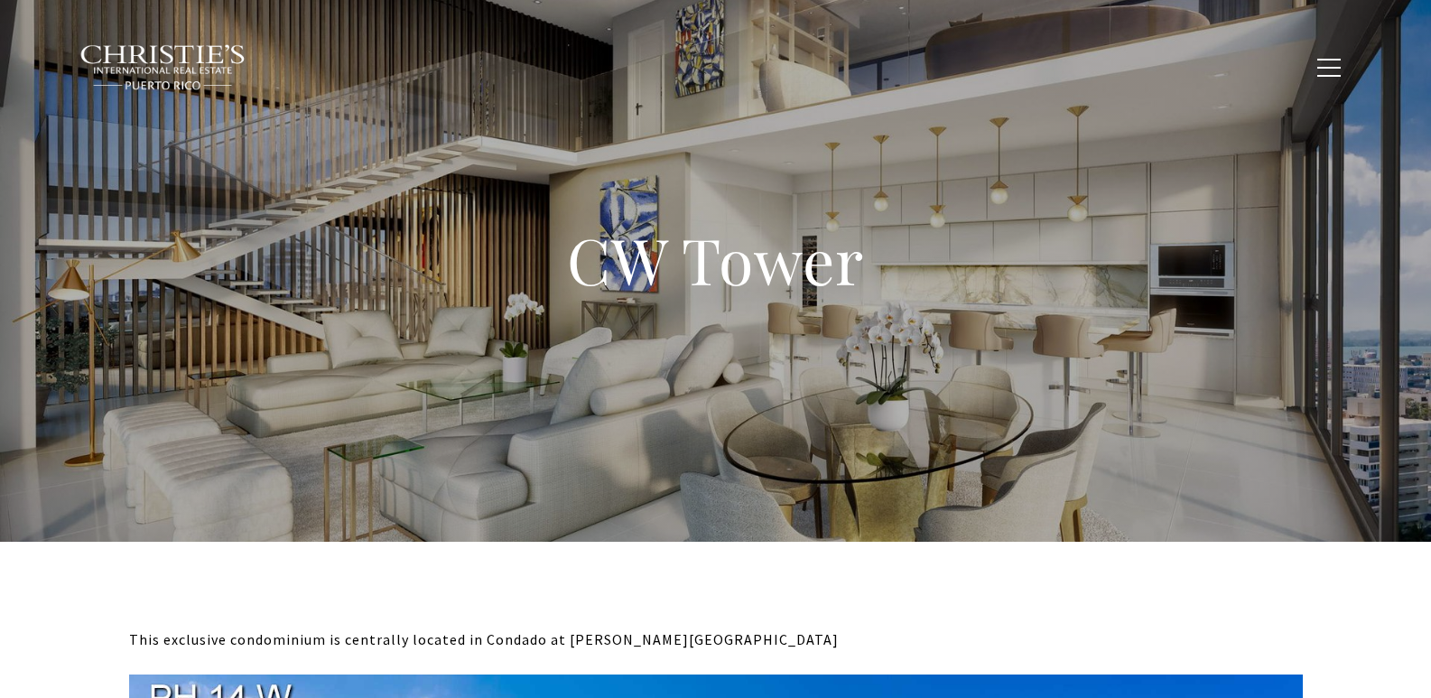
type input "**********"
type input "*********"
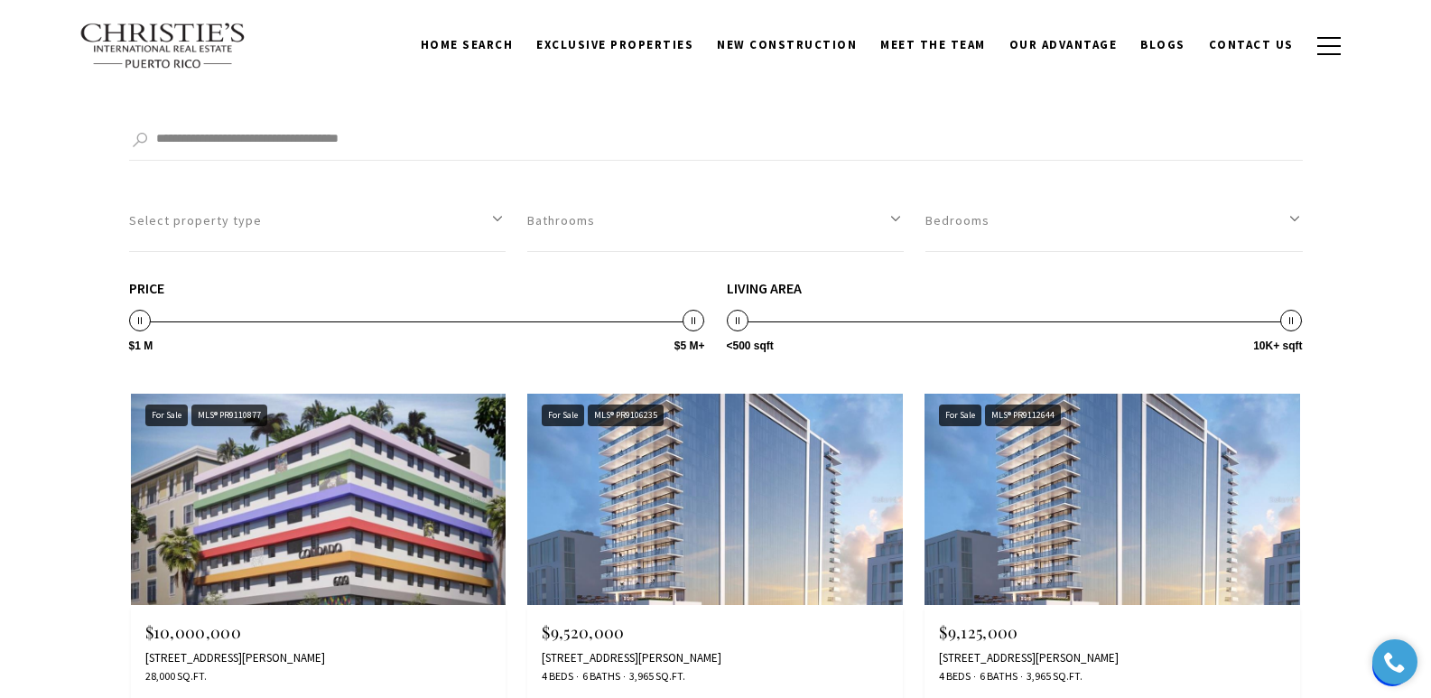
scroll to position [1944, 0]
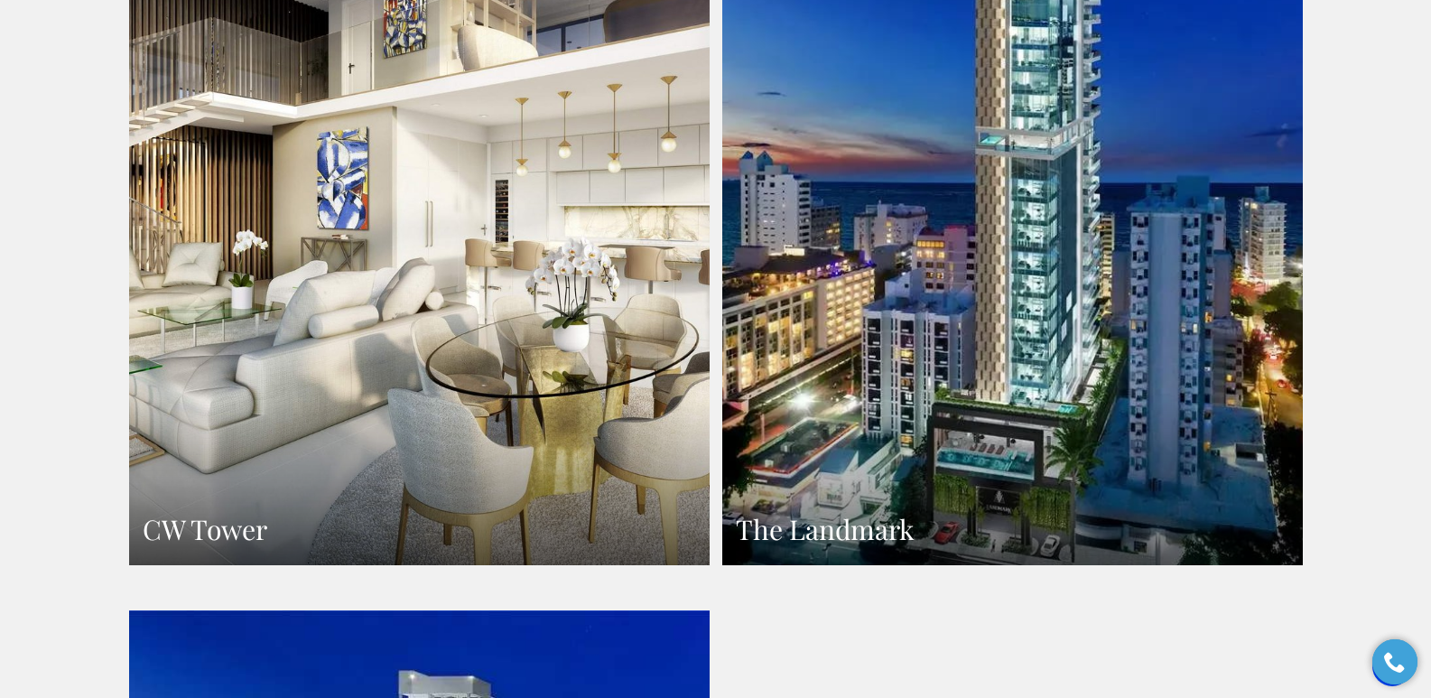
click at [931, 432] on link "The Landmark" at bounding box center [1012, 210] width 580 height 709
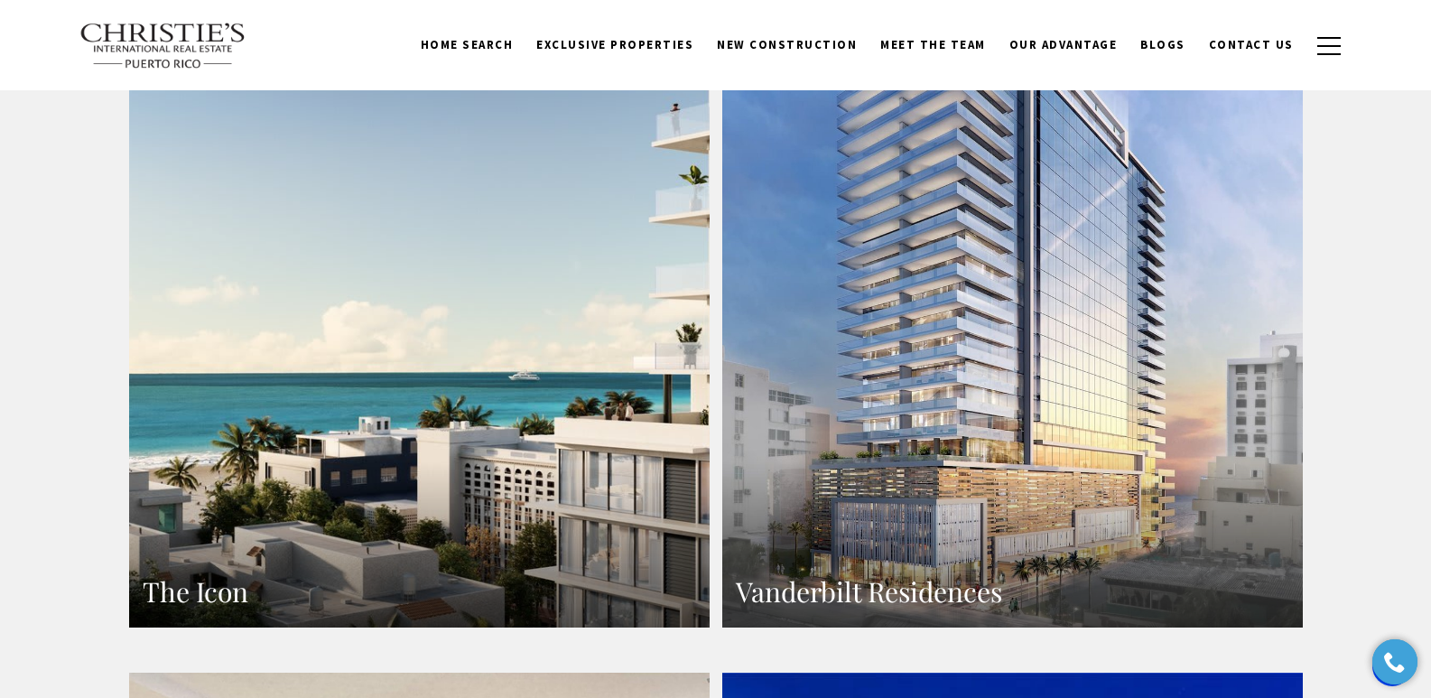
scroll to position [1245, 0]
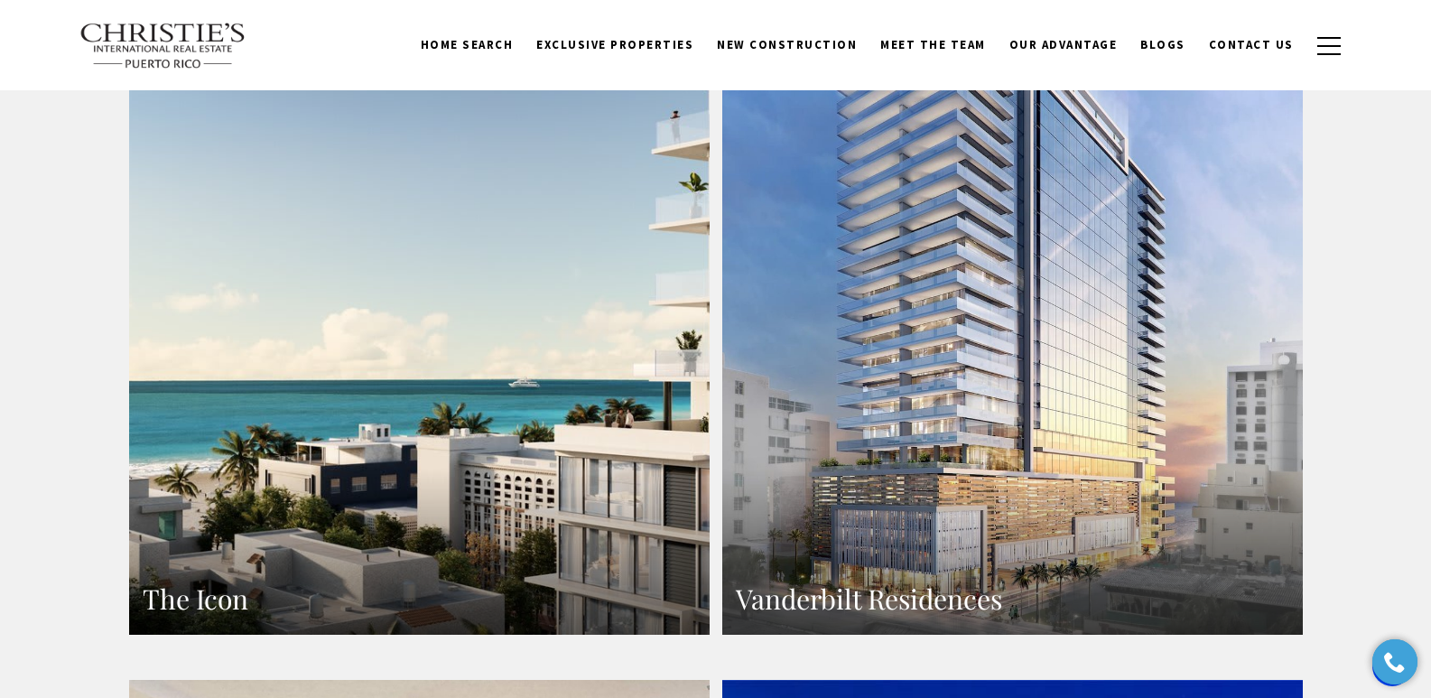
click at [333, 378] on link "The Icon" at bounding box center [419, 280] width 580 height 709
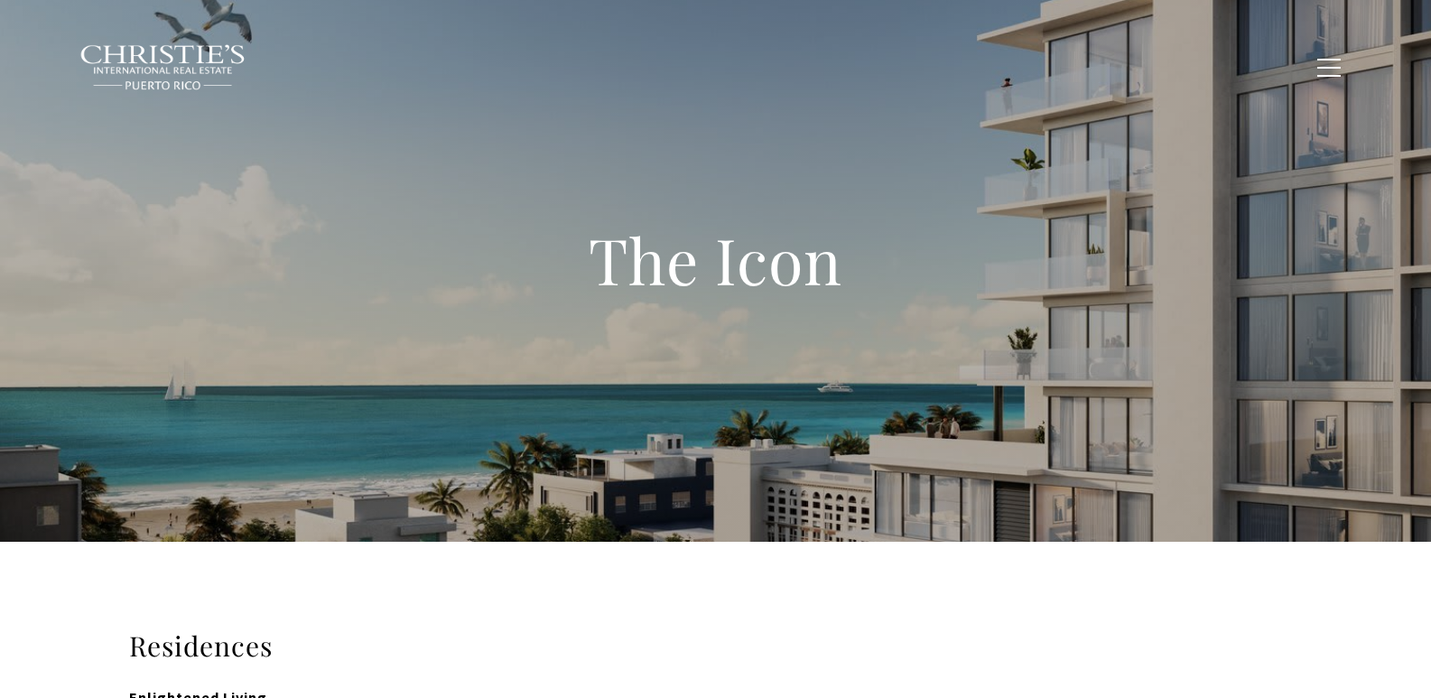
type input "**********"
type input "*********"
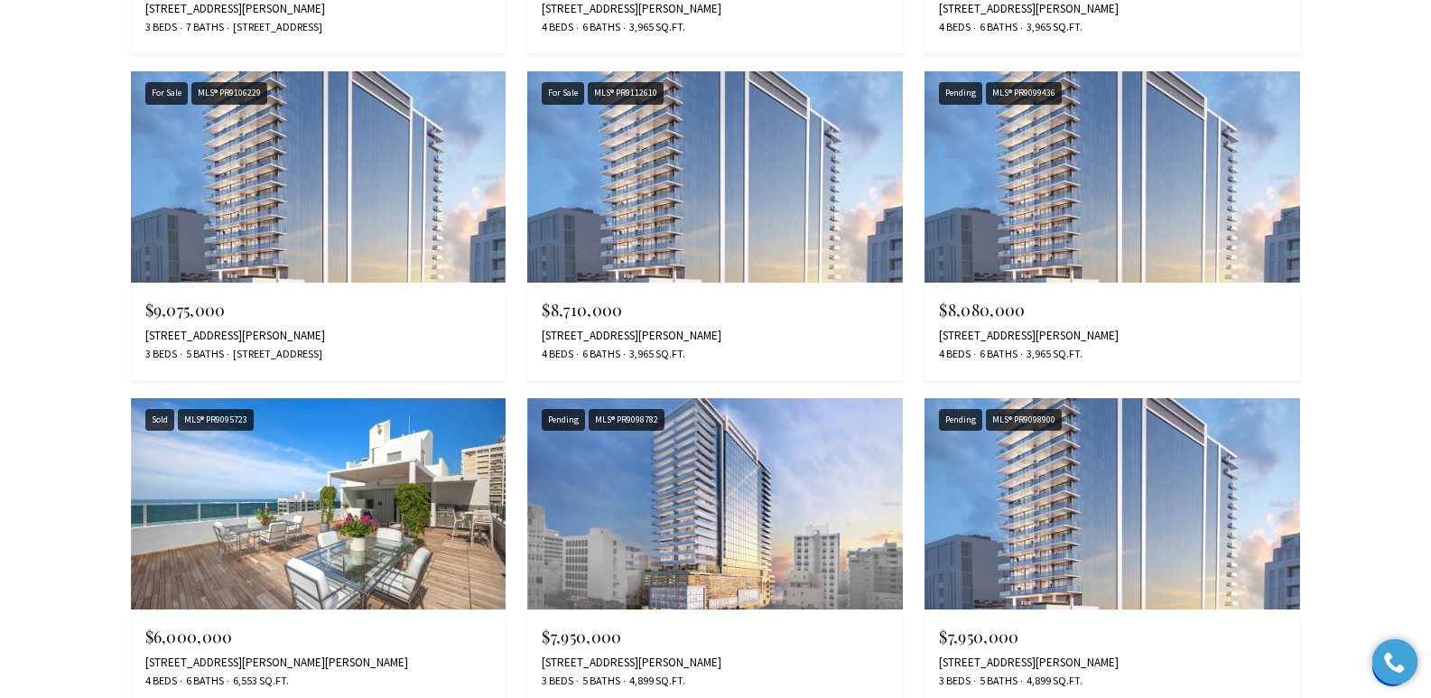
scroll to position [10999, 0]
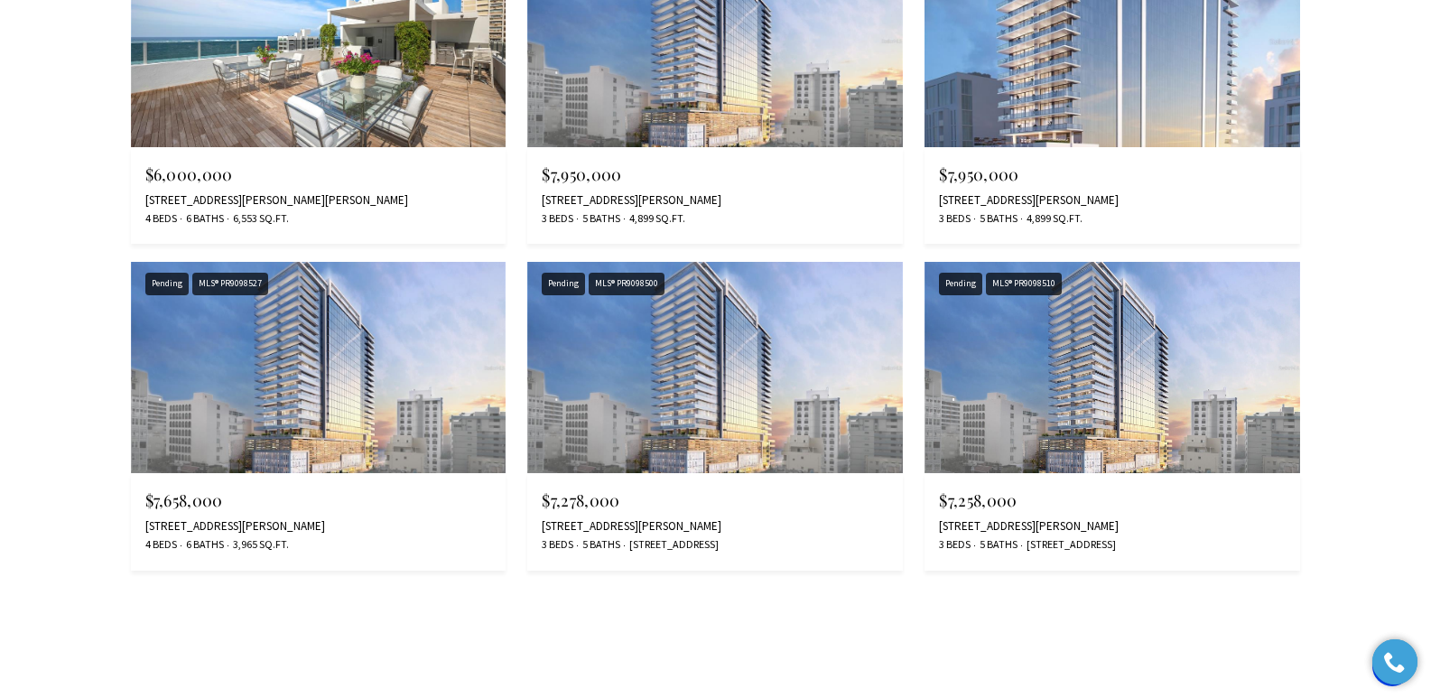
drag, startPoint x: 1438, startPoint y: 43, endPoint x: 1401, endPoint y: 614, distance: 571.8
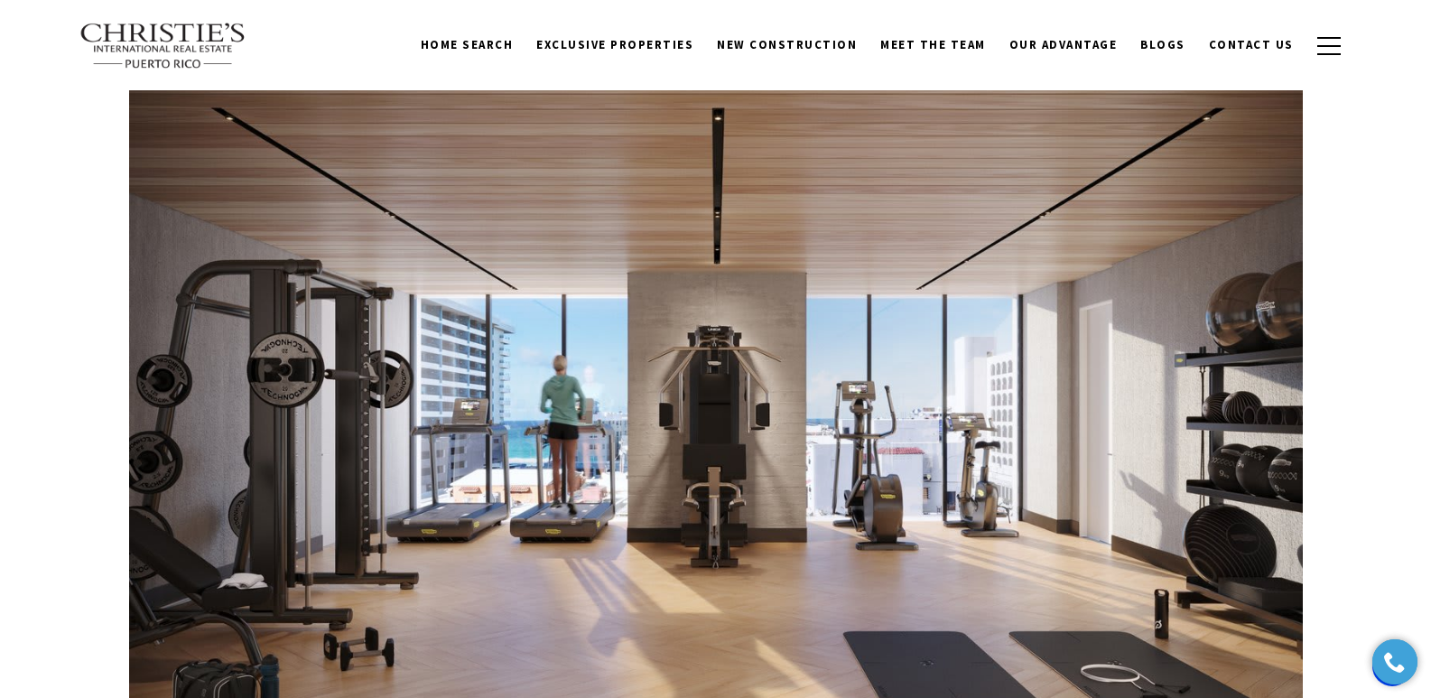
scroll to position [7912, 0]
